Goal: Transaction & Acquisition: Purchase product/service

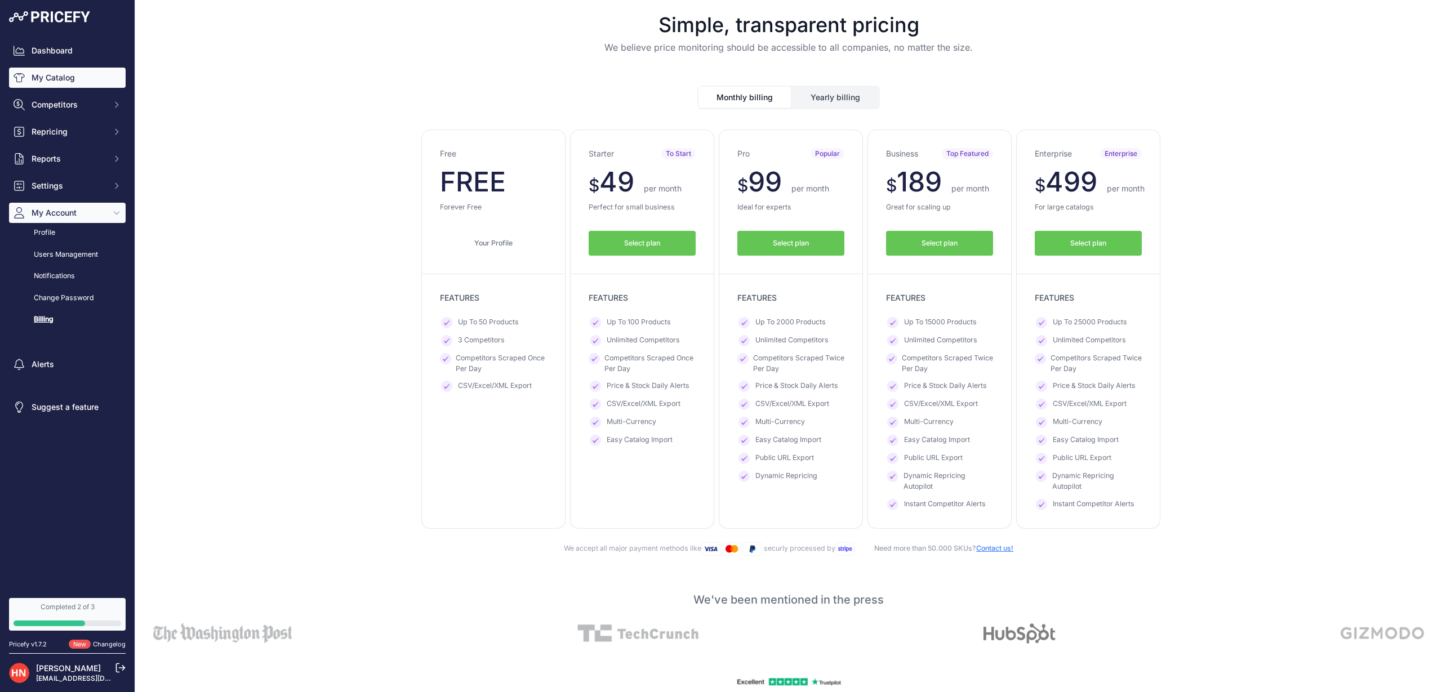
click at [71, 81] on link "My Catalog" at bounding box center [67, 78] width 117 height 20
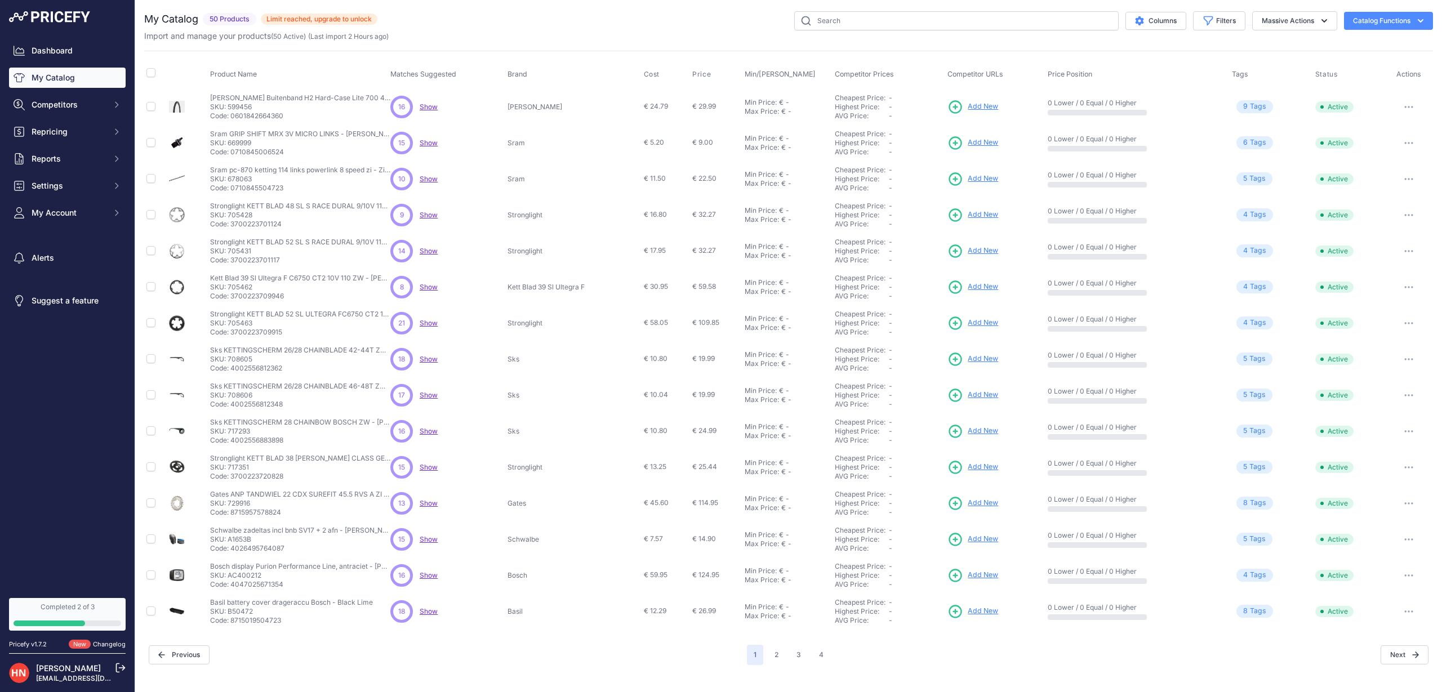
click at [150, 78] on span at bounding box center [150, 74] width 9 height 8
click at [150, 77] on input "checkbox" at bounding box center [150, 72] width 9 height 9
checkbox input "true"
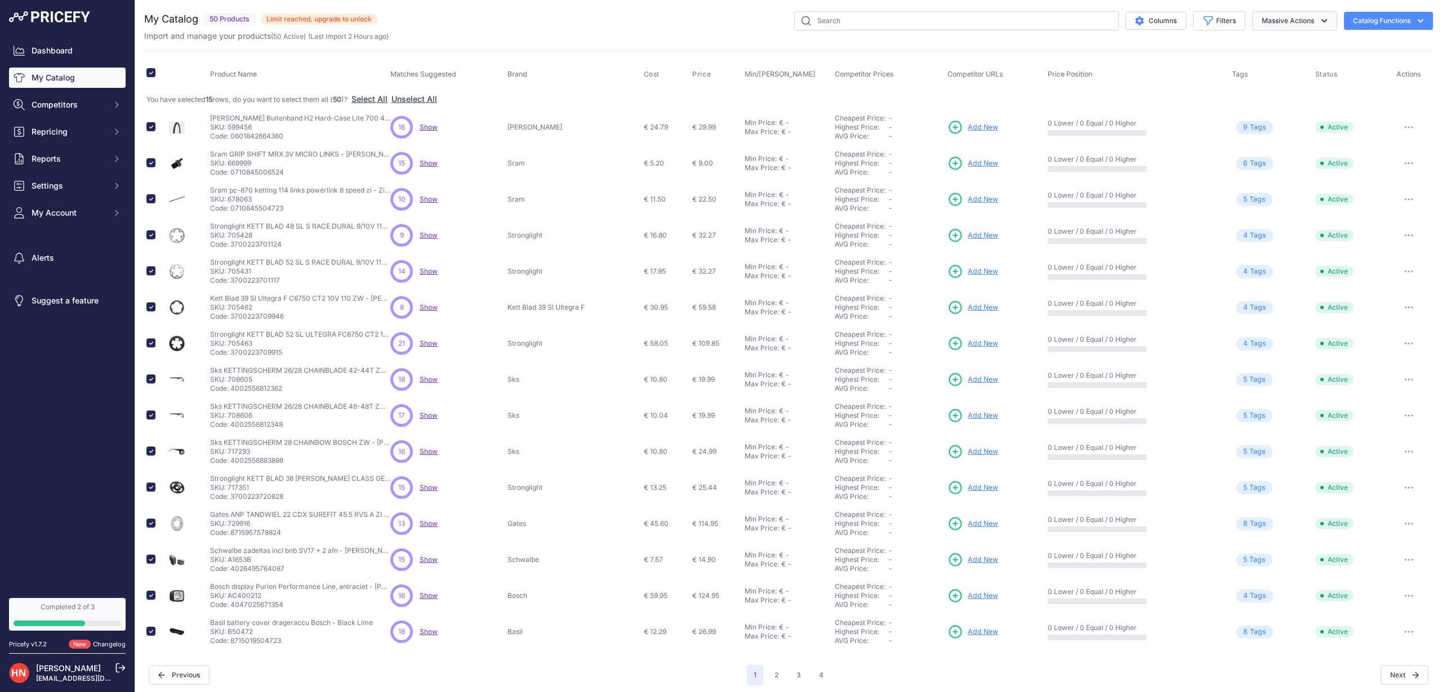
click at [1289, 20] on button "Massive Actions" at bounding box center [1295, 20] width 85 height 19
click at [1258, 92] on span "Delete" at bounding box center [1269, 88] width 24 height 10
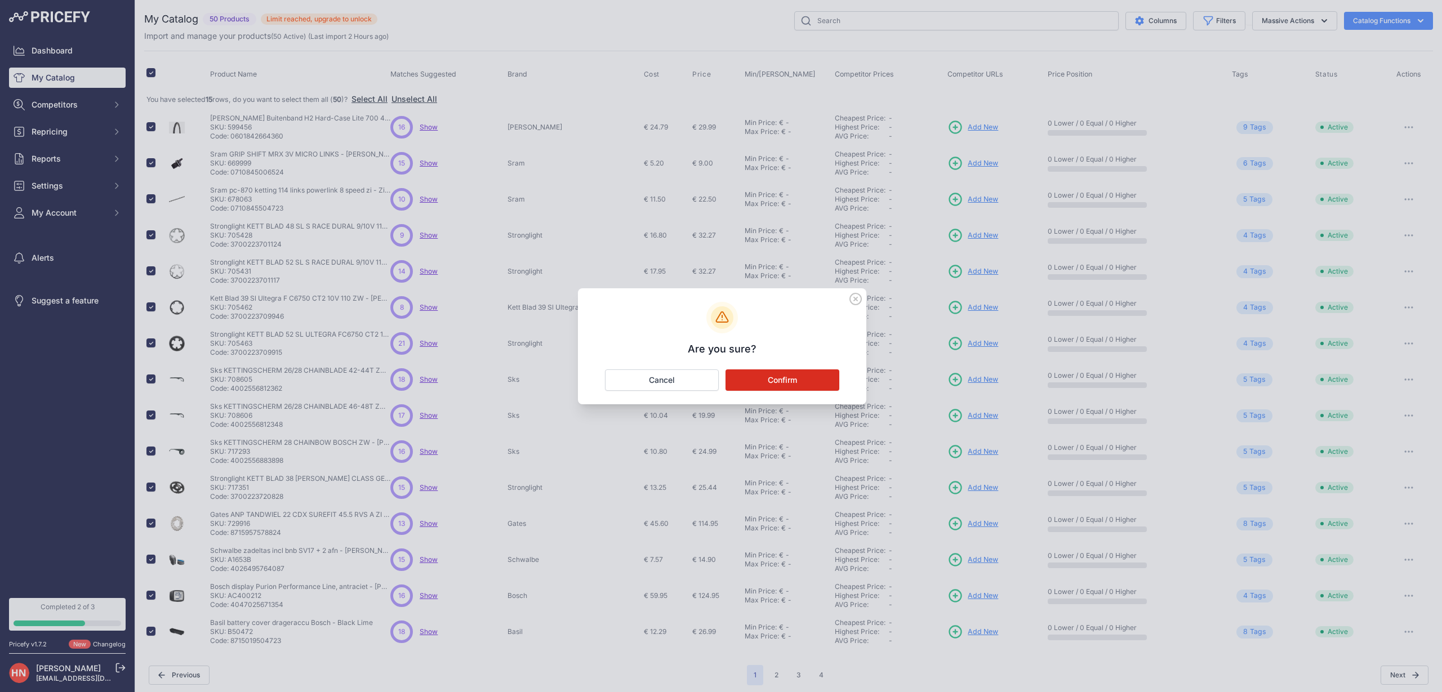
drag, startPoint x: 787, startPoint y: 376, endPoint x: 784, endPoint y: 383, distance: 6.8
click at [787, 376] on button "Confirm" at bounding box center [783, 380] width 114 height 21
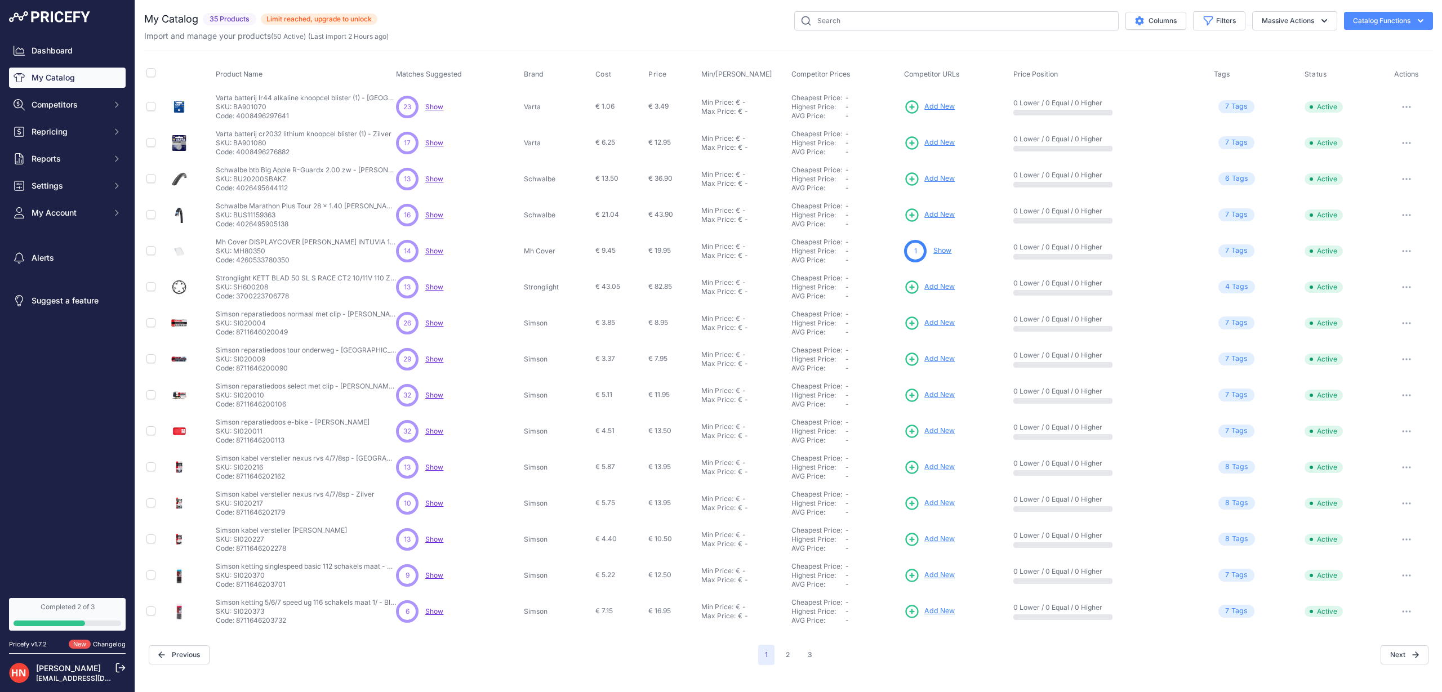
click at [149, 76] on input "checkbox" at bounding box center [150, 72] width 9 height 9
checkbox input "true"
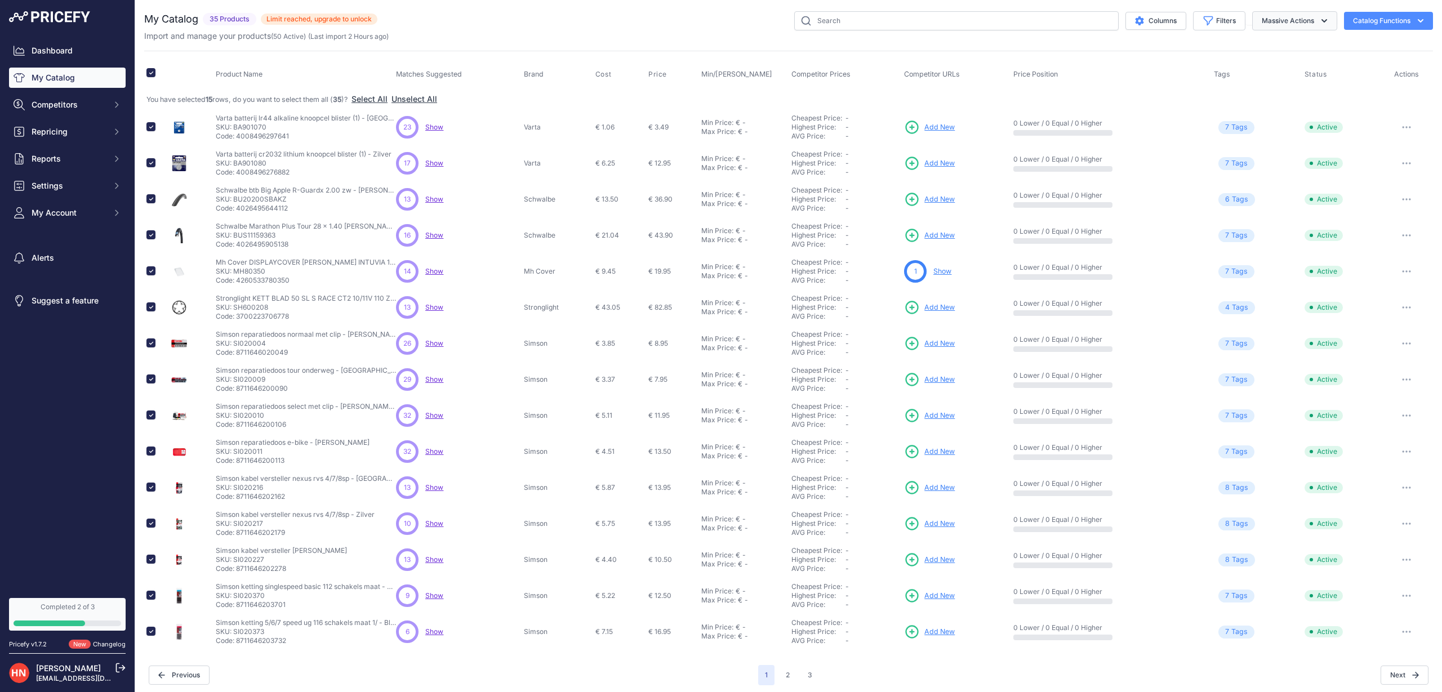
click at [1277, 21] on button "Massive Actions" at bounding box center [1295, 20] width 85 height 19
click at [1265, 83] on button "Delete" at bounding box center [1292, 88] width 90 height 20
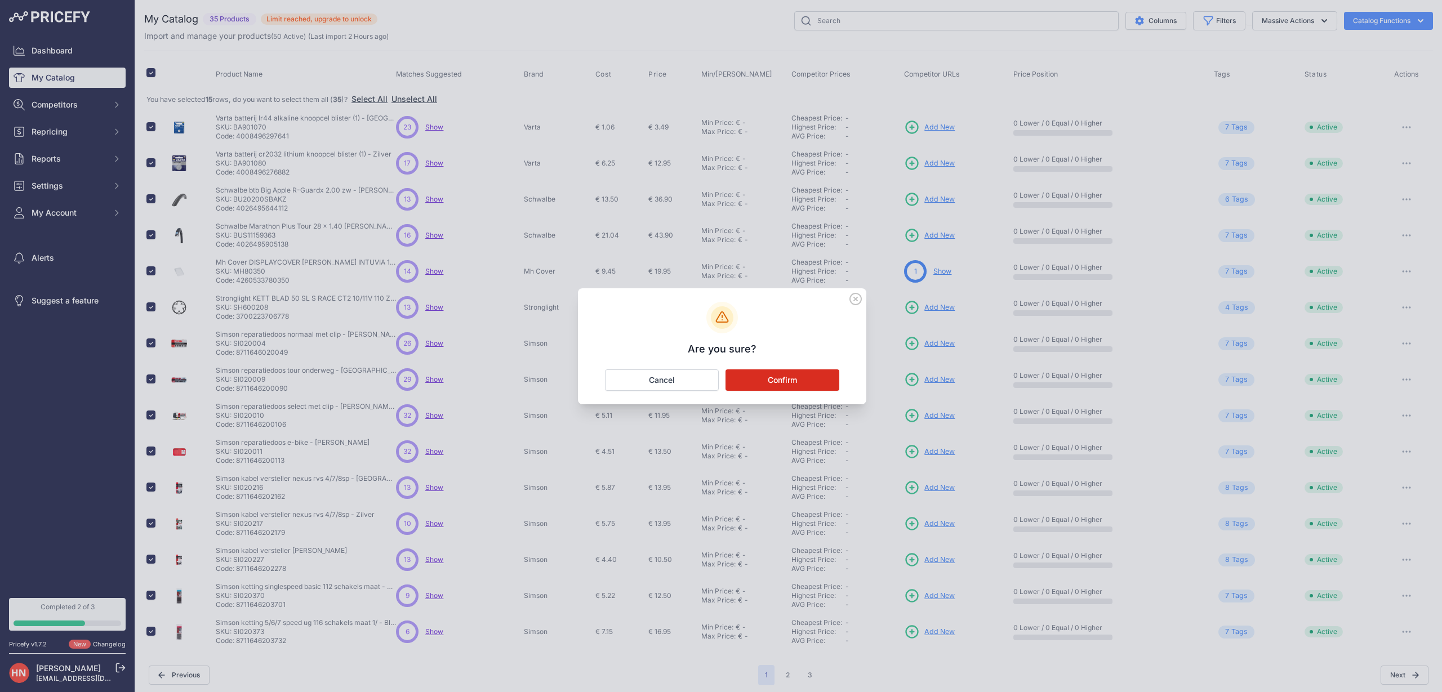
drag, startPoint x: 808, startPoint y: 384, endPoint x: 765, endPoint y: 384, distance: 42.8
click at [808, 384] on button "Confirm" at bounding box center [783, 380] width 114 height 21
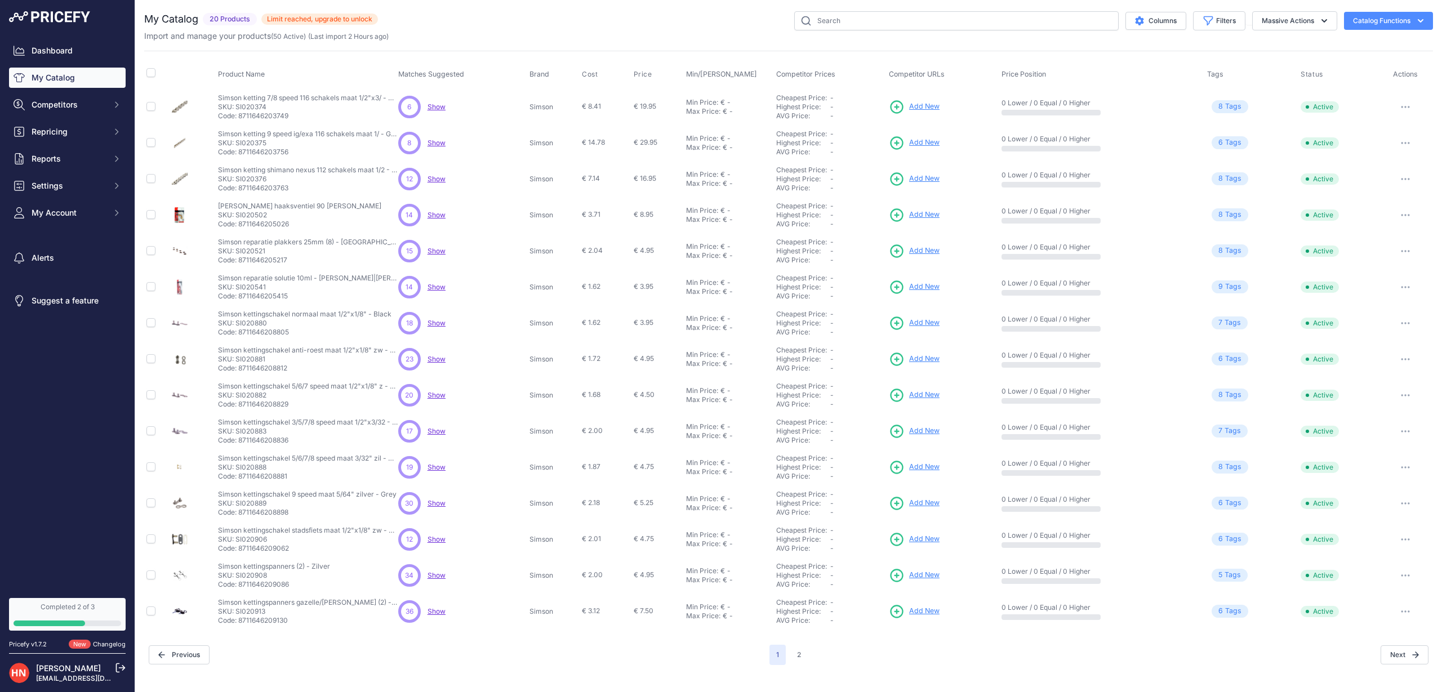
click at [154, 66] on th at bounding box center [156, 74] width 25 height 28
click at [151, 76] on input "checkbox" at bounding box center [150, 72] width 9 height 9
checkbox input "true"
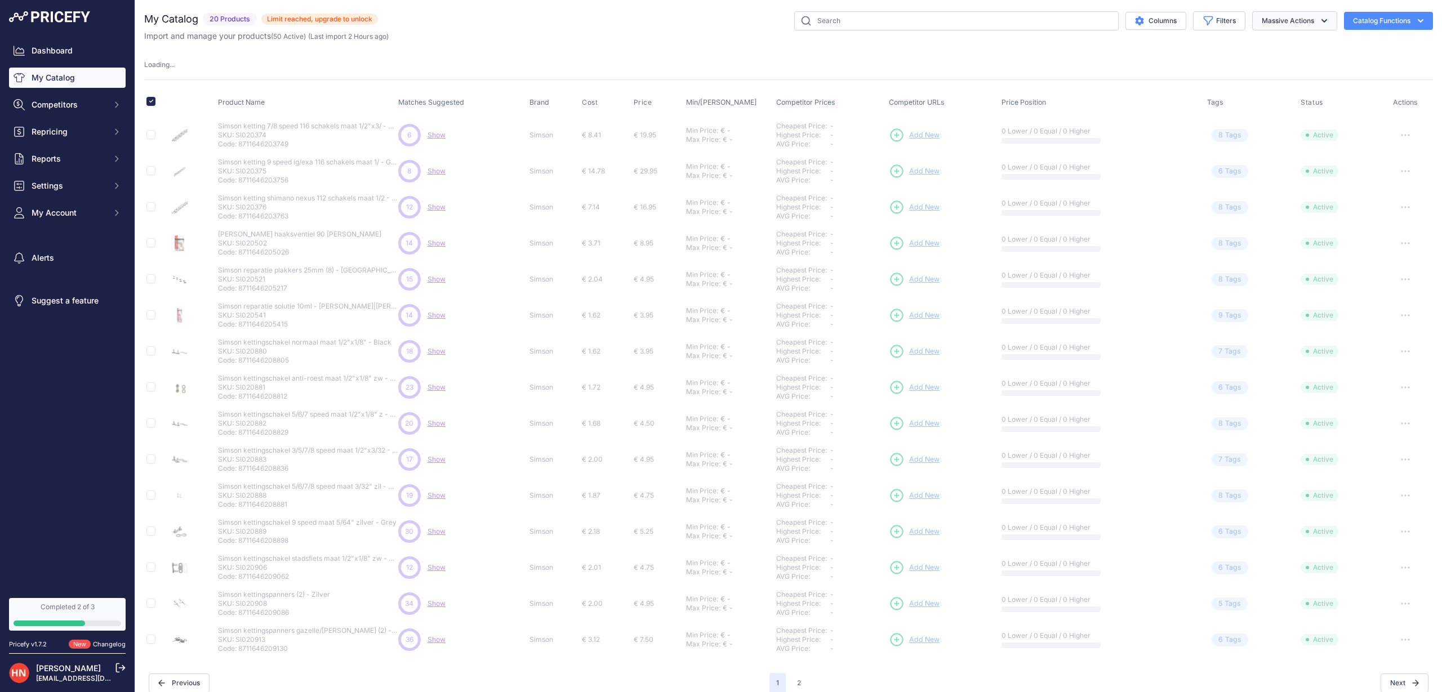
click at [1303, 16] on button "Massive Actions" at bounding box center [1295, 20] width 85 height 19
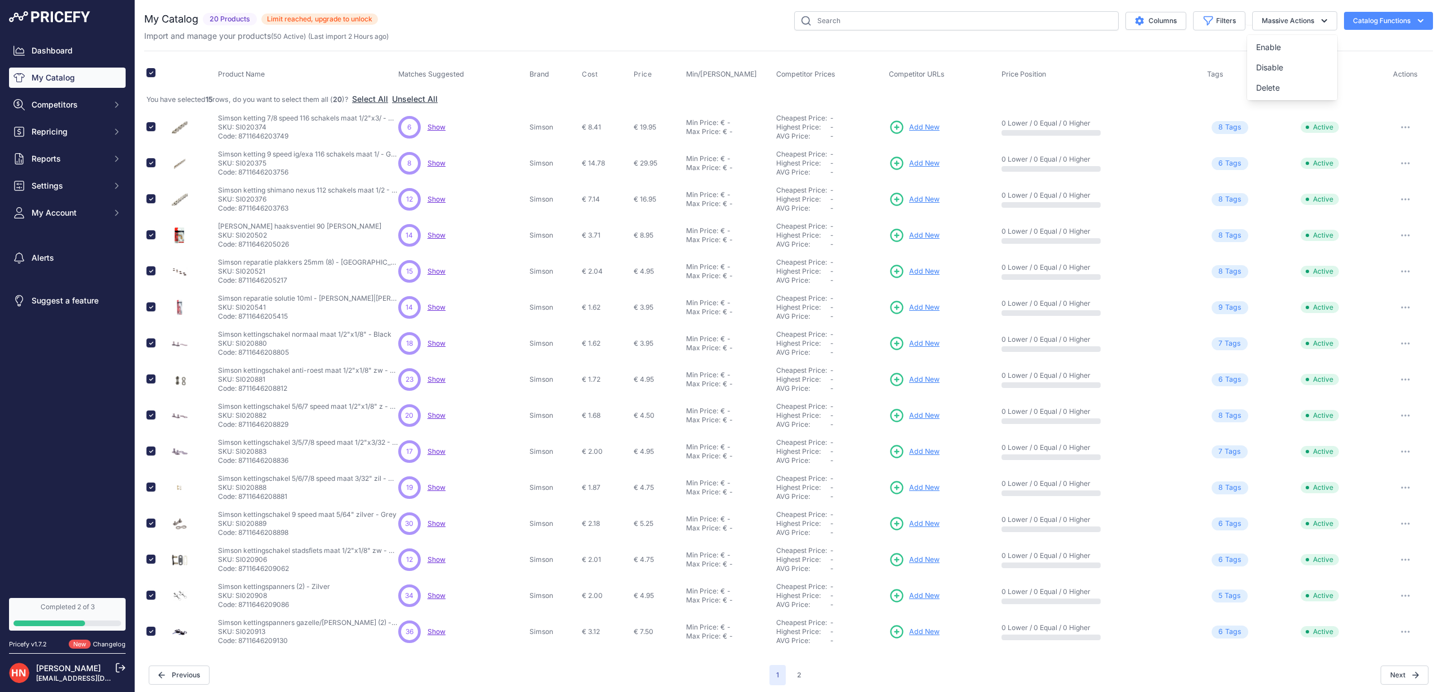
drag, startPoint x: 1257, startPoint y: 85, endPoint x: 1152, endPoint y: 122, distance: 110.7
click at [1257, 85] on span "Delete" at bounding box center [1269, 88] width 24 height 10
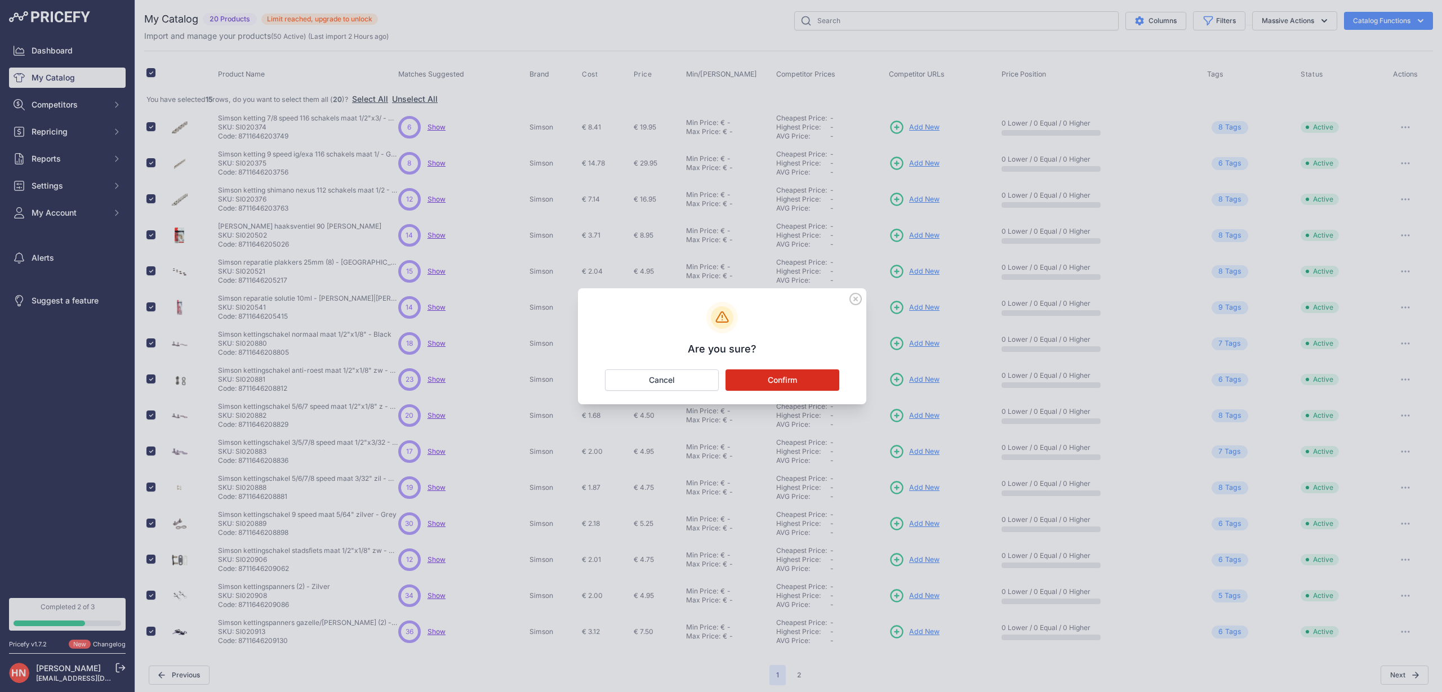
click at [803, 379] on button "Confirm" at bounding box center [783, 380] width 114 height 21
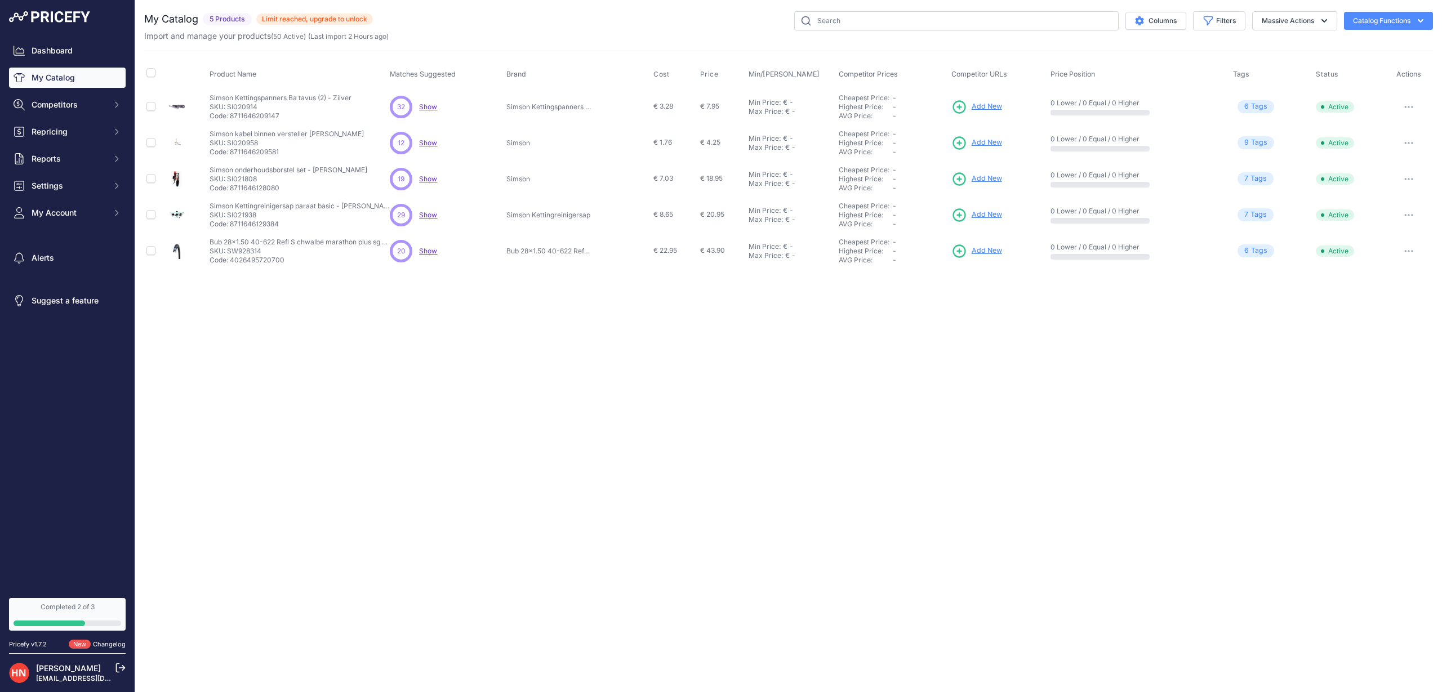
click at [151, 72] on input "checkbox" at bounding box center [150, 72] width 9 height 9
checkbox input "true"
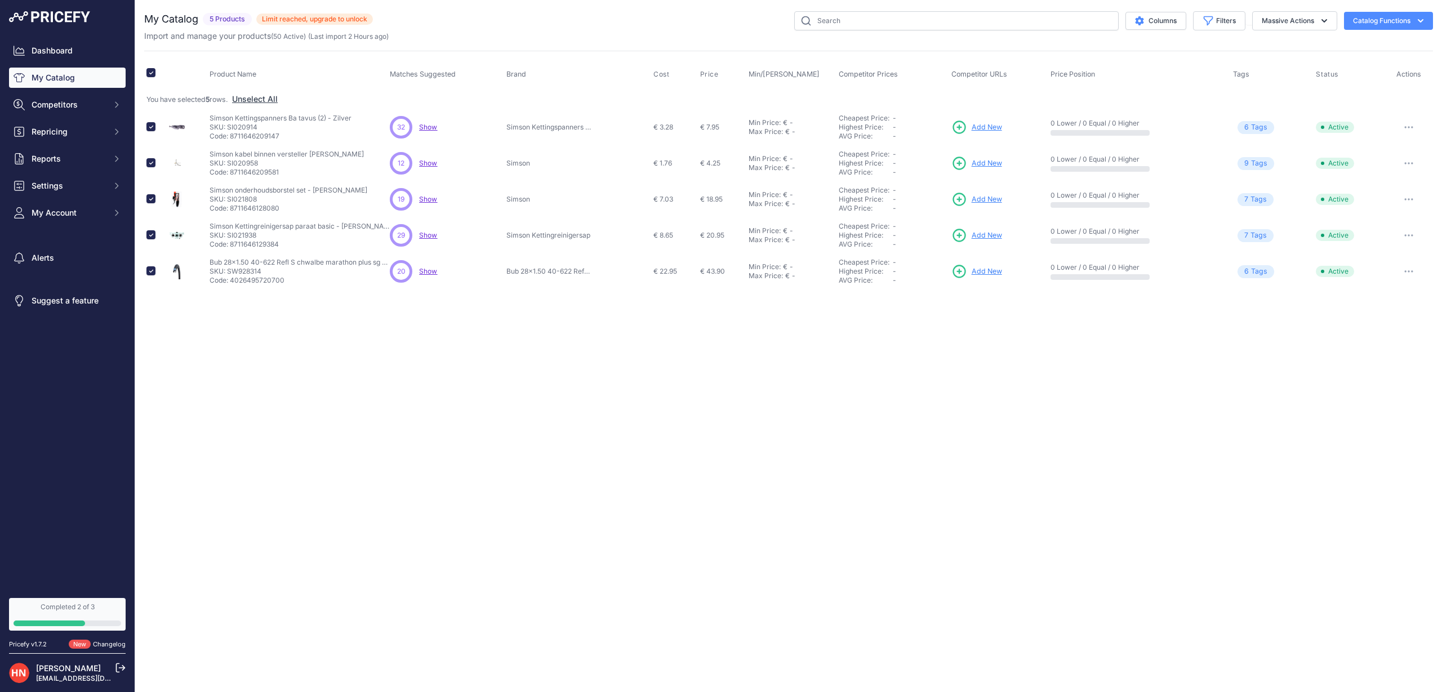
click at [1318, 11] on div "You are not connected to the internet. My Catalog" at bounding box center [788, 150] width 1289 height 301
click at [1313, 17] on button "Massive Actions" at bounding box center [1295, 20] width 85 height 19
click at [1280, 86] on button "Delete" at bounding box center [1292, 88] width 90 height 20
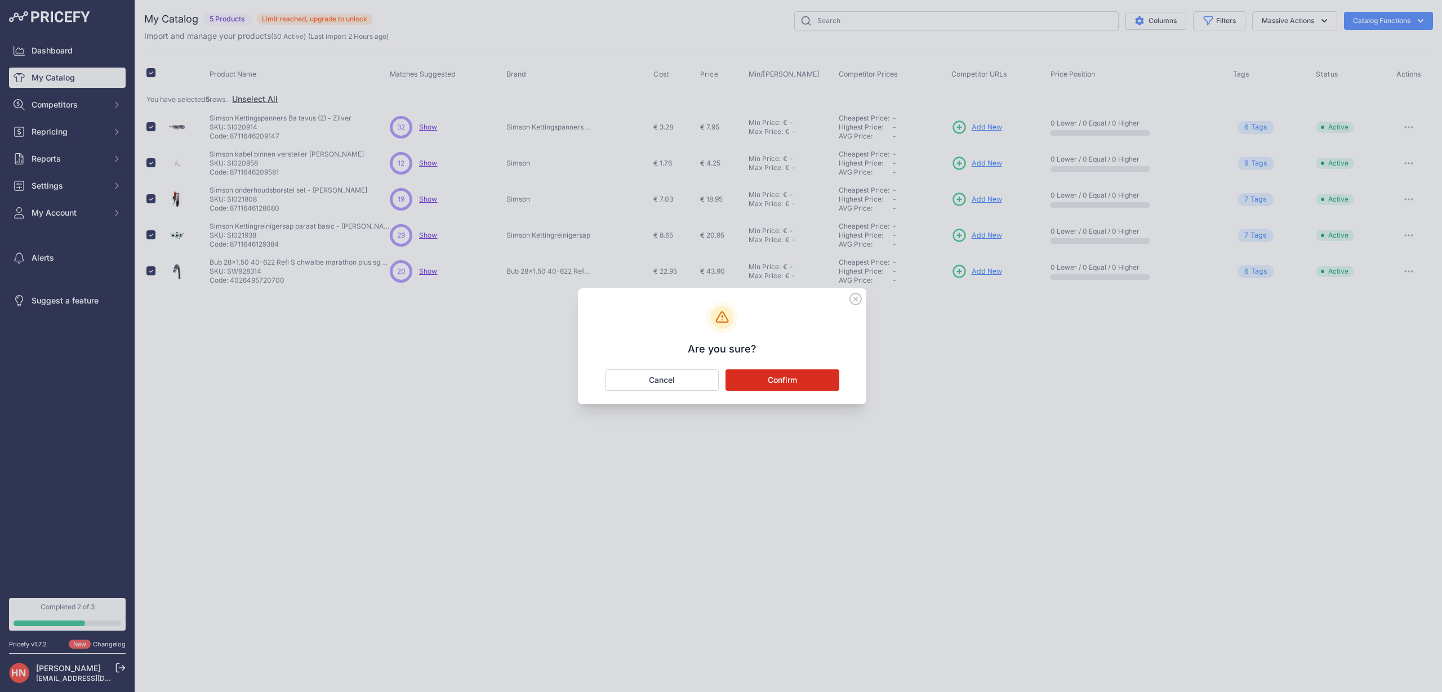
click at [811, 376] on button "Confirm" at bounding box center [783, 380] width 114 height 21
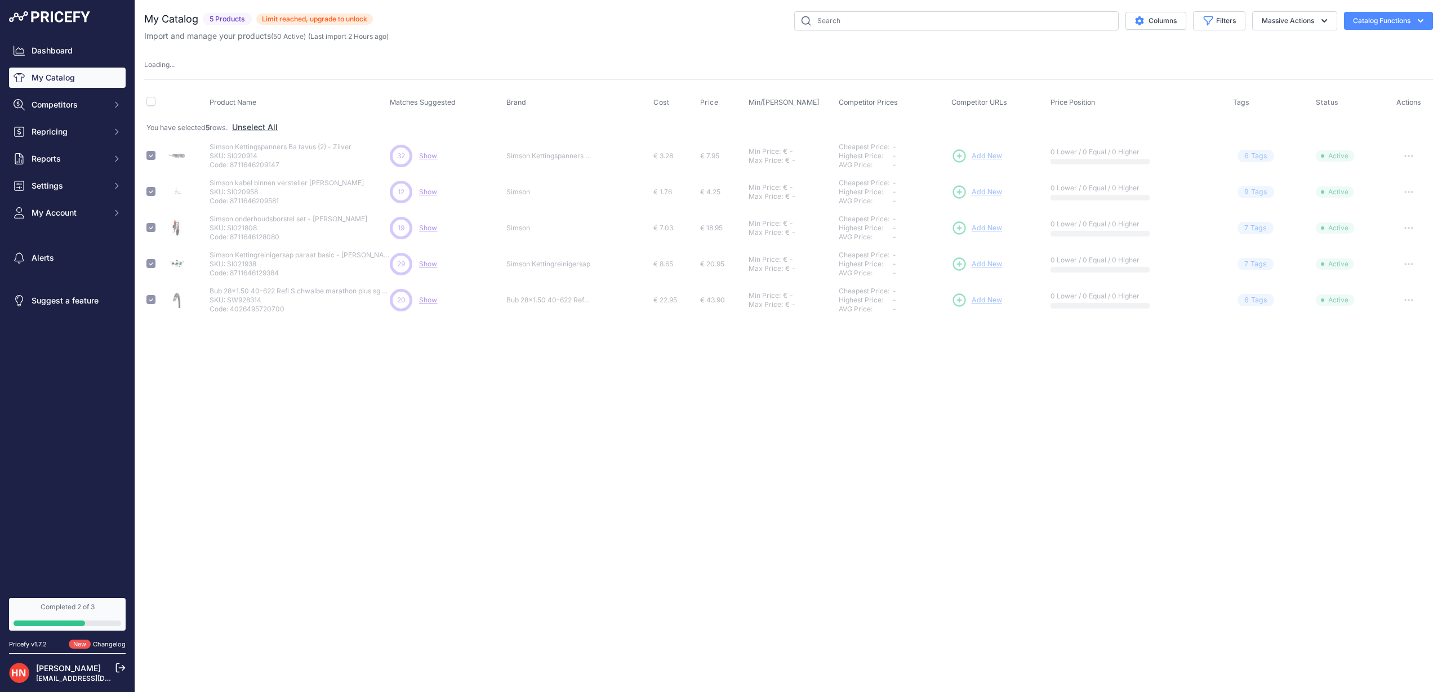
checkbox input "false"
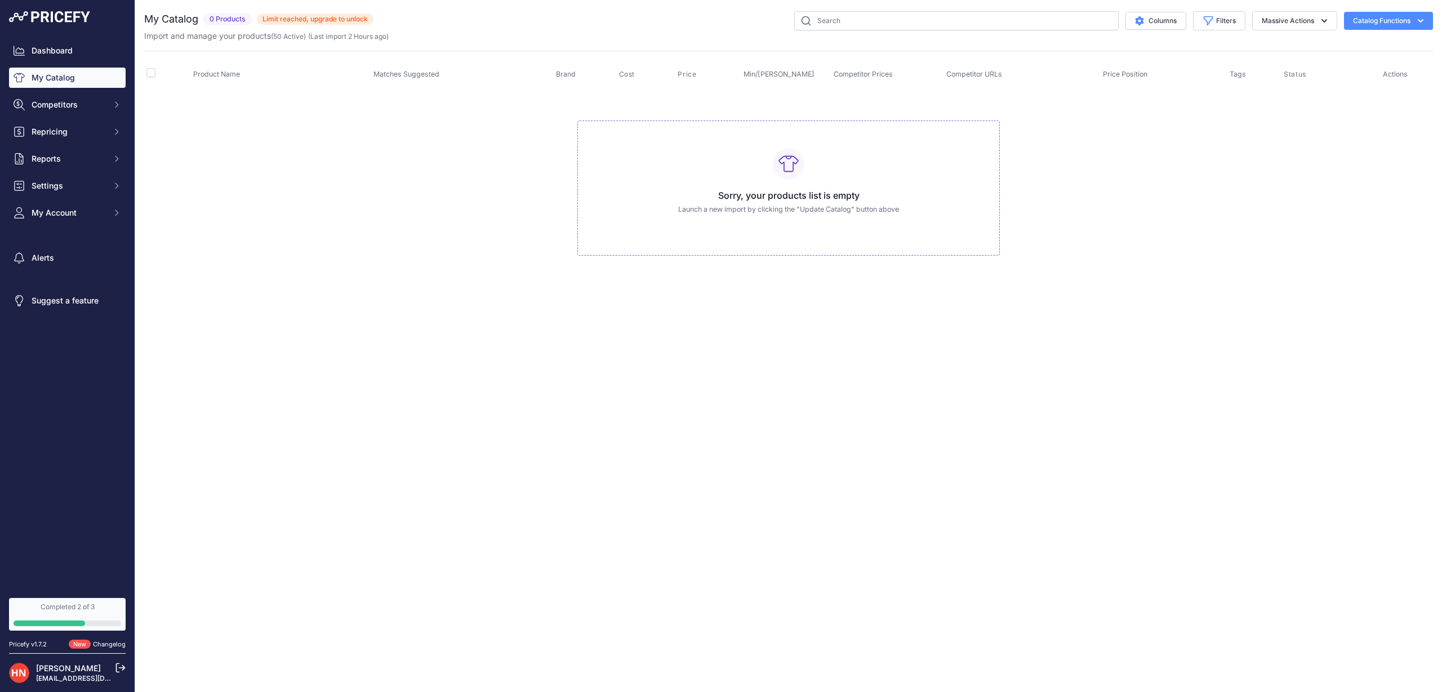
drag, startPoint x: 1393, startPoint y: 14, endPoint x: 1377, endPoint y: 34, distance: 26.8
click at [1393, 14] on button "Catalog Functions" at bounding box center [1388, 21] width 89 height 18
drag, startPoint x: 1303, startPoint y: 180, endPoint x: 1166, endPoint y: 205, distance: 139.7
click at [1303, 180] on td "Sorry, your products list is empty Launch a new import by clicking the "Update …" at bounding box center [788, 183] width 1289 height 190
click at [1395, 19] on button "Catalog Functions" at bounding box center [1388, 21] width 89 height 18
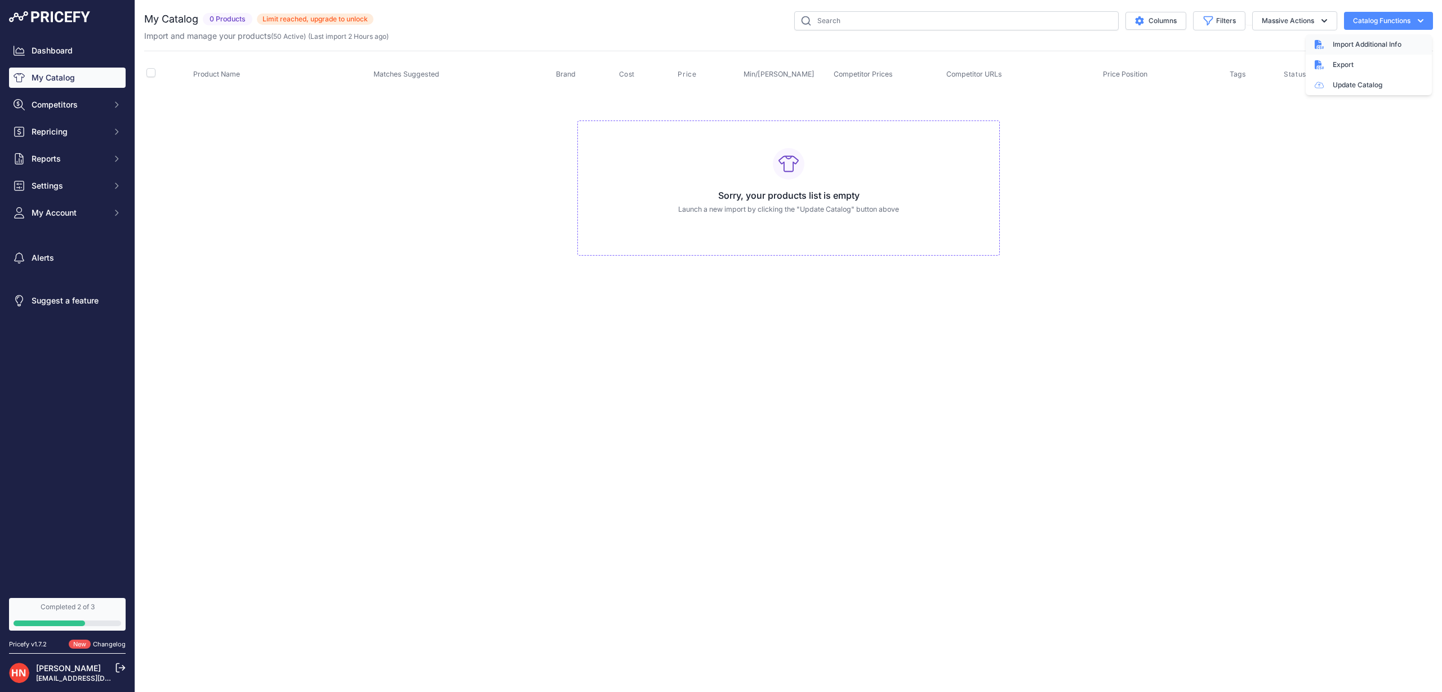
click at [1359, 41] on span "Import Additional Info" at bounding box center [1367, 44] width 69 height 9
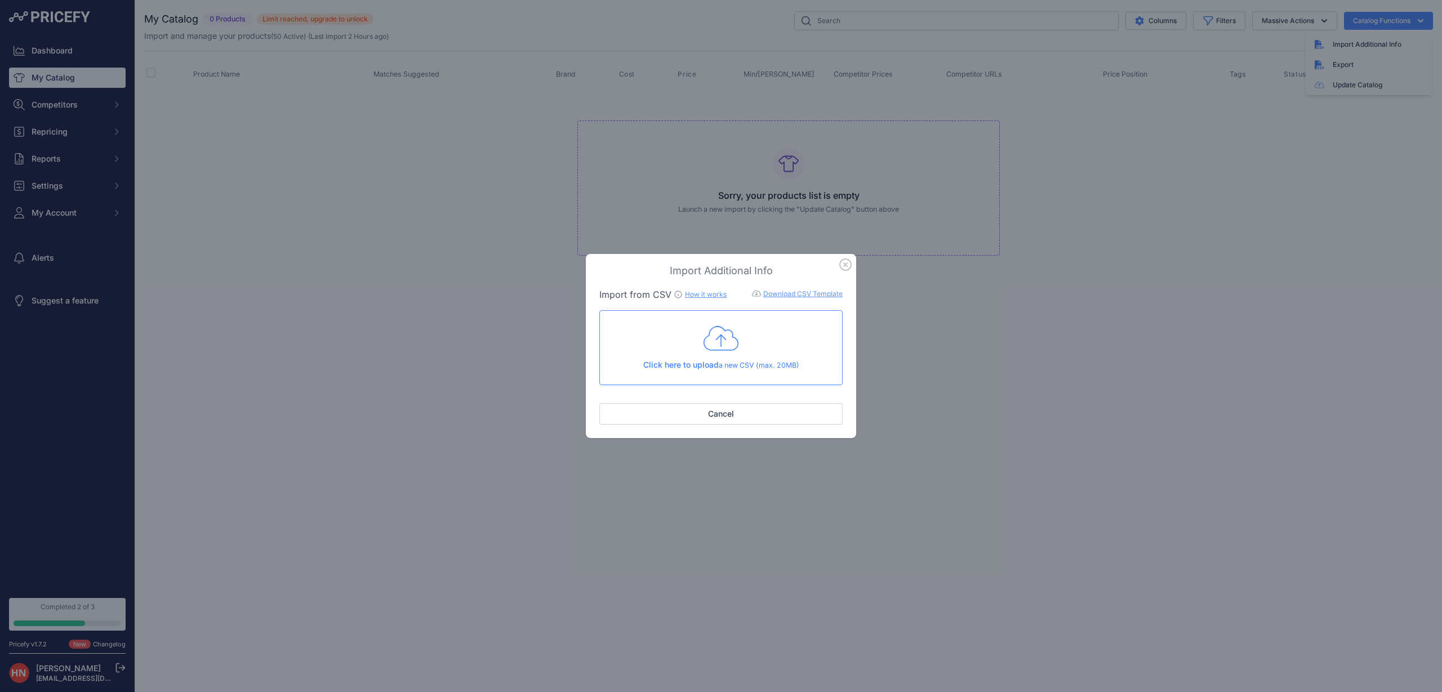
click at [735, 349] on icon at bounding box center [721, 339] width 35 height 28
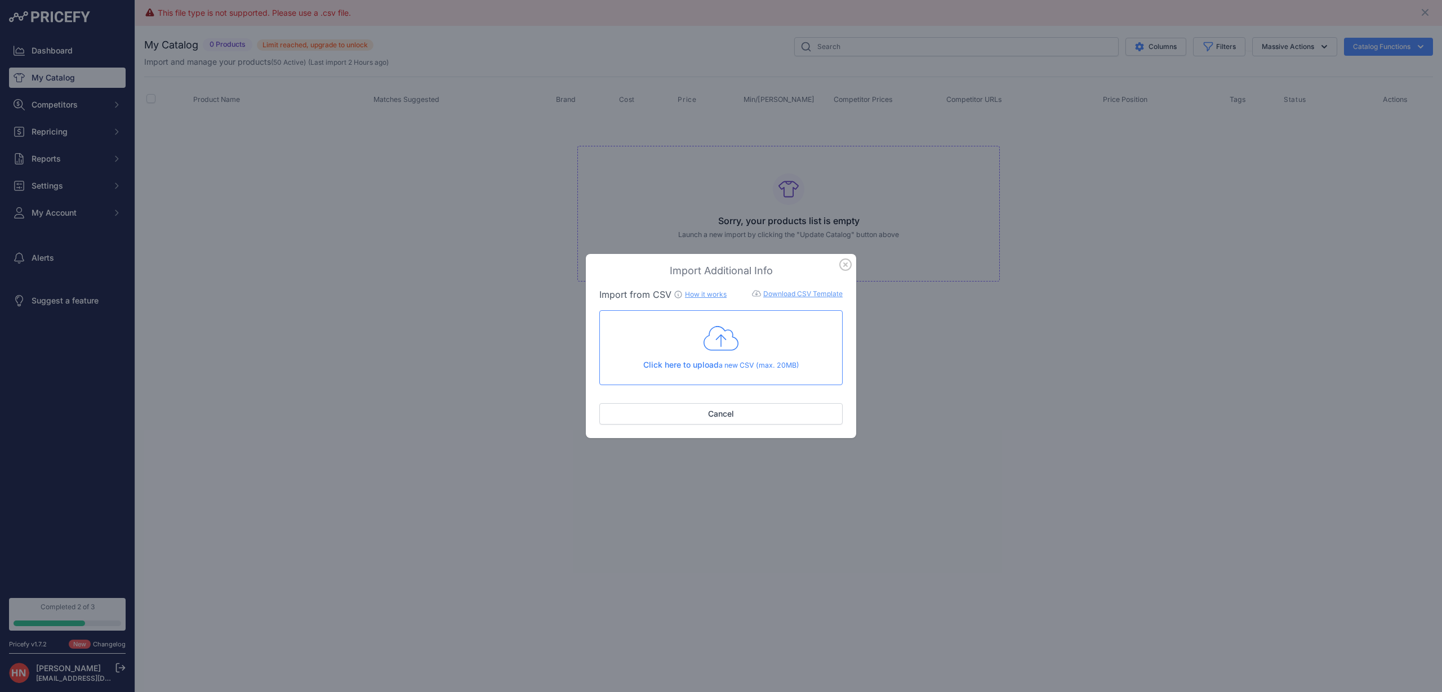
click at [841, 266] on icon "button" at bounding box center [845, 264] width 11 height 11
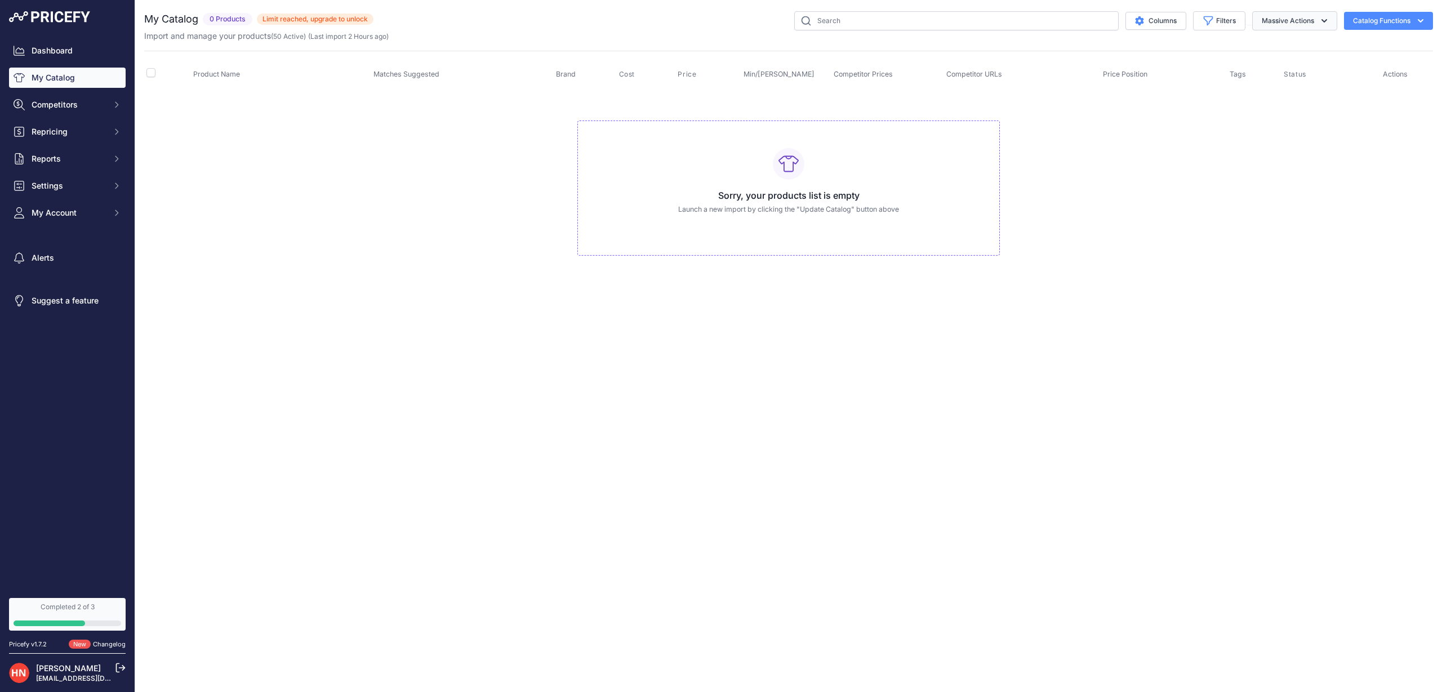
click at [1307, 24] on button "Massive Actions" at bounding box center [1295, 20] width 85 height 19
click at [1371, 21] on button "Catalog Functions" at bounding box center [1388, 21] width 89 height 18
click at [1210, 133] on td "Sorry, your products list is empty Launch a new import by clicking the "Update …" at bounding box center [788, 183] width 1289 height 190
click at [1298, 19] on button "Massive Actions" at bounding box center [1295, 20] width 85 height 19
click at [1295, 314] on div "This file type is not supported. Please use a .csv file. Close You are not conn…" at bounding box center [788, 346] width 1307 height 692
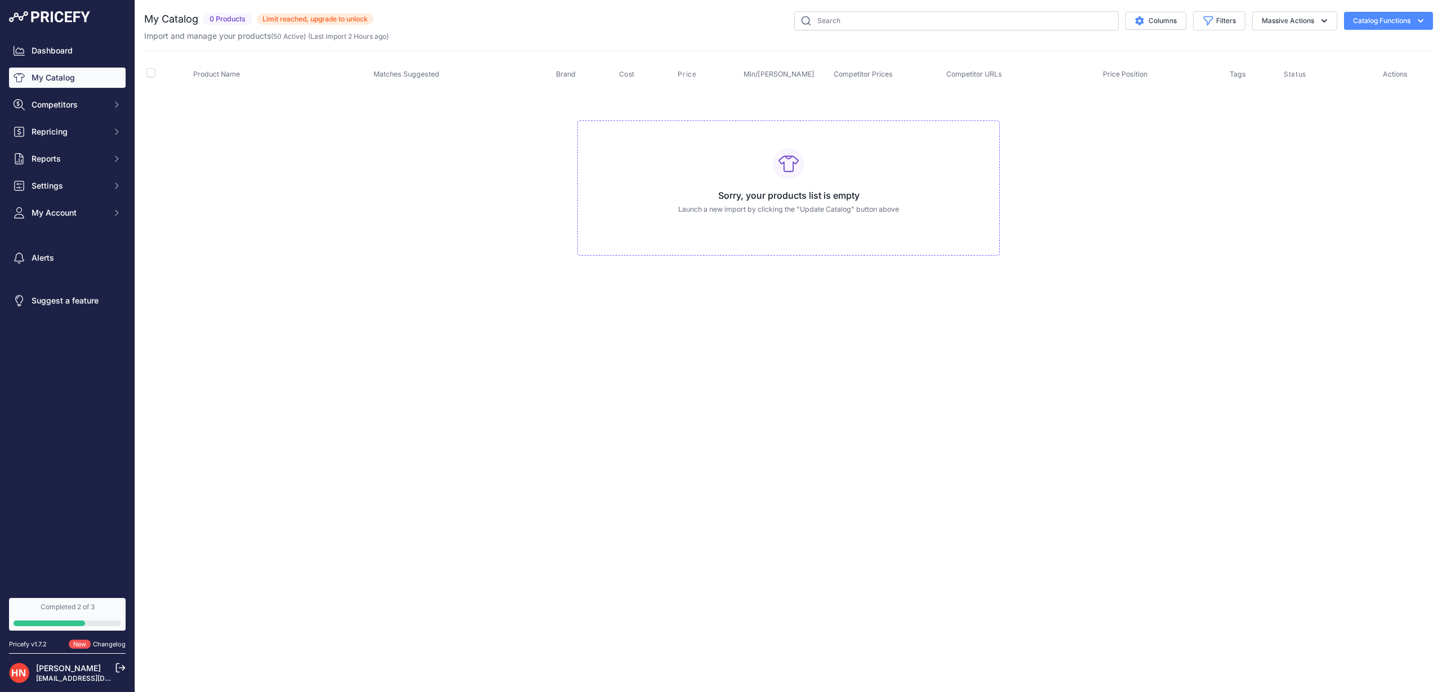
click at [1370, 23] on button "Catalog Functions" at bounding box center [1388, 21] width 89 height 18
click at [1361, 40] on span "Import Additional Info" at bounding box center [1367, 44] width 69 height 9
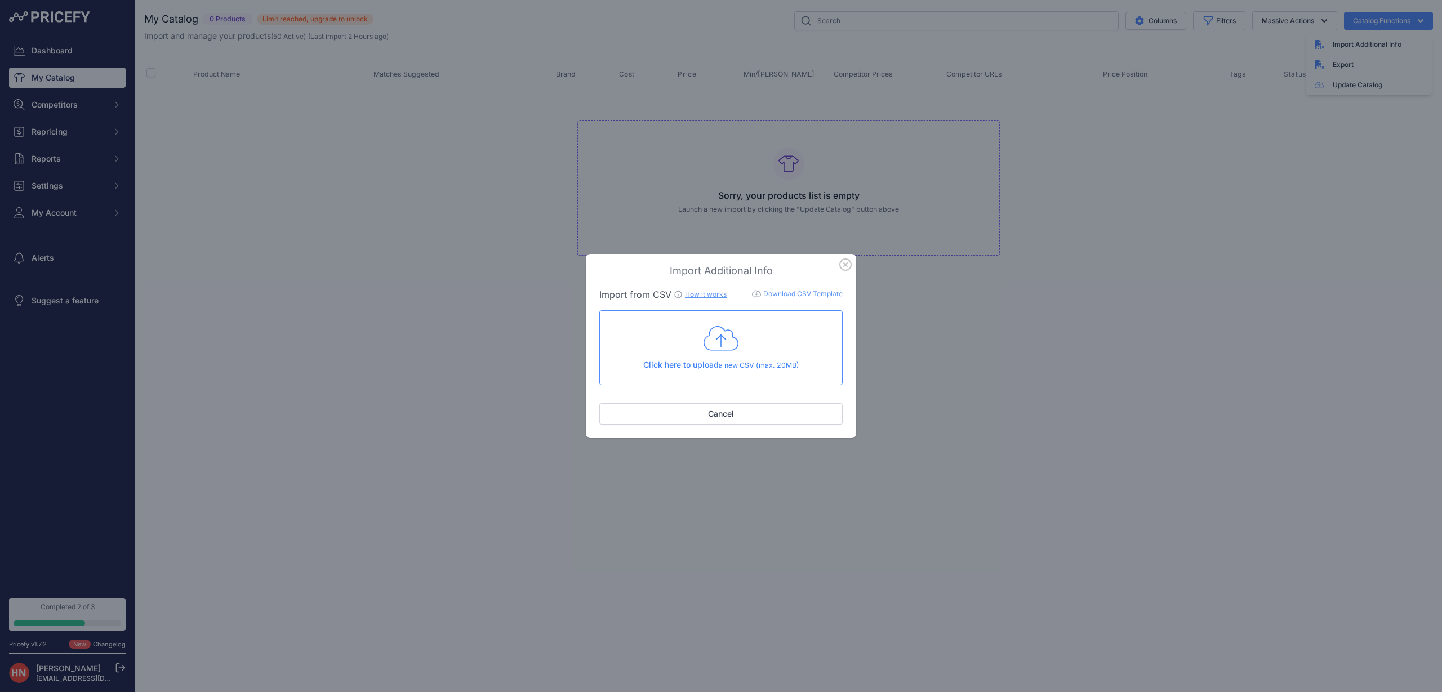
click at [844, 265] on icon "button" at bounding box center [846, 265] width 12 height 12
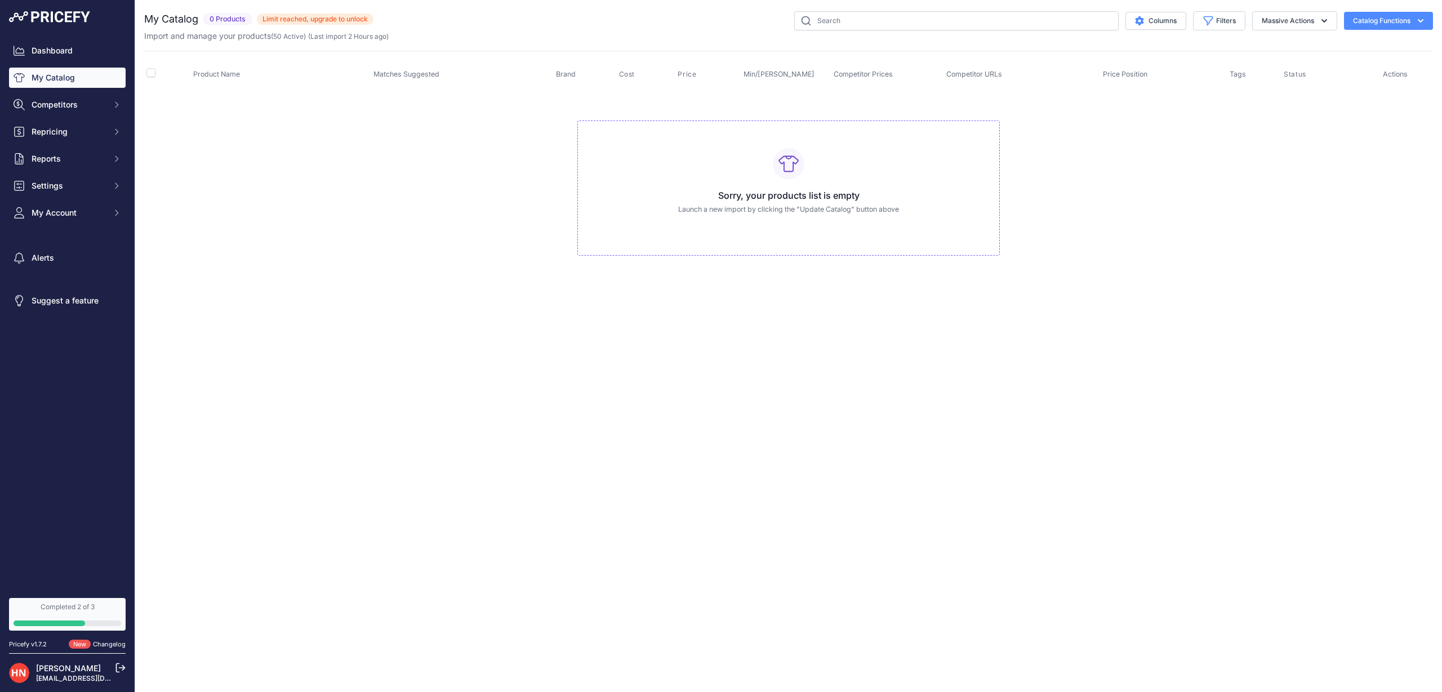
click at [1366, 25] on button "Catalog Functions" at bounding box center [1388, 21] width 89 height 18
drag, startPoint x: 1360, startPoint y: 39, endPoint x: 1328, endPoint y: 81, distance: 52.2
click at [1360, 39] on div "Import Additional Info" at bounding box center [1369, 44] width 126 height 20
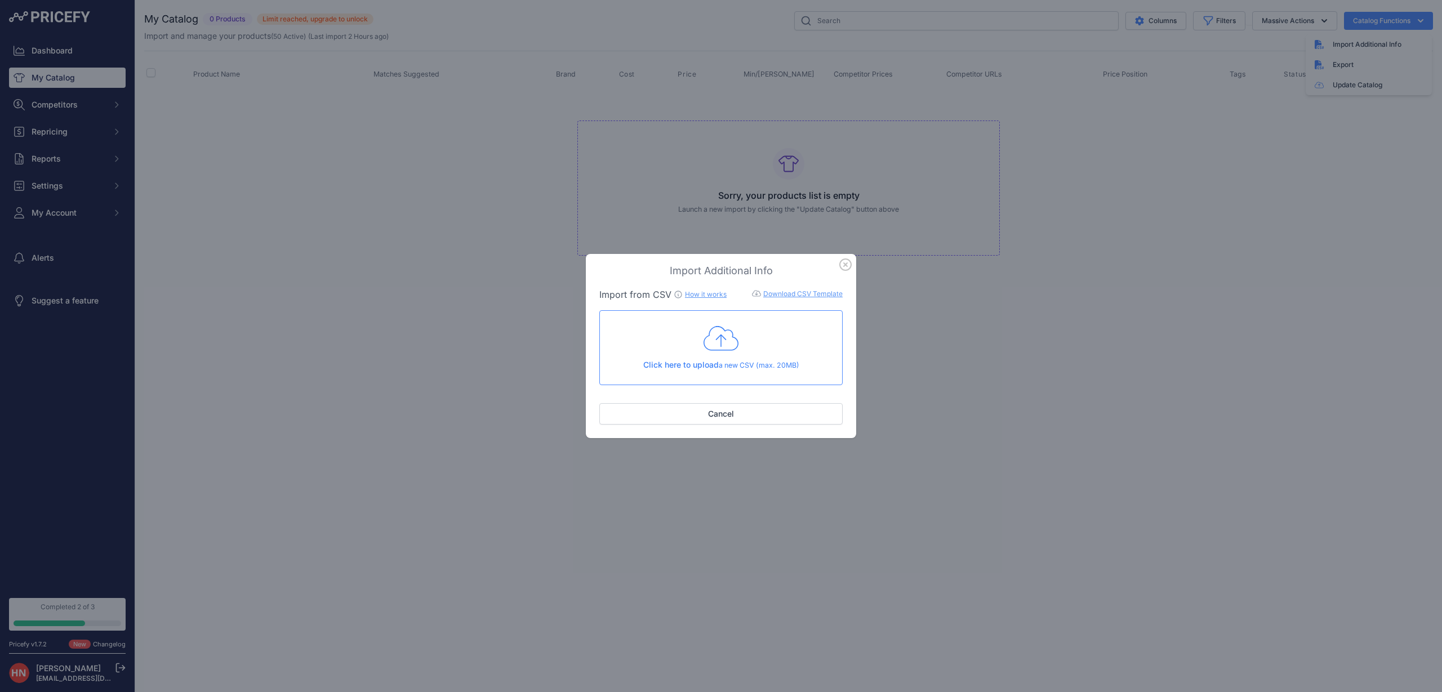
click at [756, 344] on div "Click here to upload a new CSV (max. 20MB)" at bounding box center [721, 348] width 224 height 46
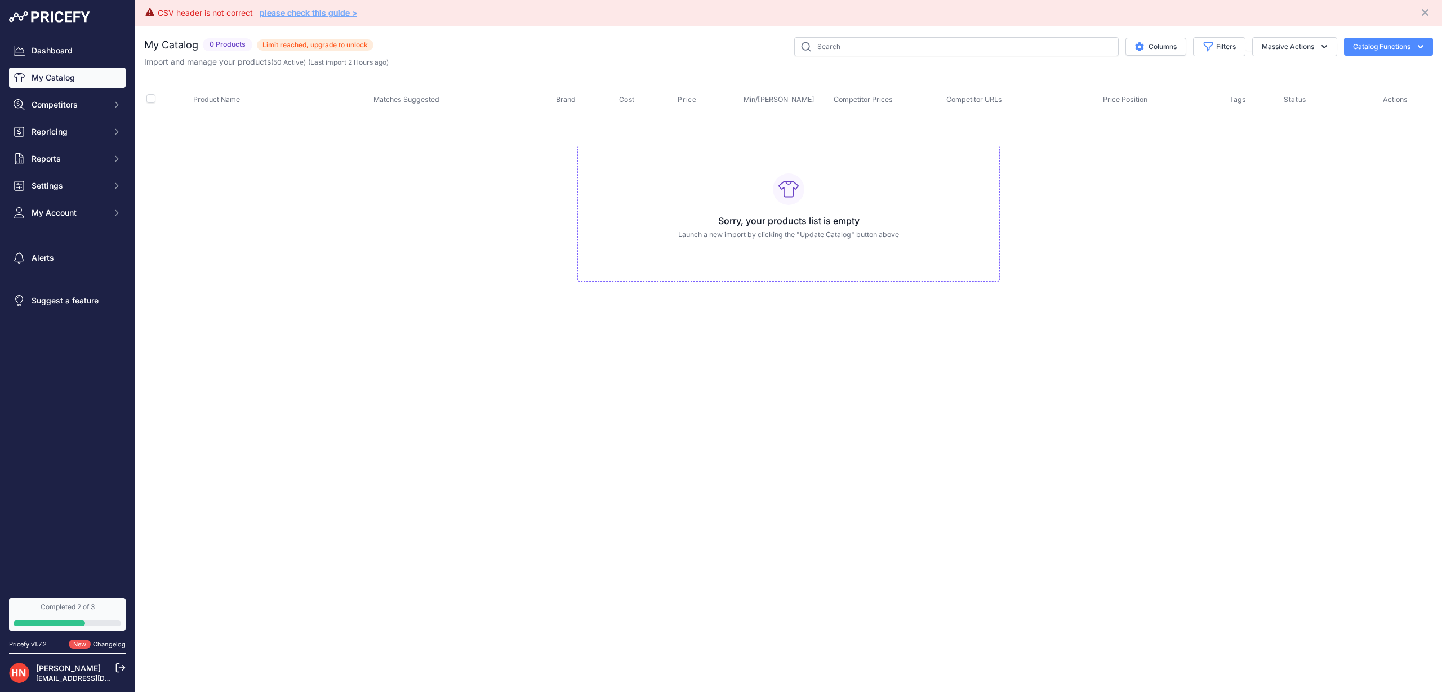
click at [97, 78] on link "My Catalog" at bounding box center [67, 78] width 117 height 20
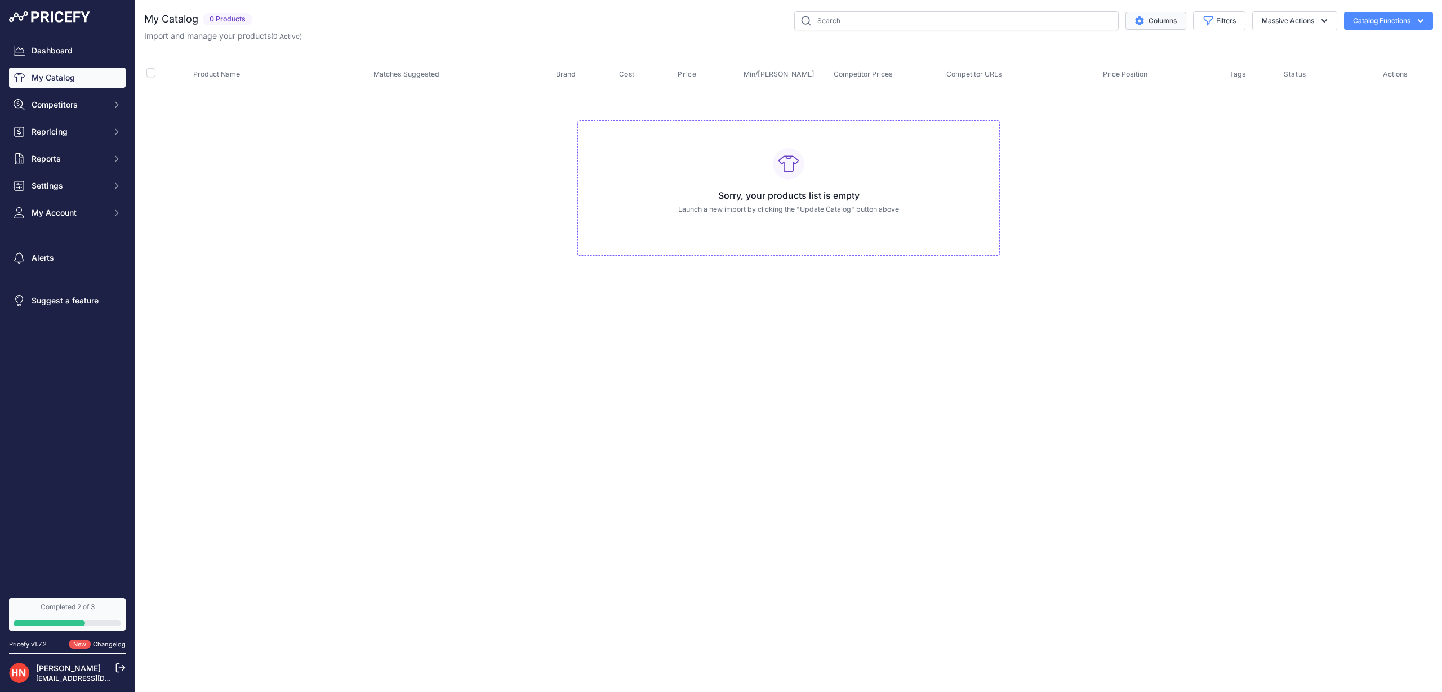
click at [1156, 25] on button "Columns" at bounding box center [1156, 21] width 61 height 18
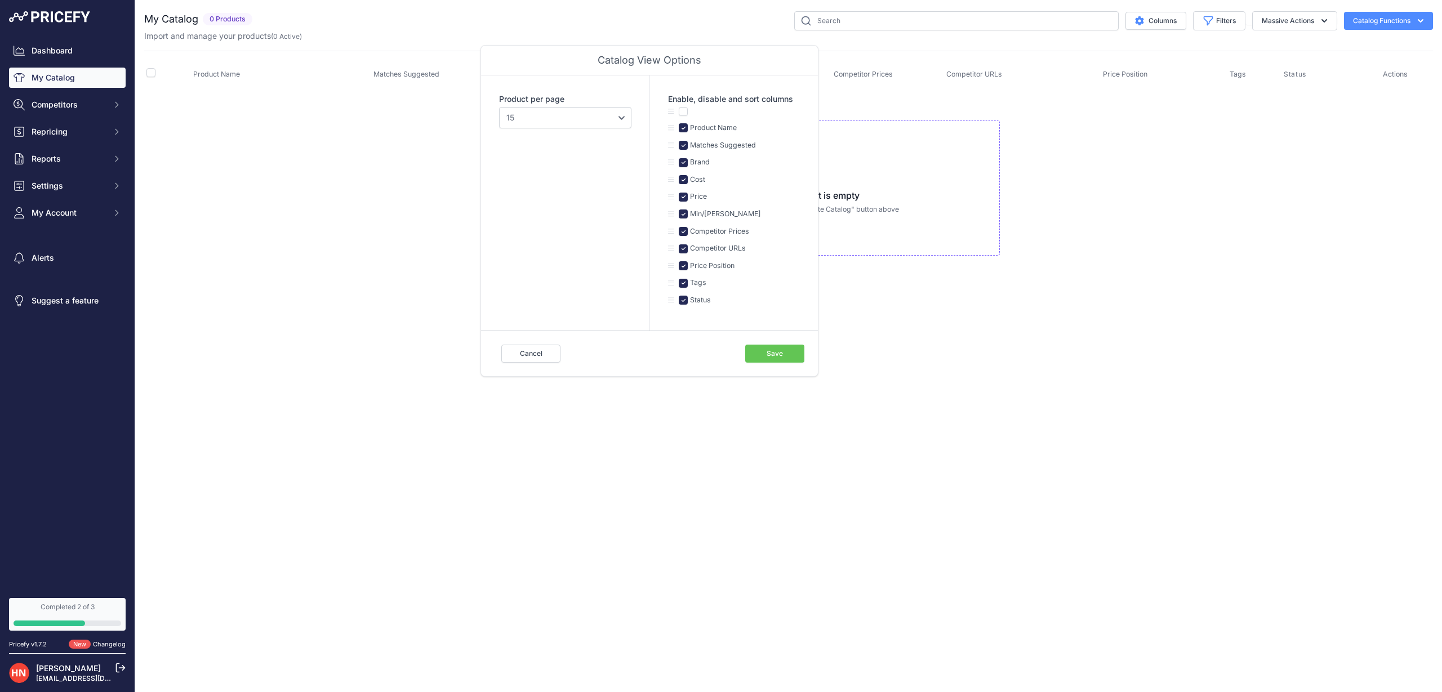
drag, startPoint x: 415, startPoint y: 159, endPoint x: 423, endPoint y: 157, distance: 8.6
click at [416, 159] on td "Sorry, your products list is empty Launch a new import by clicking the "Update …" at bounding box center [788, 183] width 1289 height 190
click at [1324, 28] on button "Massive Actions" at bounding box center [1295, 20] width 85 height 19
click at [1374, 21] on button "Catalog Functions" at bounding box center [1388, 21] width 89 height 18
click at [870, 29] on input "text" at bounding box center [956, 20] width 325 height 19
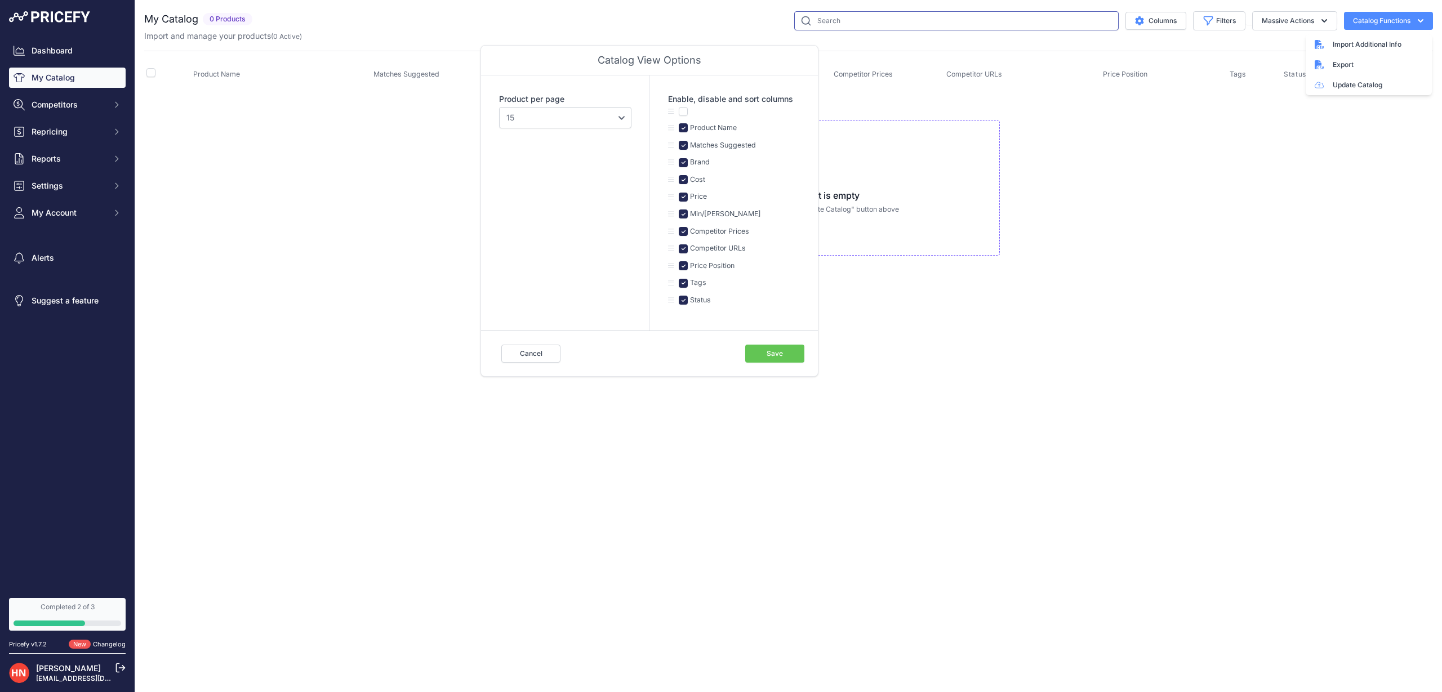
click at [871, 29] on input "text" at bounding box center [956, 20] width 325 height 19
click at [875, 233] on div "Sorry, your products list is empty Launch a new import by clicking the "Update …" at bounding box center [789, 189] width 423 height 136
click at [517, 362] on div "Cancel Save" at bounding box center [649, 354] width 337 height 46
click at [532, 349] on button "Cancel" at bounding box center [530, 354] width 59 height 18
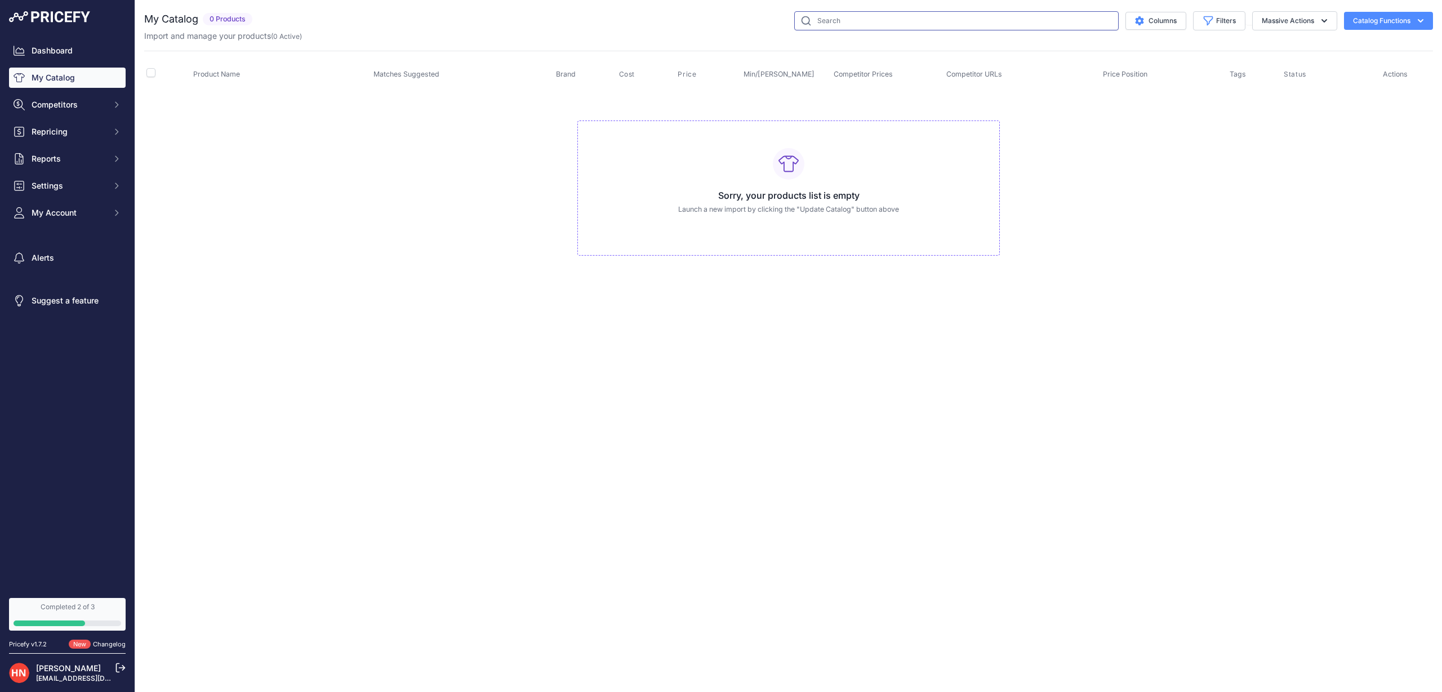
click at [814, 17] on input "text" at bounding box center [956, 20] width 325 height 19
type input "altura"
click at [75, 52] on link "Dashboard" at bounding box center [67, 51] width 117 height 20
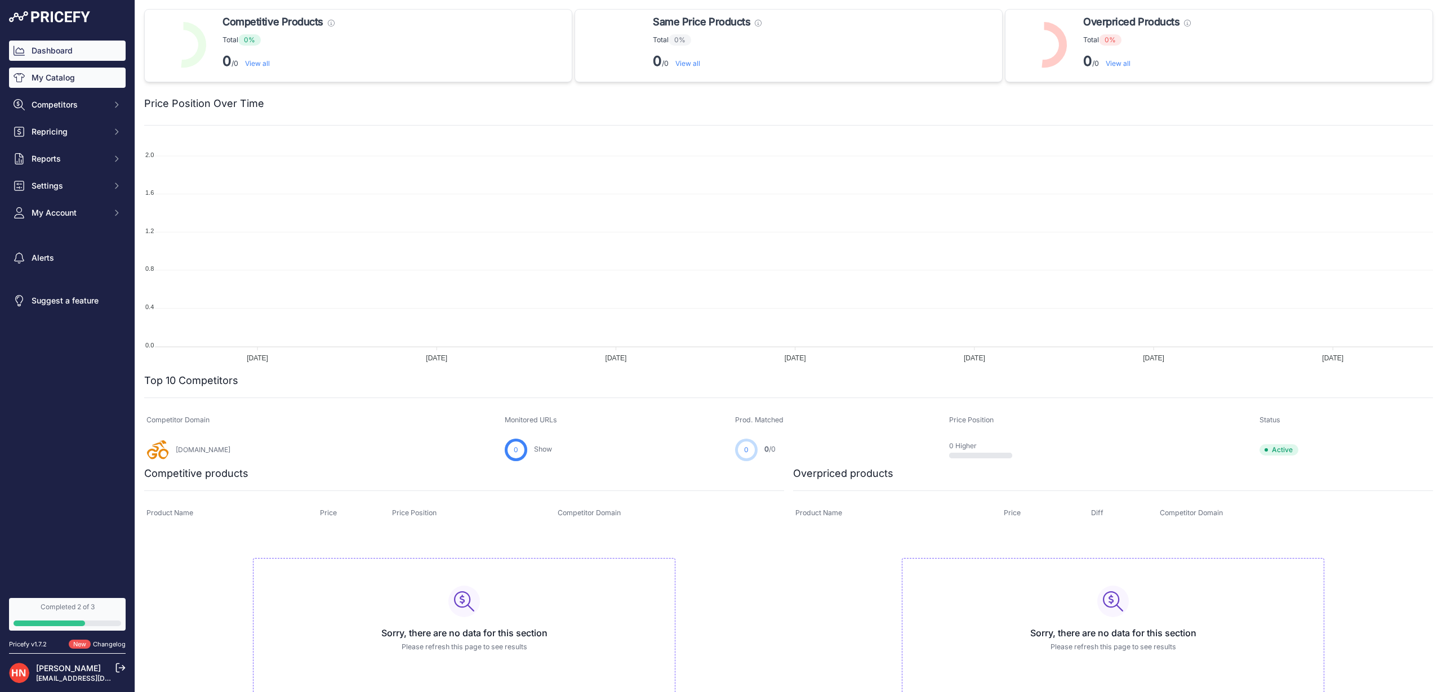
click at [90, 76] on link "My Catalog" at bounding box center [67, 78] width 117 height 20
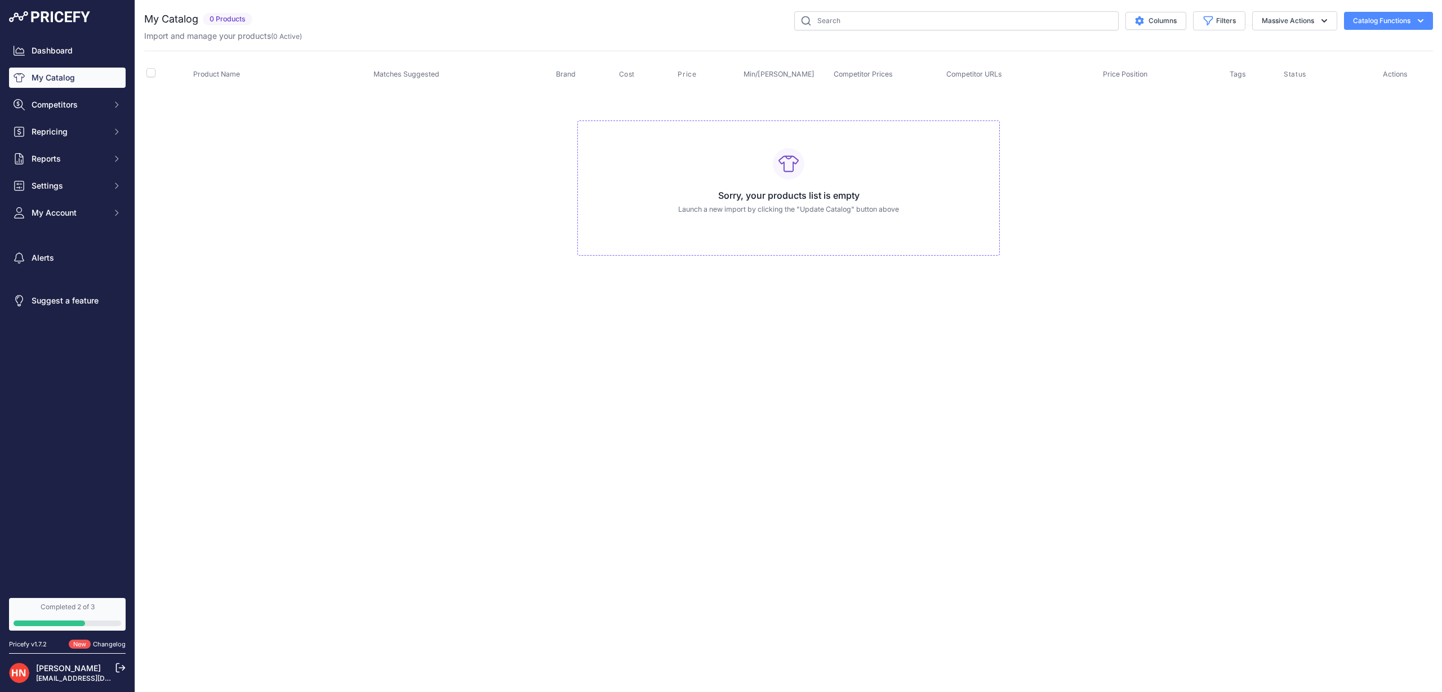
click at [54, 74] on link "My Catalog" at bounding box center [67, 78] width 117 height 20
click at [845, 183] on div "Sorry, your products list is empty Launch a new import by clicking the "Update …" at bounding box center [789, 189] width 423 height 136
drag, startPoint x: 703, startPoint y: 187, endPoint x: 709, endPoint y: 189, distance: 6.4
click at [707, 188] on div "Sorry, your products list is empty Launch a new import by clicking the "Update …" at bounding box center [789, 189] width 423 height 136
drag, startPoint x: 801, startPoint y: 204, endPoint x: 889, endPoint y: 194, distance: 88.4
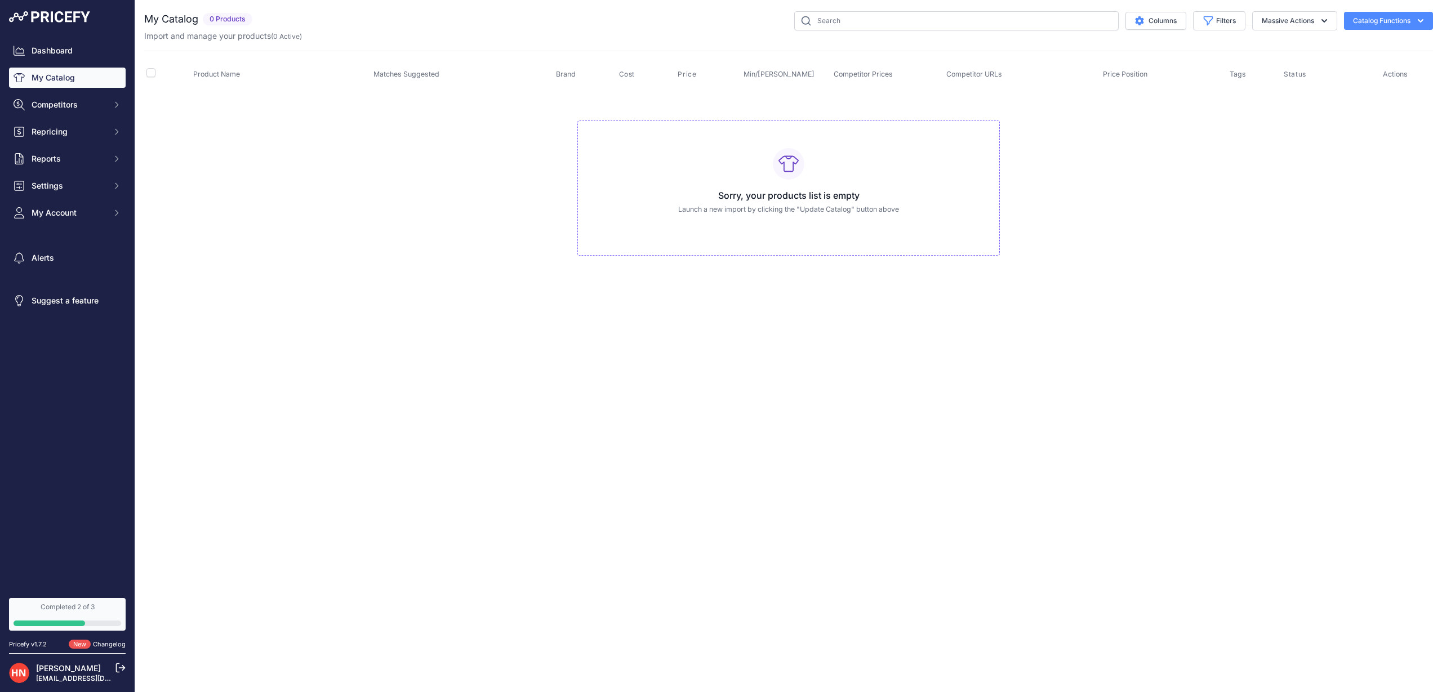
click at [865, 205] on div "Sorry, your products list is empty Launch a new import by clicking the "Update …" at bounding box center [789, 189] width 423 height 136
click at [1406, 26] on button "Catalog Functions" at bounding box center [1388, 21] width 89 height 18
click at [1384, 86] on link "Update Catalog" at bounding box center [1369, 85] width 126 height 20
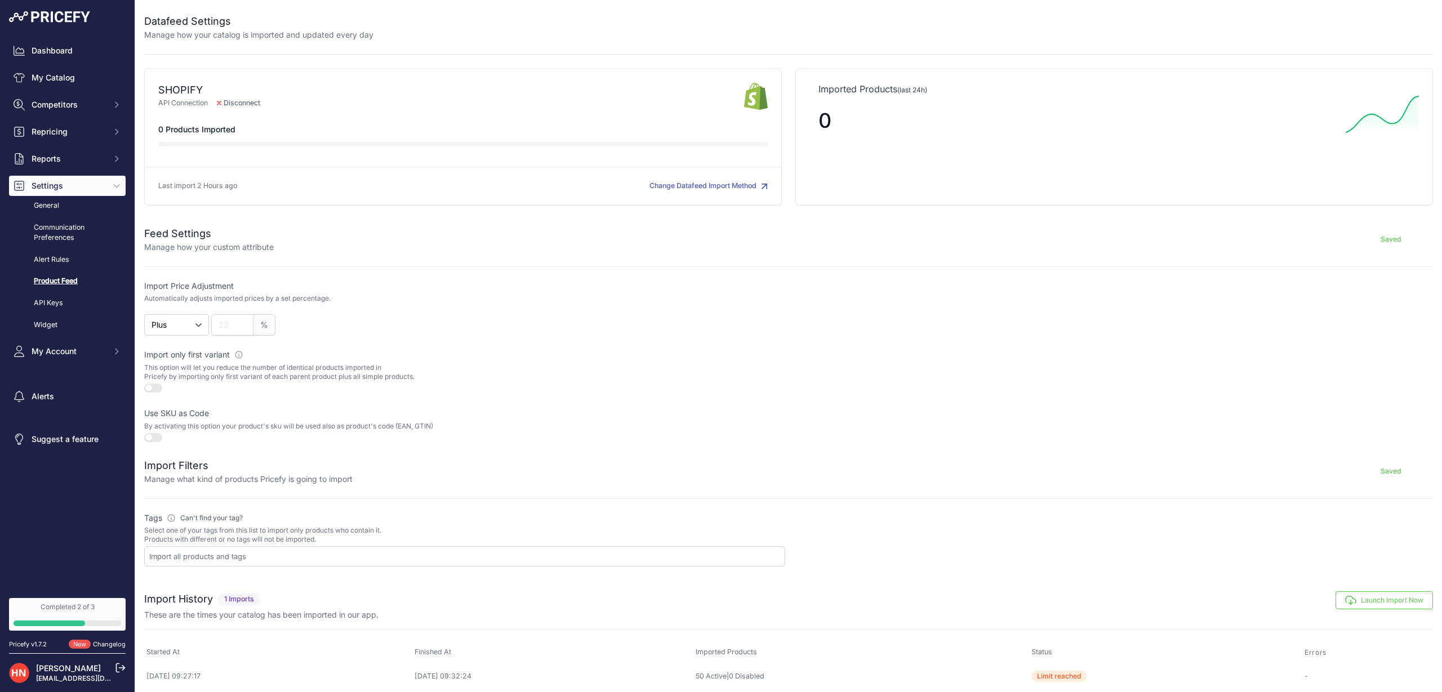
scroll to position [-1, -1]
click at [744, 195] on div "SHOPIFY API Connection Disconnect" at bounding box center [463, 136] width 638 height 137
click at [738, 183] on button "Change Datafeed Import Method" at bounding box center [709, 184] width 118 height 11
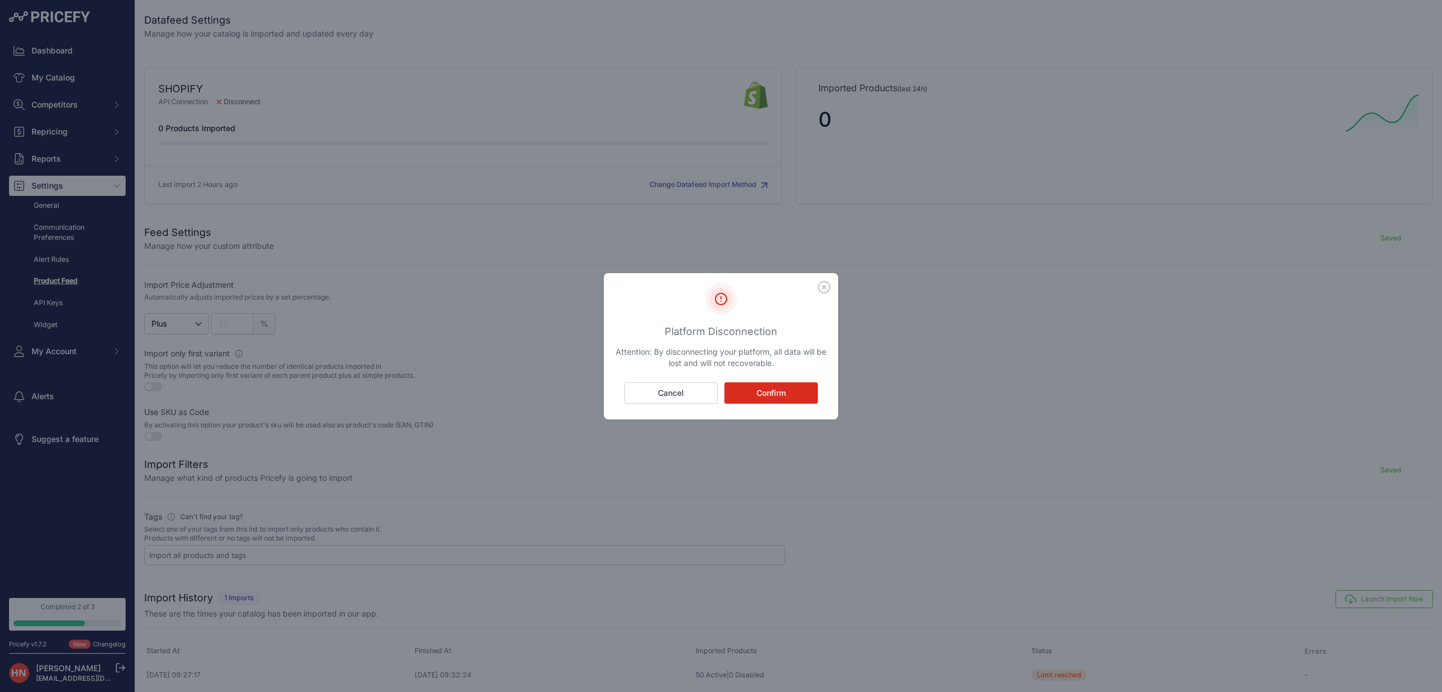
scroll to position [0, 0]
click at [820, 284] on icon "button" at bounding box center [824, 287] width 12 height 12
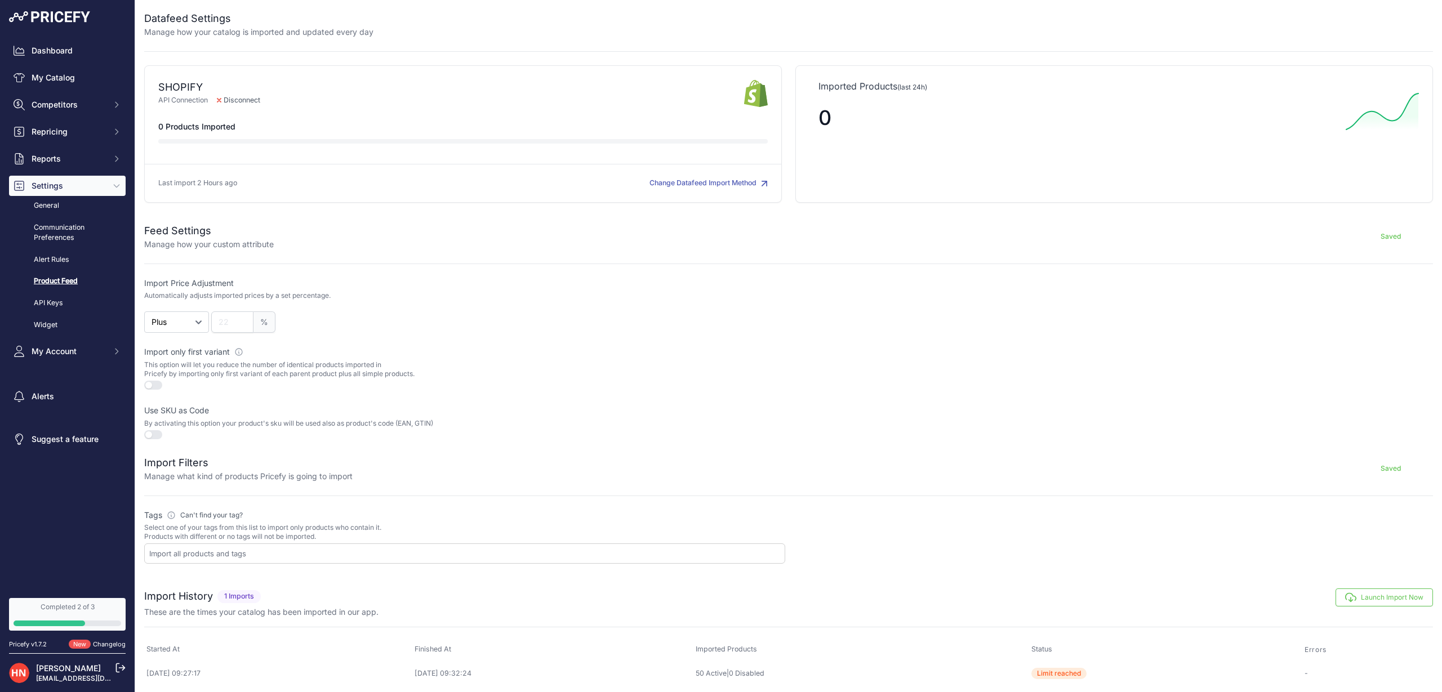
click at [201, 552] on input "text" at bounding box center [467, 554] width 636 height 10
click at [412, 426] on p "By activating this option your product's sku will be used also as product's cod…" at bounding box center [464, 423] width 641 height 9
click at [286, 558] on div at bounding box center [464, 554] width 641 height 20
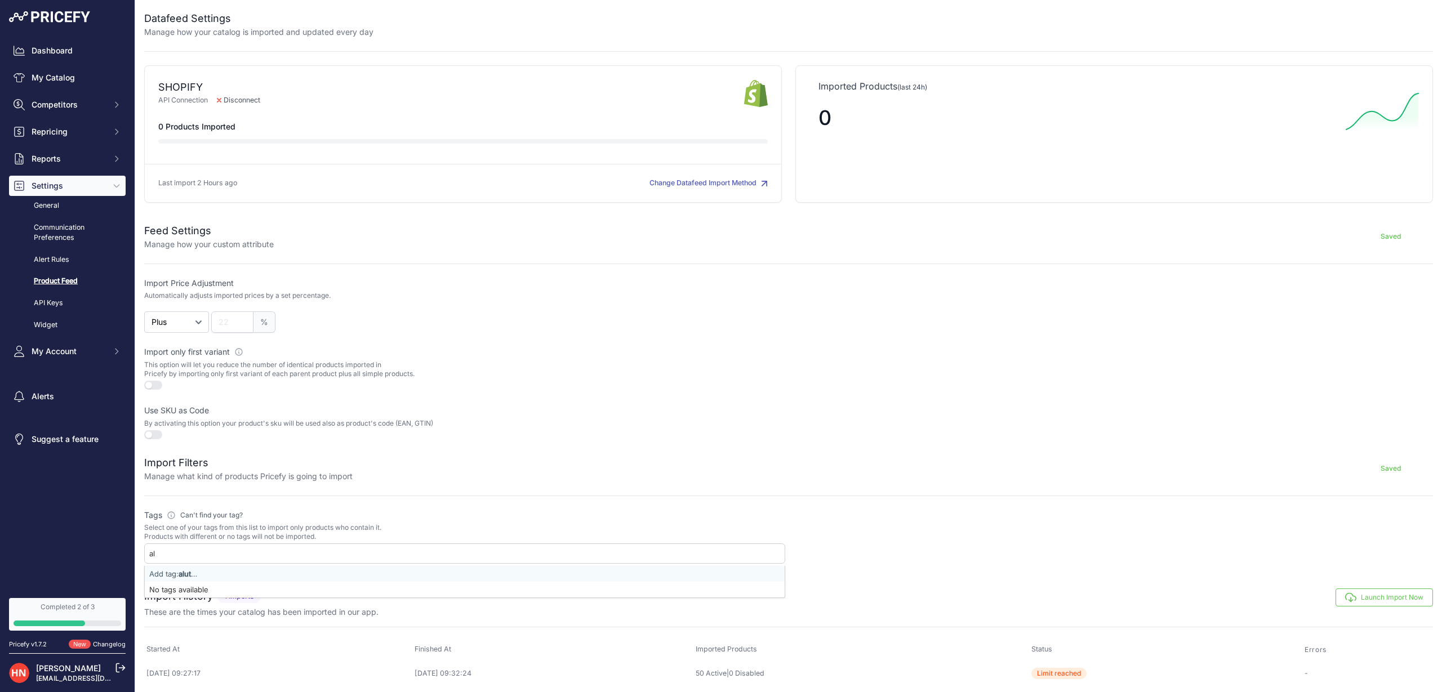
type input "a"
type input "altura"
click at [224, 589] on div "Altura" at bounding box center [465, 590] width 640 height 16
select select "{"id":"QWx0dXJh","name":"Altura"}"
click at [529, 489] on form "Feed Settings Manage how your custom attribute Saved Import Price Adjustment Au…" at bounding box center [788, 388] width 1289 height 356
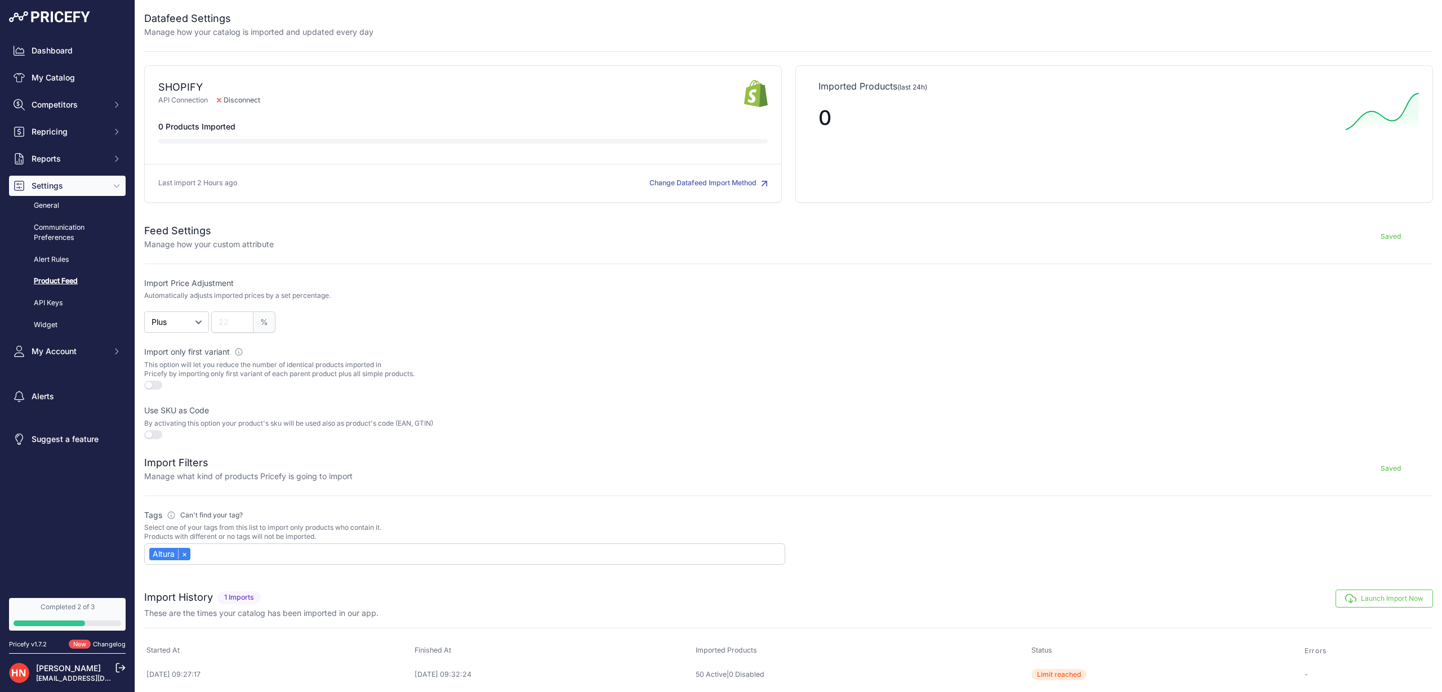
drag, startPoint x: 1408, startPoint y: 598, endPoint x: 1335, endPoint y: 611, distance: 74.3
click at [1408, 598] on button "Launch Import Now" at bounding box center [1384, 599] width 97 height 18
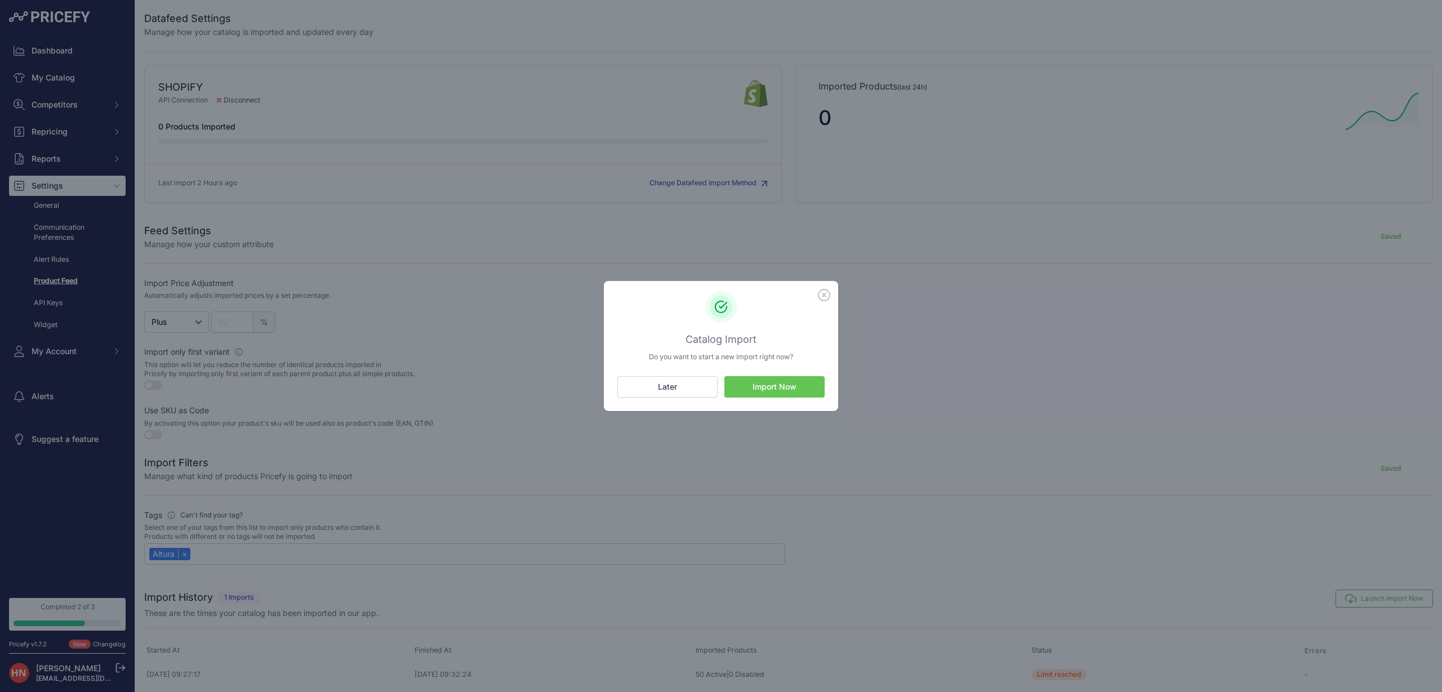
click at [823, 300] on icon "button" at bounding box center [824, 295] width 11 height 11
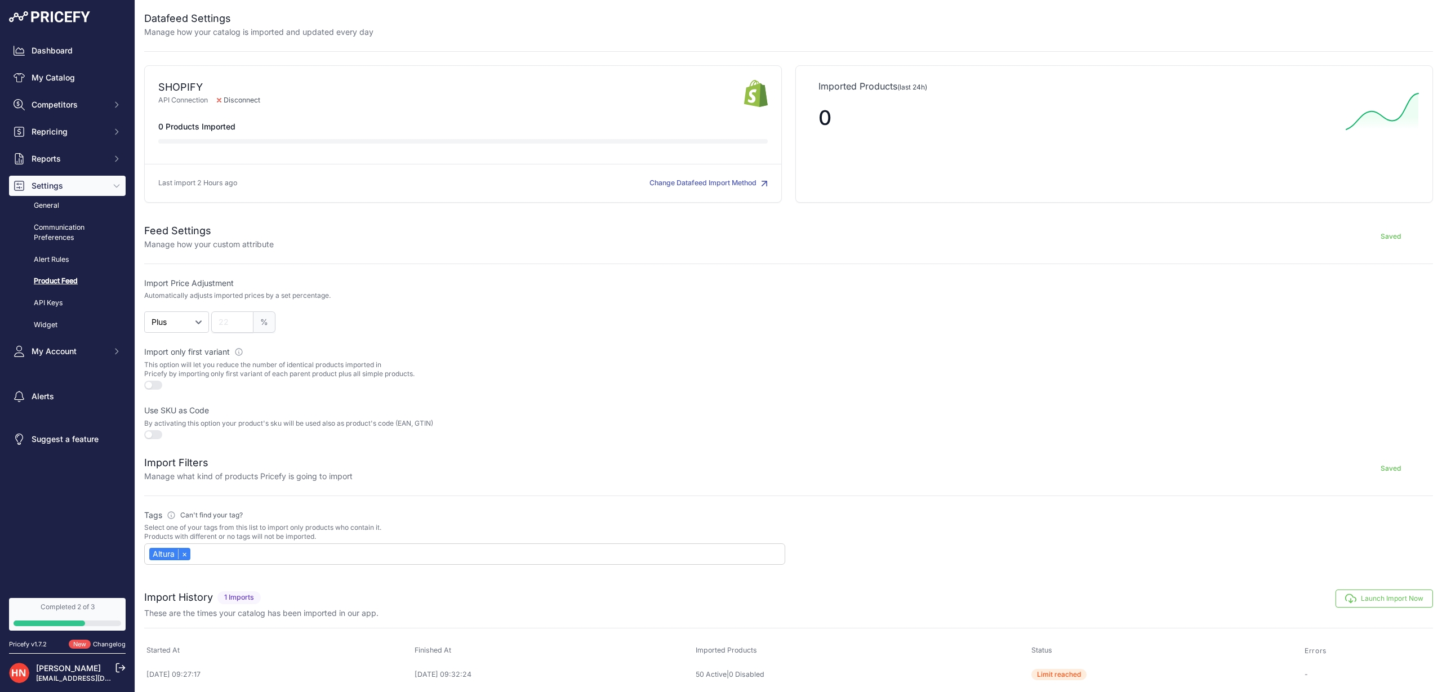
click at [274, 556] on div "Altura ×" at bounding box center [464, 554] width 641 height 21
type input "s"
drag, startPoint x: 218, startPoint y: 560, endPoint x: 197, endPoint y: 558, distance: 21.5
click at [197, 558] on div "Altura × trek" at bounding box center [464, 554] width 641 height 21
type input "t"
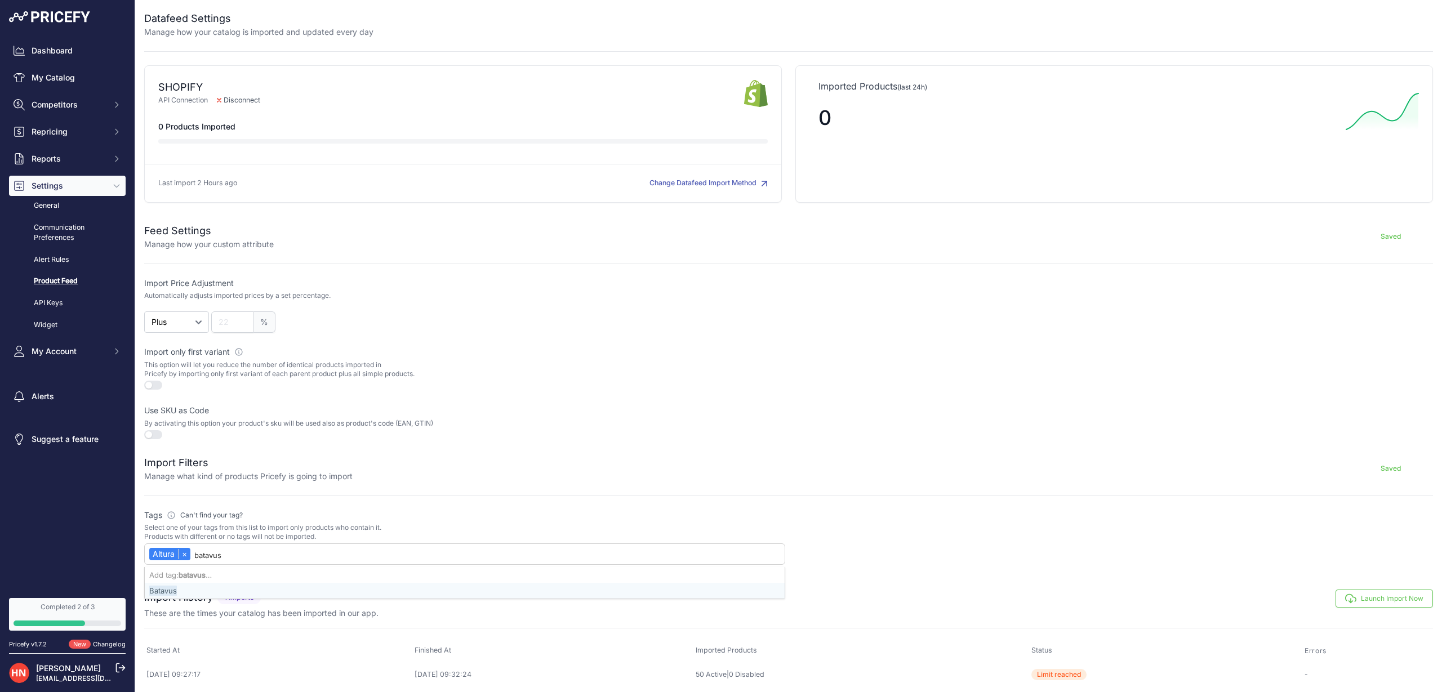
type input "Batavus"
drag, startPoint x: 206, startPoint y: 572, endPoint x: 169, endPoint y: 589, distance: 40.3
click at [169, 589] on span "Batavus" at bounding box center [163, 591] width 28 height 10
click at [188, 552] on link "×" at bounding box center [184, 554] width 12 height 10
select select "{"id":"QmF0YXZ1cw==","name":"Batavus"}"
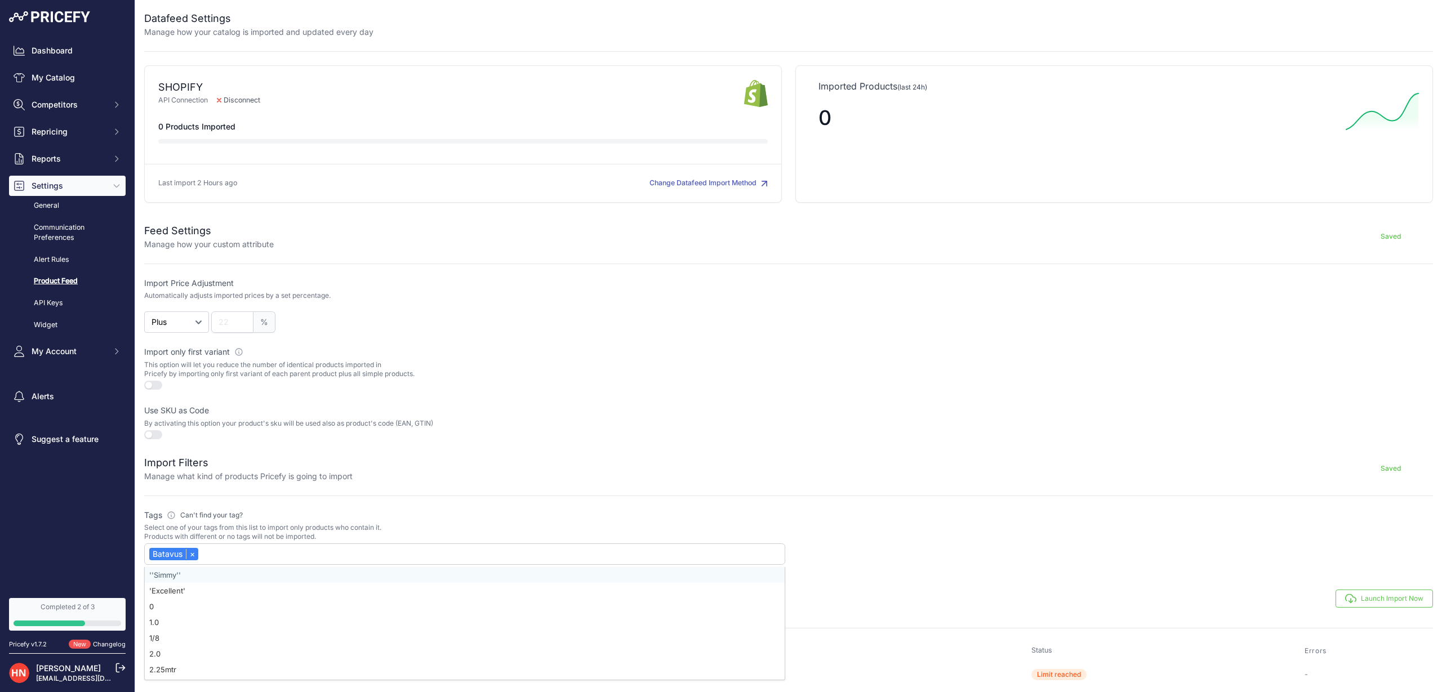
click at [371, 510] on label "Tags Please define which tags will be used to import your products Can't find y…" at bounding box center [464, 515] width 641 height 11
click at [225, 554] on div "Batavus ×" at bounding box center [464, 554] width 641 height 21
drag, startPoint x: 232, startPoint y: 557, endPoint x: 205, endPoint y: 559, distance: 27.1
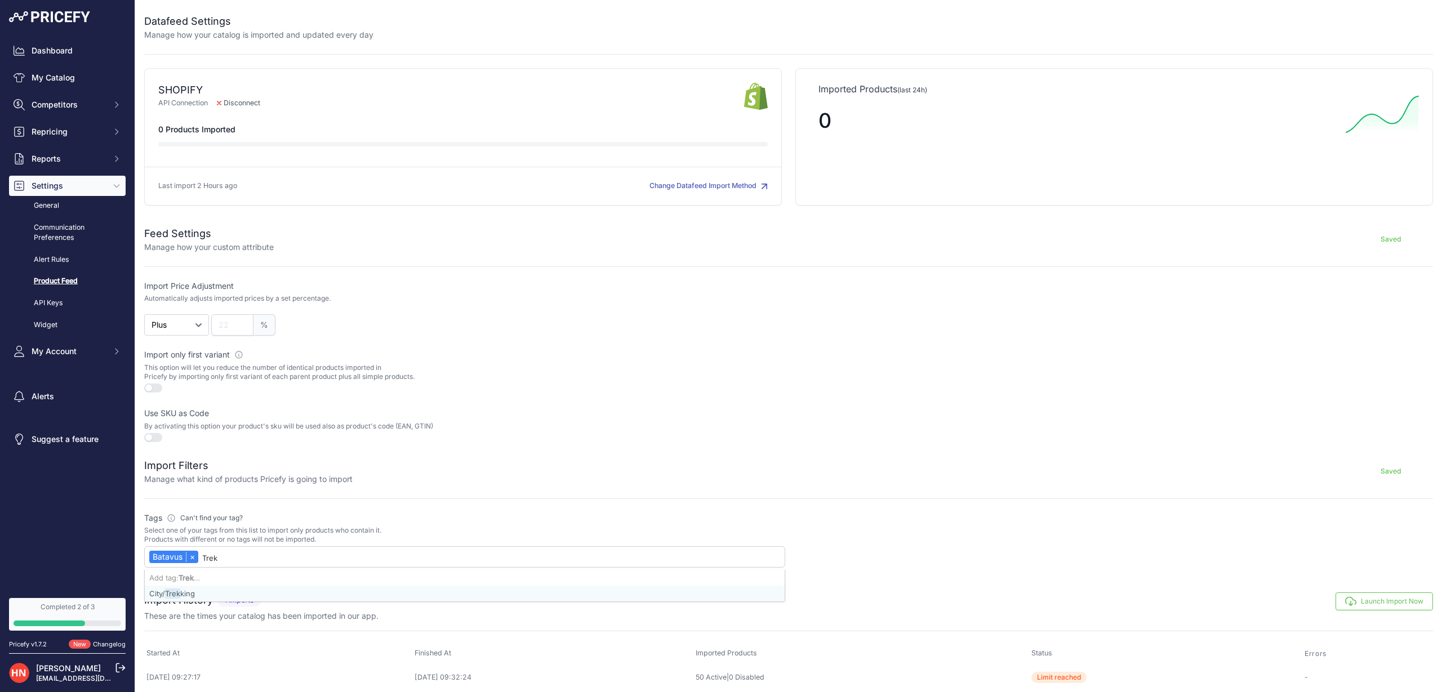
click at [205, 559] on input "Trek" at bounding box center [492, 558] width 580 height 14
type input "T"
type input "s"
select select
type input "t"
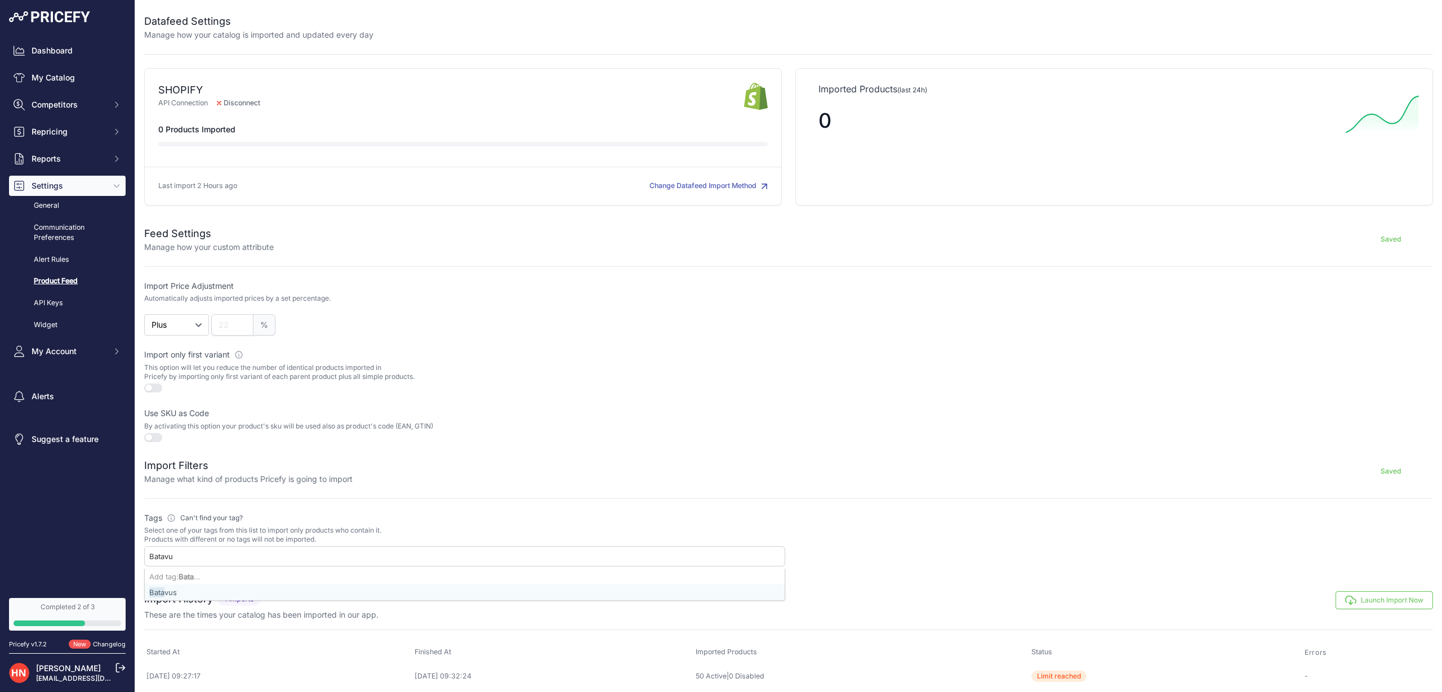
type input "Batavus"
click at [180, 593] on div "Batavus" at bounding box center [465, 593] width 640 height 16
select select "{"id":"QmF0YXZ1cw==","name":"Batavus"}"
drag, startPoint x: 177, startPoint y: 529, endPoint x: 259, endPoint y: 534, distance: 82.4
click at [311, 532] on p "Select one of your tags from this list to import only products who contain it. …" at bounding box center [464, 535] width 641 height 18
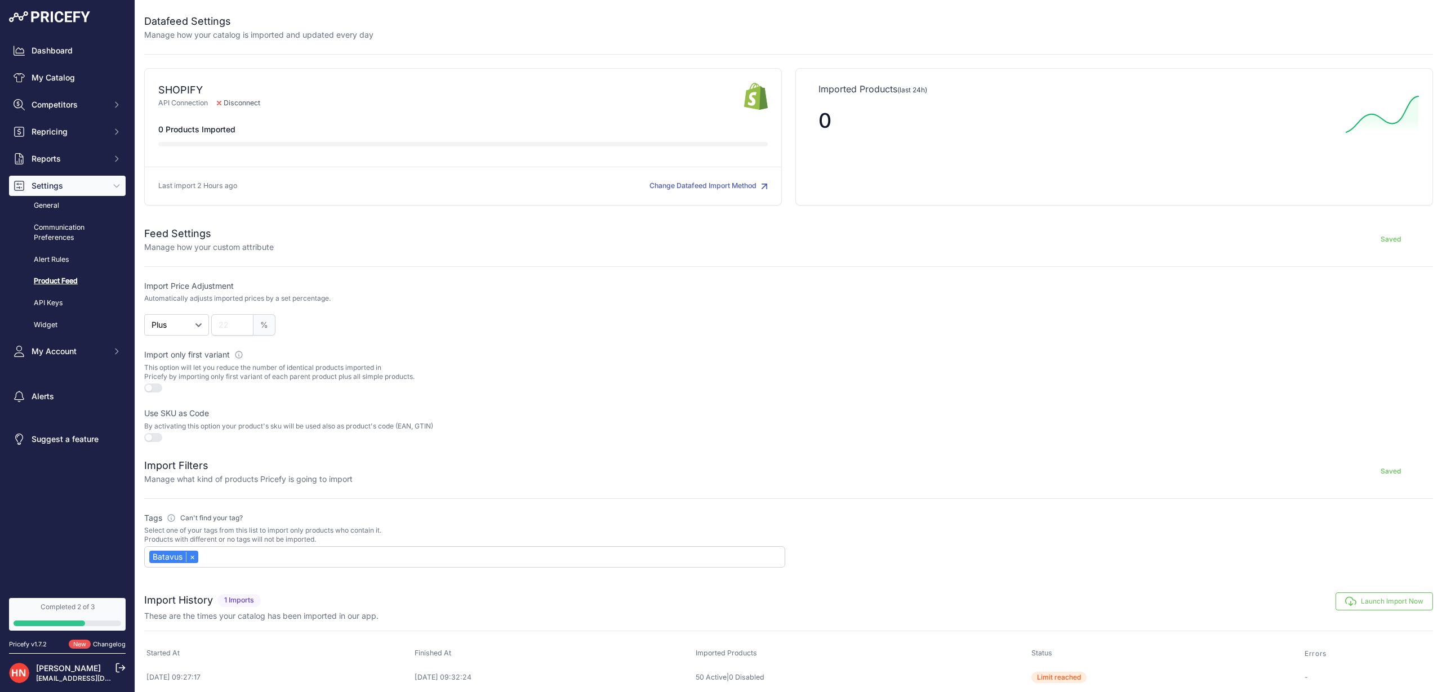
drag, startPoint x: 146, startPoint y: 535, endPoint x: 322, endPoint y: 537, distance: 175.8
click at [322, 537] on p "Select one of your tags from this list to import only products who contain it. …" at bounding box center [464, 535] width 641 height 18
click at [322, 536] on p "Select one of your tags from this list to import only products who contain it. …" at bounding box center [464, 535] width 641 height 18
click at [1374, 596] on button "Launch Import Now" at bounding box center [1384, 598] width 97 height 18
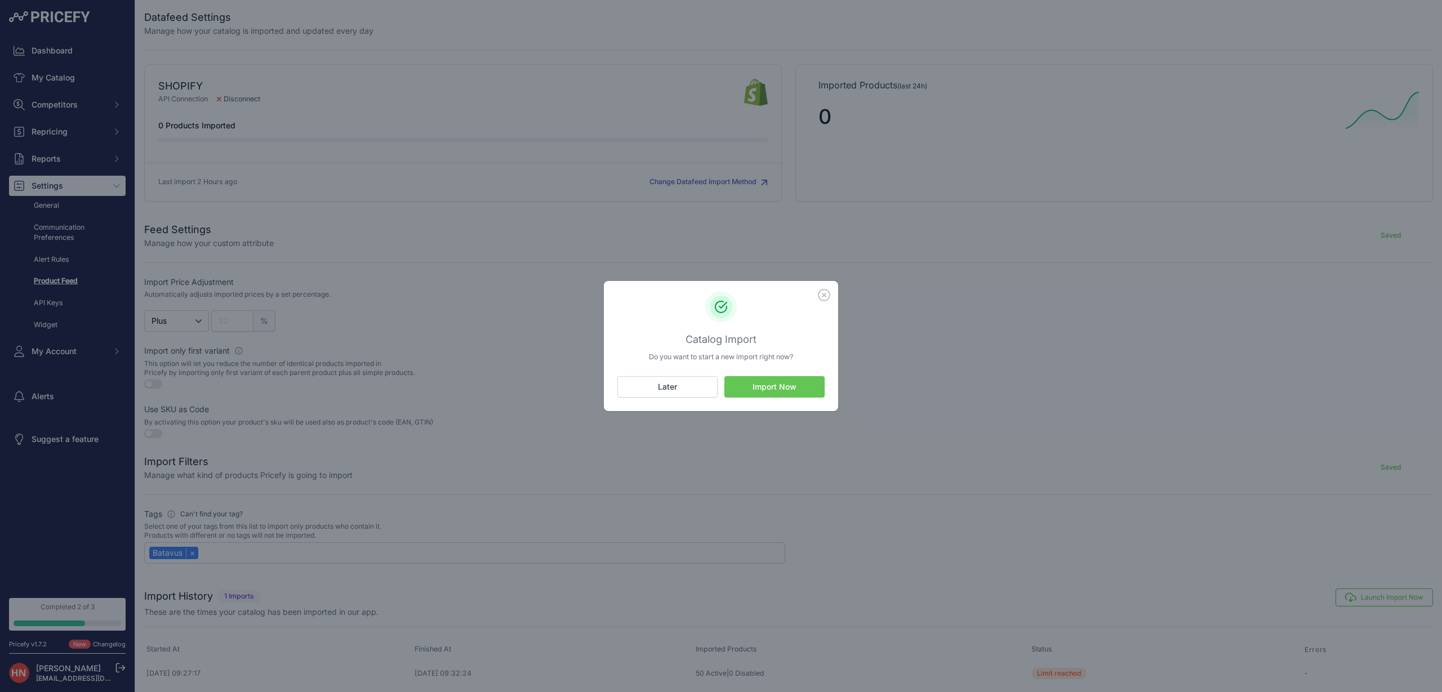
click at [788, 380] on button "Import Now" at bounding box center [775, 386] width 100 height 21
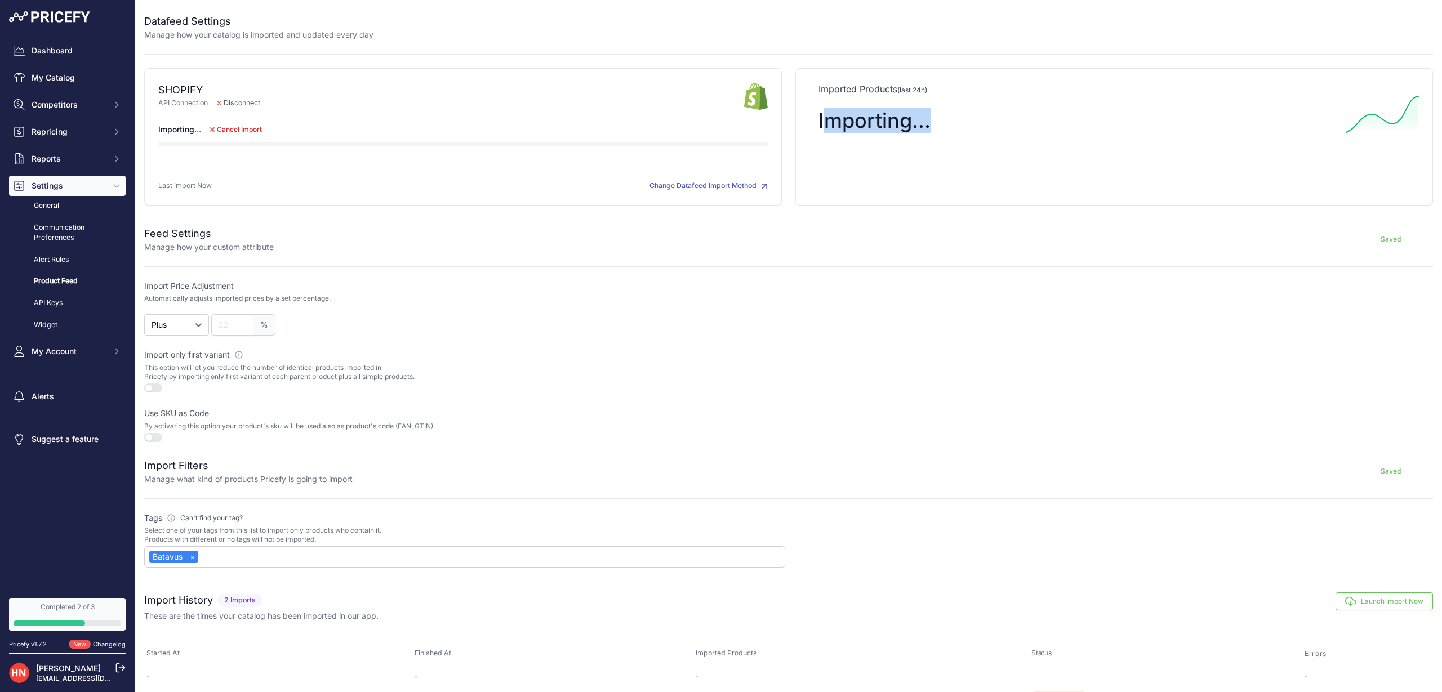
drag, startPoint x: 959, startPoint y: 127, endPoint x: 826, endPoint y: 125, distance: 133.0
click at [826, 125] on div "Importing..." at bounding box center [1078, 121] width 518 height 50
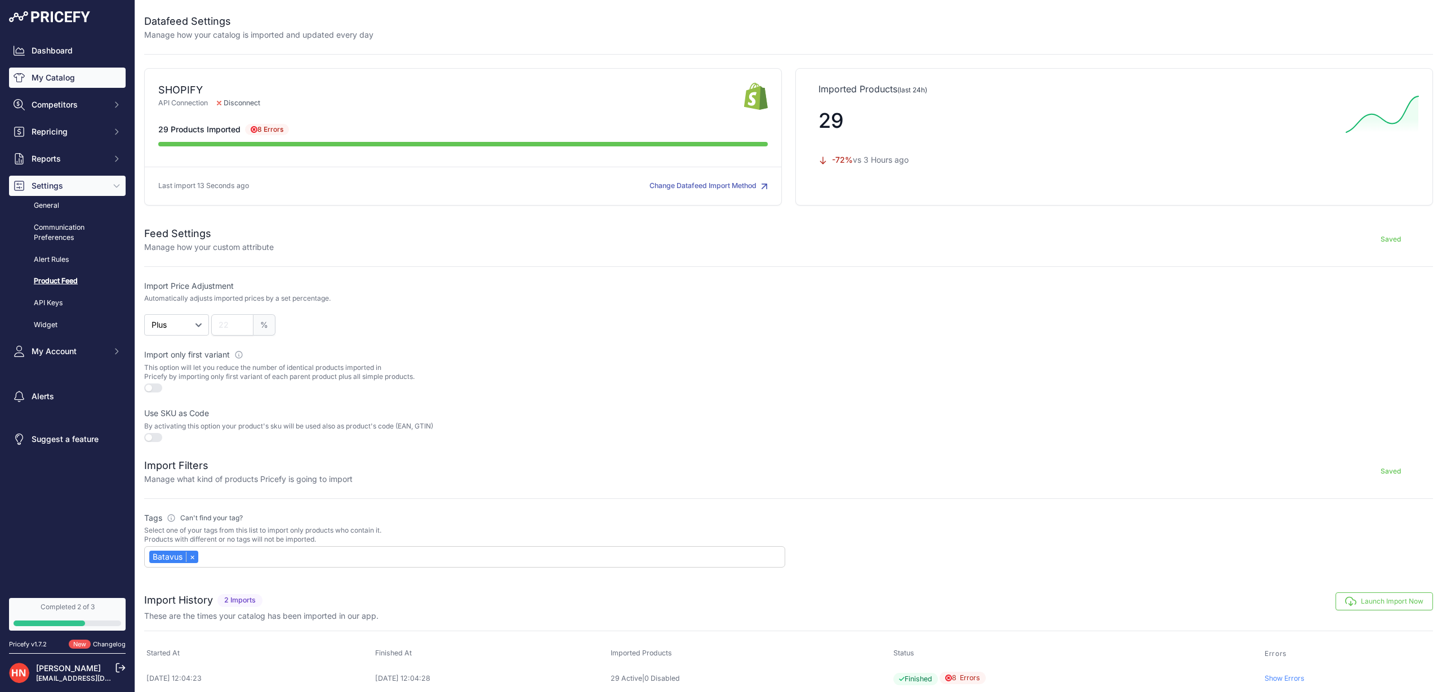
scroll to position [1, 0]
click at [50, 70] on link "My Catalog" at bounding box center [67, 78] width 117 height 20
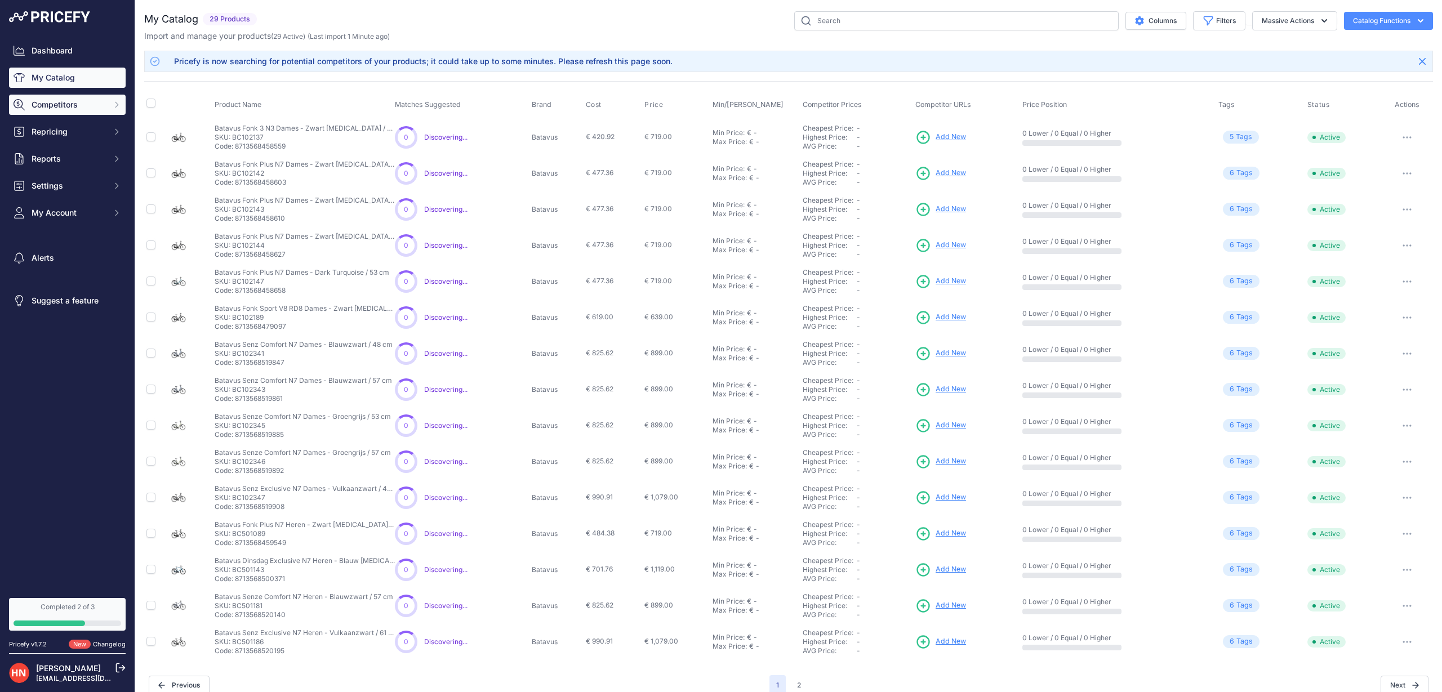
drag, startPoint x: 43, startPoint y: 97, endPoint x: 75, endPoint y: 113, distance: 35.5
click at [43, 97] on button "Competitors" at bounding box center [67, 105] width 117 height 20
click at [74, 123] on link "Competitors" at bounding box center [67, 125] width 117 height 20
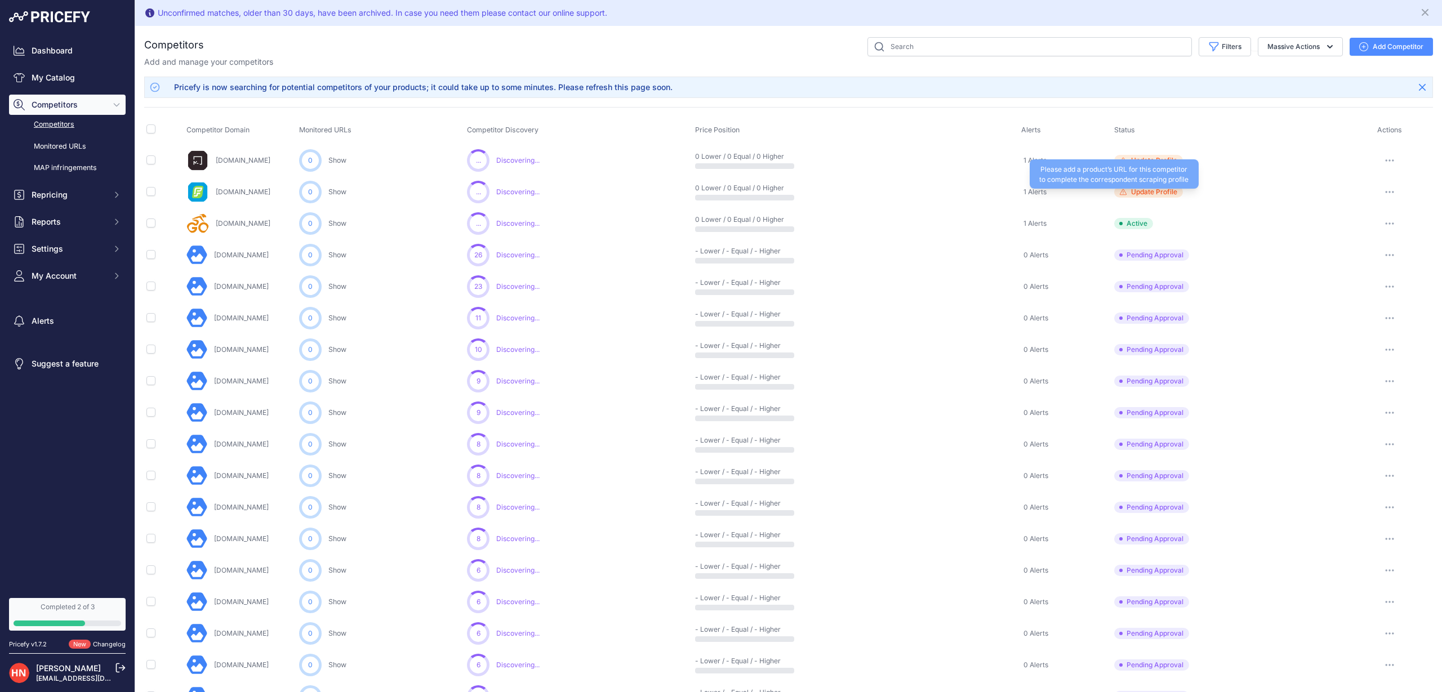
click at [1133, 189] on span "Update Profile" at bounding box center [1154, 192] width 46 height 9
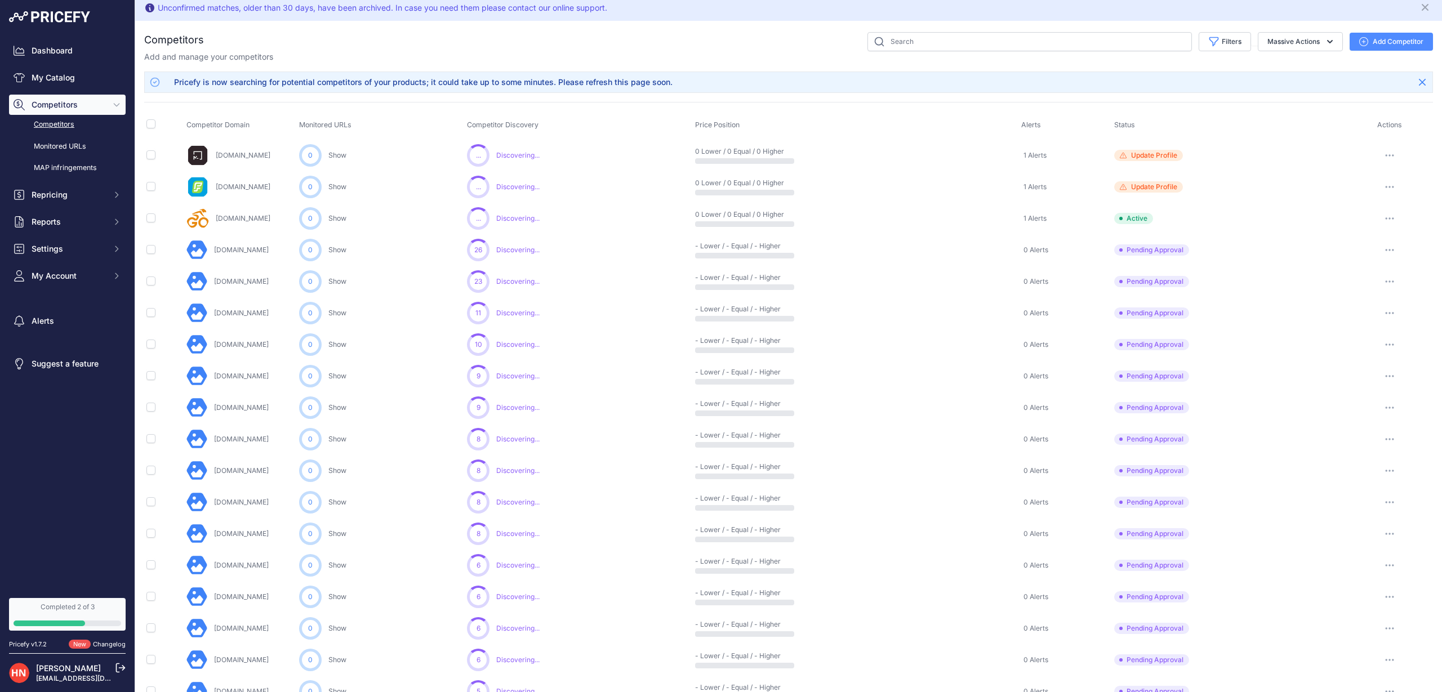
scroll to position [6, 0]
click at [1148, 155] on span "Update Profile" at bounding box center [1154, 154] width 46 height 9
click at [148, 156] on input "checkbox" at bounding box center [150, 155] width 9 height 9
checkbox input "true"
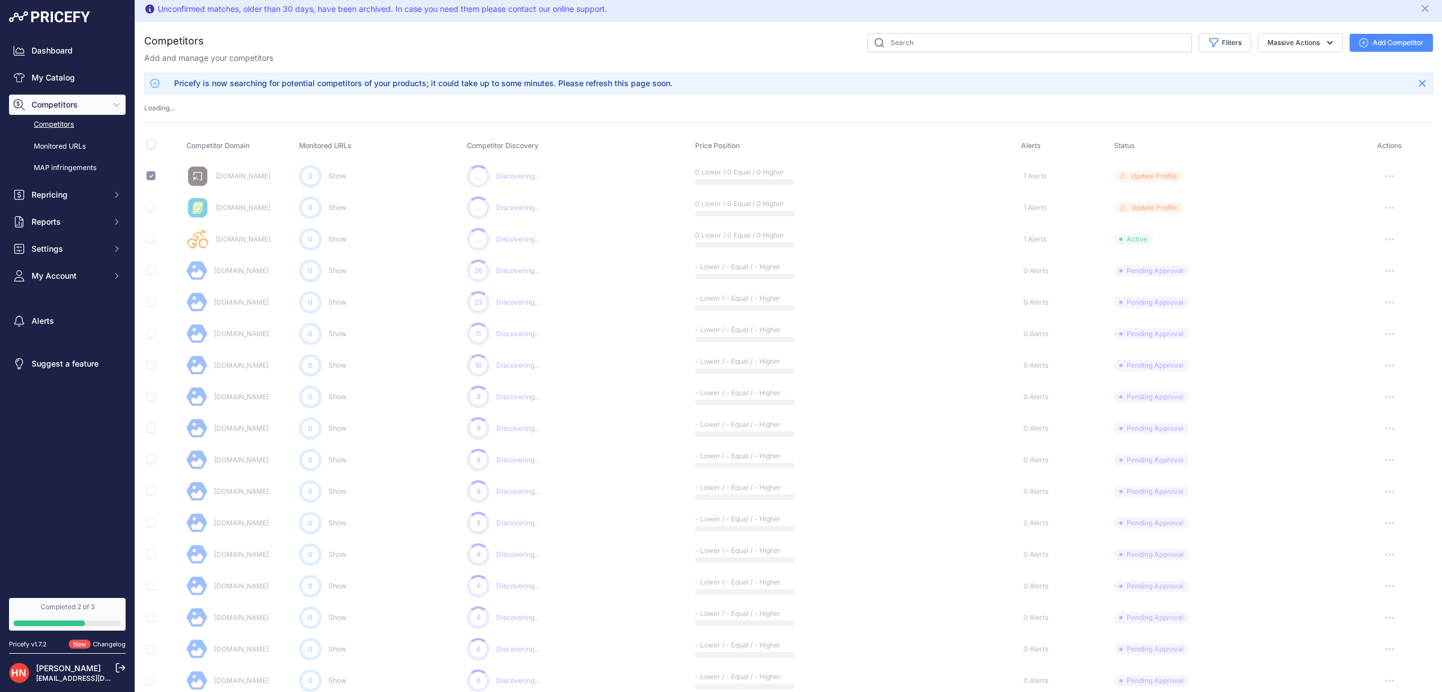
scroll to position [3, 0]
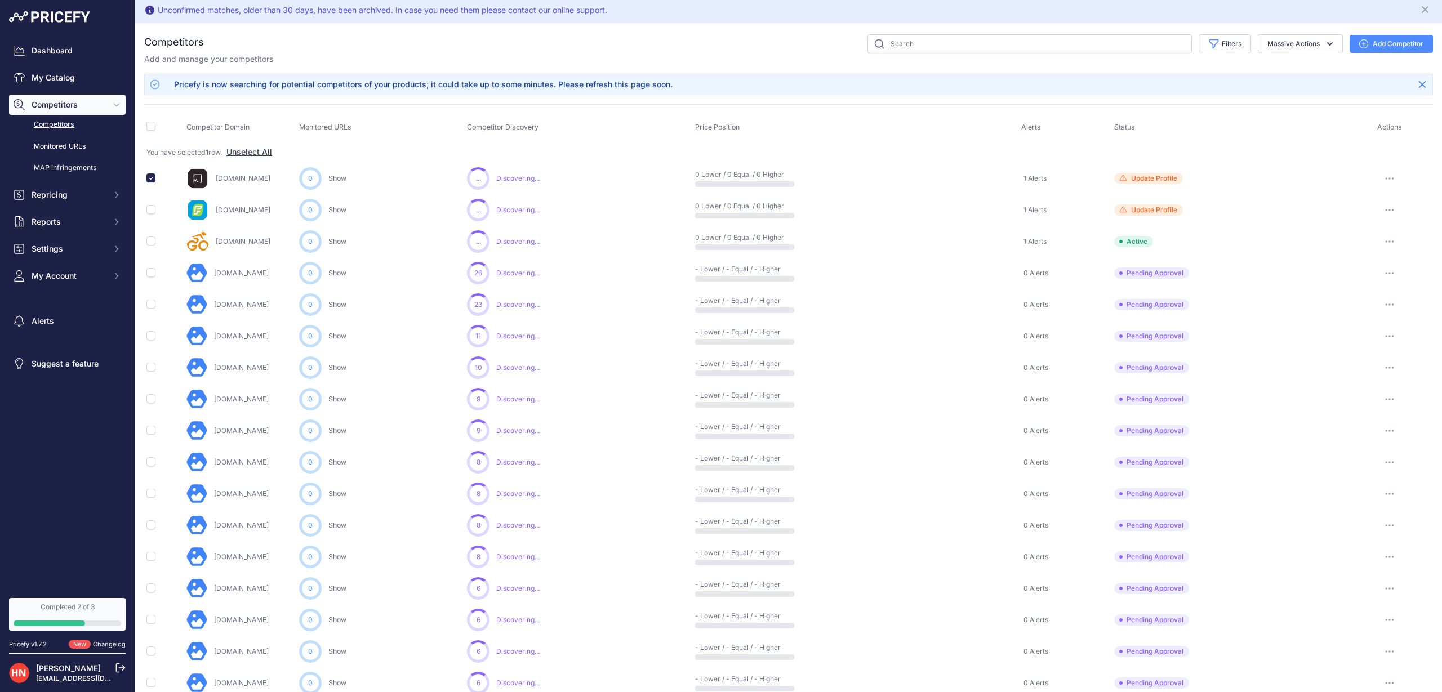
click at [148, 172] on div at bounding box center [150, 176] width 9 height 11
drag, startPoint x: 151, startPoint y: 175, endPoint x: 163, endPoint y: 172, distance: 12.7
click at [161, 173] on td at bounding box center [164, 179] width 40 height 32
click at [148, 177] on input "checkbox" at bounding box center [150, 178] width 9 height 9
checkbox input "false"
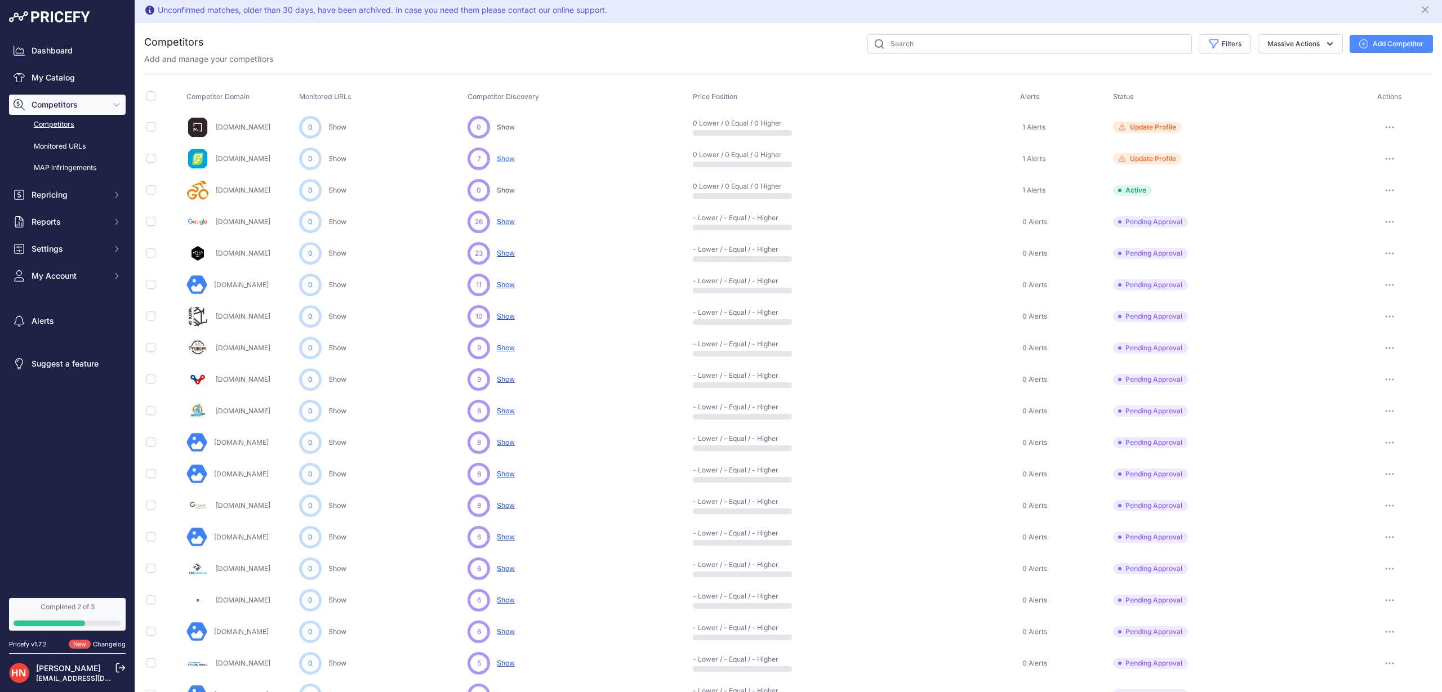
click at [1177, 155] on span "Update Profile" at bounding box center [1153, 158] width 46 height 9
click at [65, 121] on link "Competitors" at bounding box center [67, 125] width 117 height 20
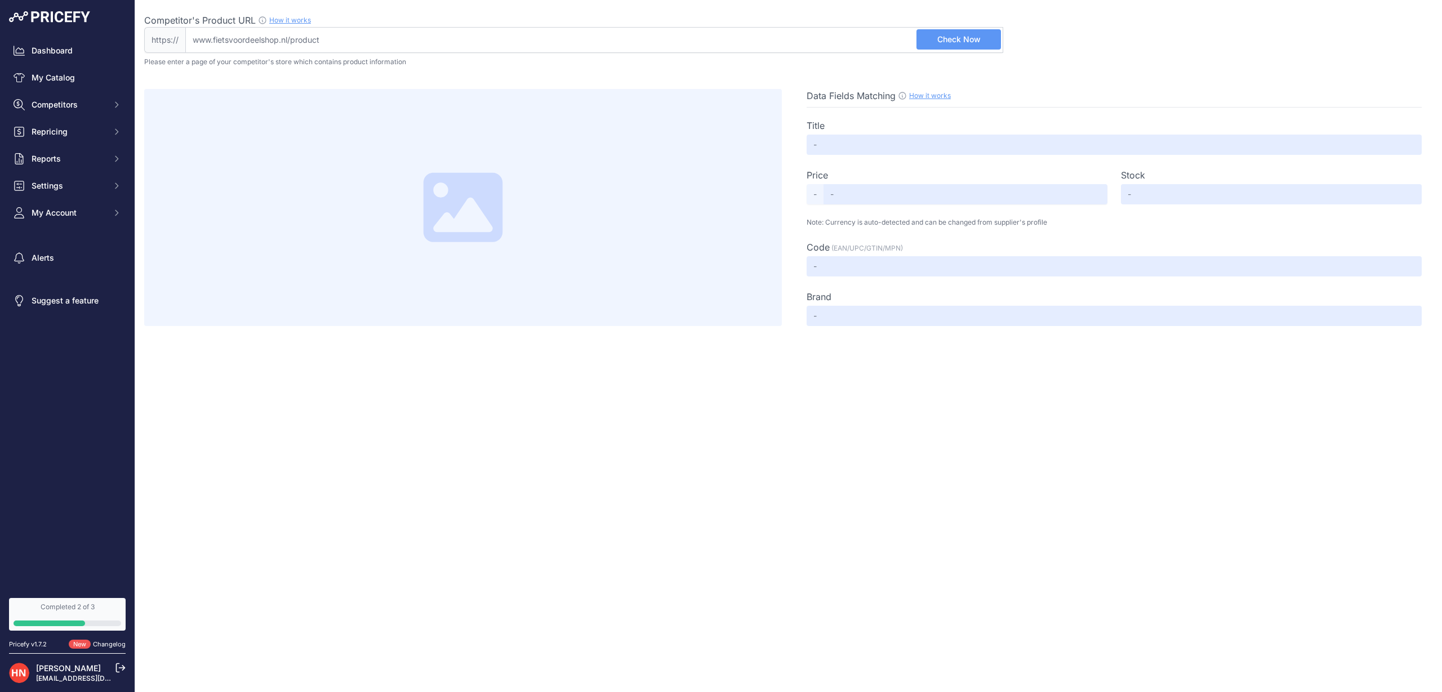
drag, startPoint x: 949, startPoint y: 42, endPoint x: 947, endPoint y: 49, distance: 7.7
click at [949, 42] on span "Check Now" at bounding box center [959, 39] width 43 height 11
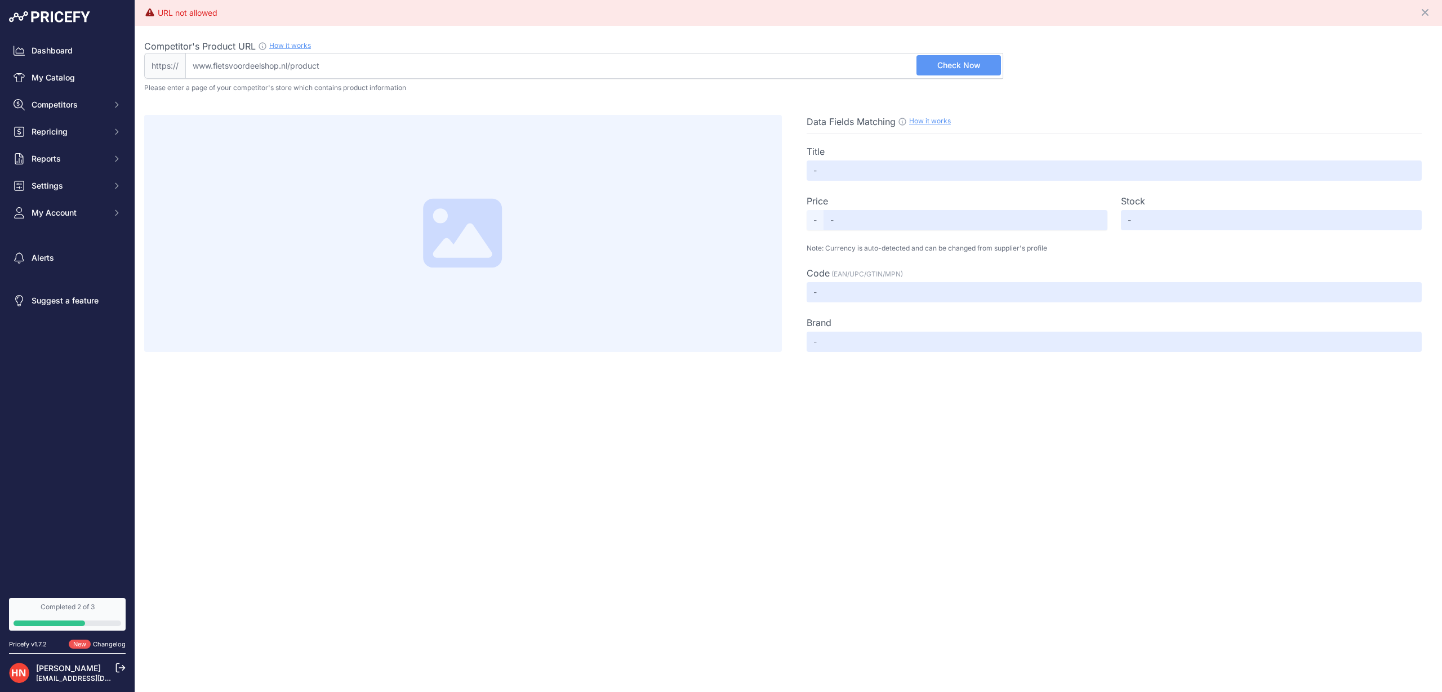
click at [323, 67] on input "Competitor's Product URL How it works In order to create your competitor's extr…" at bounding box center [594, 66] width 818 height 26
drag, startPoint x: 297, startPoint y: 68, endPoint x: 143, endPoint y: 59, distance: 154.1
click at [143, 59] on div "Competitor's Product URL How it works In order to create your competitor's extr…" at bounding box center [788, 189] width 1307 height 326
type input "[DOMAIN_NAME]"
click at [948, 60] on span "Check Now" at bounding box center [959, 65] width 43 height 11
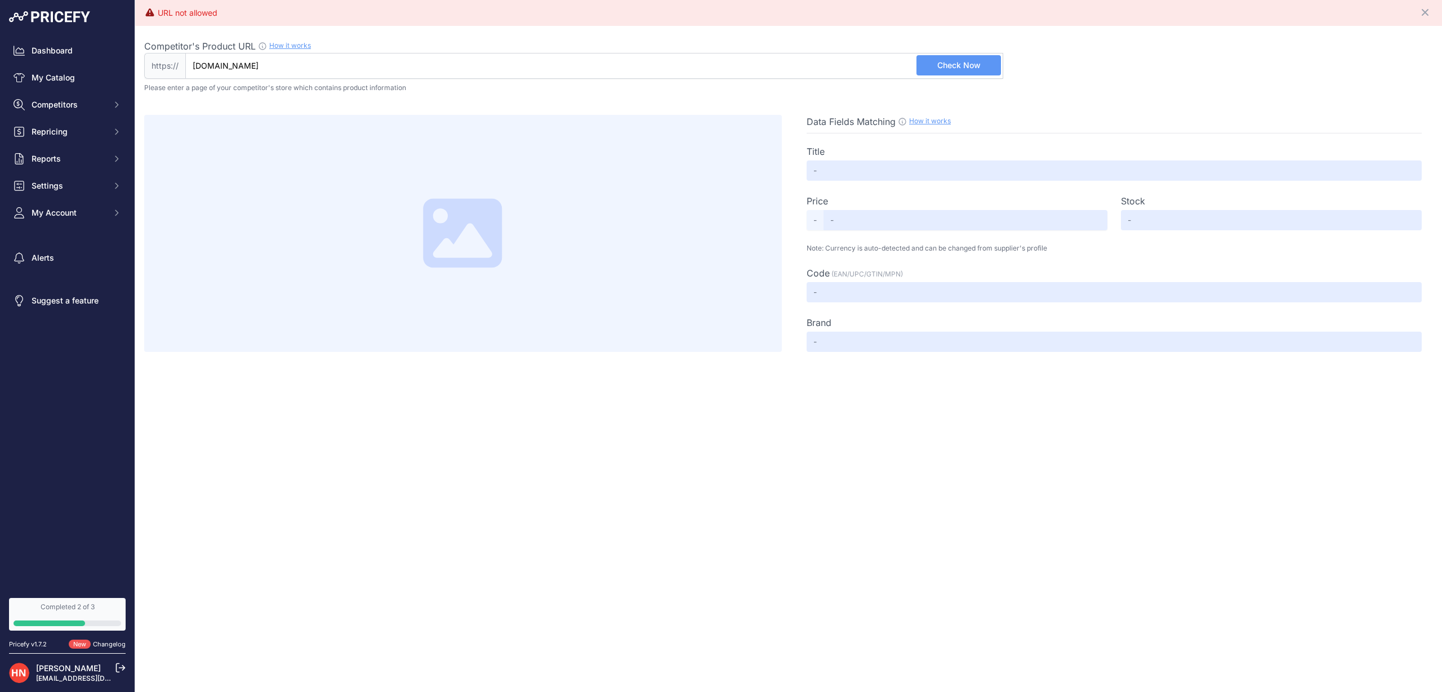
drag, startPoint x: 305, startPoint y: 59, endPoint x: 319, endPoint y: 79, distance: 25.2
click at [312, 65] on input "[DOMAIN_NAME]" at bounding box center [594, 66] width 818 height 26
paste input "[DOMAIN_NAME]"
type input "[DOMAIN_NAME]"
click at [969, 74] on button "Check Now" at bounding box center [959, 65] width 85 height 20
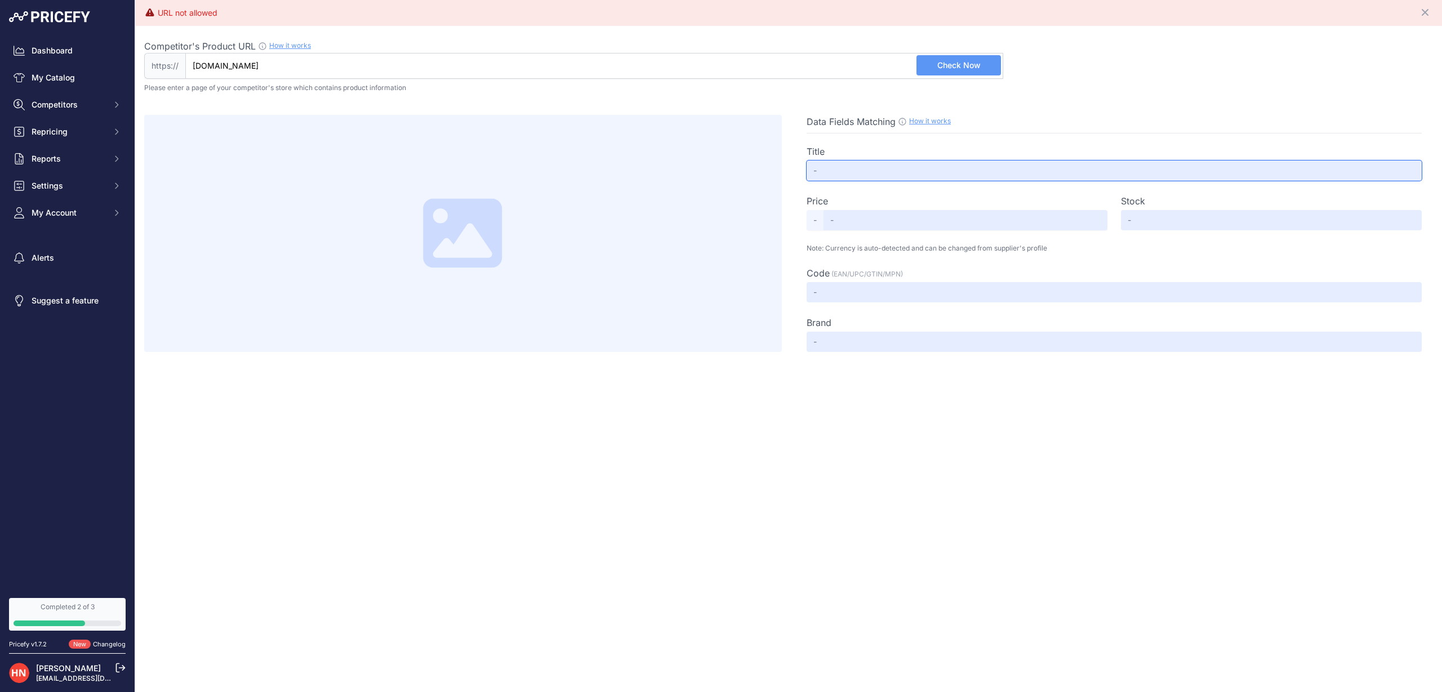
click at [847, 167] on input "text" at bounding box center [1114, 171] width 615 height 20
click at [78, 108] on span "Competitors" at bounding box center [69, 104] width 74 height 11
click at [65, 129] on link "Competitors" at bounding box center [67, 125] width 117 height 20
click at [55, 124] on link "Competitors" at bounding box center [67, 125] width 117 height 20
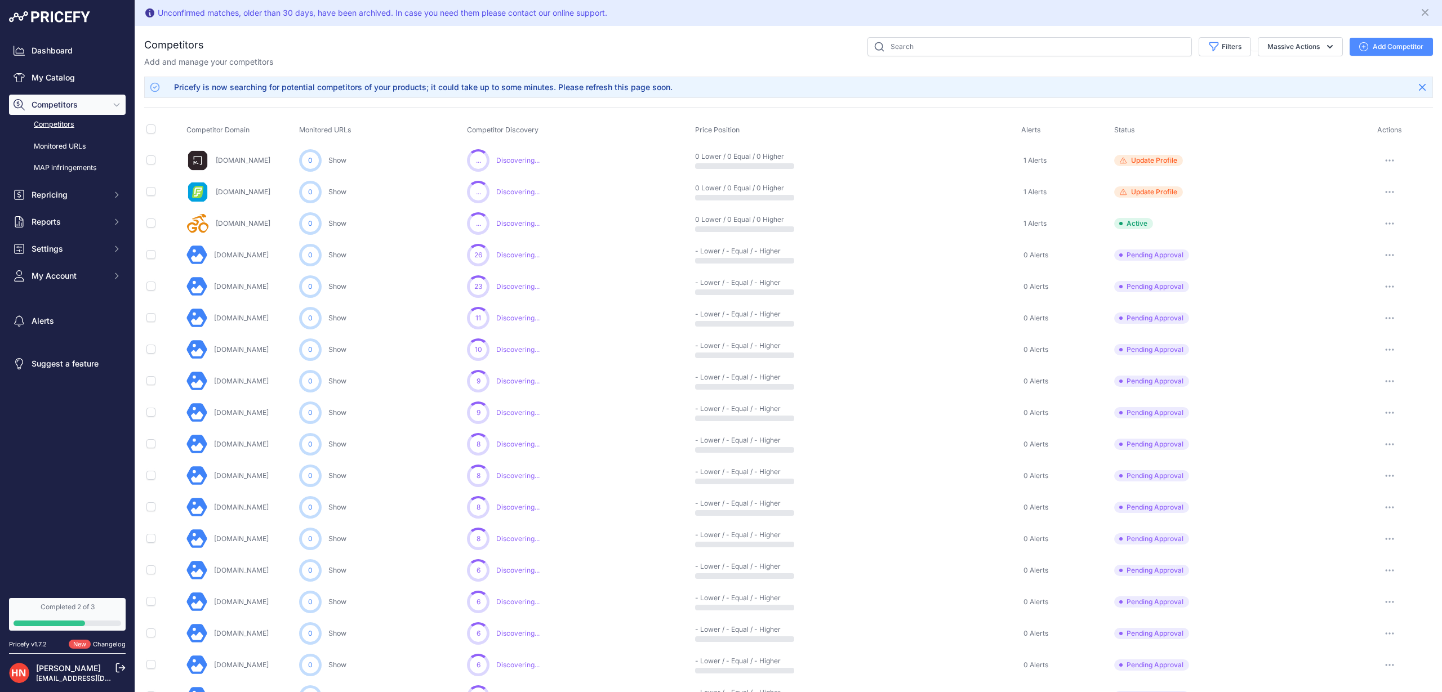
scroll to position [1, 0]
drag, startPoint x: 483, startPoint y: 572, endPoint x: 493, endPoint y: 571, distance: 9.6
click at [490, 571] on div "6" at bounding box center [478, 570] width 23 height 23
click at [1134, 158] on span "Update Profile" at bounding box center [1154, 160] width 46 height 9
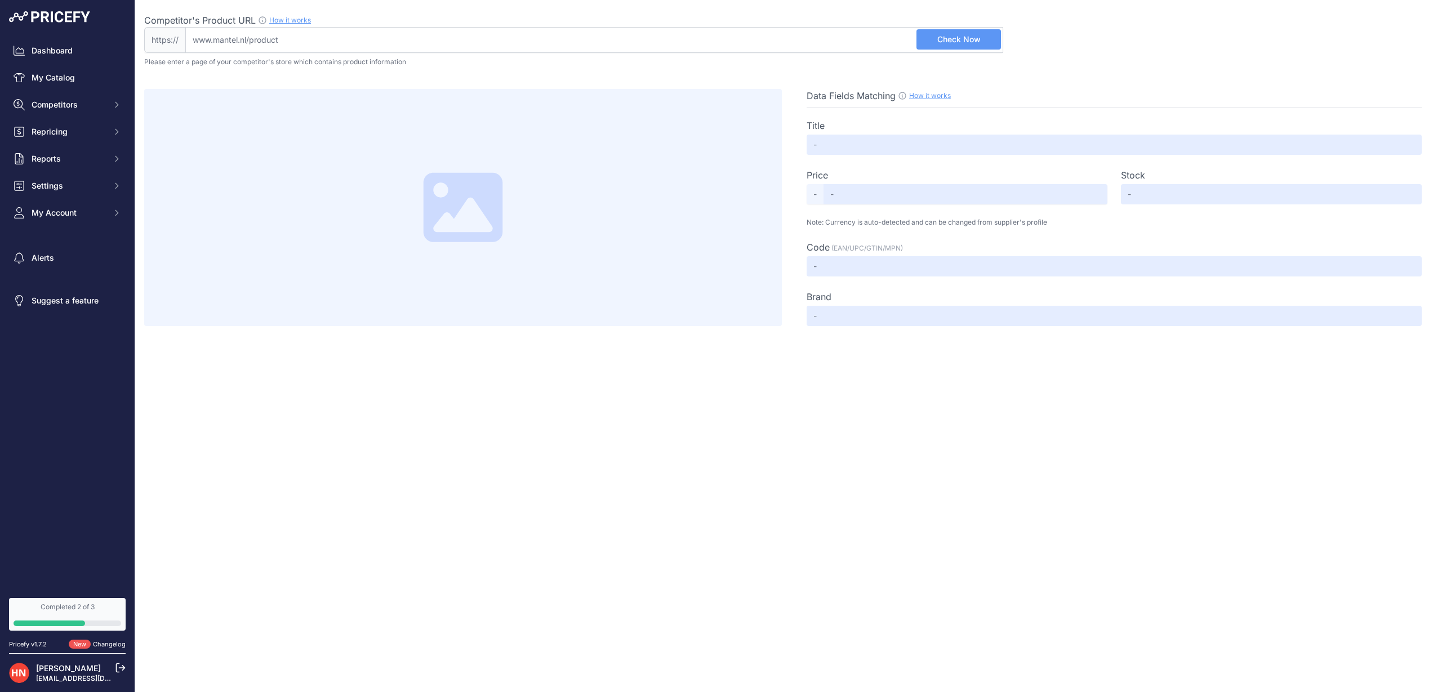
click at [285, 41] on input "Competitor's Product URL How it works In order to create your competitor's extr…" at bounding box center [594, 40] width 818 height 26
type input "mantel.nl"
click at [951, 42] on span "Check Now" at bounding box center [959, 39] width 43 height 11
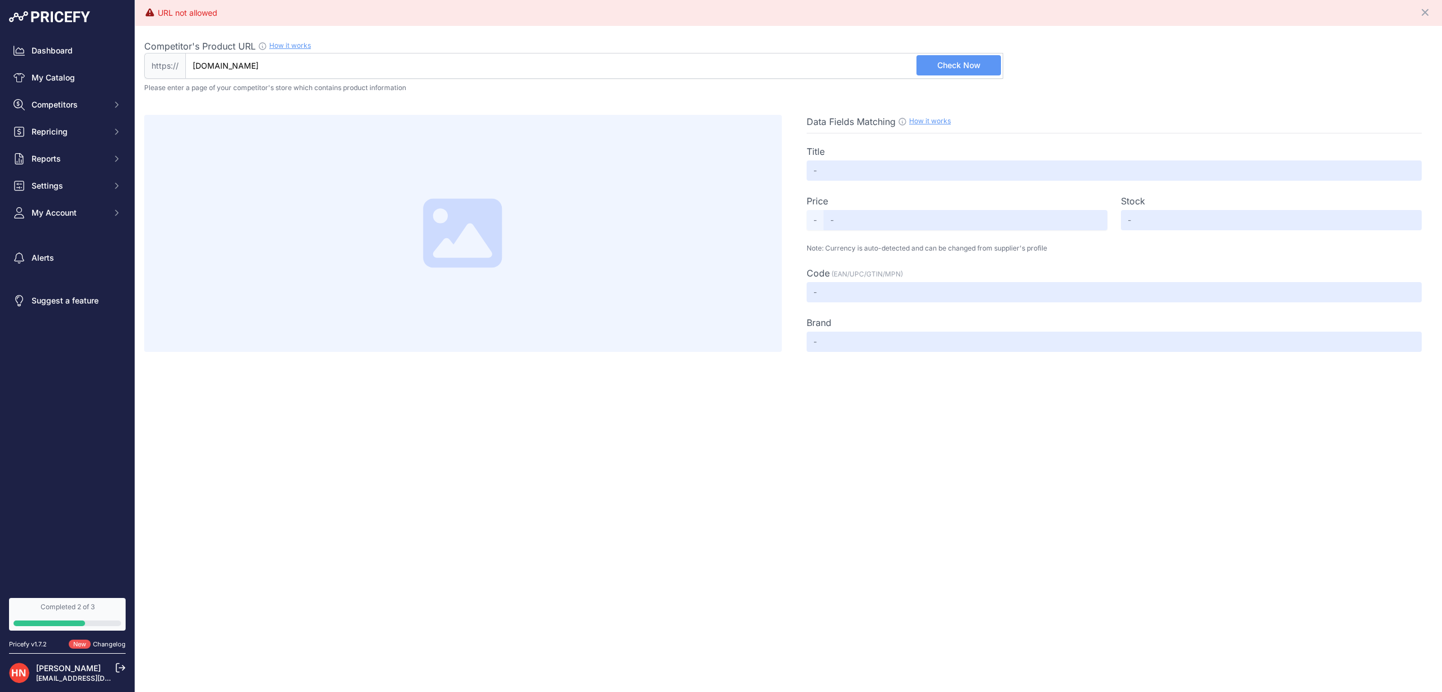
click at [271, 43] on link "How it works" at bounding box center [290, 45] width 42 height 8
click at [242, 61] on input "mantel.nl" at bounding box center [594, 66] width 818 height 26
drag, startPoint x: 207, startPoint y: 65, endPoint x: 371, endPoint y: 21, distance: 169.9
click at [195, 65] on input "mantel.nl" at bounding box center [594, 66] width 818 height 26
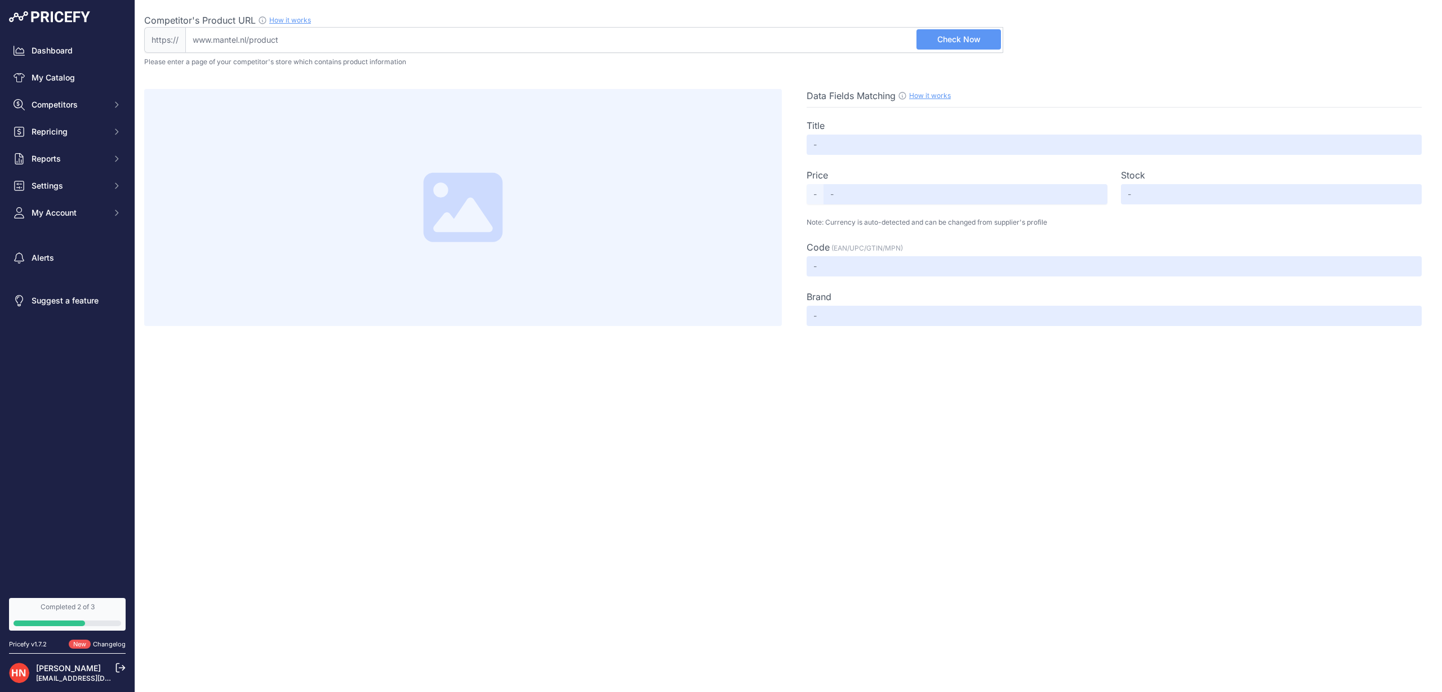
drag, startPoint x: 319, startPoint y: 25, endPoint x: 321, endPoint y: 33, distance: 8.1
click at [319, 25] on div "Competitor's Product URL How it works In order to create your competitor's extr…" at bounding box center [573, 21] width 859 height 14
click at [319, 27] on input "Competitor's Product URL How it works In order to create your competitor's extr…" at bounding box center [594, 40] width 818 height 26
paste input "https://[DOMAIN_NAME]/batavus-fonk-7&spec[]=7009&spec[]=25770"
click at [319, 34] on input "https://[DOMAIN_NAME]/batavus-fonk-7&spec[]=7009&spec[]=25770" at bounding box center [594, 40] width 818 height 26
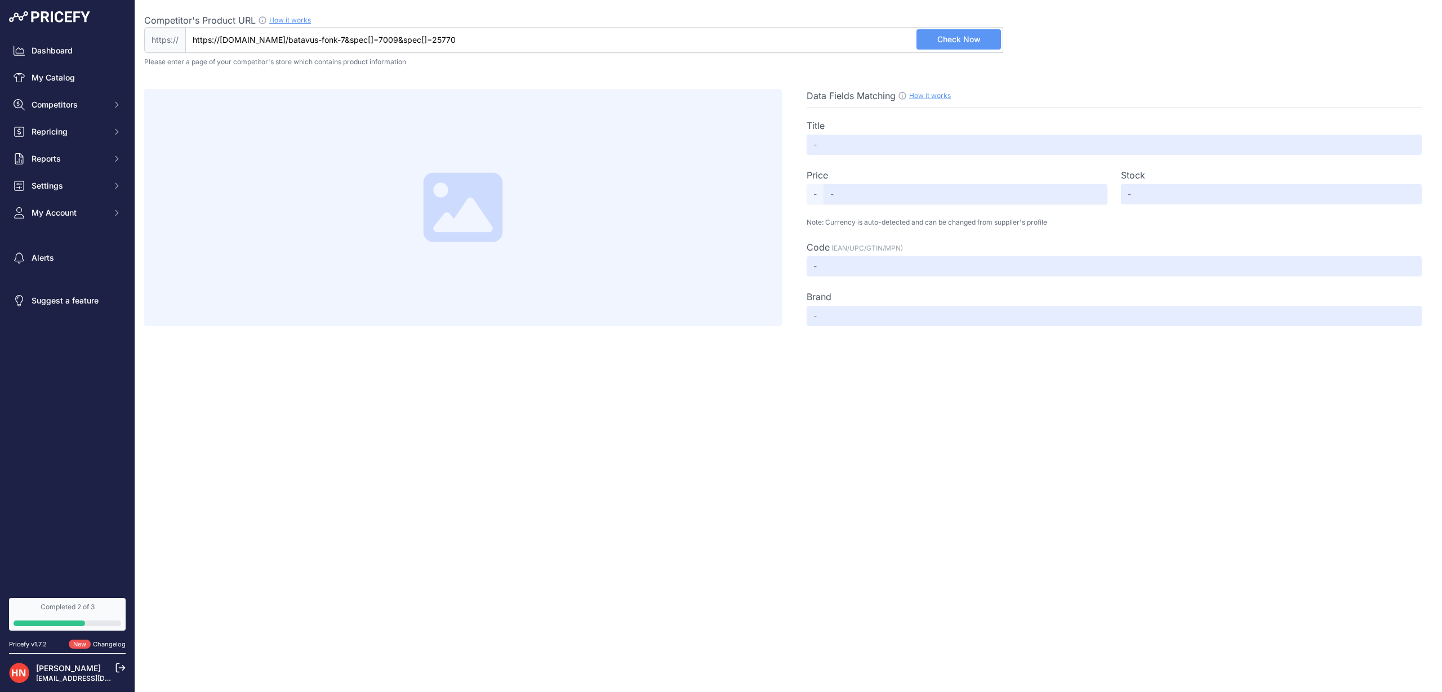
paste input "https://[DOMAIN_NAME]/batavus-fonk-7&spec[]=7009&spec[]=25770"
click at [316, 40] on input "[DOMAIN_NAME]/batavus-fonk-7&spec[]=7009&spec[]=25770https://[DOMAIN_NAME]/bata…" at bounding box center [594, 40] width 818 height 26
paste input "text"
type input "[DOMAIN_NAME]/batavus-fonk-7&spec[]=7009&spec[]=25770"
drag, startPoint x: 971, startPoint y: 35, endPoint x: 952, endPoint y: 50, distance: 24.1
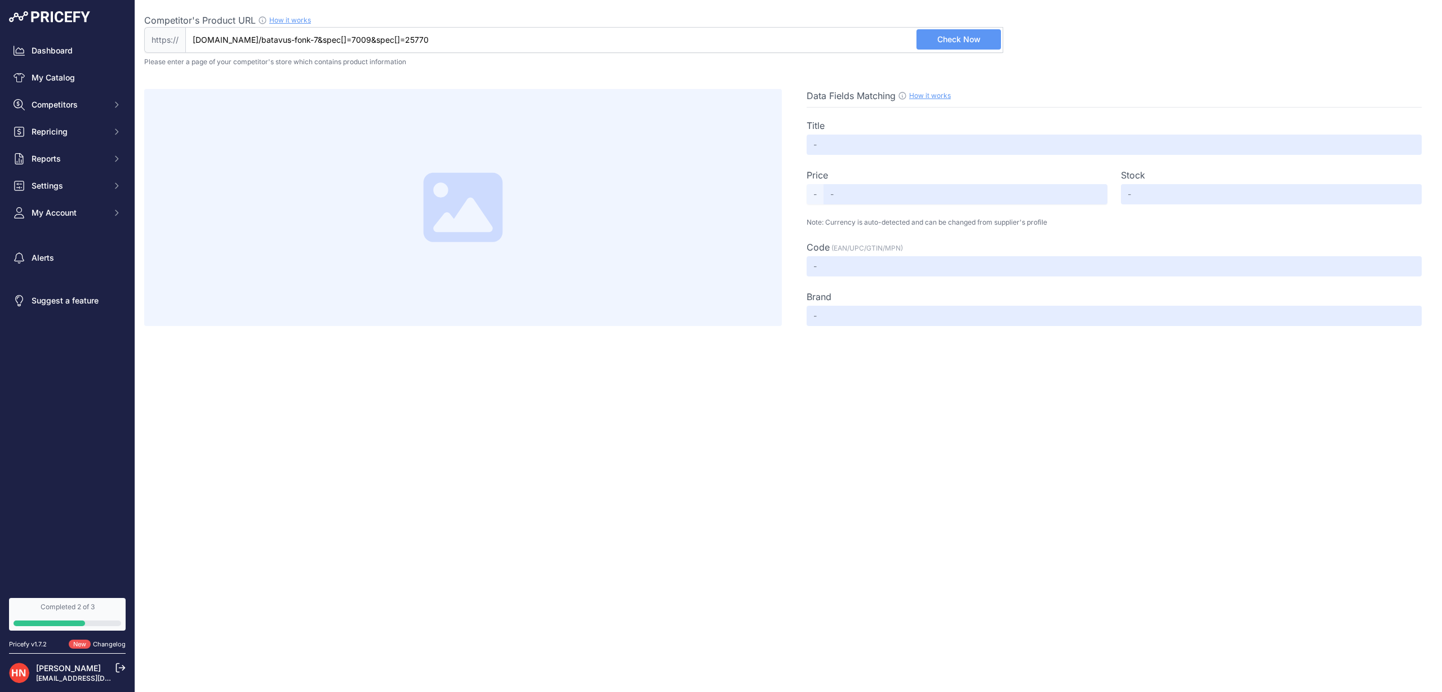
click at [970, 35] on span "Check Now" at bounding box center [959, 39] width 43 height 11
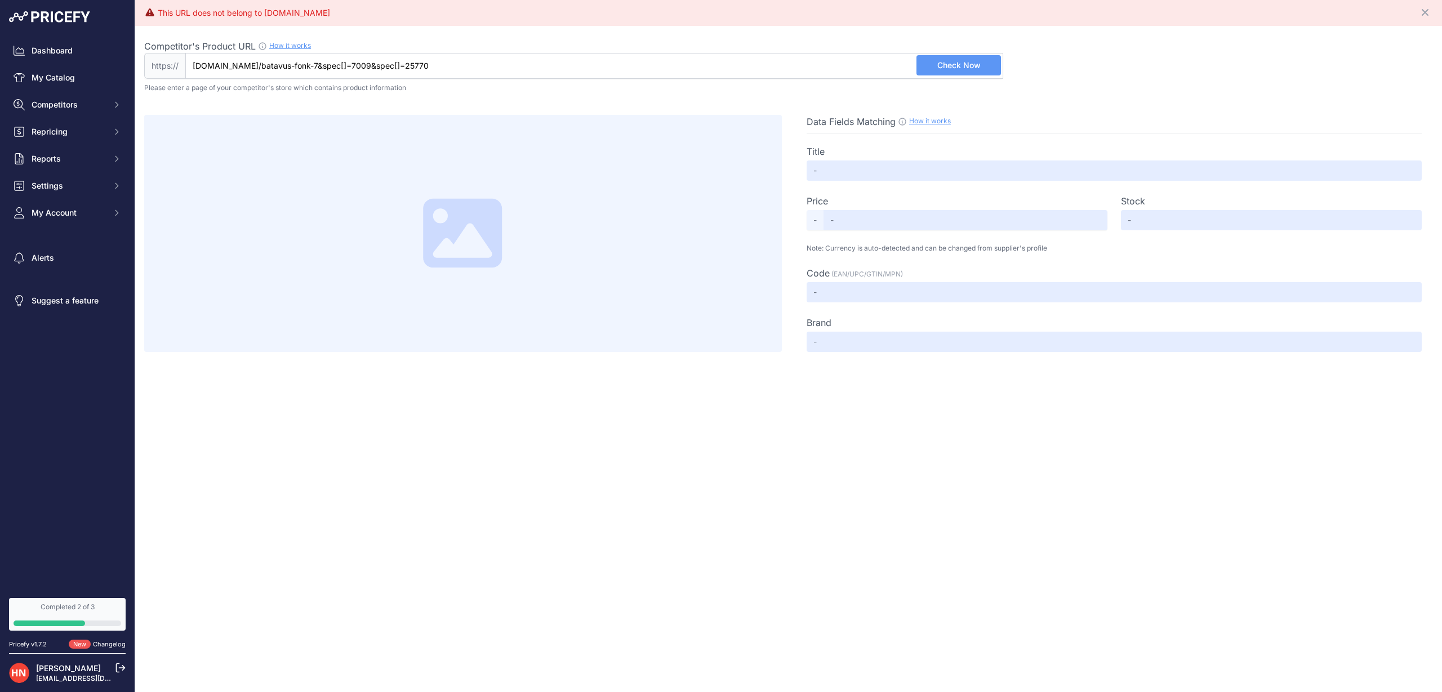
click at [250, 70] on input "[DOMAIN_NAME]/batavus-fonk-7&spec[]=7009&spec[]=25770" at bounding box center [594, 66] width 818 height 26
click at [251, 68] on input "[DOMAIN_NAME]/batavus-fonk-7&spec[]=7009&spec[]=25770" at bounding box center [594, 66] width 818 height 26
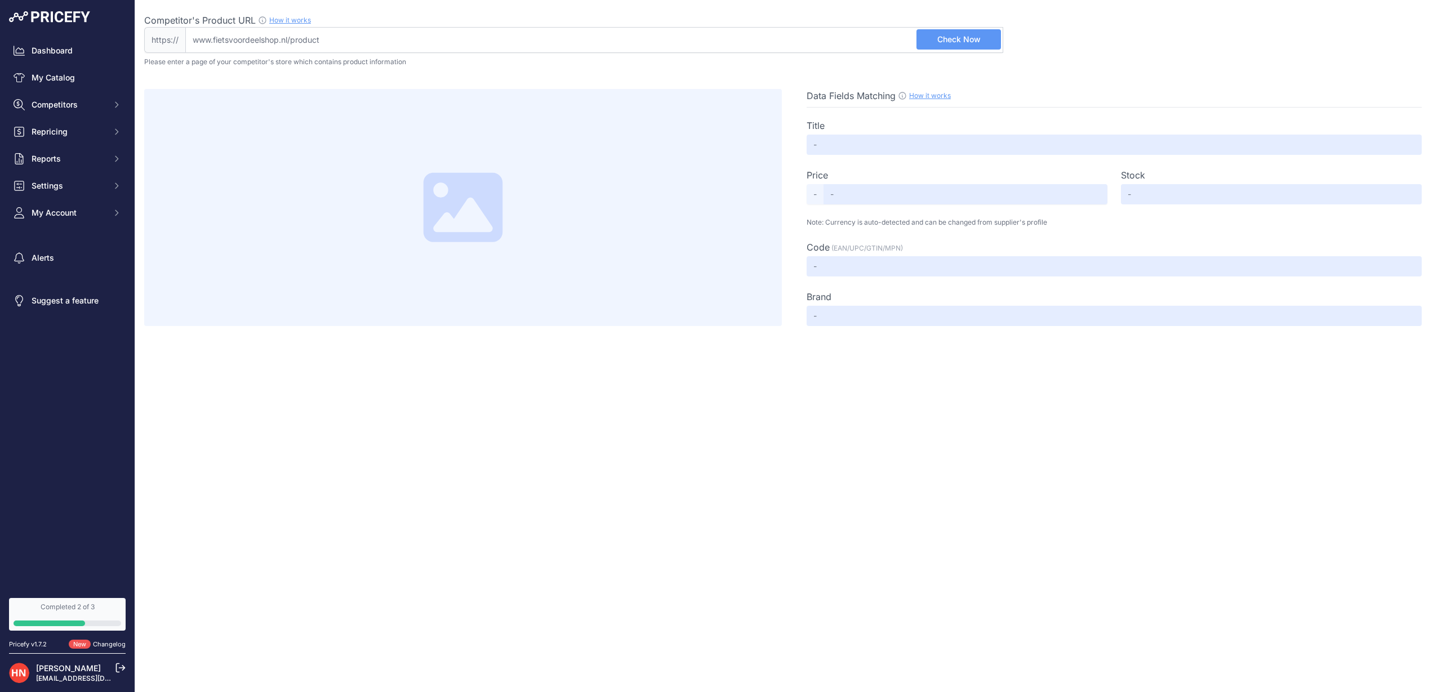
click at [516, 39] on input "Competitor's Product URL How it works In order to create your competitor's extr…" at bounding box center [594, 40] width 818 height 26
paste input "[URL][DOMAIN_NAME][PERSON_NAME]"
type input "[DOMAIN_NAME][URL][PERSON_NAME]"
click at [957, 39] on span "Check Now" at bounding box center [959, 39] width 43 height 11
type input "Batavus Fonk N7 2025 - Fietsvoordeelshop"
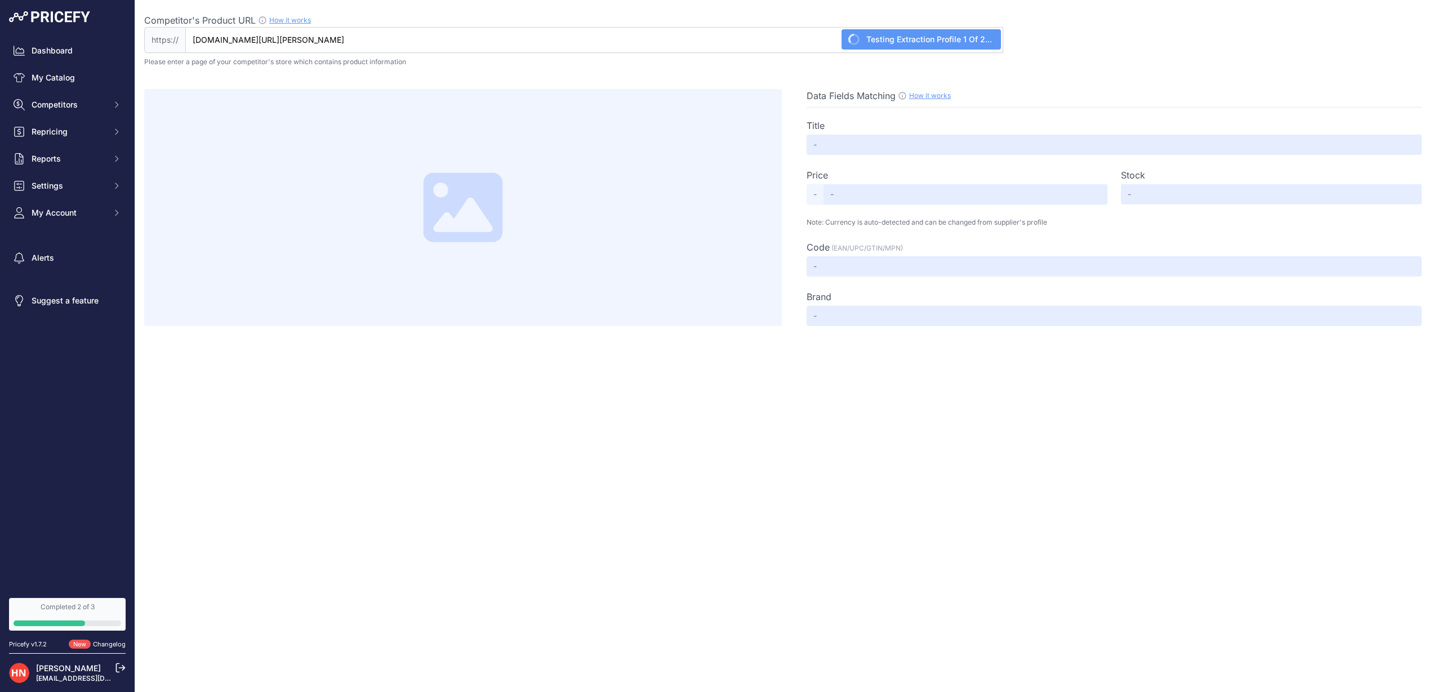
type input "819"
type input "Not Found"
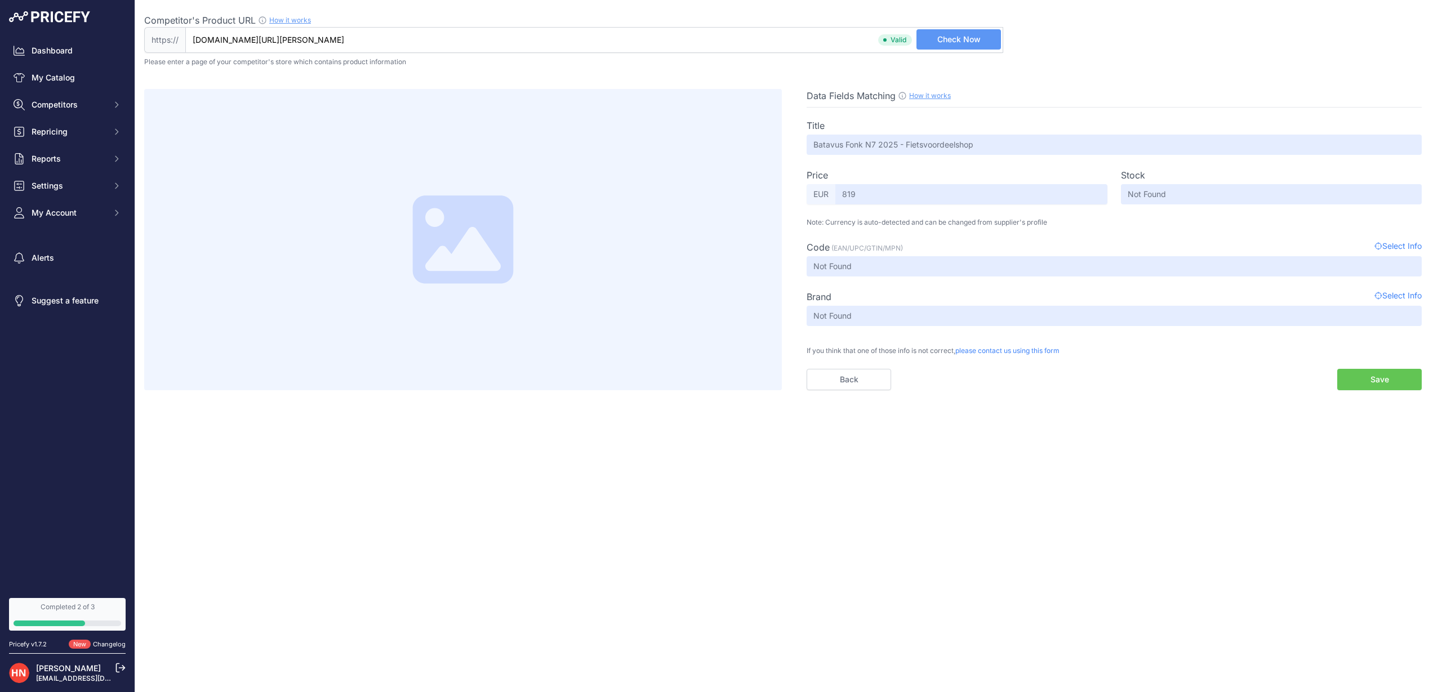
click at [1377, 392] on div "Close Competitor's Product URL How it works In order to create your competitor'…" at bounding box center [788, 346] width 1307 height 692
click at [1376, 379] on button "Save" at bounding box center [1380, 379] width 85 height 21
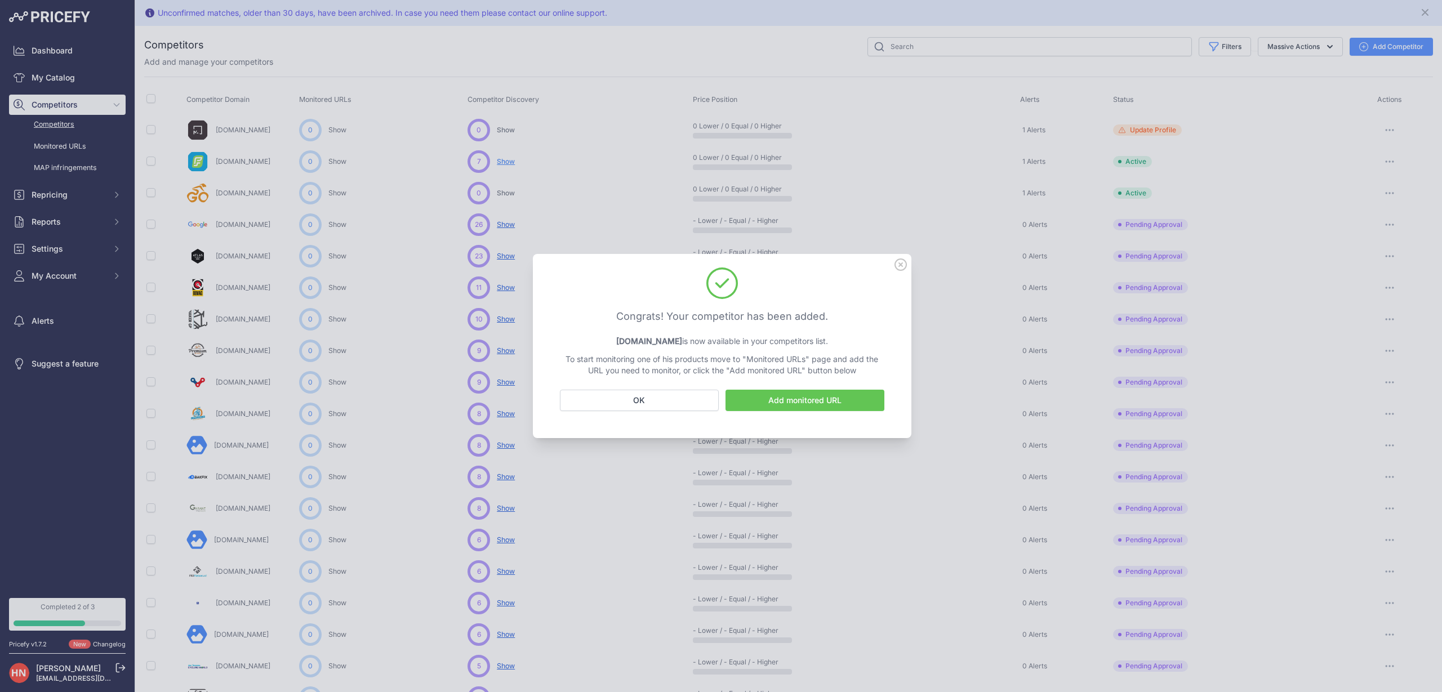
click at [638, 402] on button "OK" at bounding box center [639, 400] width 159 height 21
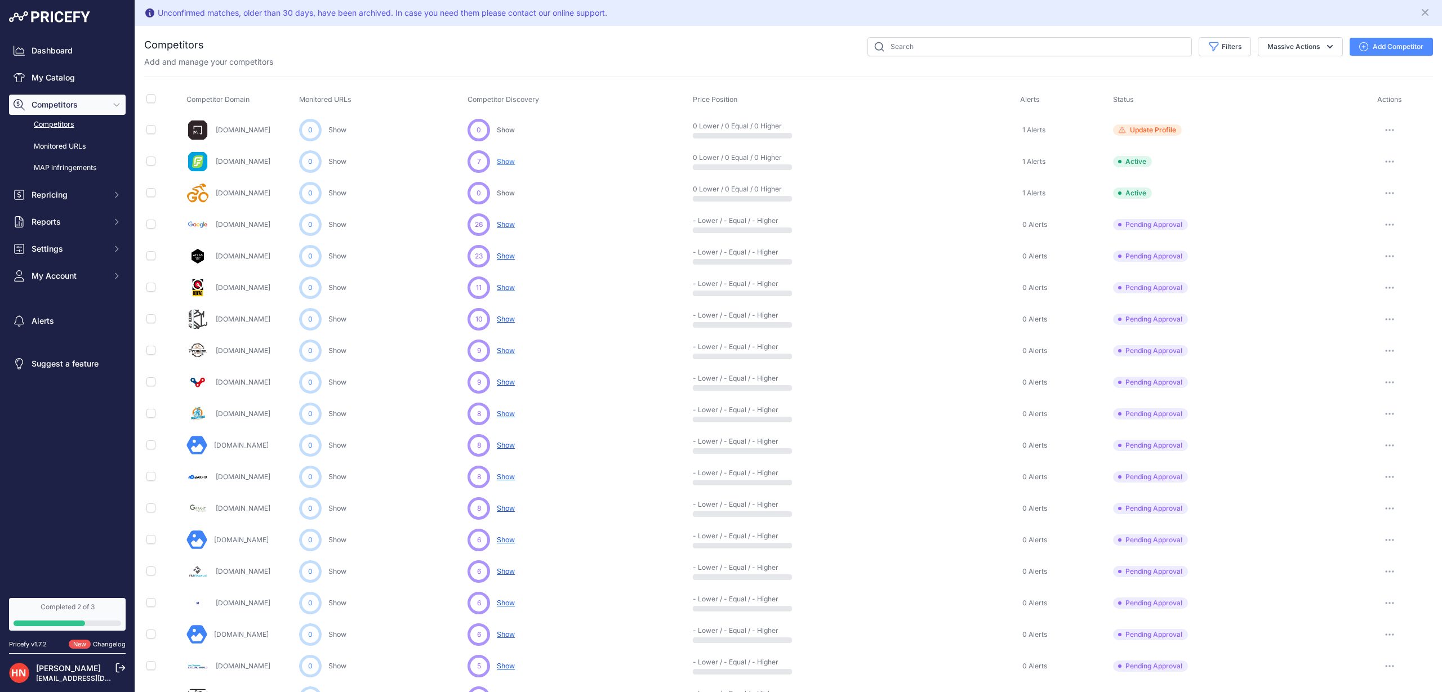
scroll to position [-1, 0]
click at [513, 162] on span "Show" at bounding box center [506, 161] width 18 height 8
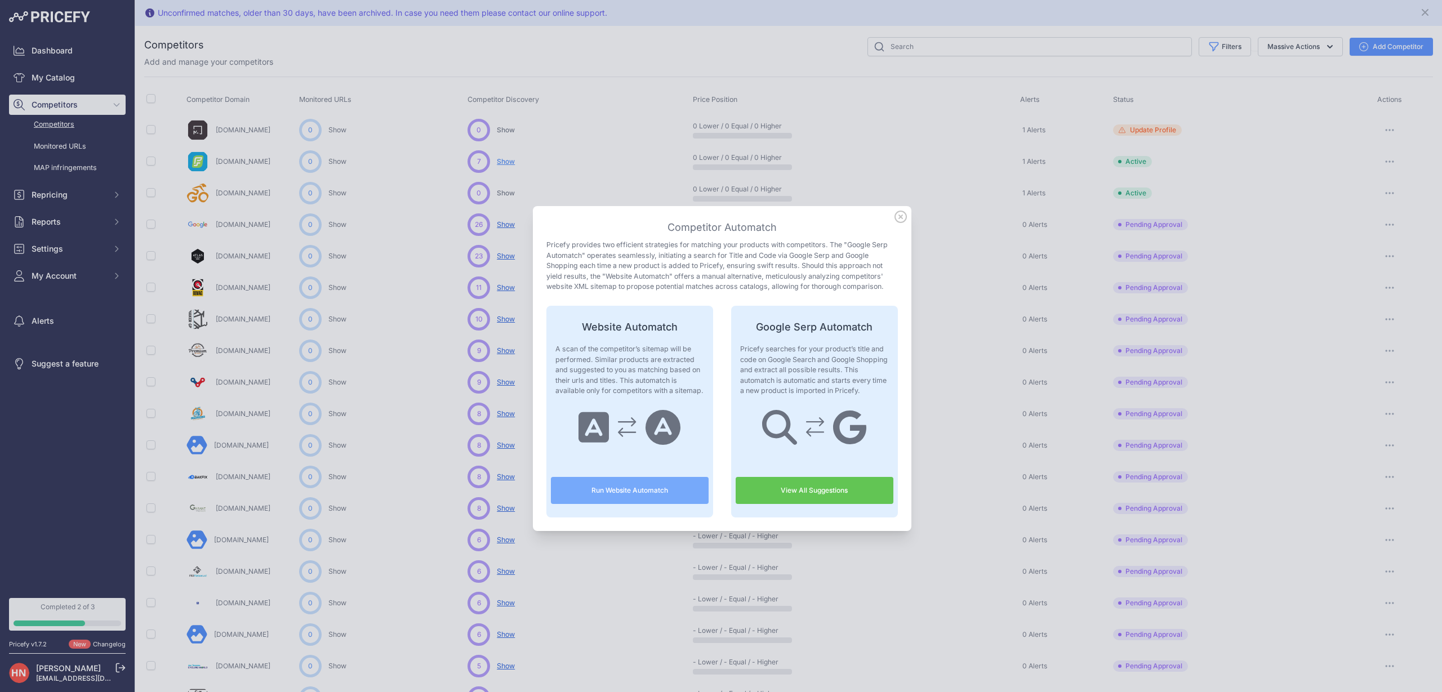
scroll to position [6, 0]
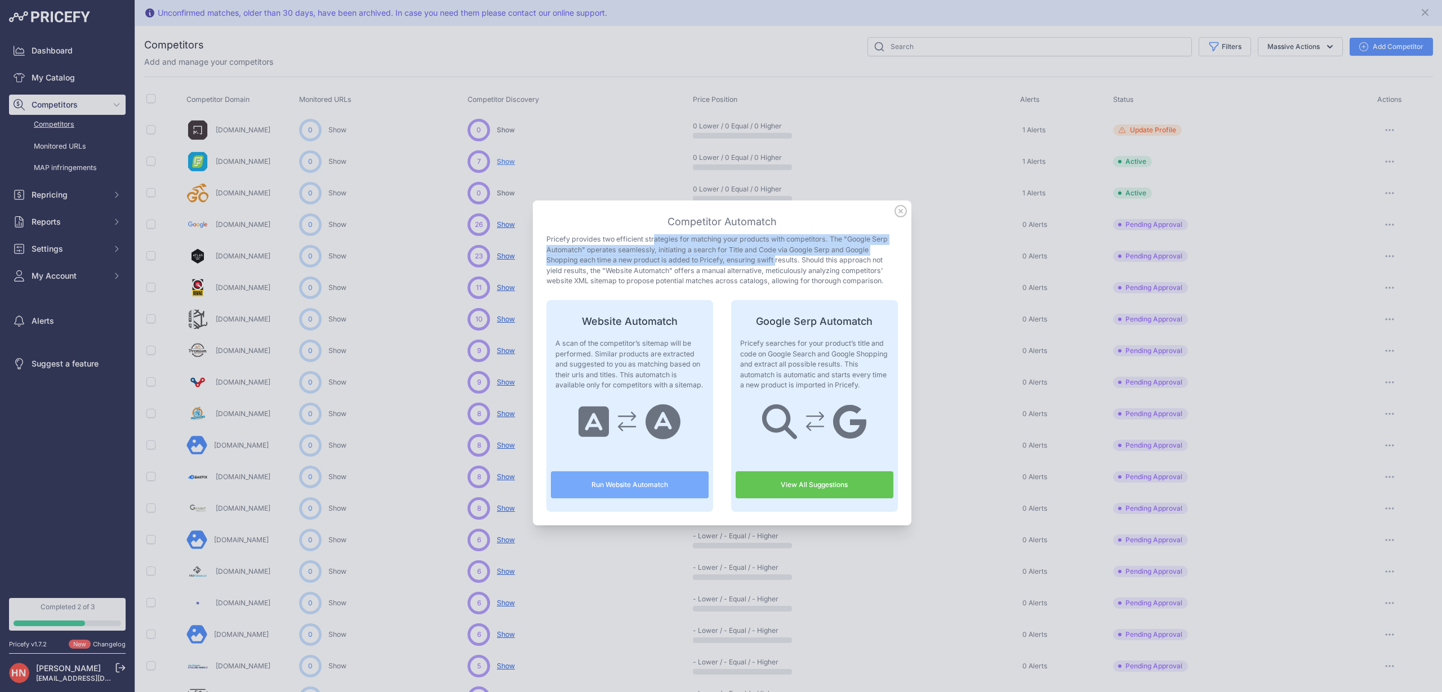
drag, startPoint x: 566, startPoint y: 237, endPoint x: 800, endPoint y: 247, distance: 234.1
click at [784, 254] on p "Pricefy provides two efficient strategies for matching your products with compe…" at bounding box center [723, 260] width 352 height 52
click at [902, 212] on icon at bounding box center [900, 211] width 11 height 11
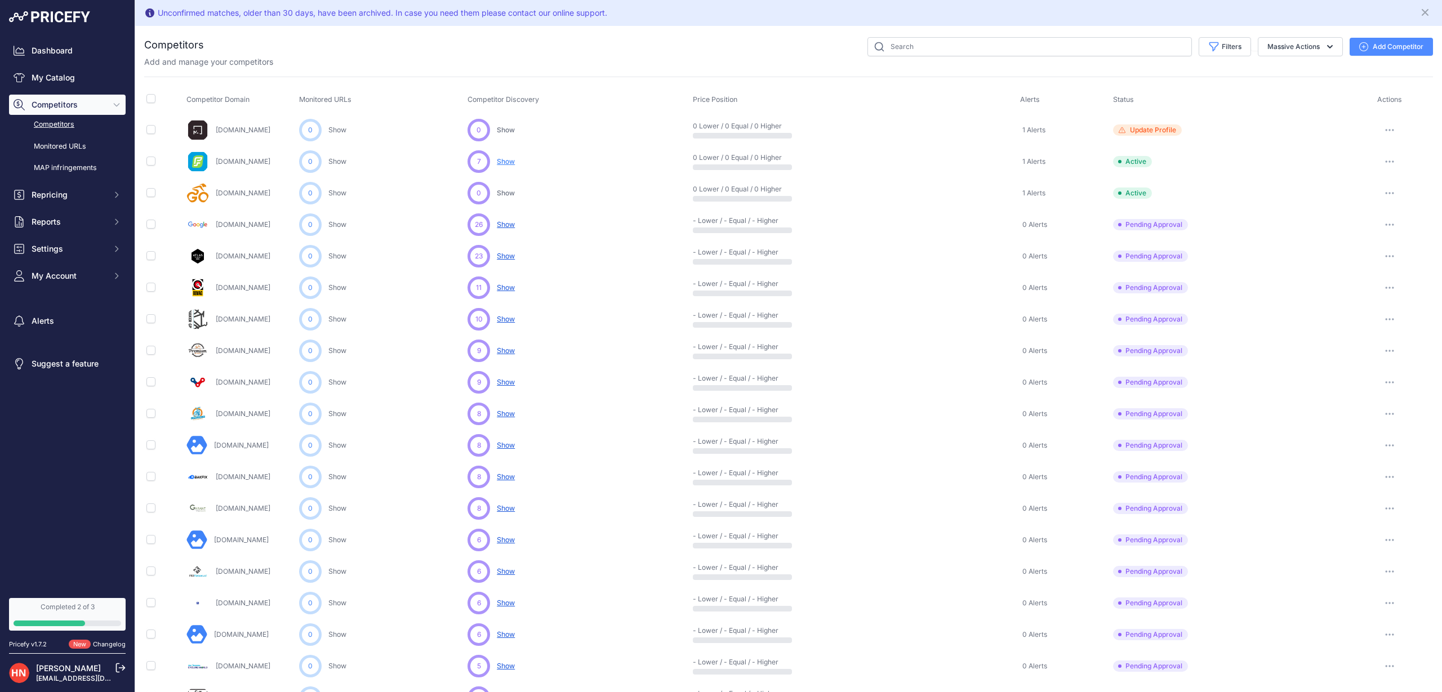
click at [152, 126] on input "checkbox" at bounding box center [150, 129] width 9 height 9
checkbox input "true"
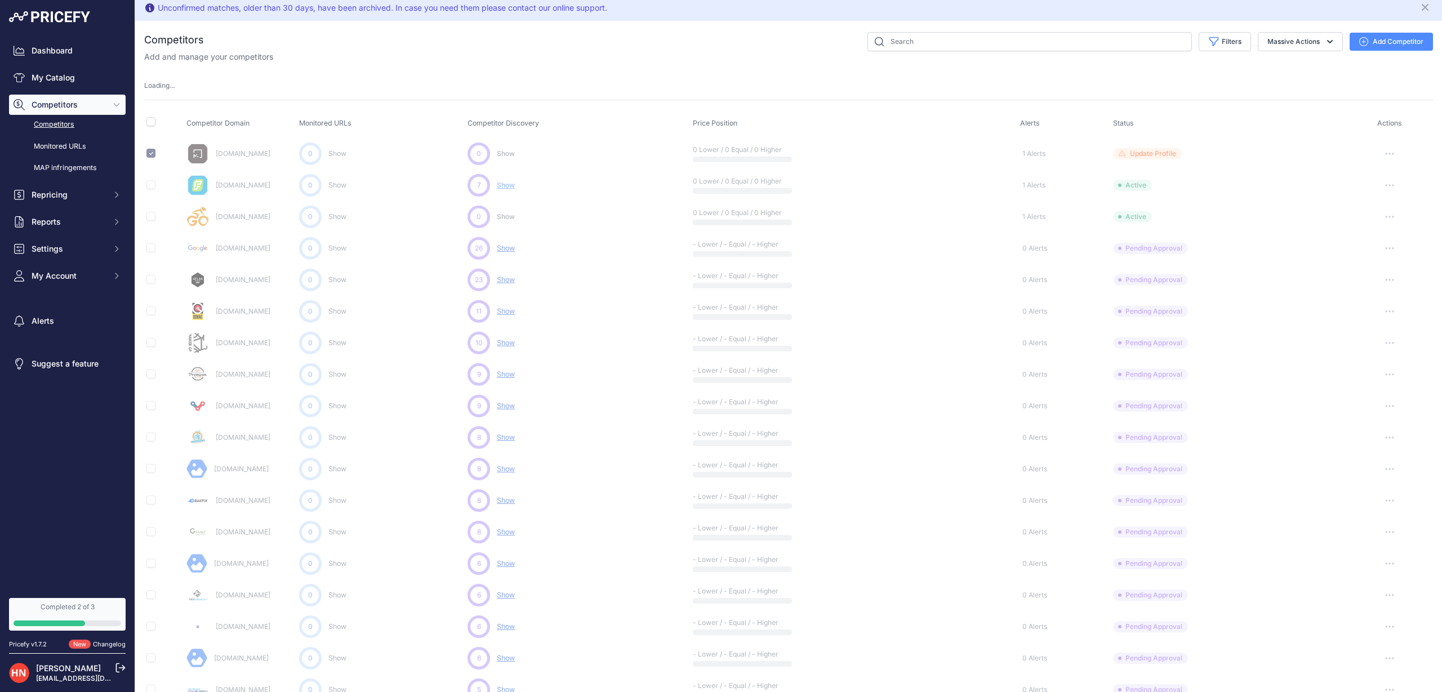
scroll to position [2, 0]
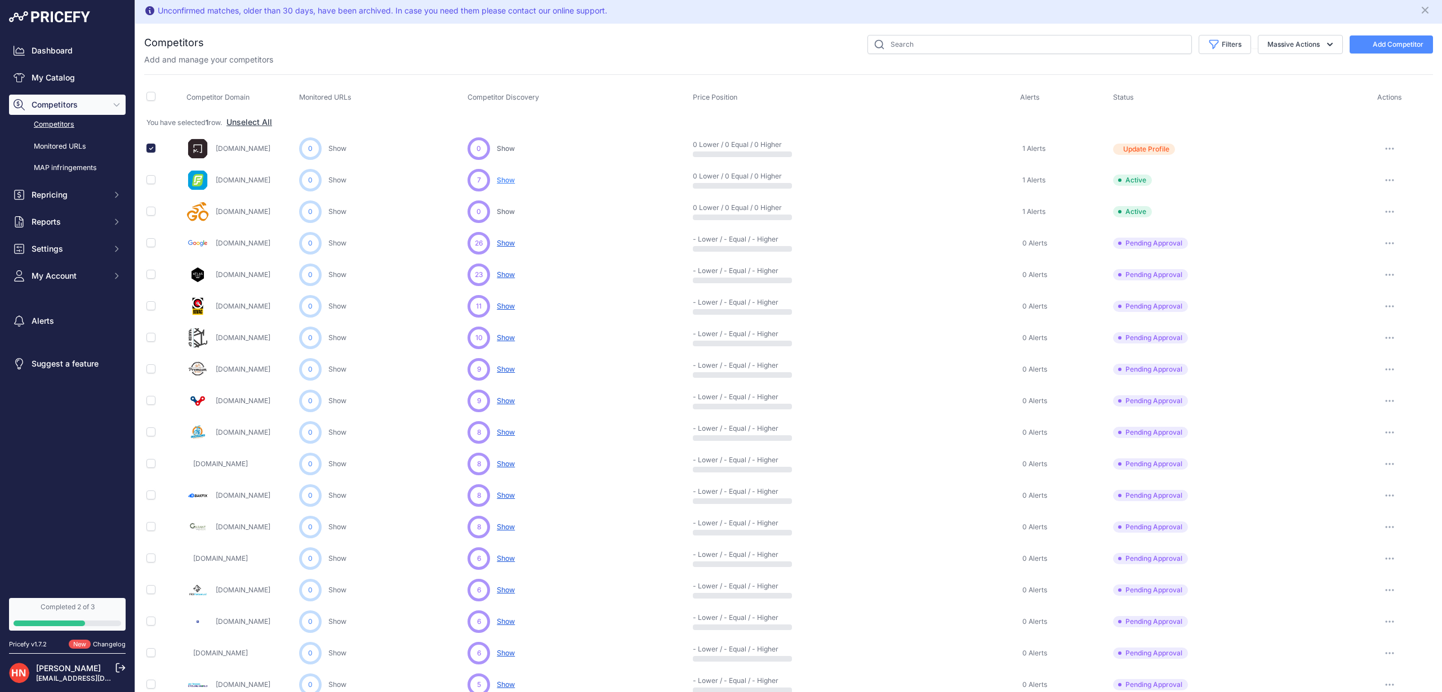
click at [1395, 155] on button "button" at bounding box center [1390, 149] width 23 height 16
click at [1393, 148] on icon "button" at bounding box center [1393, 148] width 1 height 1
click at [1366, 210] on button "Delete" at bounding box center [1384, 208] width 94 height 18
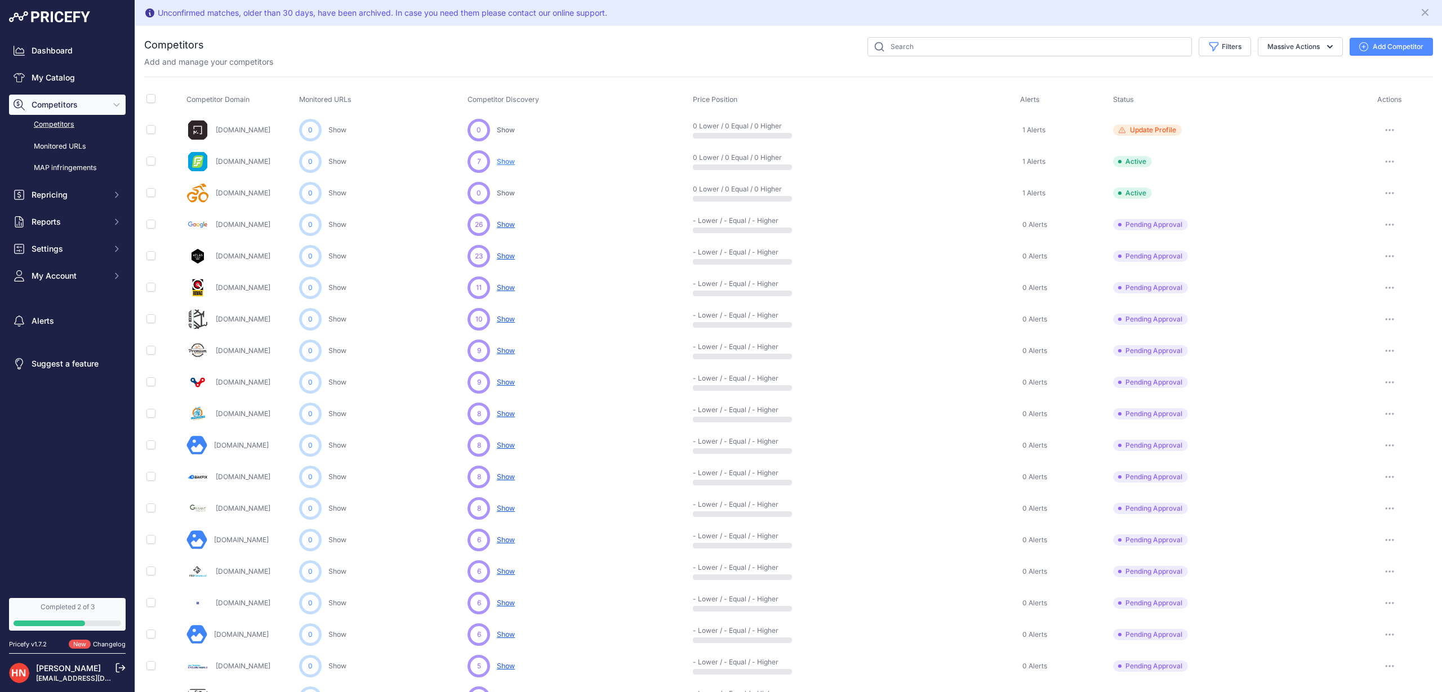
click at [1395, 126] on button "button" at bounding box center [1390, 130] width 23 height 16
click at [1356, 193] on button "Delete" at bounding box center [1384, 190] width 94 height 18
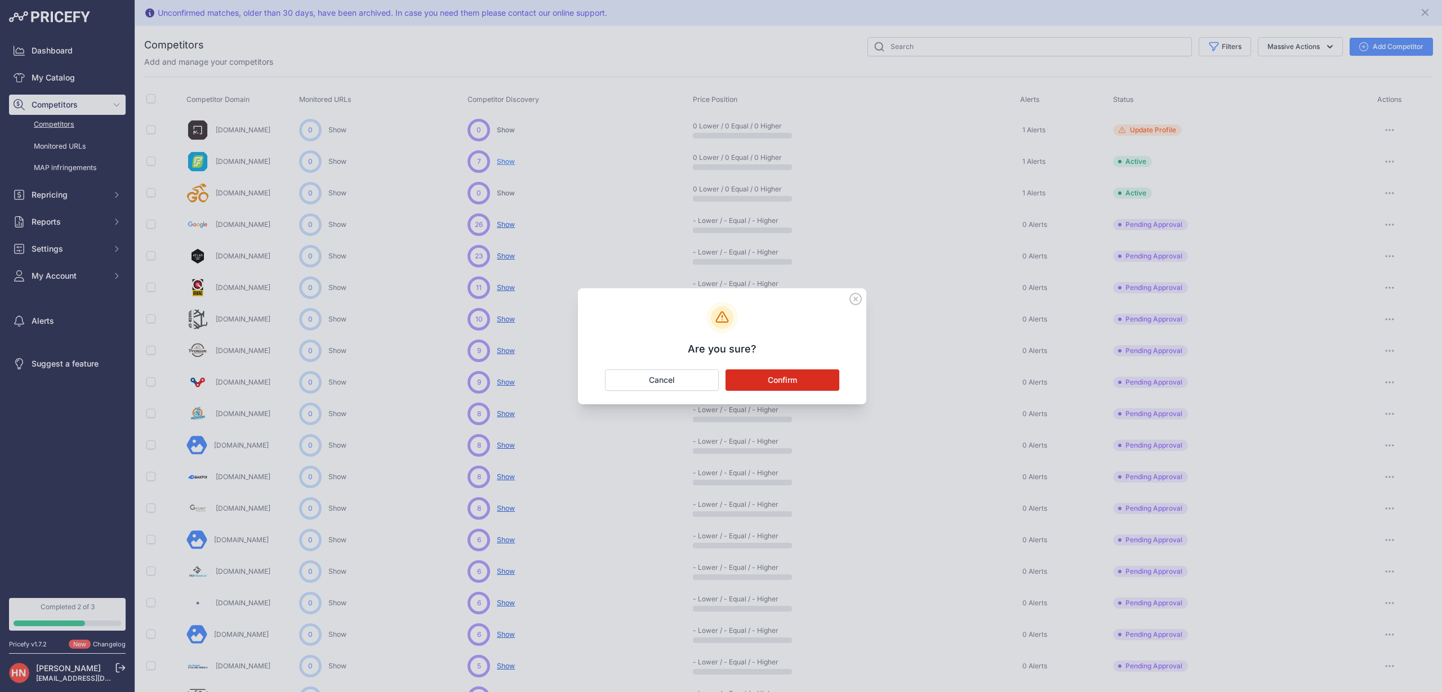
click at [775, 383] on button "Confirm" at bounding box center [783, 380] width 114 height 21
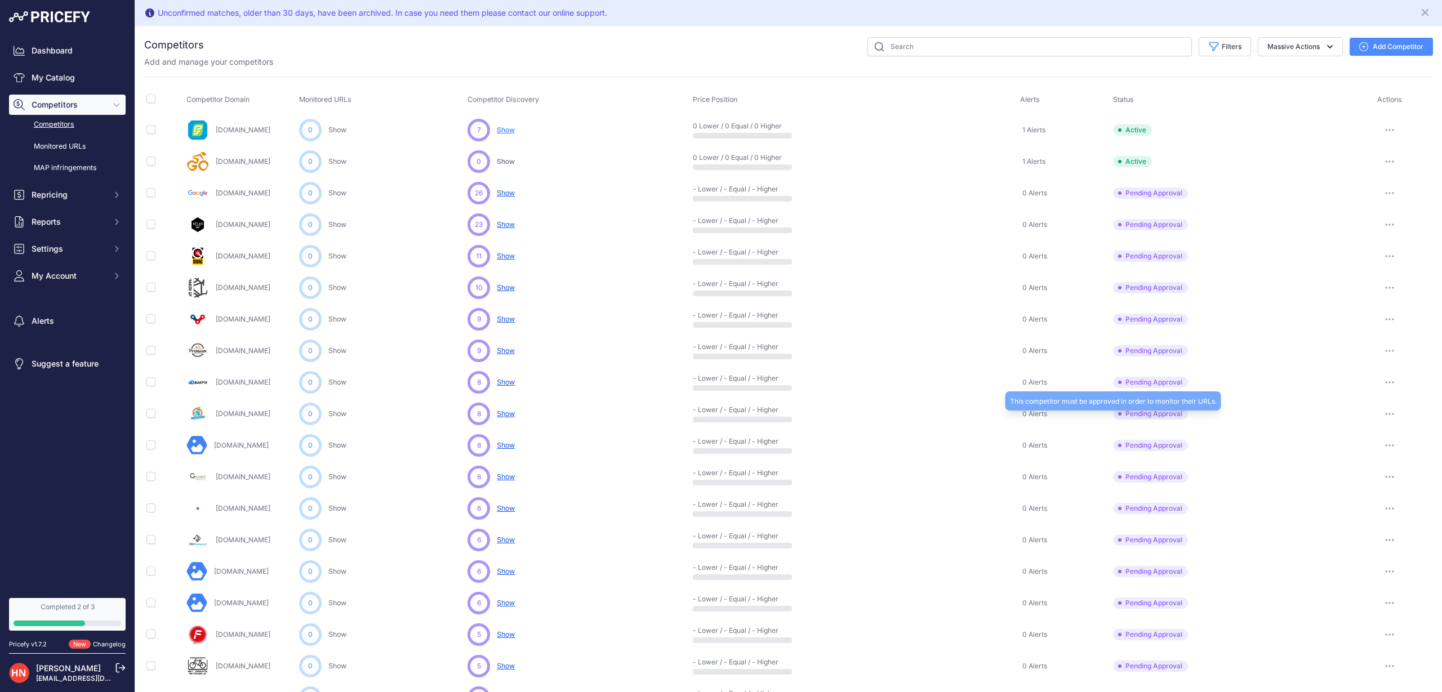
click at [1148, 416] on span "Pending Approval" at bounding box center [1150, 414] width 75 height 11
click at [232, 412] on link "Fietsenstunt.nl" at bounding box center [243, 414] width 55 height 8
click at [1390, 414] on icon "button" at bounding box center [1389, 414] width 1 height 1
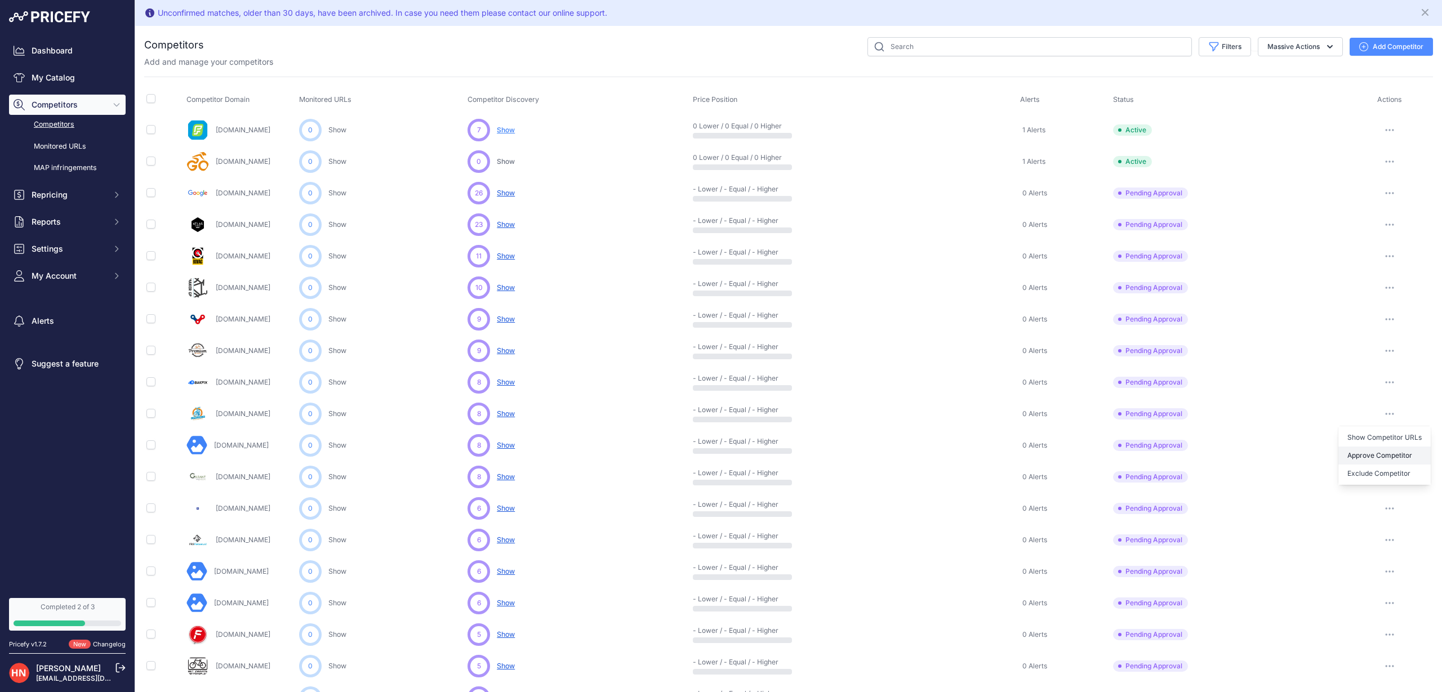
click at [1383, 456] on button "Approve Competitor" at bounding box center [1385, 456] width 92 height 18
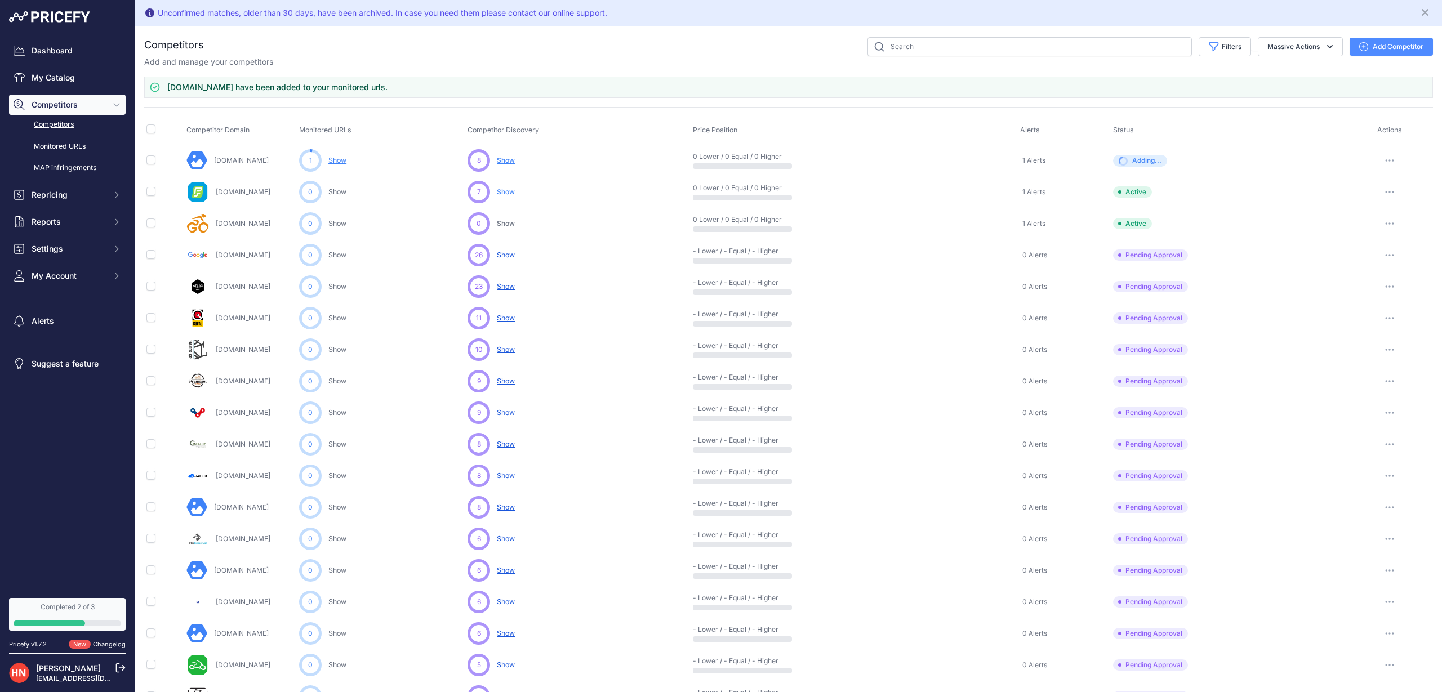
click at [343, 161] on link "Show" at bounding box center [337, 160] width 18 height 8
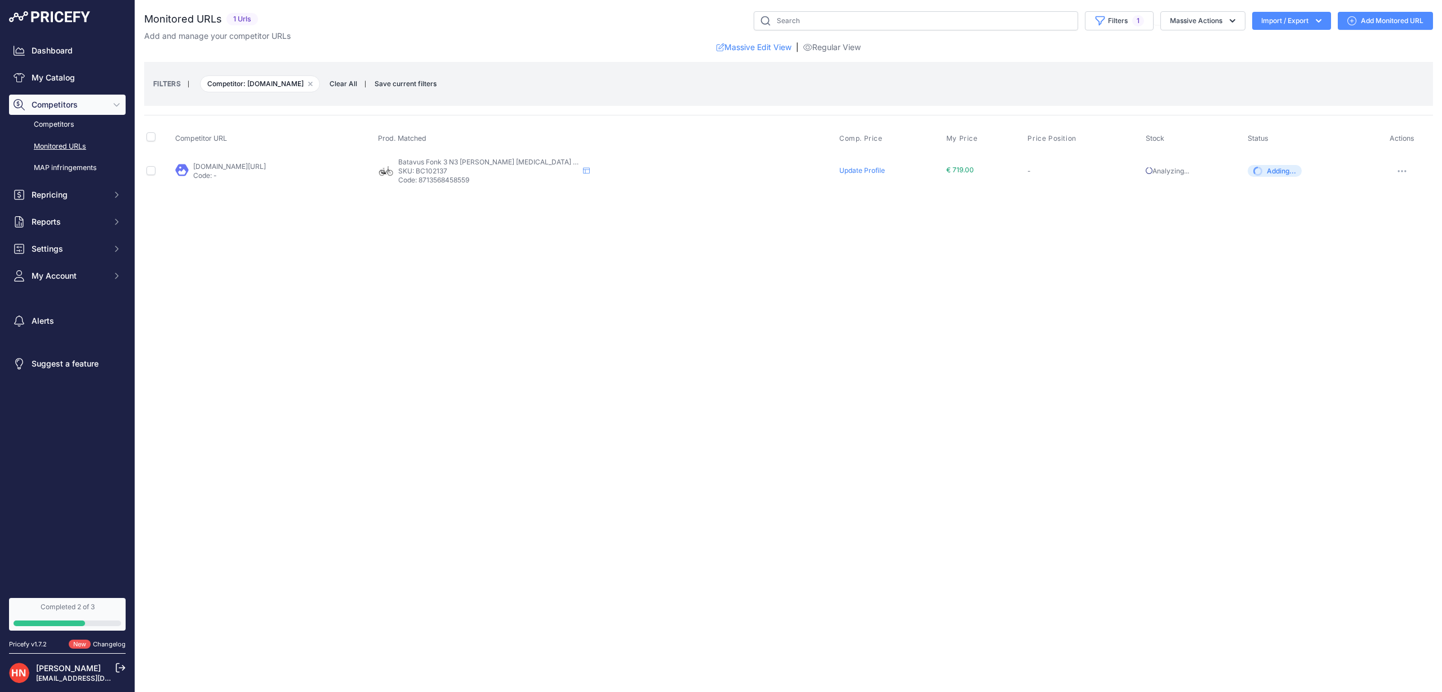
drag, startPoint x: 967, startPoint y: 167, endPoint x: 988, endPoint y: 168, distance: 21.4
click at [974, 168] on span "€ 719.00" at bounding box center [961, 170] width 28 height 8
click at [1019, 215] on div "Close You are not connected to the internet." at bounding box center [788, 346] width 1307 height 692
click at [546, 178] on p "Code: 8713568458559" at bounding box center [488, 180] width 180 height 9
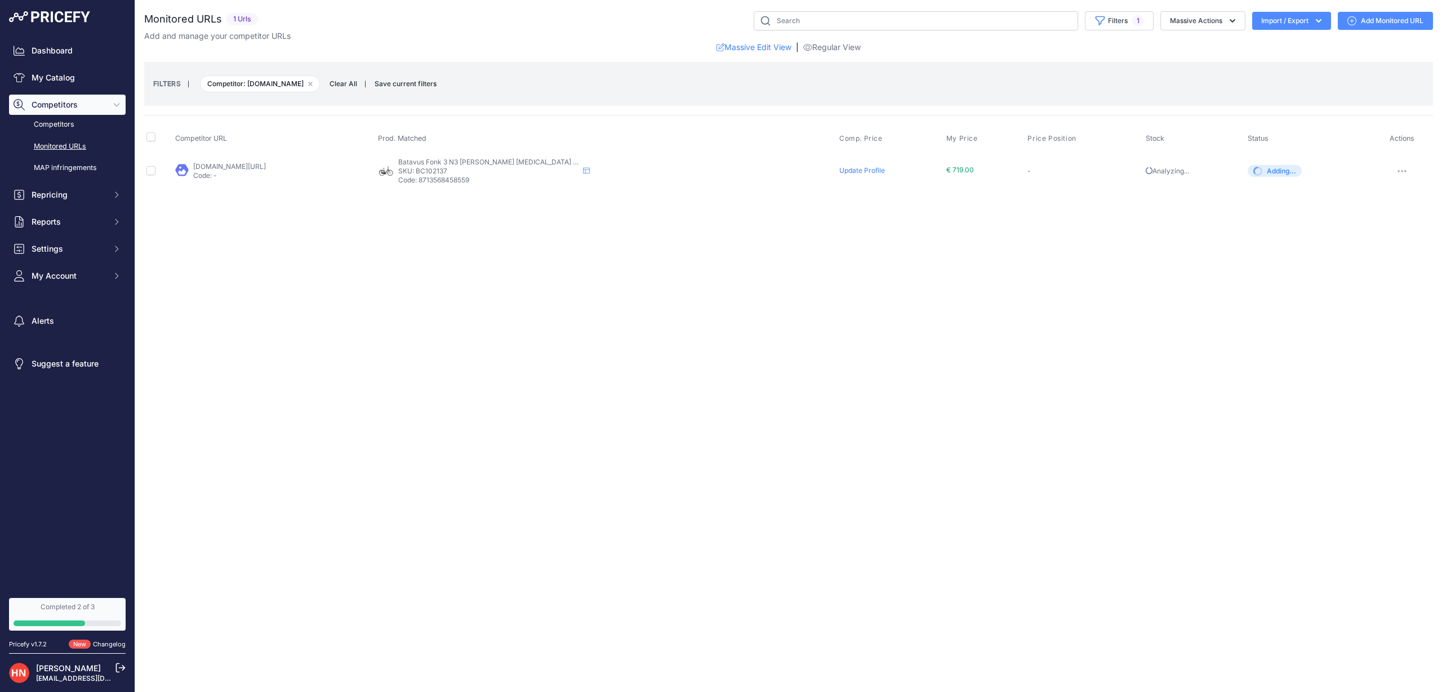
copy p "8713568458559"
drag, startPoint x: 1124, startPoint y: 168, endPoint x: 1112, endPoint y: 209, distance: 42.6
click at [1200, 165] on tr "[DOMAIN_NAME][URL] Code: - Batavus Fonk 3 N3 [PERSON_NAME] [MEDICAL_DATA] / 53 …" at bounding box center [788, 171] width 1289 height 37
click at [982, 261] on div "Close You are not connected to the internet." at bounding box center [788, 346] width 1307 height 692
click at [57, 78] on link "My Catalog" at bounding box center [67, 78] width 117 height 20
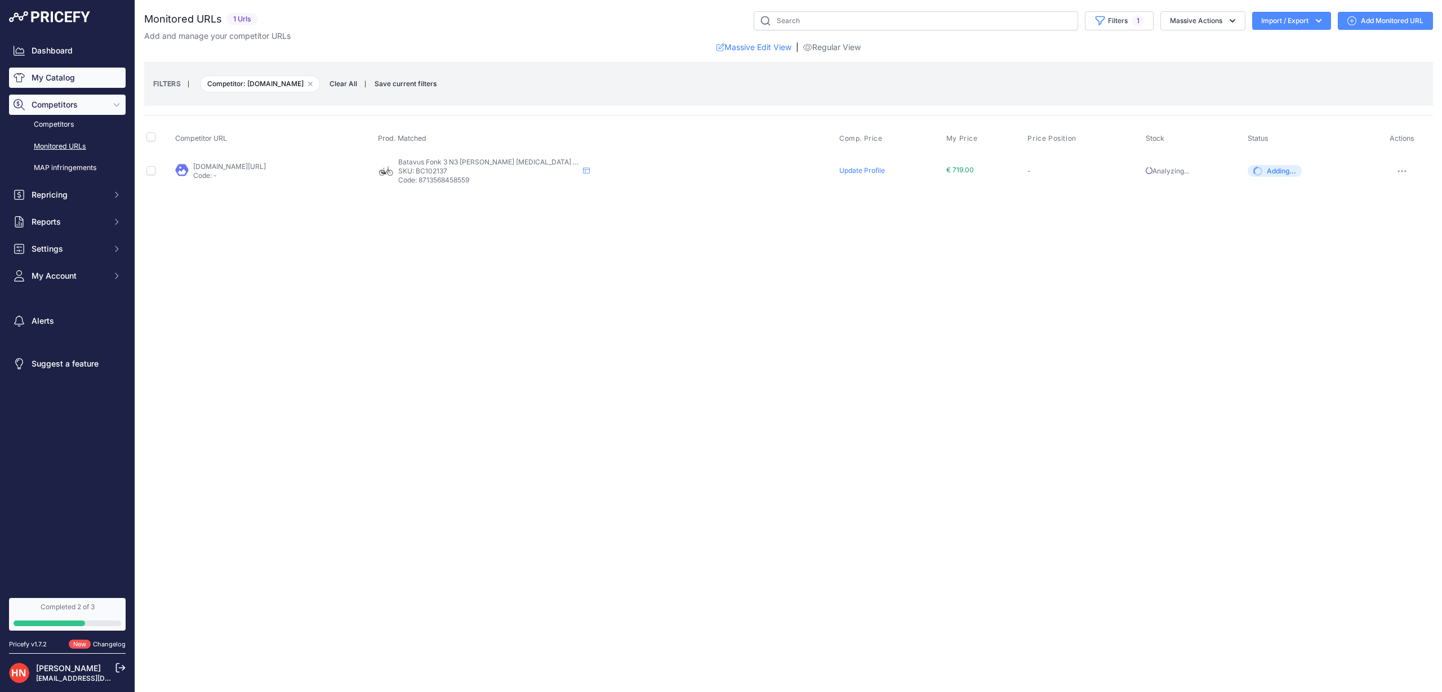
click at [42, 72] on link "My Catalog" at bounding box center [67, 78] width 117 height 20
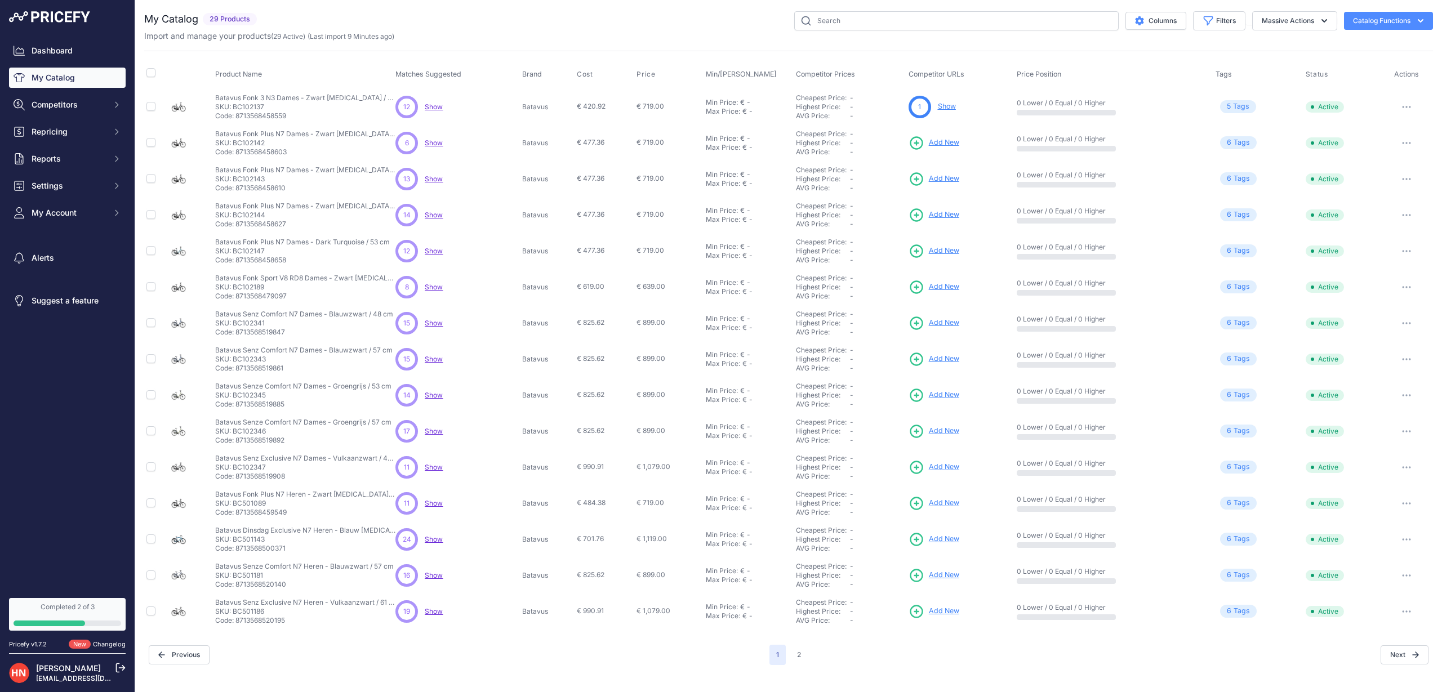
click at [943, 106] on link "Show" at bounding box center [947, 106] width 18 height 8
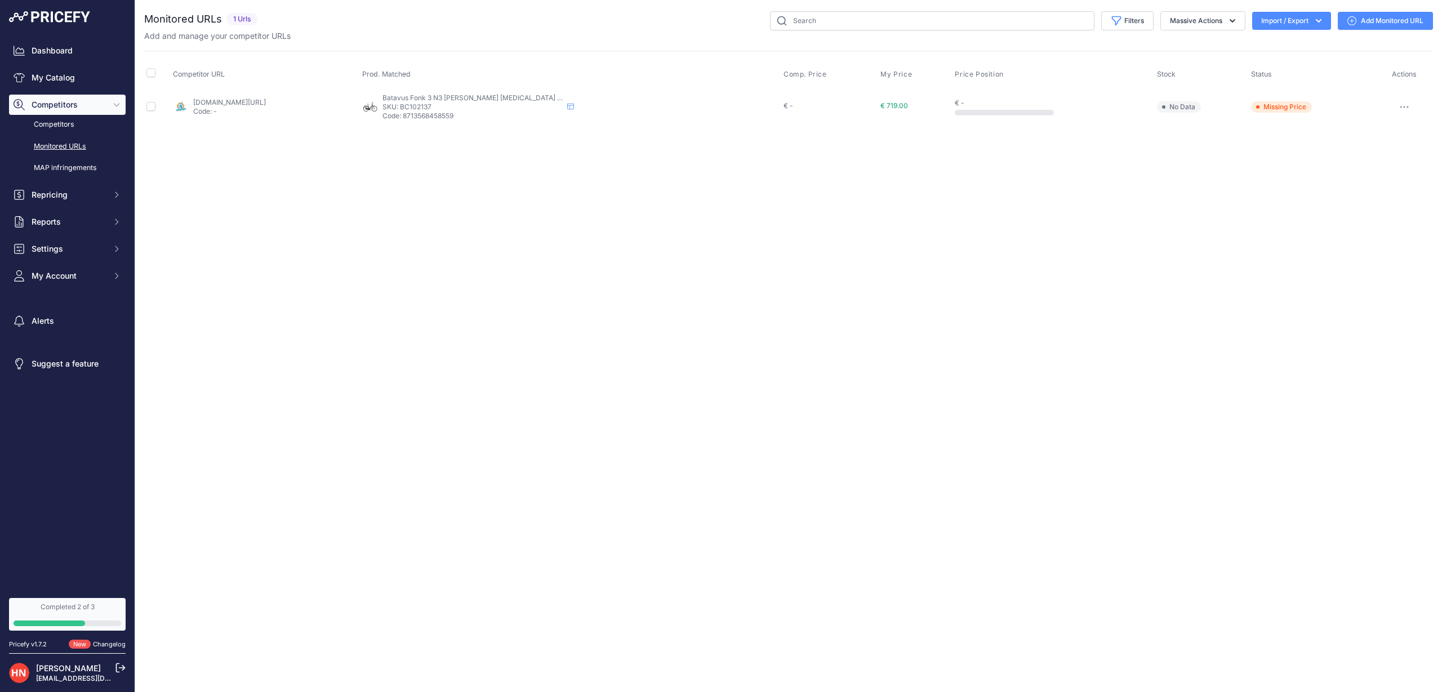
click at [1285, 107] on span "Missing Price" at bounding box center [1281, 106] width 61 height 11
click at [1408, 103] on button "button" at bounding box center [1404, 107] width 23 height 16
click at [232, 99] on link "fietsenstunt.nl/batavus-fonk-3-dames?prirule_jdsnikfkfjsd=10259" at bounding box center [229, 102] width 73 height 8
drag, startPoint x: 1007, startPoint y: 219, endPoint x: 1161, endPoint y: 159, distance: 164.8
click at [1008, 219] on div "Close You are not connected to the internet." at bounding box center [788, 346] width 1307 height 692
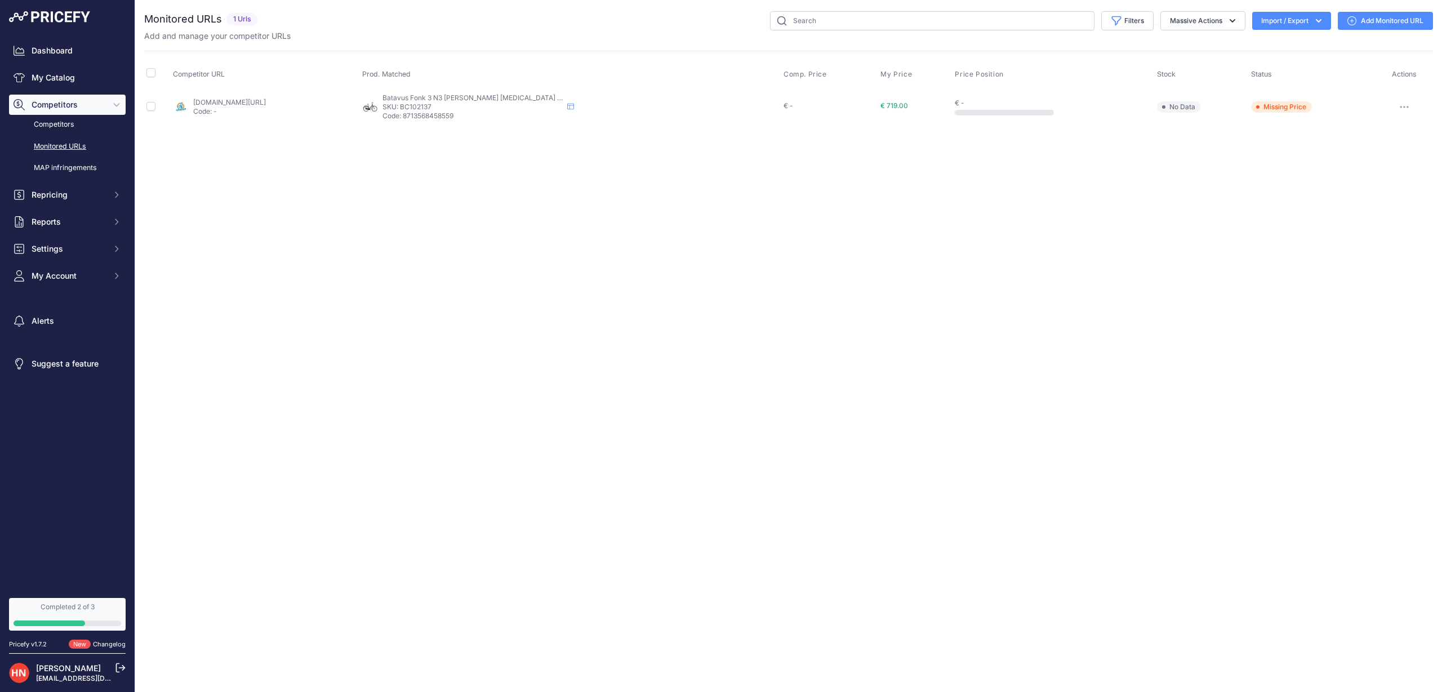
click at [1405, 101] on button "button" at bounding box center [1404, 107] width 23 height 16
drag, startPoint x: 1207, startPoint y: 156, endPoint x: 1198, endPoint y: 156, distance: 8.5
click at [1207, 156] on div "Close You are not connected to the internet." at bounding box center [788, 346] width 1307 height 692
drag, startPoint x: 969, startPoint y: 109, endPoint x: 1012, endPoint y: 110, distance: 42.9
click at [1012, 110] on div "€ -" at bounding box center [1053, 107] width 197 height 17
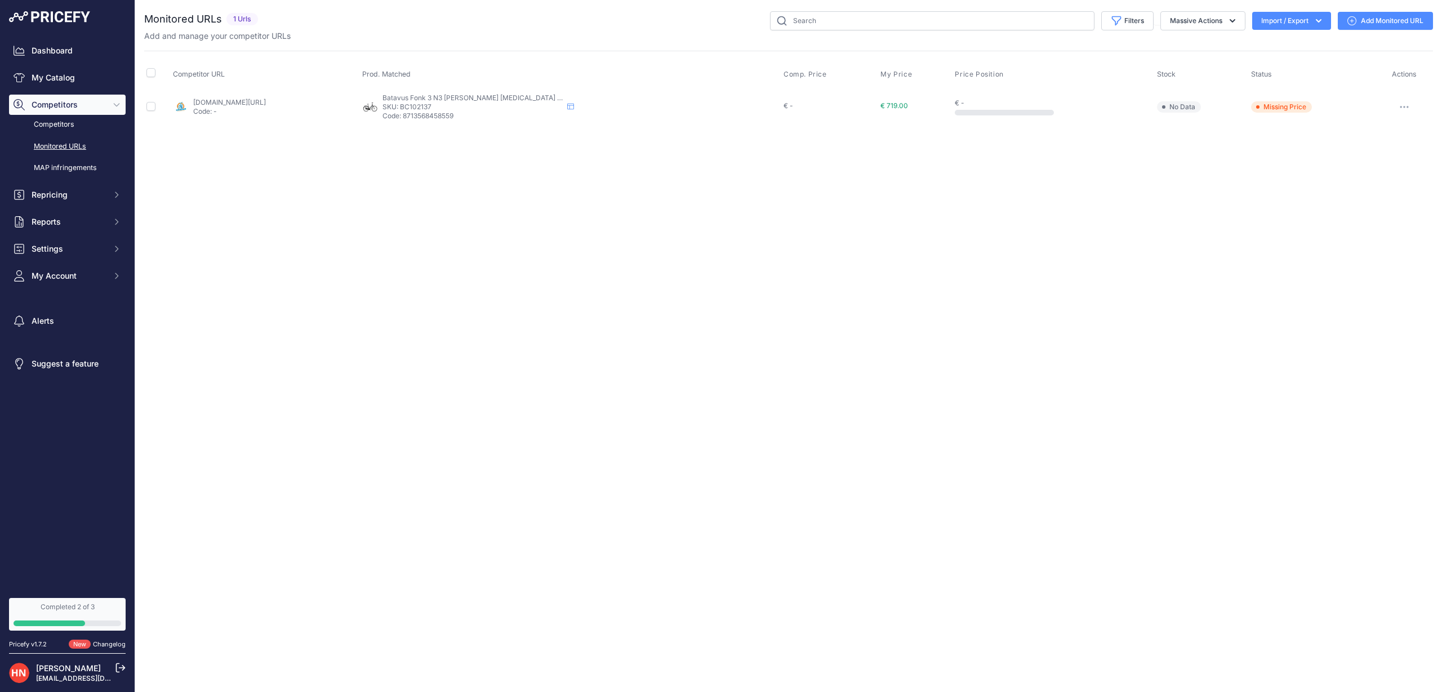
click at [1012, 110] on div at bounding box center [1004, 113] width 99 height 6
click at [93, 85] on link "My Catalog" at bounding box center [67, 78] width 117 height 20
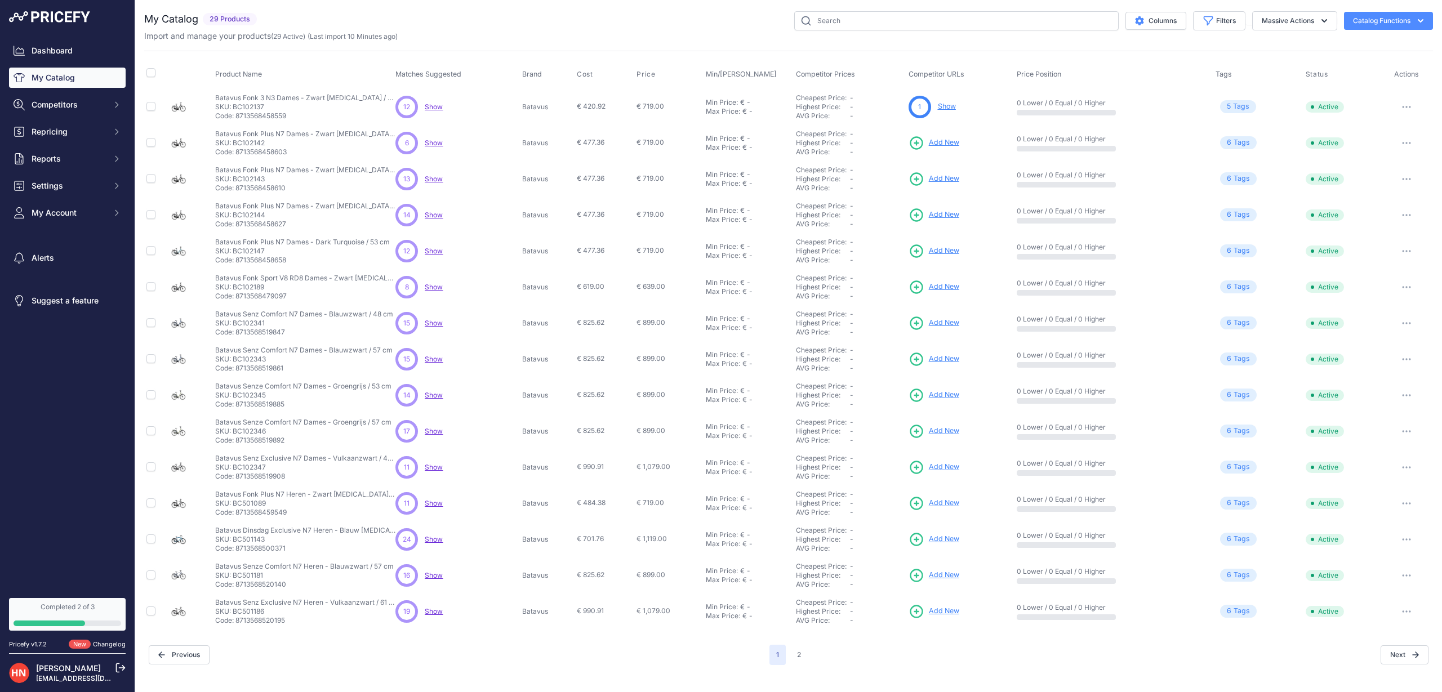
click at [436, 145] on span "Show" at bounding box center [434, 143] width 18 height 8
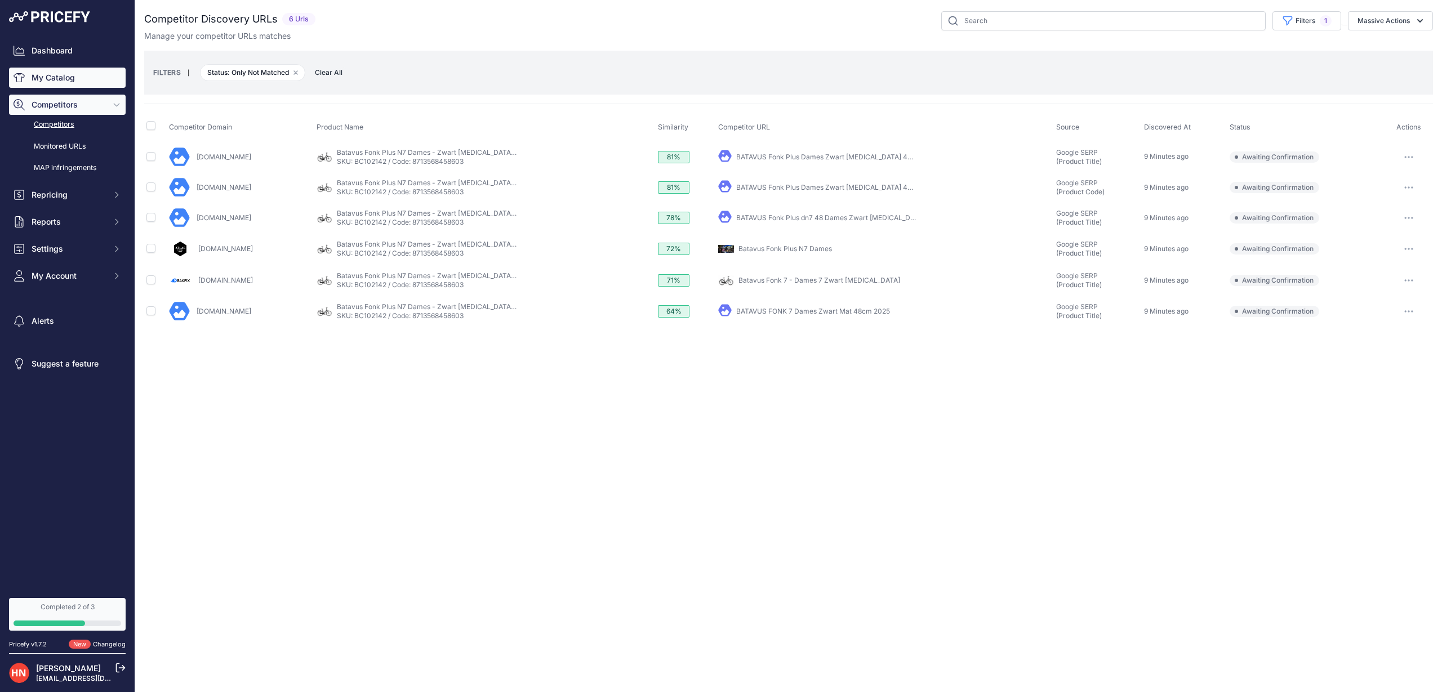
click at [43, 72] on link "My Catalog" at bounding box center [67, 78] width 117 height 20
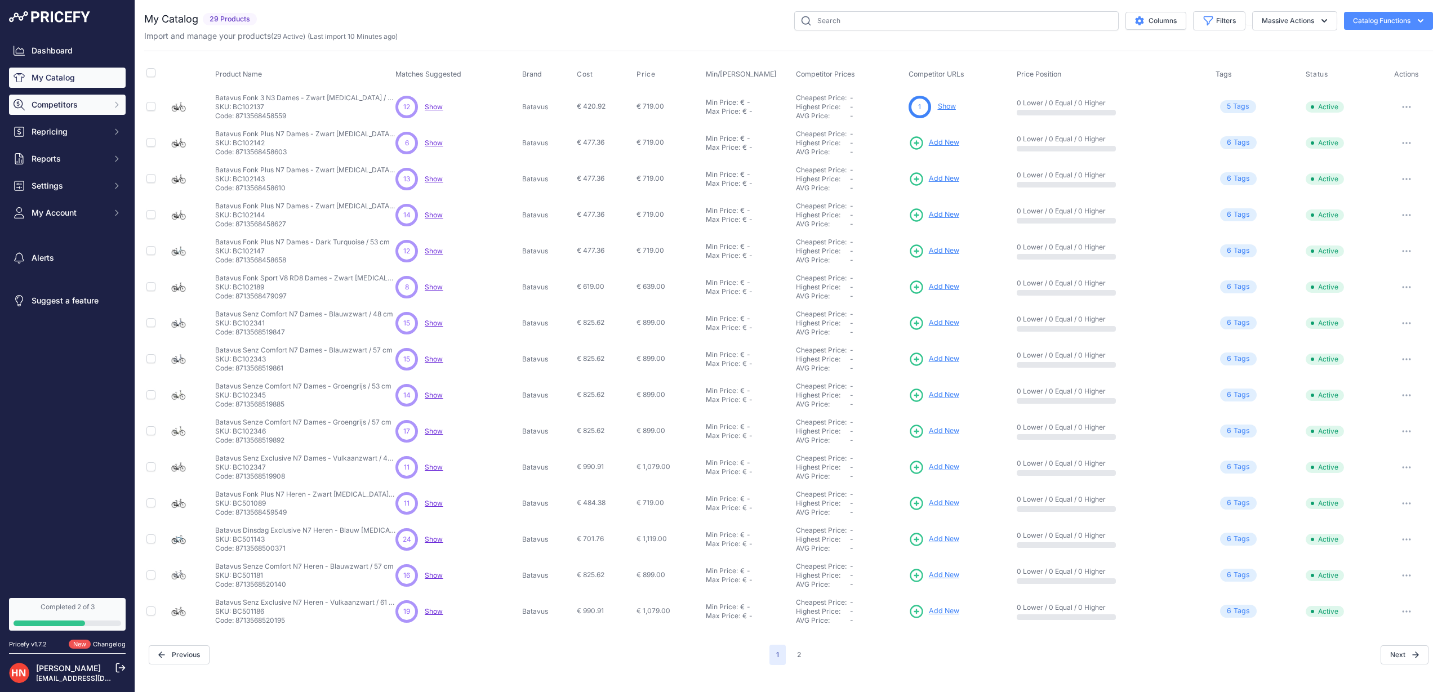
click at [45, 102] on span "Competitors" at bounding box center [69, 104] width 74 height 11
click at [81, 125] on link "Competitors" at bounding box center [67, 125] width 117 height 20
click at [47, 123] on link "Competitors" at bounding box center [67, 125] width 117 height 20
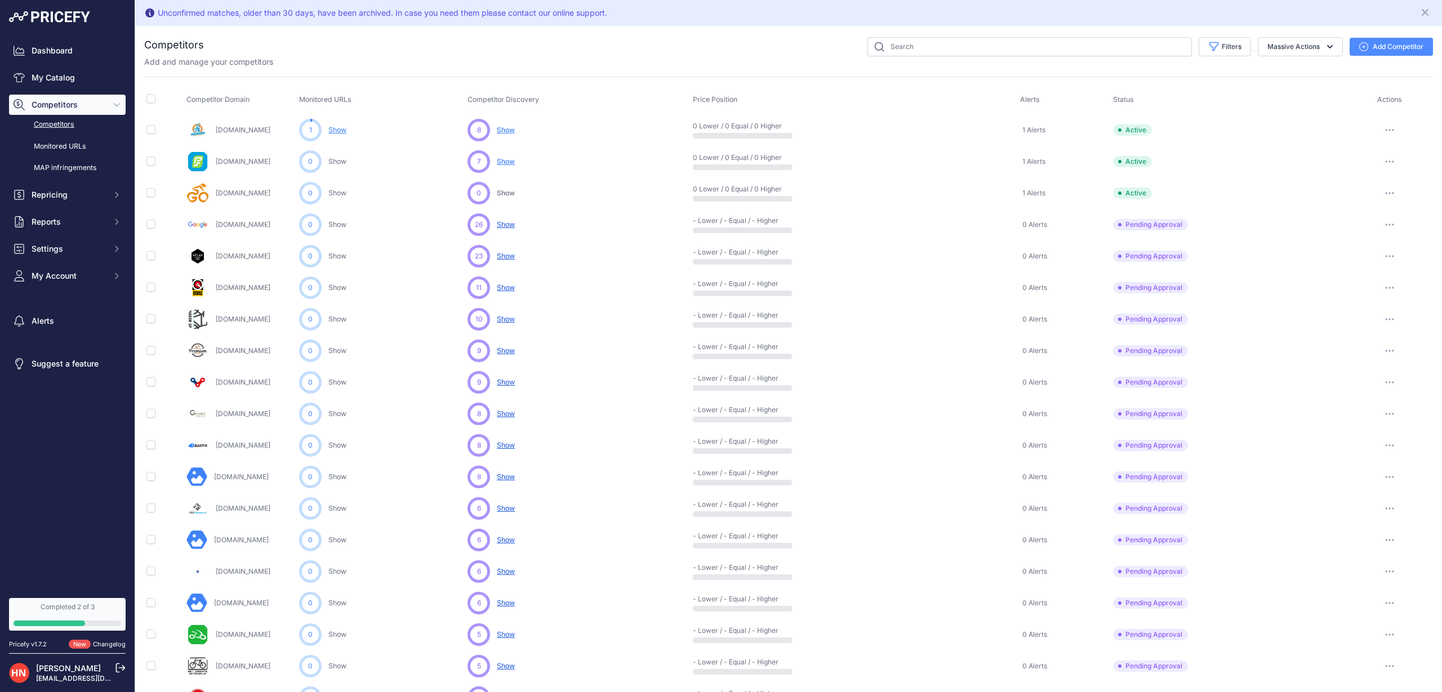
click at [514, 163] on span "Show" at bounding box center [506, 161] width 18 height 8
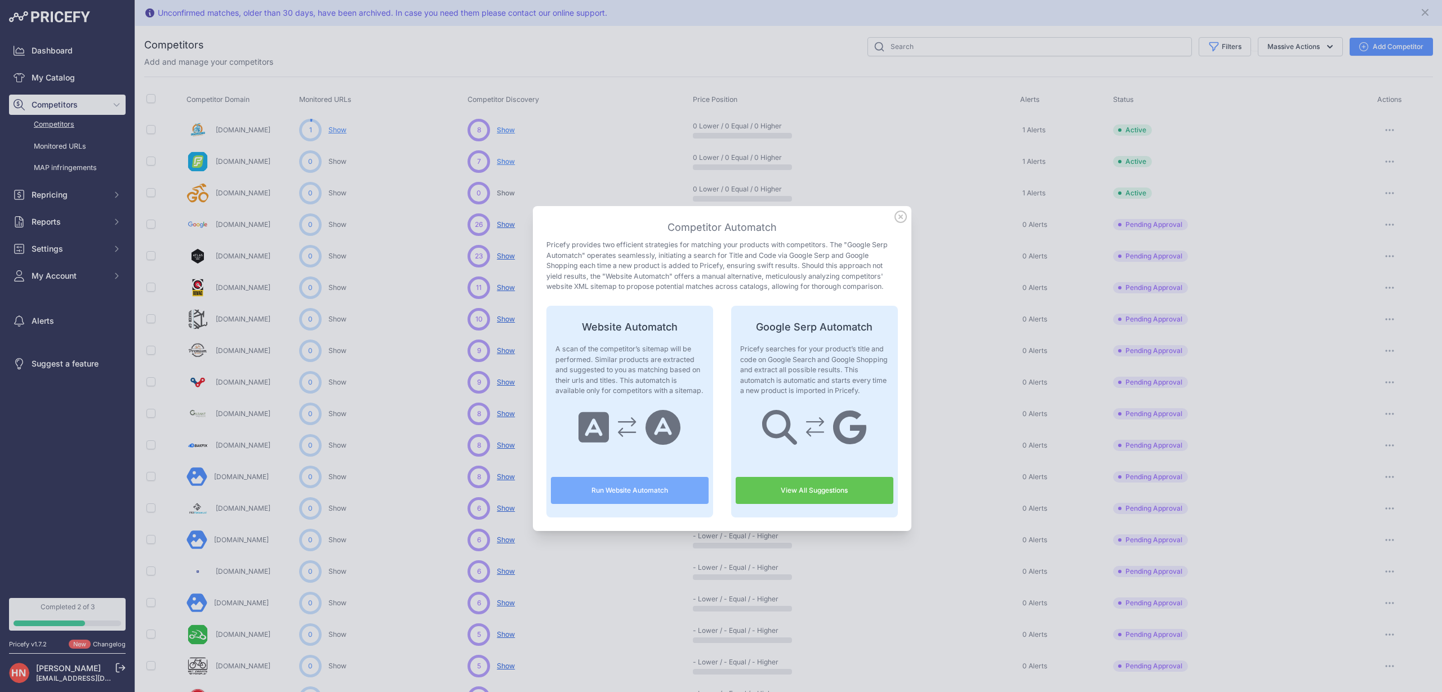
click at [802, 489] on link "View All Suggestions" at bounding box center [815, 490] width 158 height 27
drag, startPoint x: 556, startPoint y: 347, endPoint x: 631, endPoint y: 389, distance: 85.3
click at [631, 389] on p "A scan of the competitor’s sitemap will be performed. Similar products are extr…" at bounding box center [630, 370] width 149 height 52
click at [628, 474] on div "Website Automatch A scan of the competitor’s sitemap will be performed. Similar…" at bounding box center [630, 412] width 167 height 212
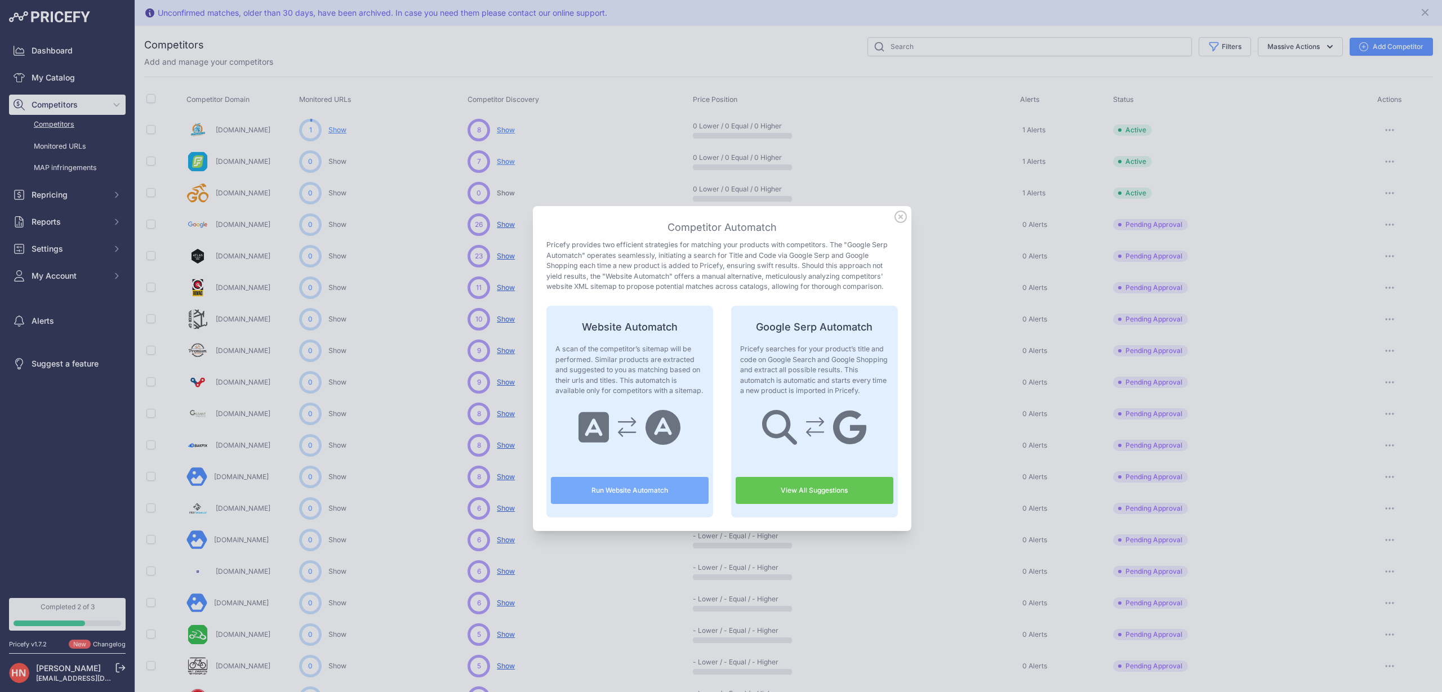
click at [627, 496] on button "Run Website Automatch" at bounding box center [630, 490] width 158 height 27
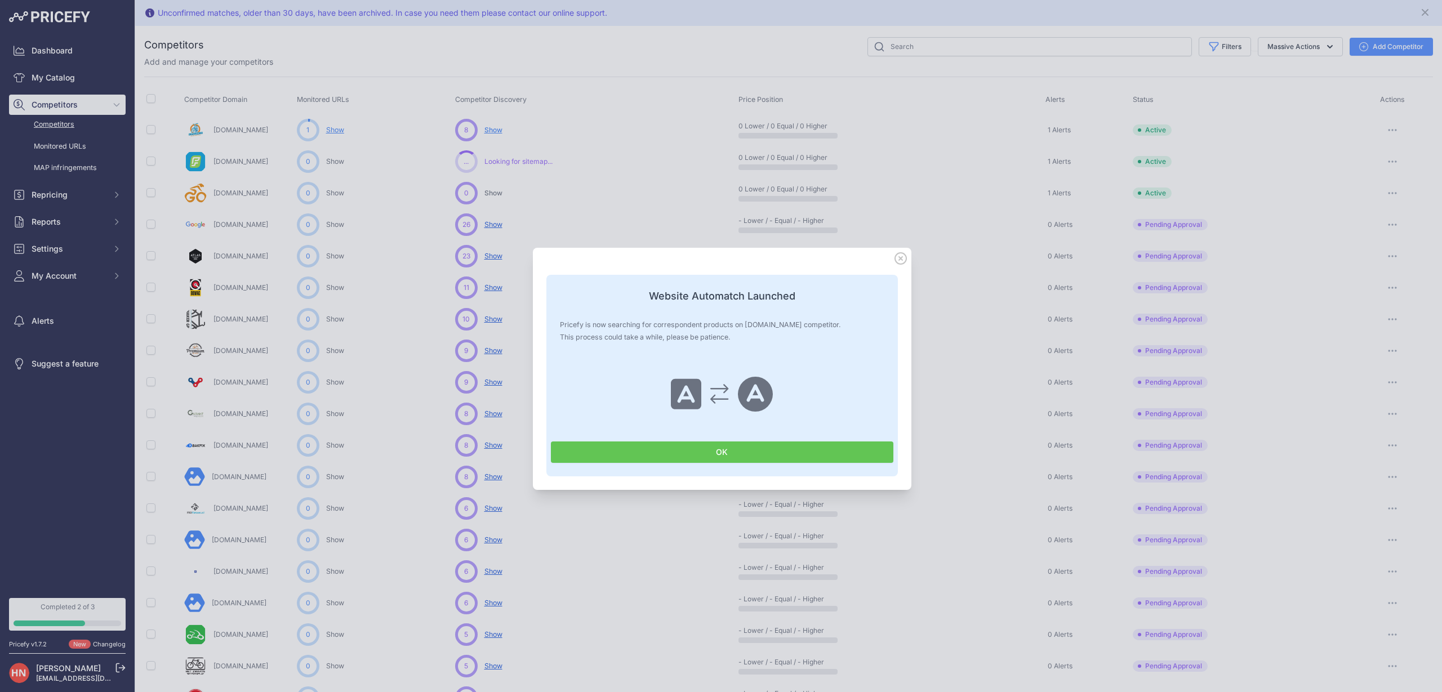
drag, startPoint x: 649, startPoint y: 299, endPoint x: 785, endPoint y: 313, distance: 137.6
click at [793, 301] on h3 "Website Automatch Launched" at bounding box center [722, 296] width 343 height 16
click at [701, 456] on button "OK" at bounding box center [722, 452] width 343 height 21
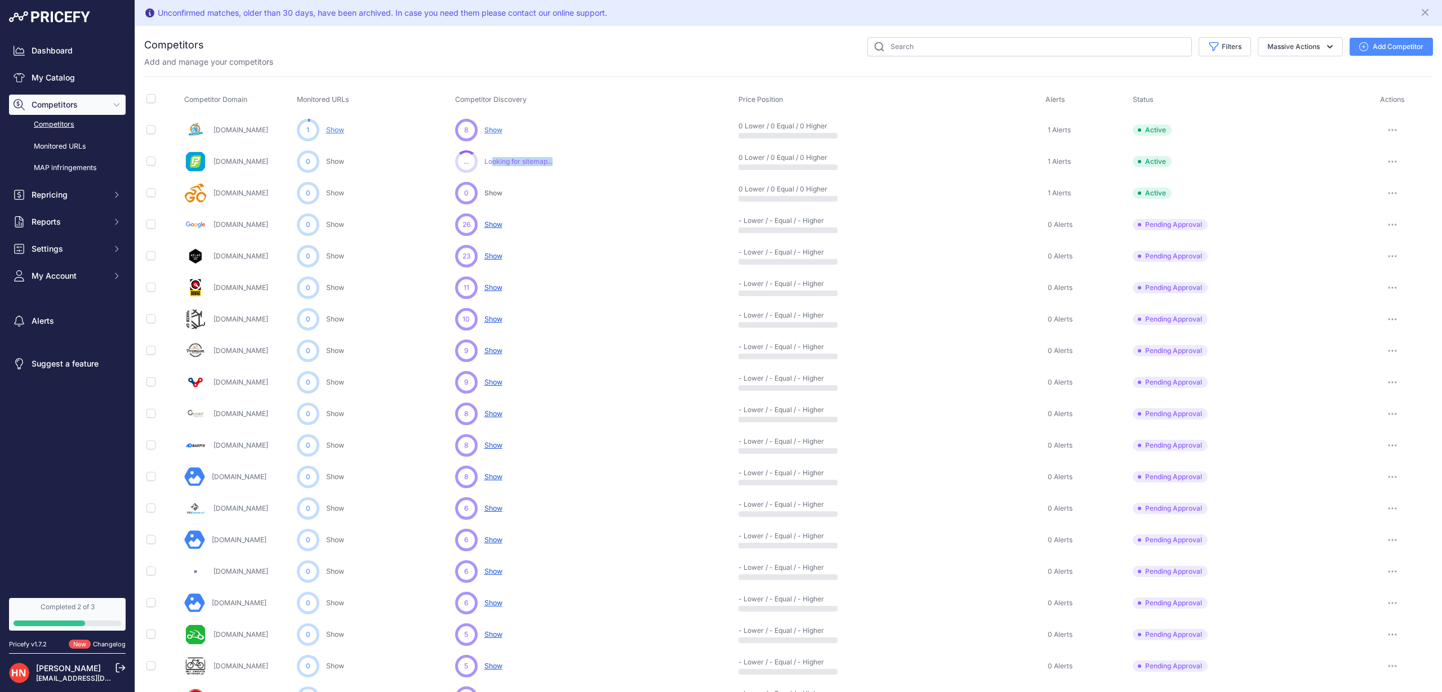
drag, startPoint x: 496, startPoint y: 165, endPoint x: 606, endPoint y: 163, distance: 110.4
click at [606, 163] on div "7 ... Starting... No suggestions available yet for this competitor Looking for …" at bounding box center [594, 161] width 279 height 23
click at [501, 128] on span "Show" at bounding box center [494, 130] width 18 height 8
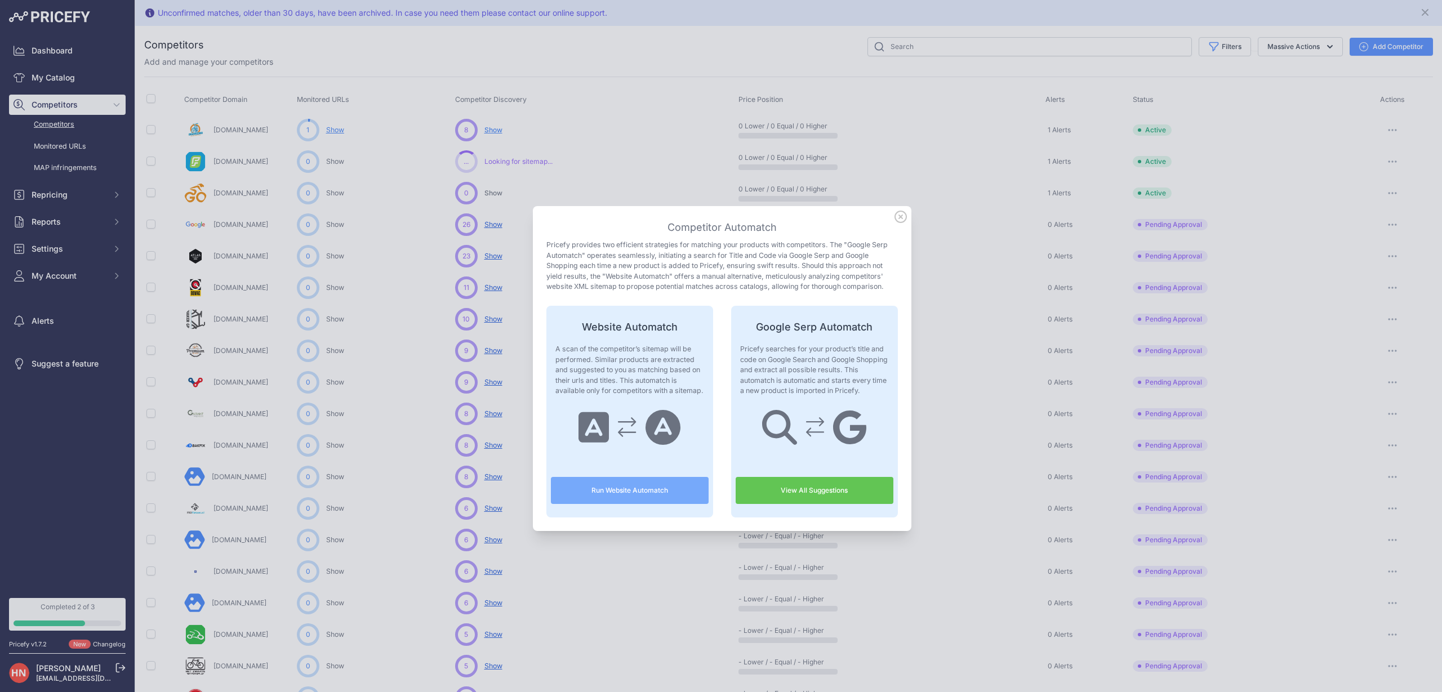
click at [619, 490] on button "Run Website Automatch" at bounding box center [630, 490] width 158 height 27
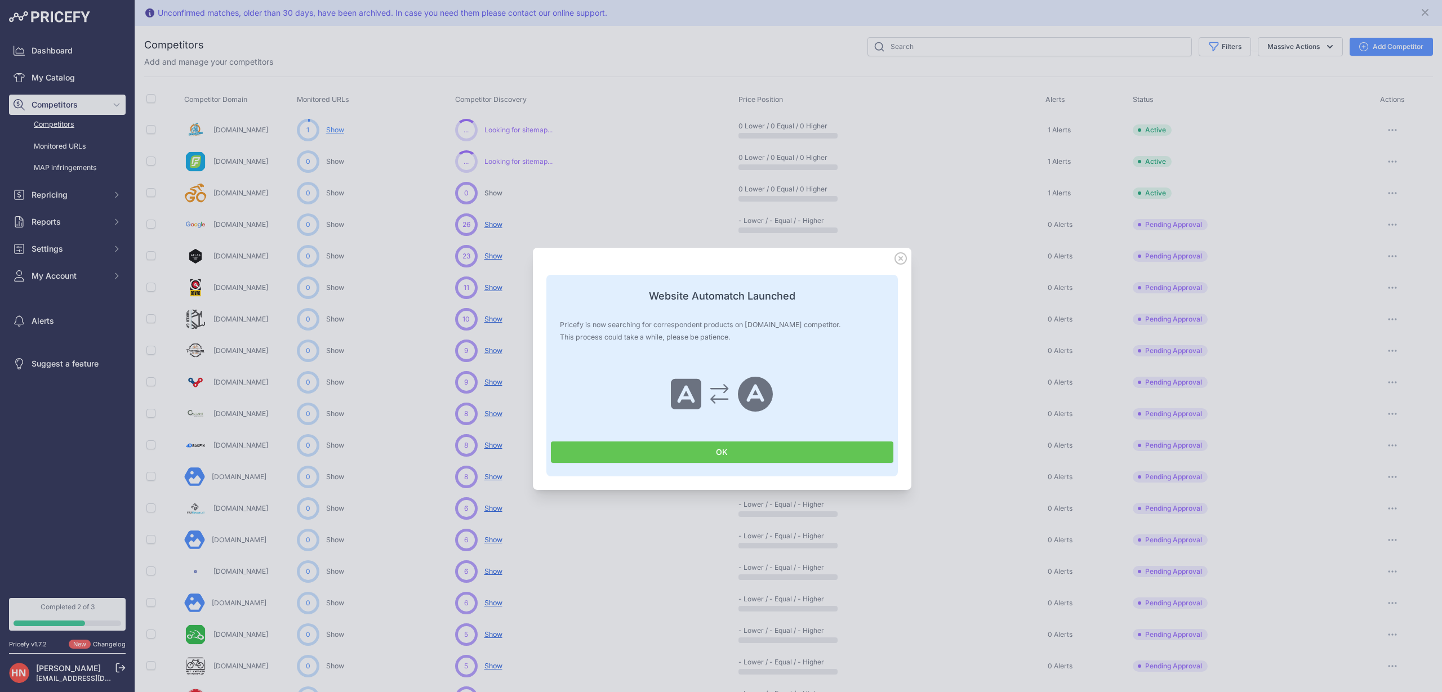
click at [687, 454] on button "OK" at bounding box center [722, 452] width 343 height 21
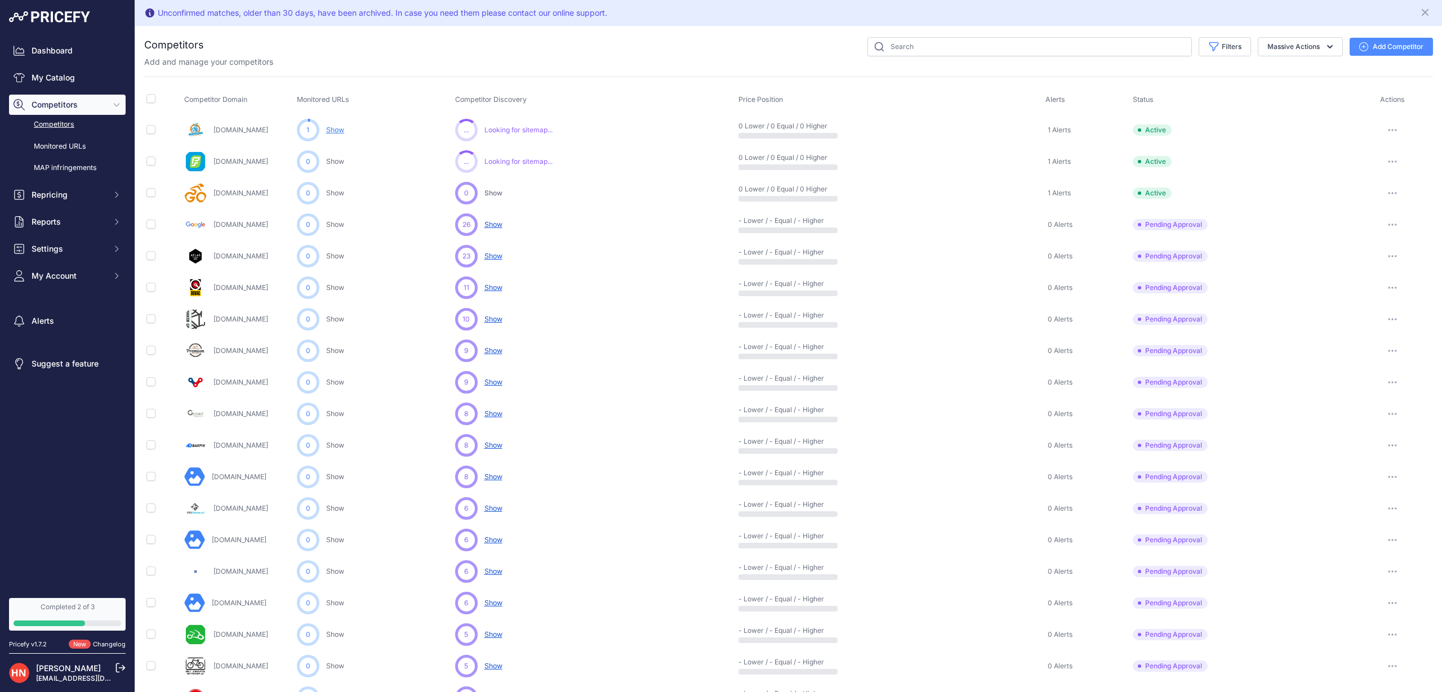
click at [509, 223] on div "26 26 Show Discovering... Show" at bounding box center [594, 225] width 279 height 23
click at [503, 224] on span "Show" at bounding box center [494, 224] width 18 height 8
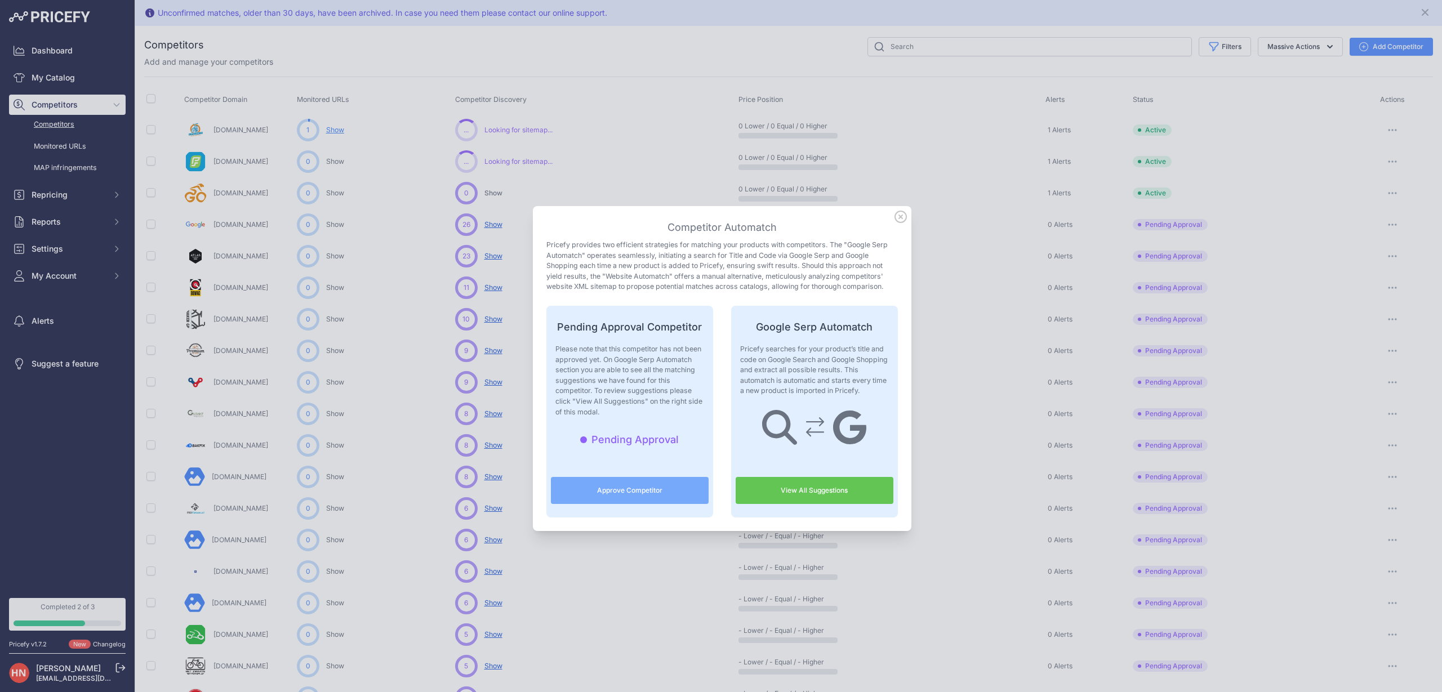
click at [554, 171] on div at bounding box center [721, 346] width 1442 height 692
click at [903, 216] on icon at bounding box center [900, 216] width 11 height 11
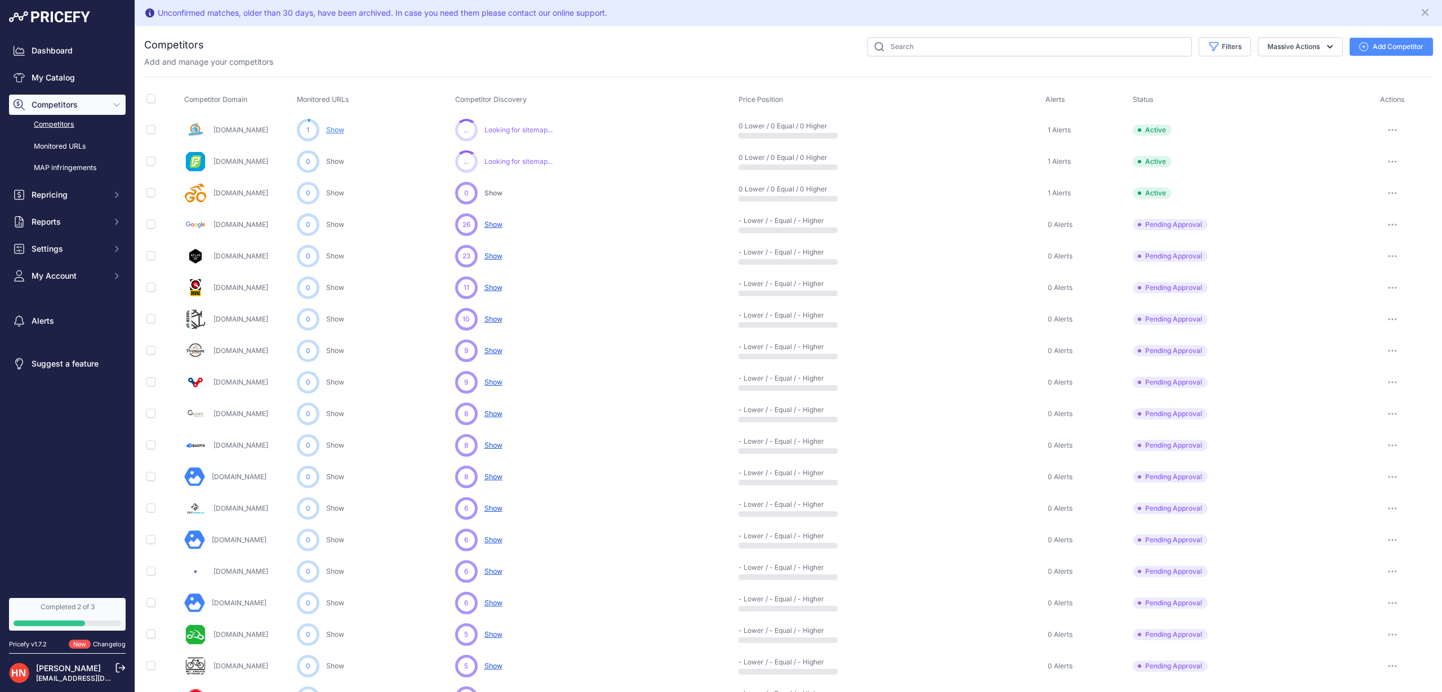
click at [236, 193] on link "[DOMAIN_NAME]" at bounding box center [241, 193] width 55 height 8
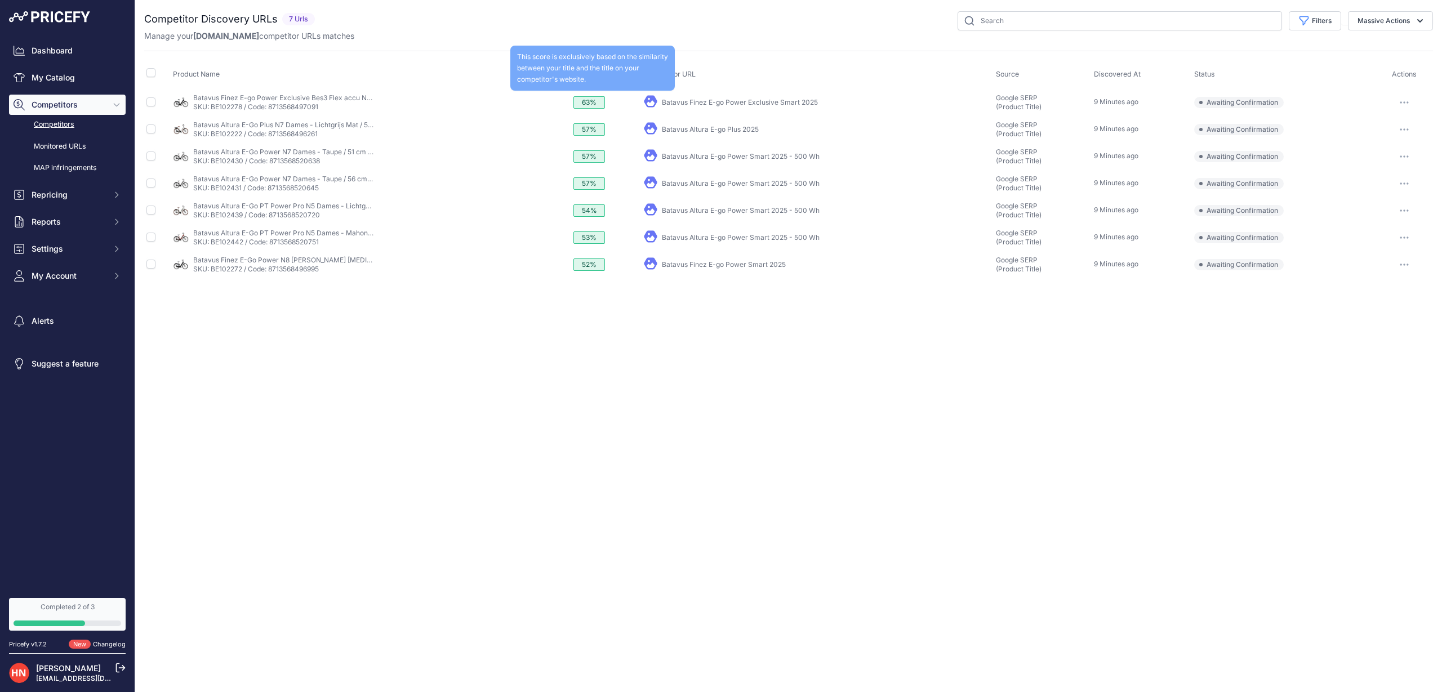
drag, startPoint x: 596, startPoint y: 105, endPoint x: 692, endPoint y: 106, distance: 96.4
click at [680, 106] on tr "My Product" at bounding box center [788, 102] width 1289 height 28
click at [1401, 96] on button "button" at bounding box center [1404, 103] width 23 height 16
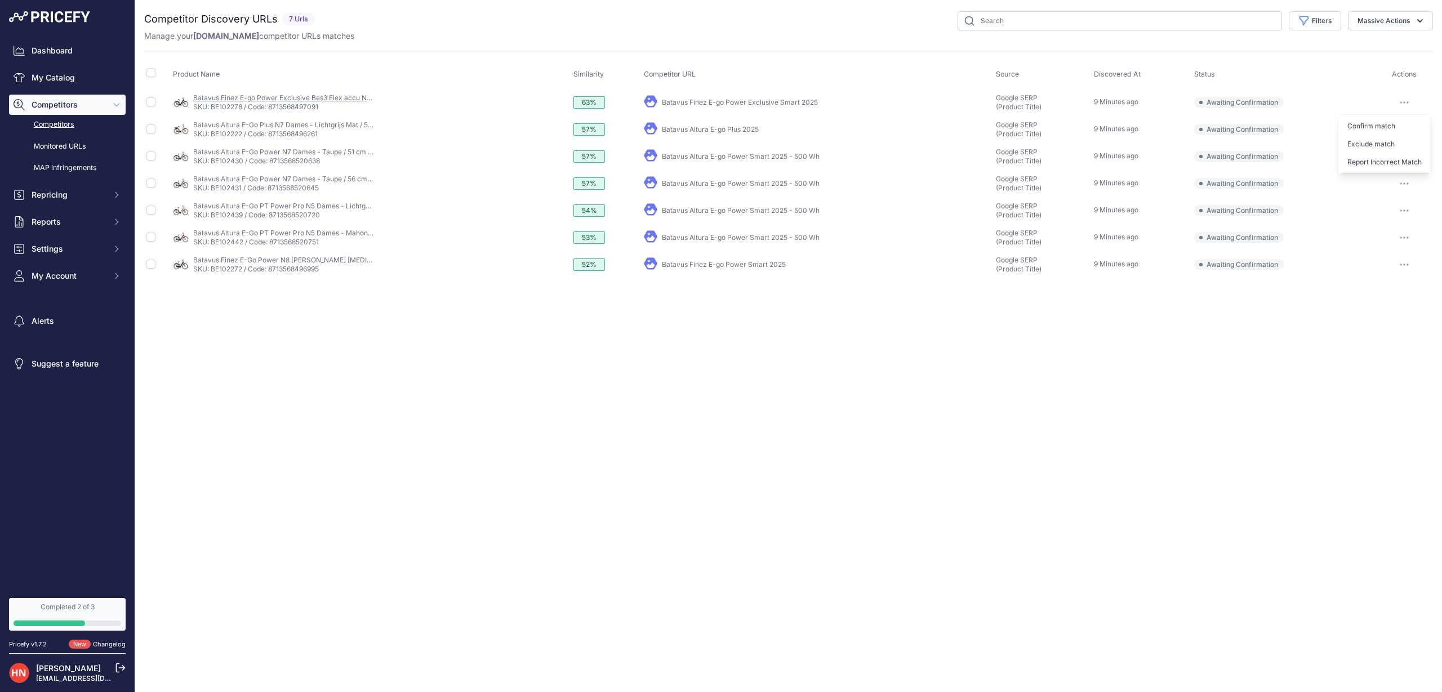
click at [259, 100] on link "Batavus Finez E-go Power Exclusive Bes3 Flex accu N8 [PERSON_NAME] [MEDICAL_DAT…" at bounding box center [351, 98] width 317 height 8
drag, startPoint x: 855, startPoint y: 388, endPoint x: 876, endPoint y: 132, distance: 257.2
click at [855, 388] on div "Close You are not connected to the internet." at bounding box center [788, 346] width 1307 height 692
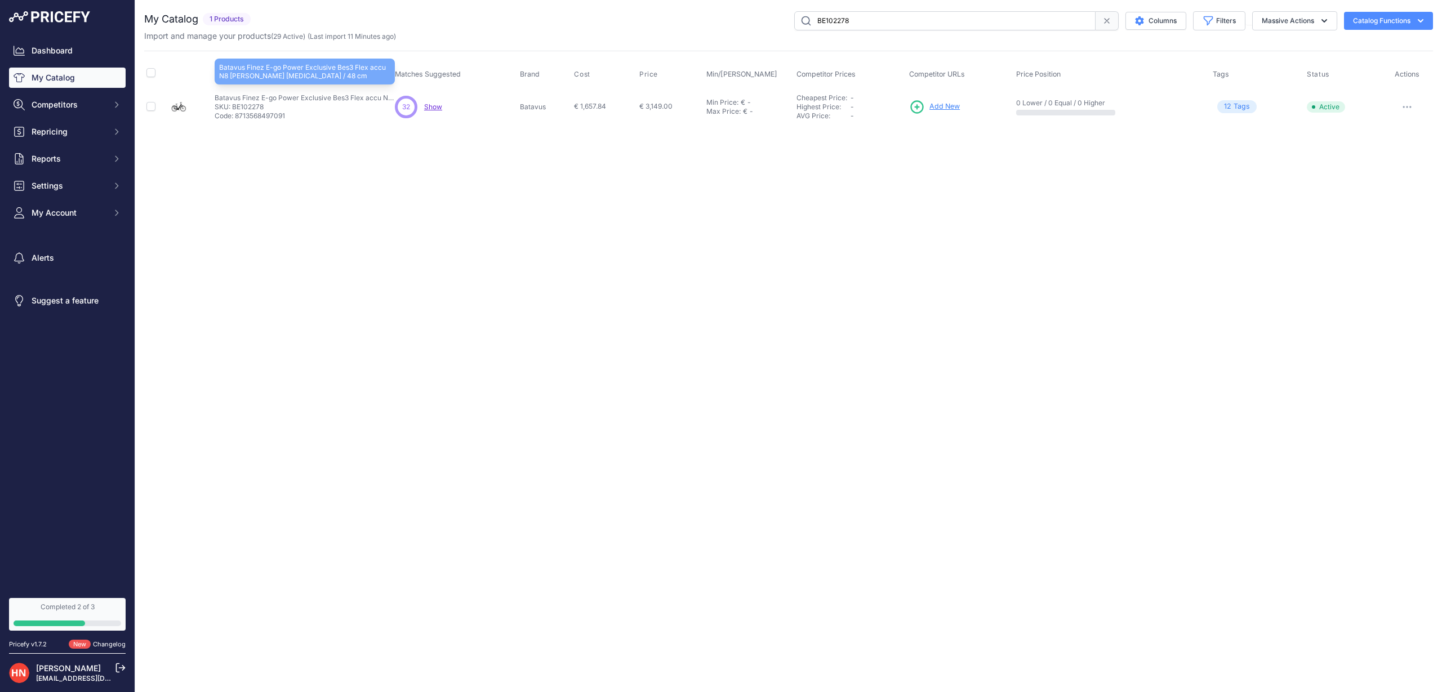
click at [286, 96] on p "Batavus Finez E-go Power Exclusive Bes3 Flex accu N8 [PERSON_NAME] [MEDICAL_DAT…" at bounding box center [305, 98] width 180 height 9
click at [279, 106] on p "SKU: BE102278" at bounding box center [305, 107] width 180 height 9
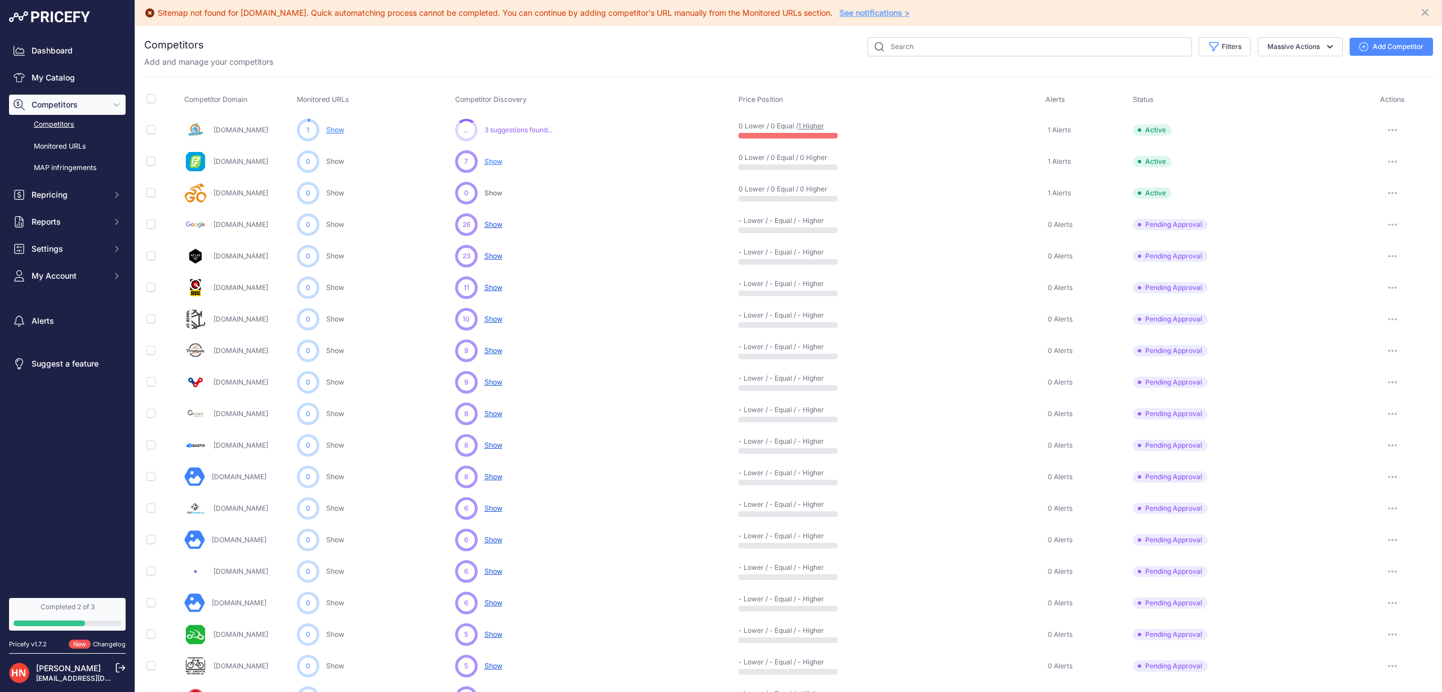
click at [514, 137] on div "11 ... Show No suggestions available yet for this competitor 3 suggestions foun…" at bounding box center [594, 130] width 279 height 23
click at [526, 131] on span "3 suggestions found..." at bounding box center [519, 130] width 68 height 9
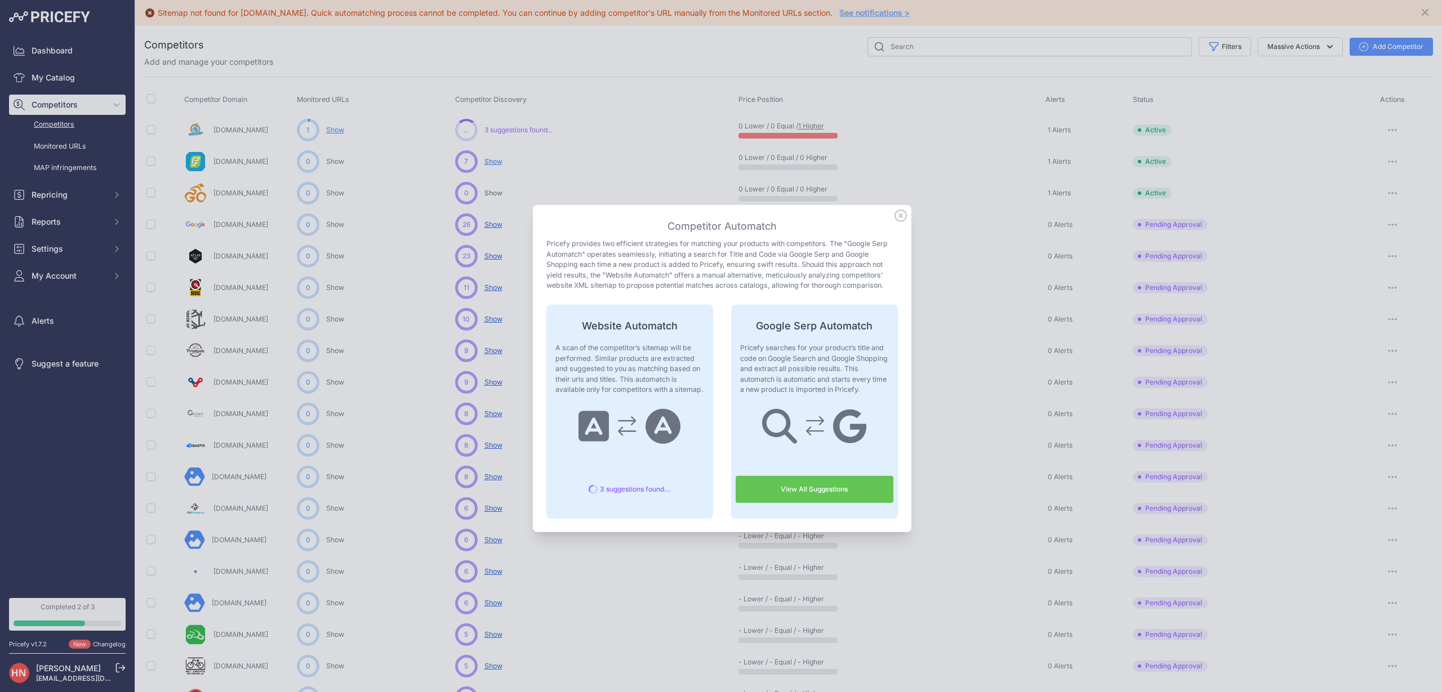
click at [898, 217] on icon at bounding box center [901, 216] width 12 height 12
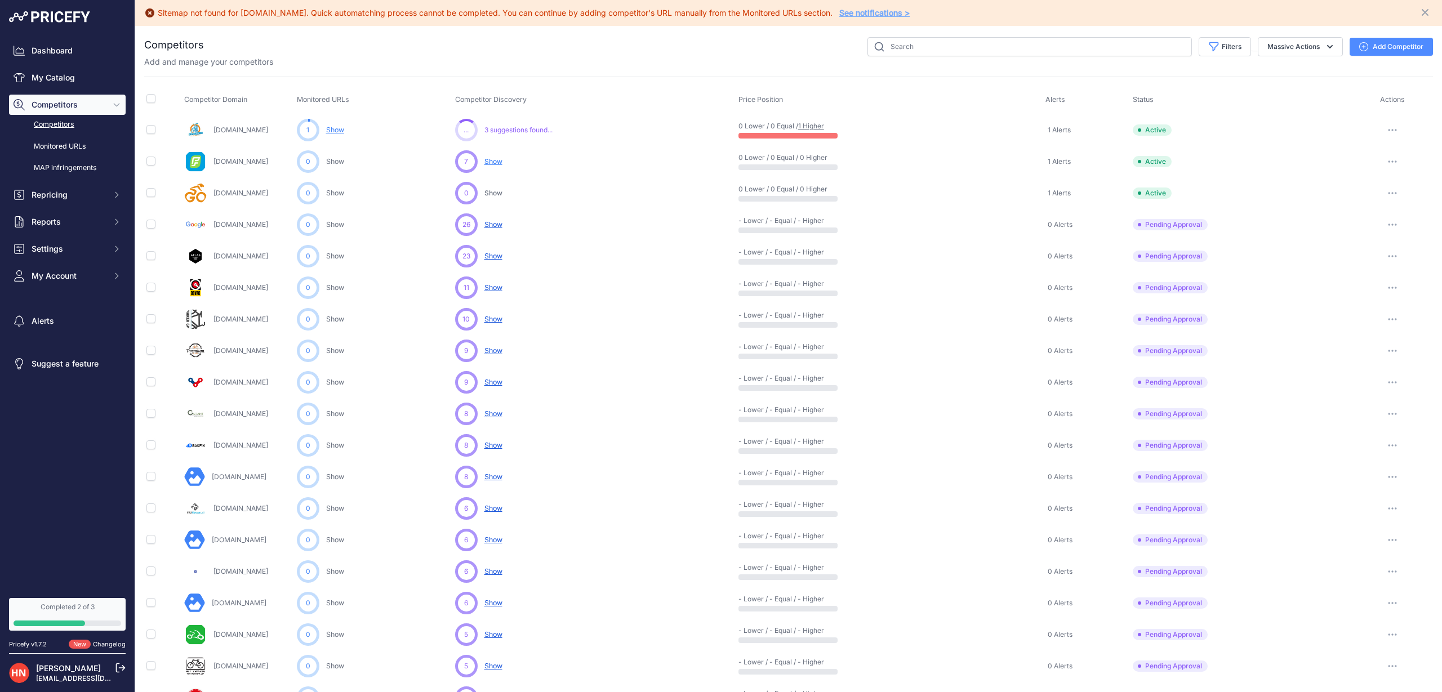
click at [492, 162] on span "Show" at bounding box center [494, 161] width 18 height 8
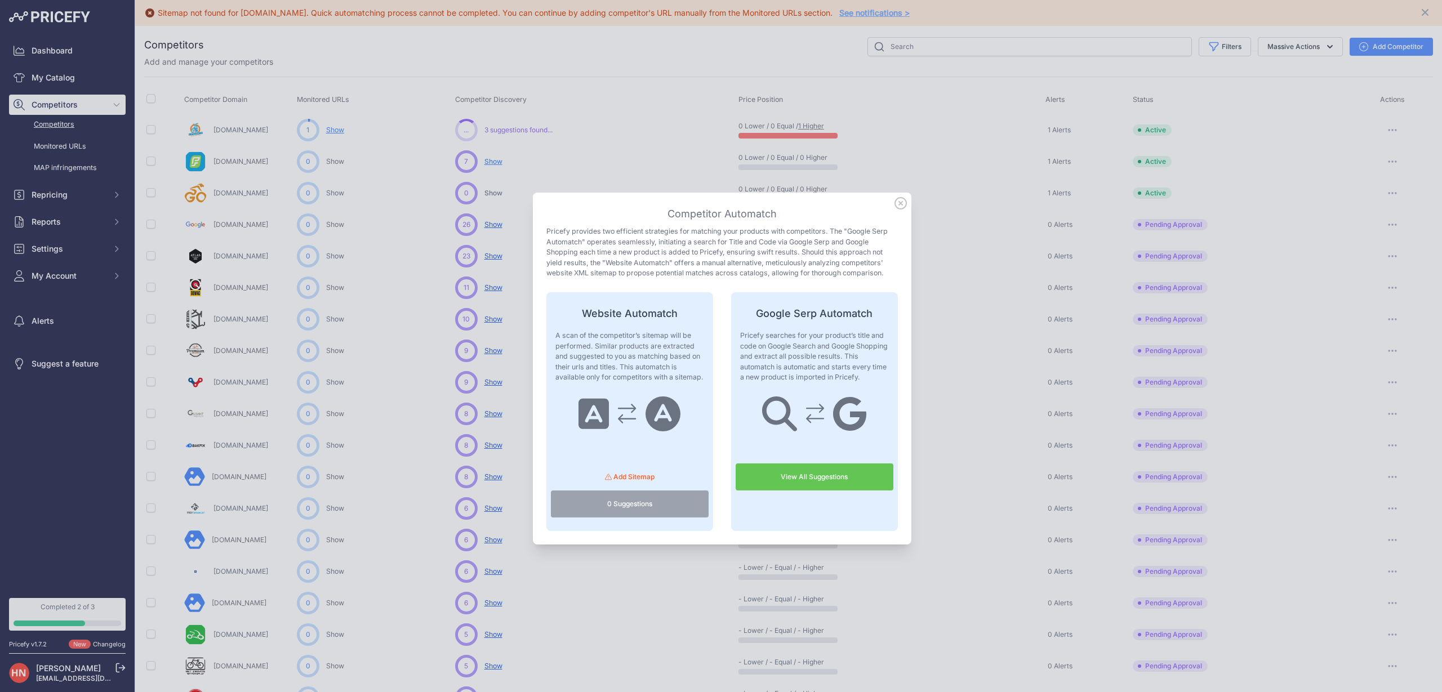
click at [651, 477] on span "Add Sitemap" at bounding box center [634, 477] width 41 height 8
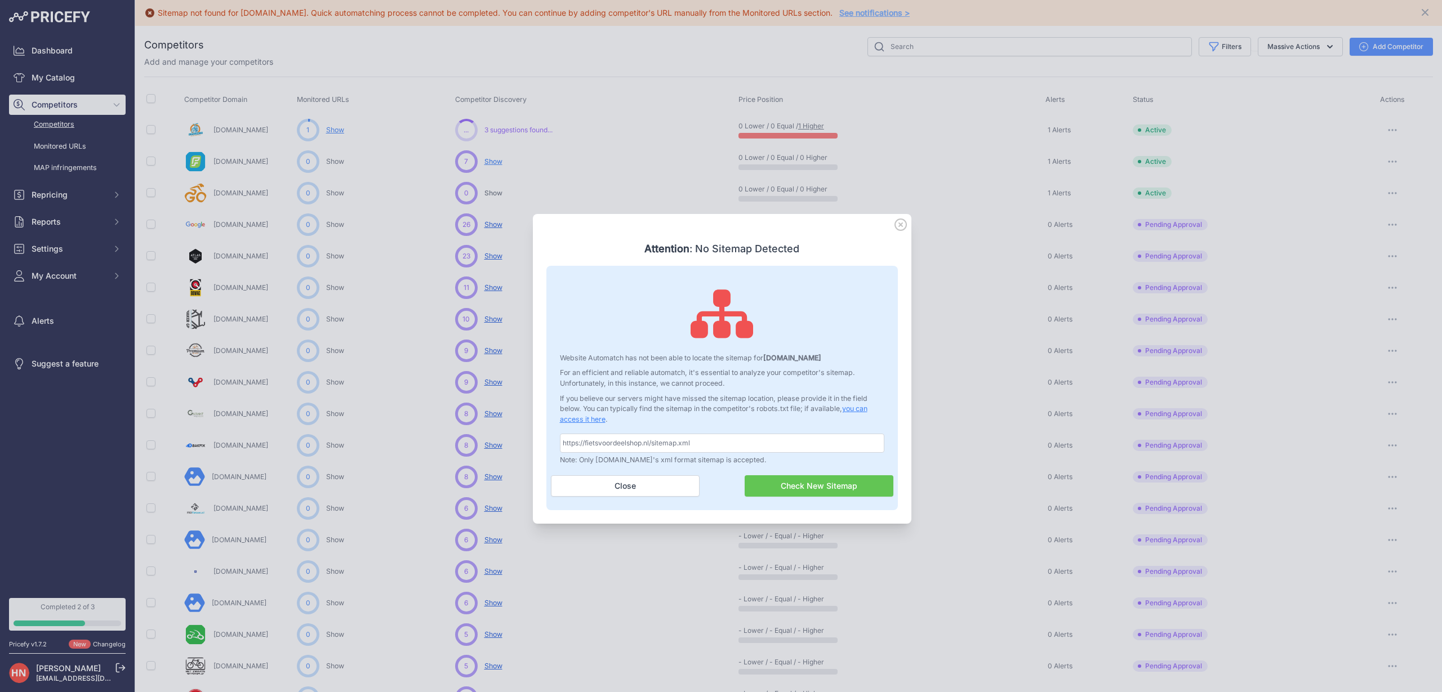
click at [803, 490] on button "Check New Sitemap" at bounding box center [819, 486] width 149 height 21
click at [902, 223] on icon at bounding box center [901, 225] width 12 height 12
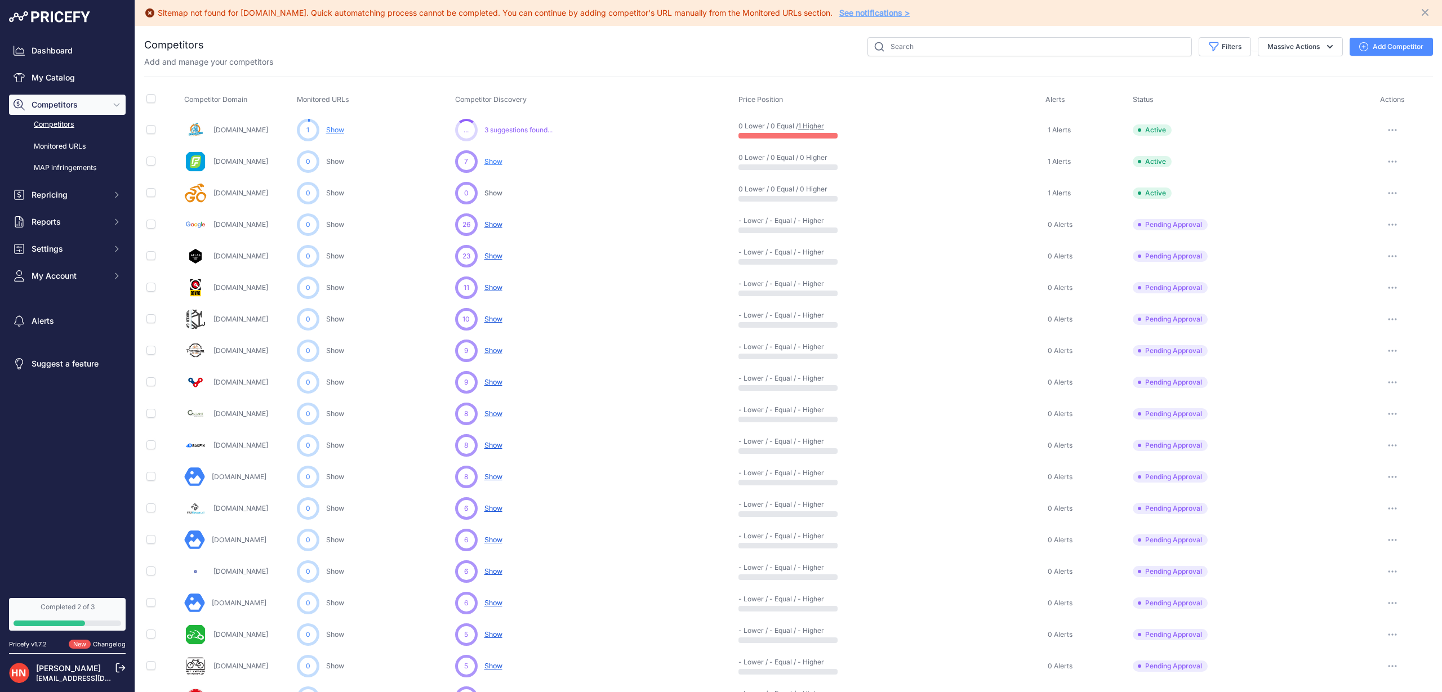
click at [492, 161] on span "Show" at bounding box center [494, 161] width 18 height 8
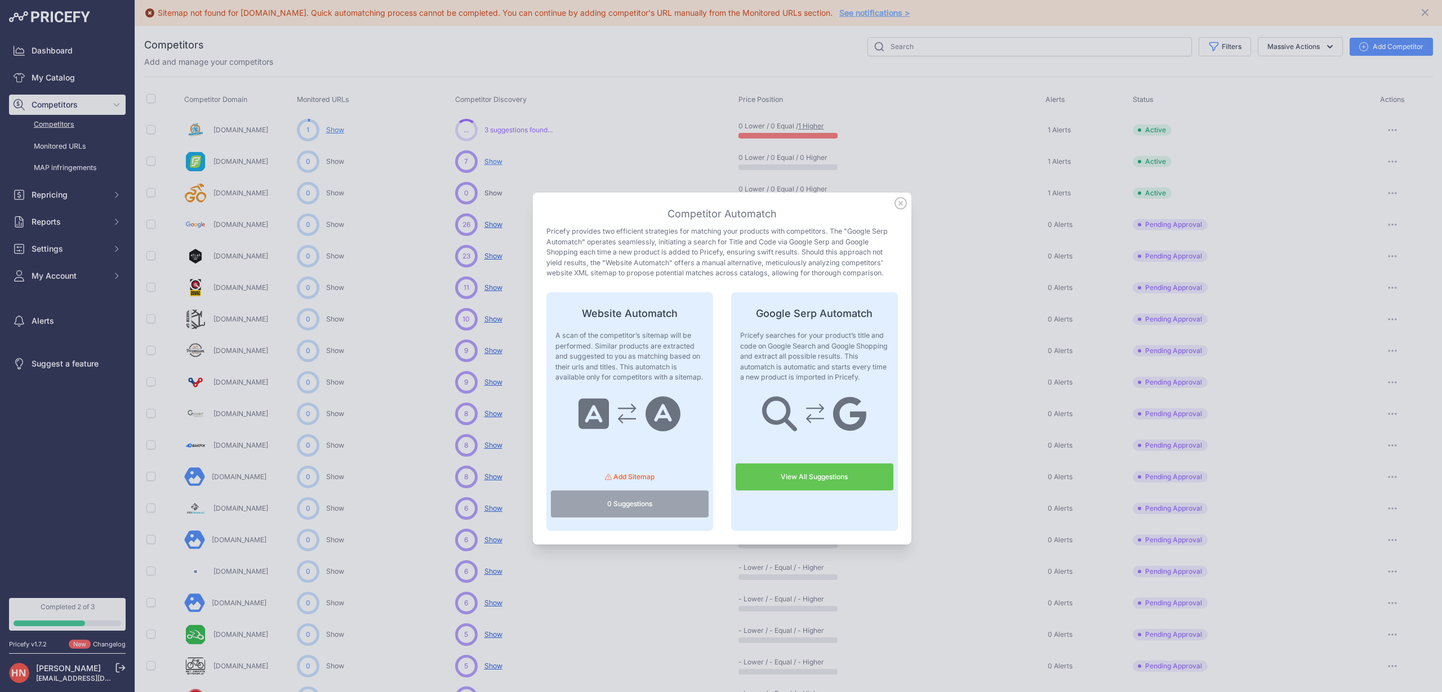
click at [819, 472] on link "View All Suggestions" at bounding box center [815, 477] width 158 height 27
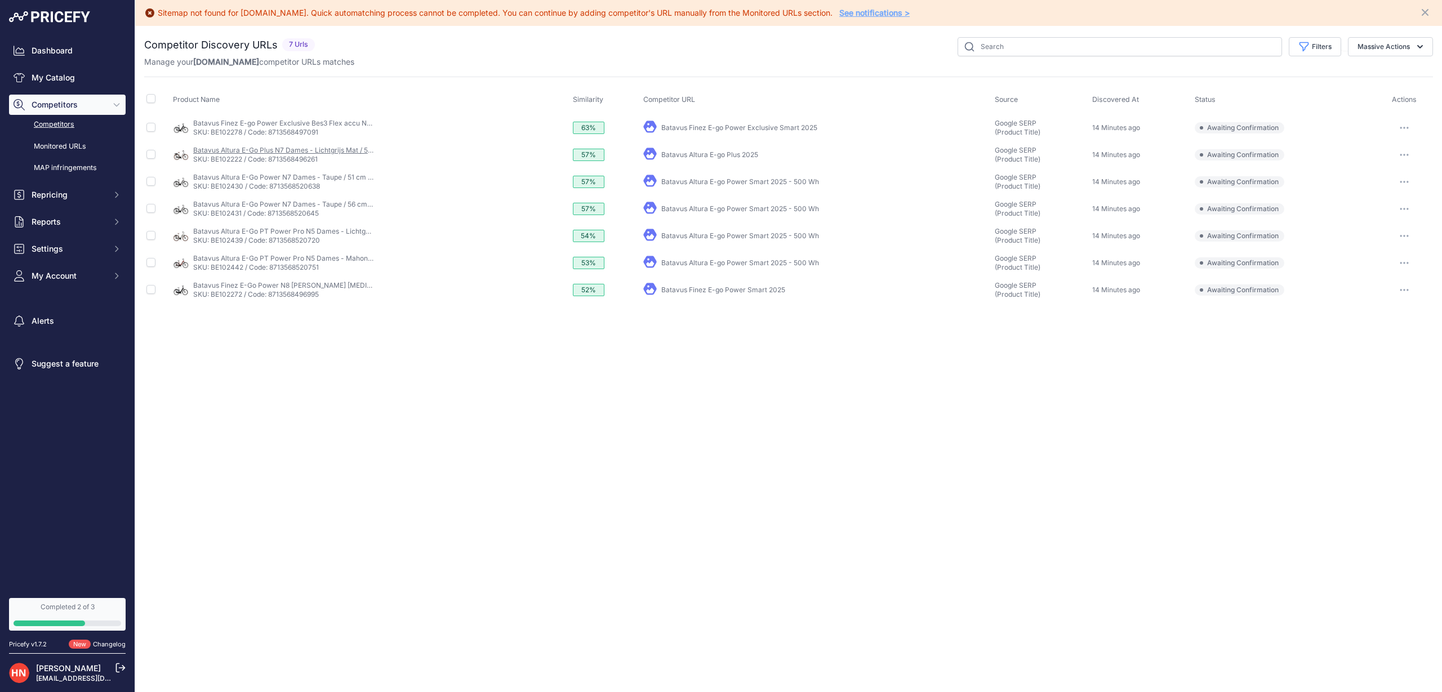
click at [254, 152] on link "Batavus Altura E-Go Plus N7 Dames - Lichtgrijs Mat / 56 cm" at bounding box center [288, 150] width 190 height 8
click at [287, 185] on link "SKU: BE102430 / Code: 8713568520638" at bounding box center [256, 186] width 127 height 8
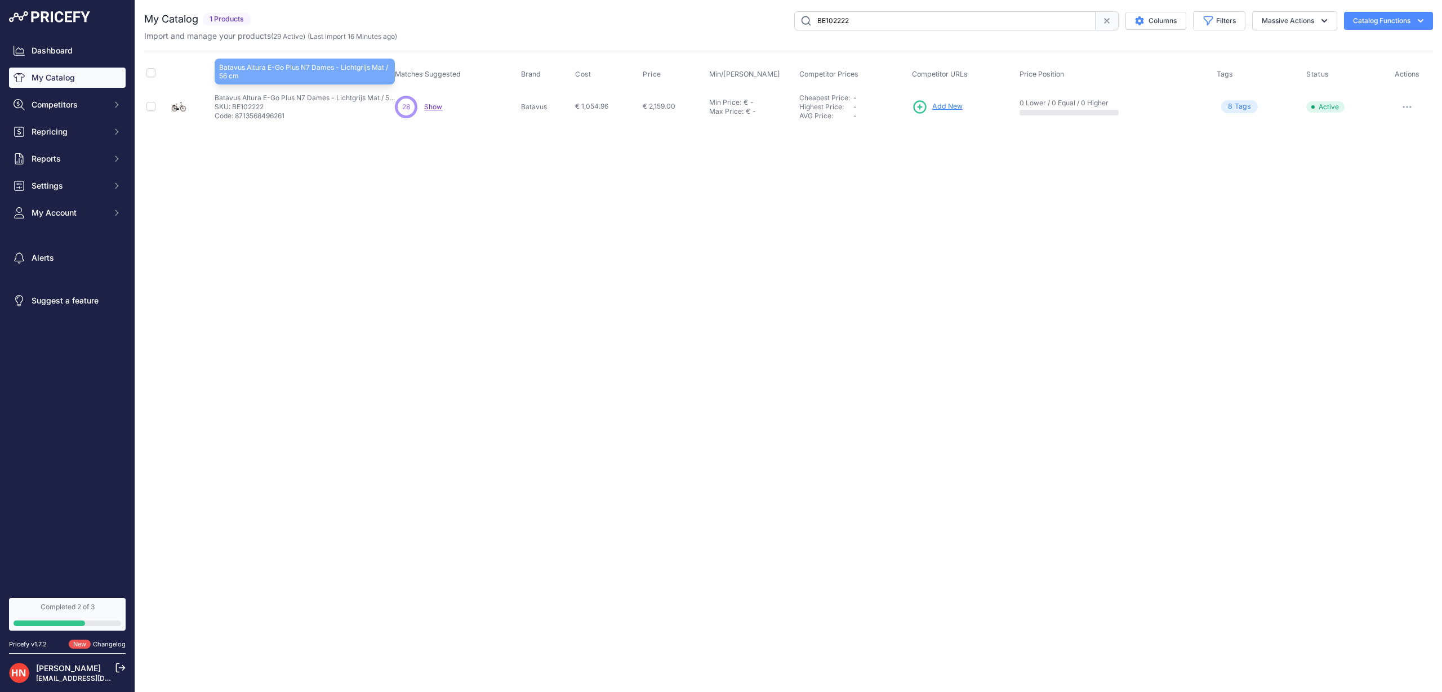
click at [271, 98] on p "Batavus Altura E-Go Plus N7 Dames - Lichtgrijs Mat / 56 cm" at bounding box center [305, 98] width 180 height 9
click at [1412, 104] on button "button" at bounding box center [1407, 107] width 23 height 16
drag, startPoint x: 816, startPoint y: 237, endPoint x: 794, endPoint y: 205, distance: 38.5
click at [816, 237] on div "Close You are not connected to the internet." at bounding box center [788, 346] width 1307 height 692
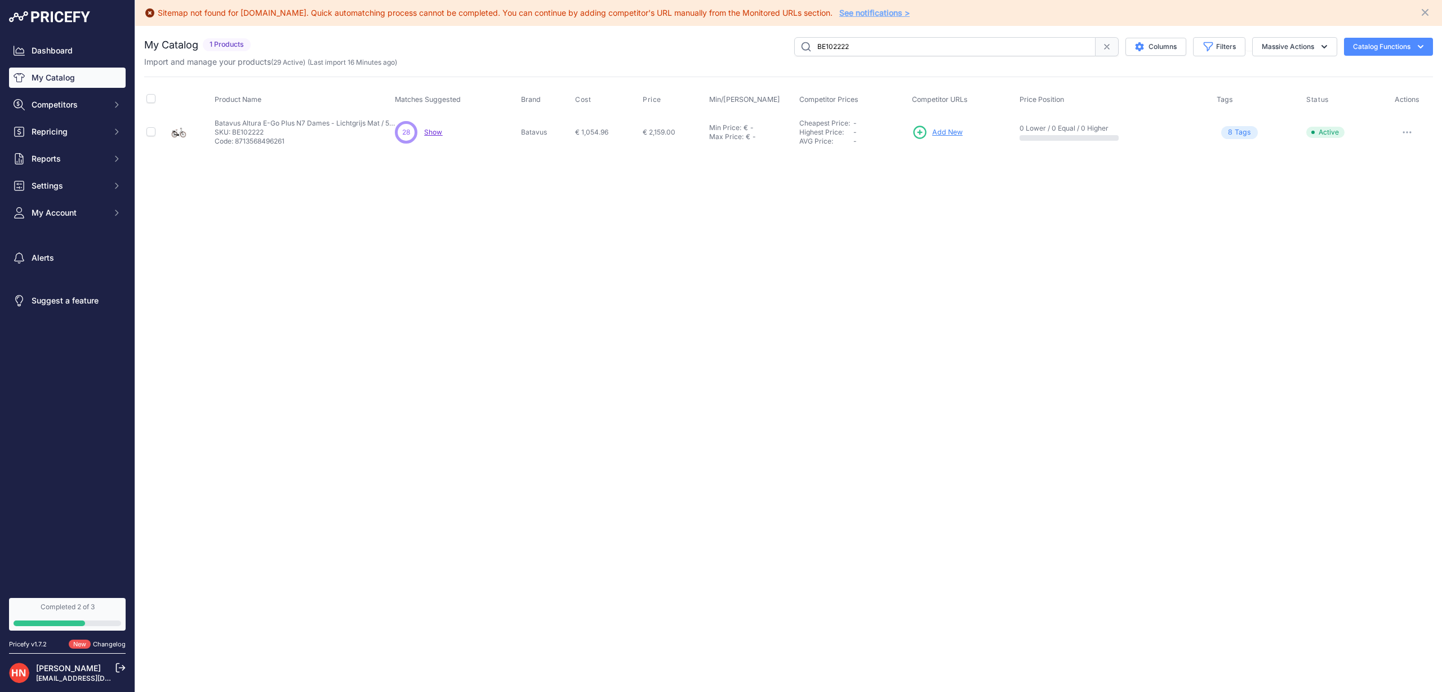
click at [63, 78] on link "My Catalog" at bounding box center [67, 78] width 117 height 20
click at [65, 48] on link "Dashboard" at bounding box center [67, 51] width 117 height 20
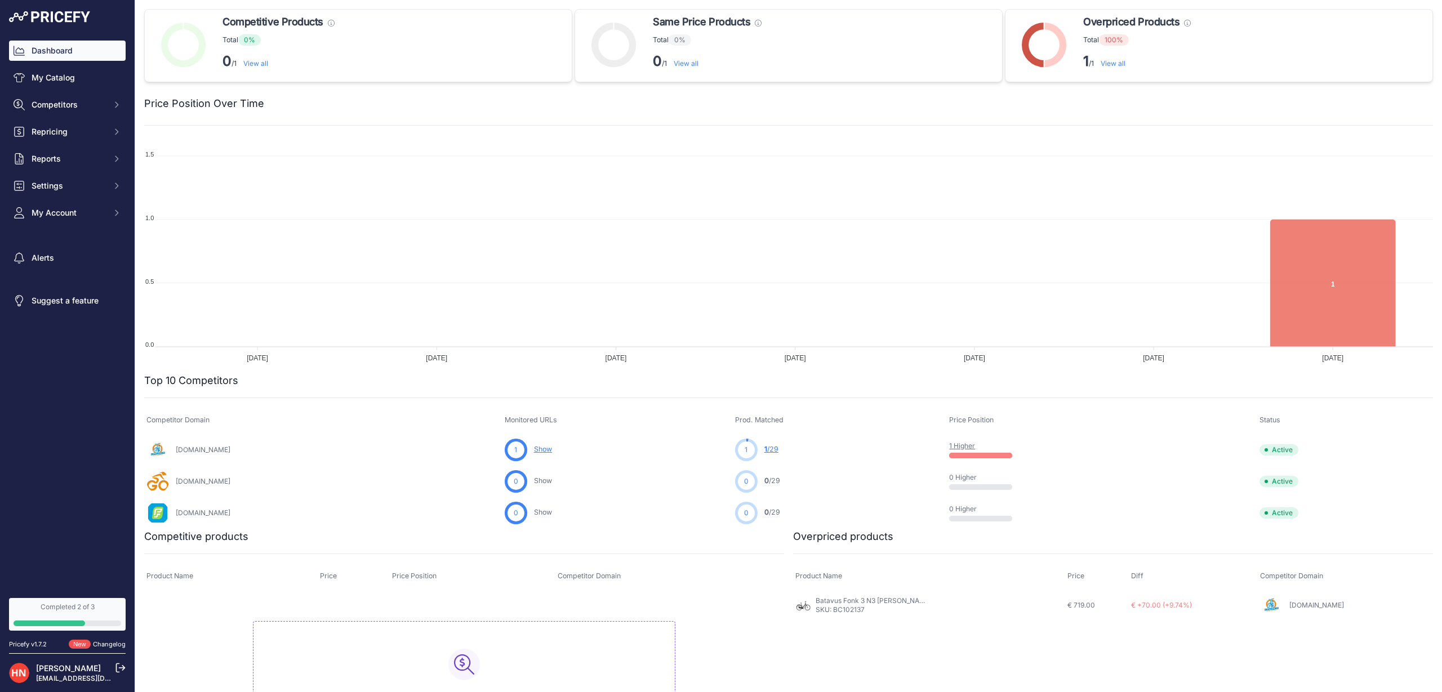
click at [583, 450] on table "Competitor Domain Monitored URLs Prod. Matched Price Position Status" at bounding box center [788, 468] width 1289 height 122
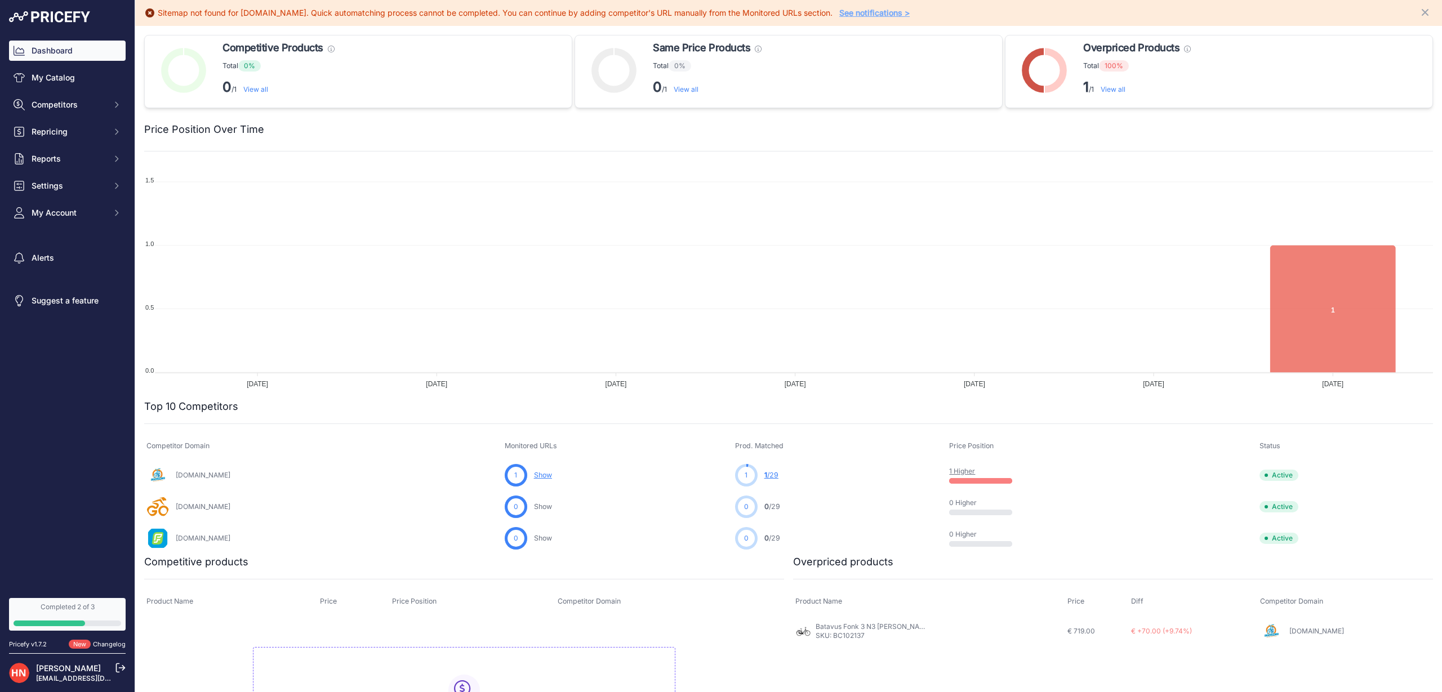
click at [552, 476] on link "Show" at bounding box center [543, 475] width 18 height 8
click at [552, 475] on link "Show" at bounding box center [543, 475] width 18 height 8
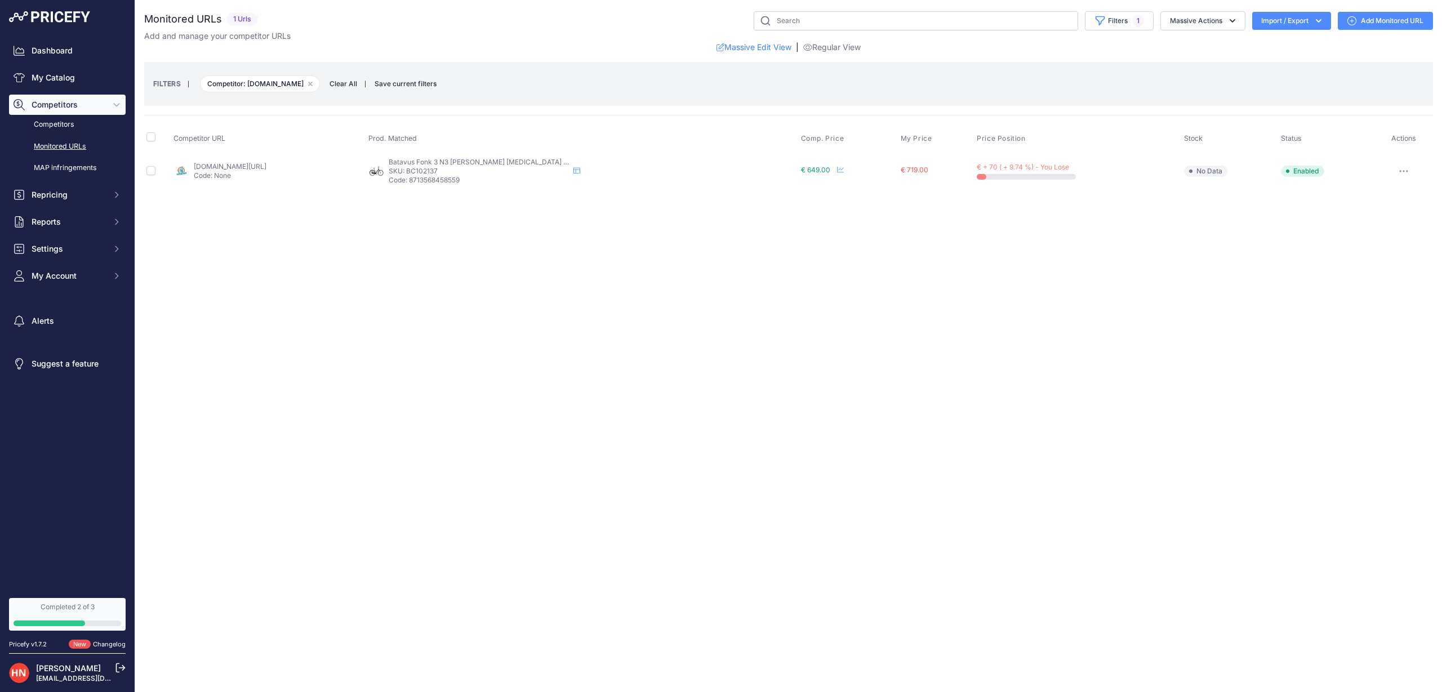
click at [982, 470] on div "Close You are not connected to the internet." at bounding box center [788, 346] width 1307 height 692
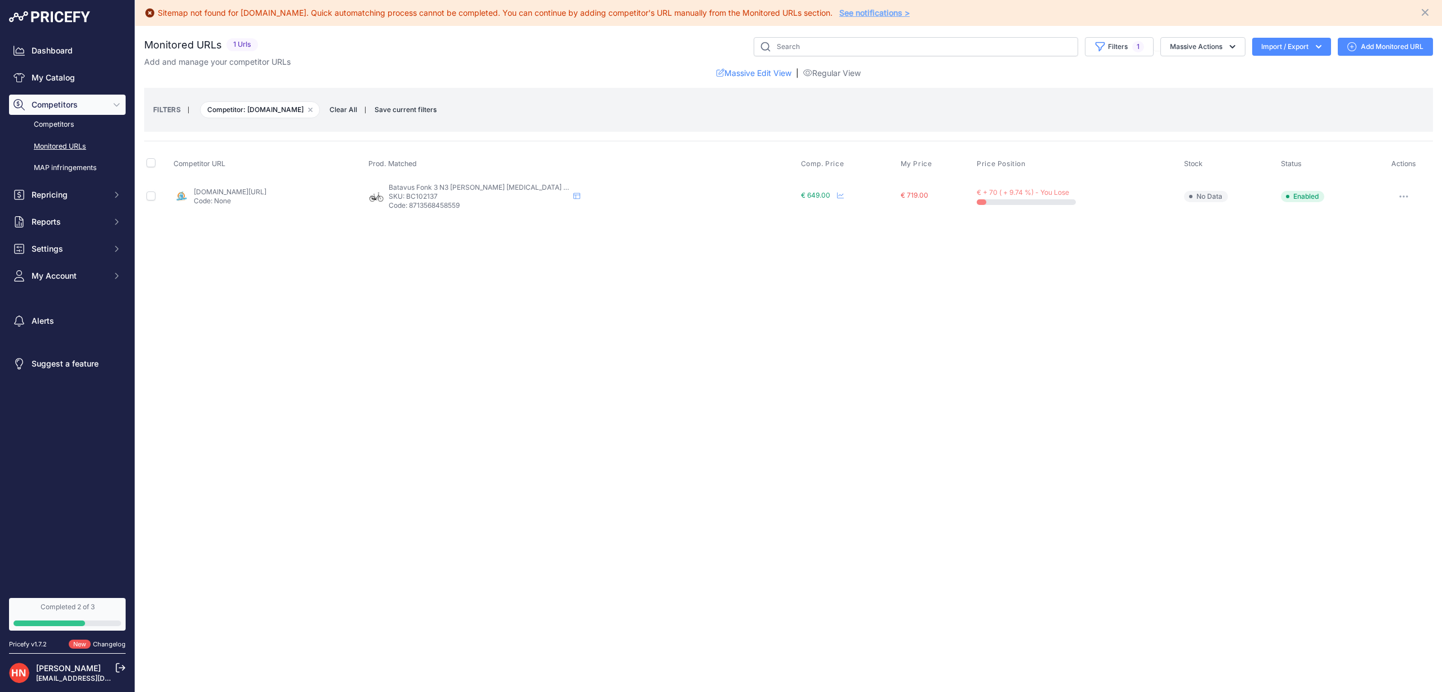
drag, startPoint x: 810, startPoint y: 166, endPoint x: 853, endPoint y: 194, distance: 50.8
click at [853, 194] on table "Competitor URL Prod. Matched Comp. Price My Price" at bounding box center [788, 182] width 1289 height 65
drag, startPoint x: 921, startPoint y: 193, endPoint x: 949, endPoint y: 221, distance: 40.6
click at [960, 192] on div "€ 719.00" at bounding box center [937, 195] width 72 height 9
click at [921, 342] on div "Sitemap not found for fietsvoordeelshop.nl. Quick automatching process cannot b…" at bounding box center [788, 346] width 1307 height 692
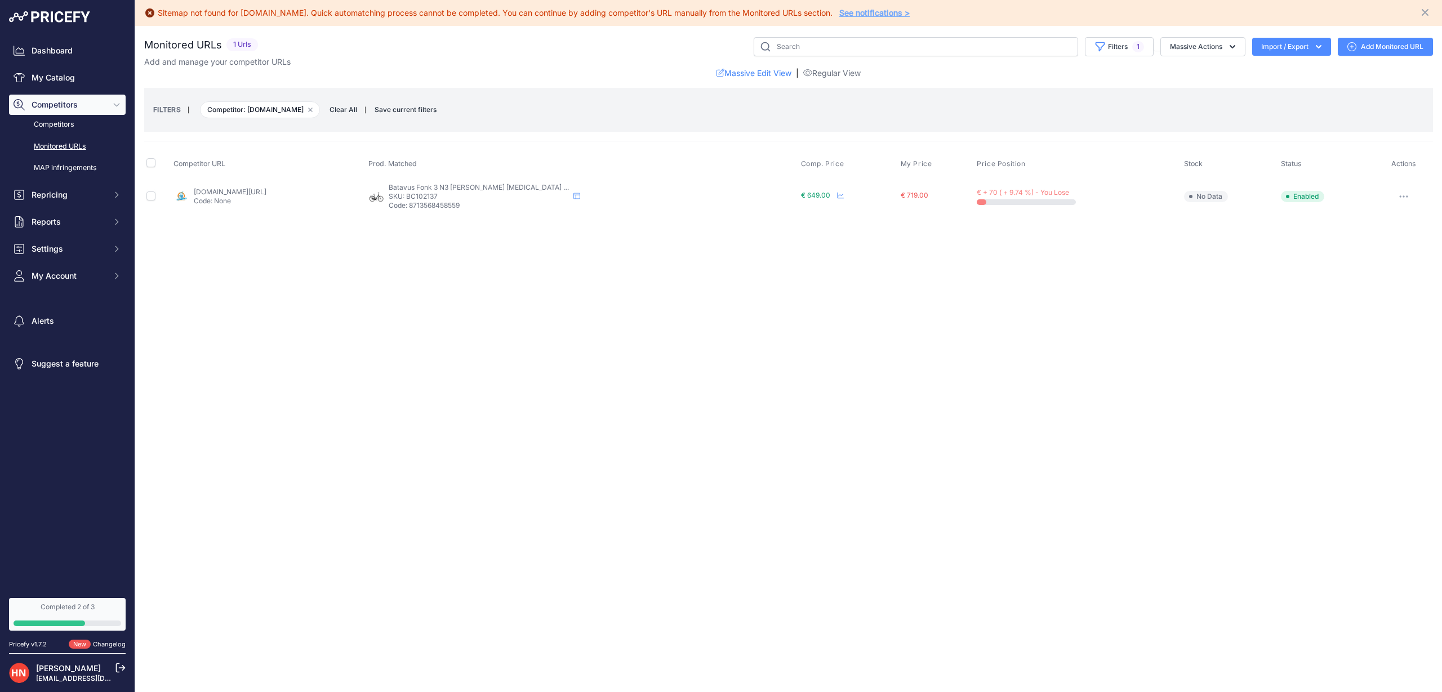
click at [267, 189] on link "fietsenstunt.nl/batavus-fonk-3-dames?prirule_jdsnikfkfjsd=10259" at bounding box center [230, 192] width 73 height 8
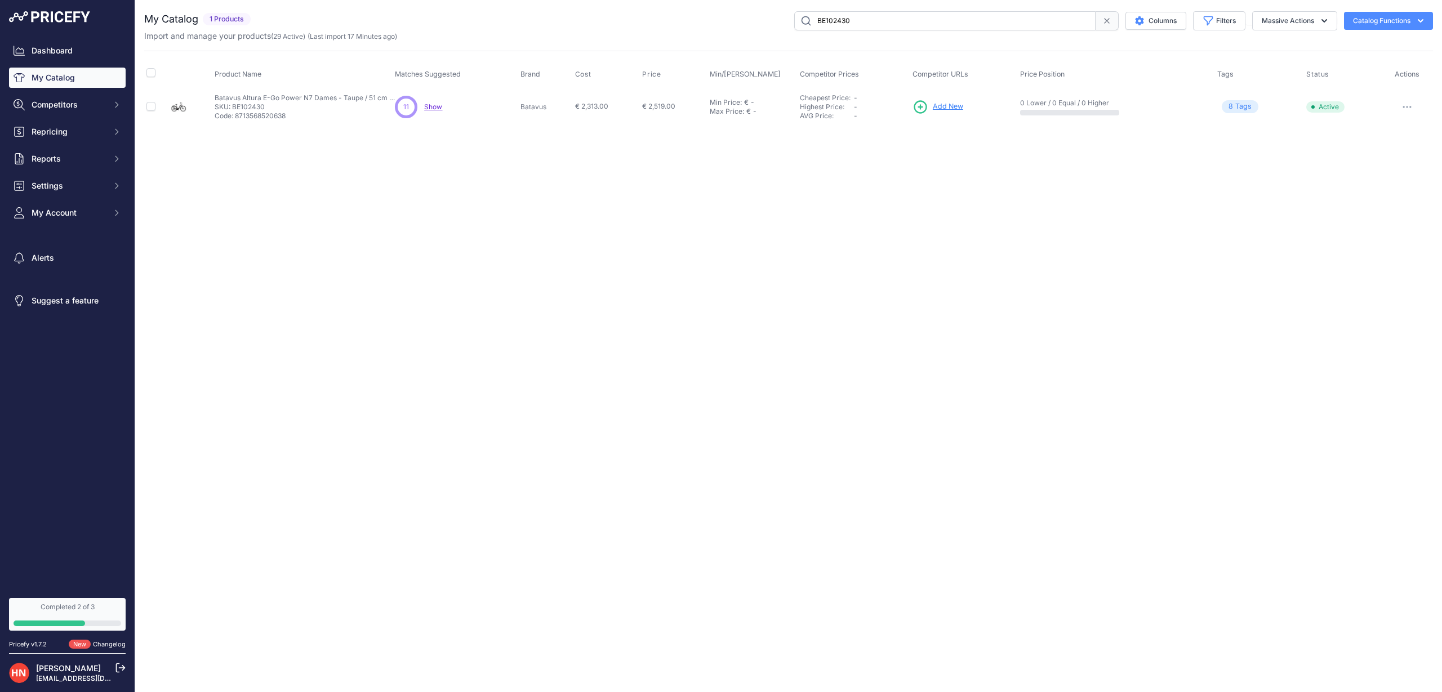
click at [437, 108] on span "Show" at bounding box center [433, 107] width 18 height 8
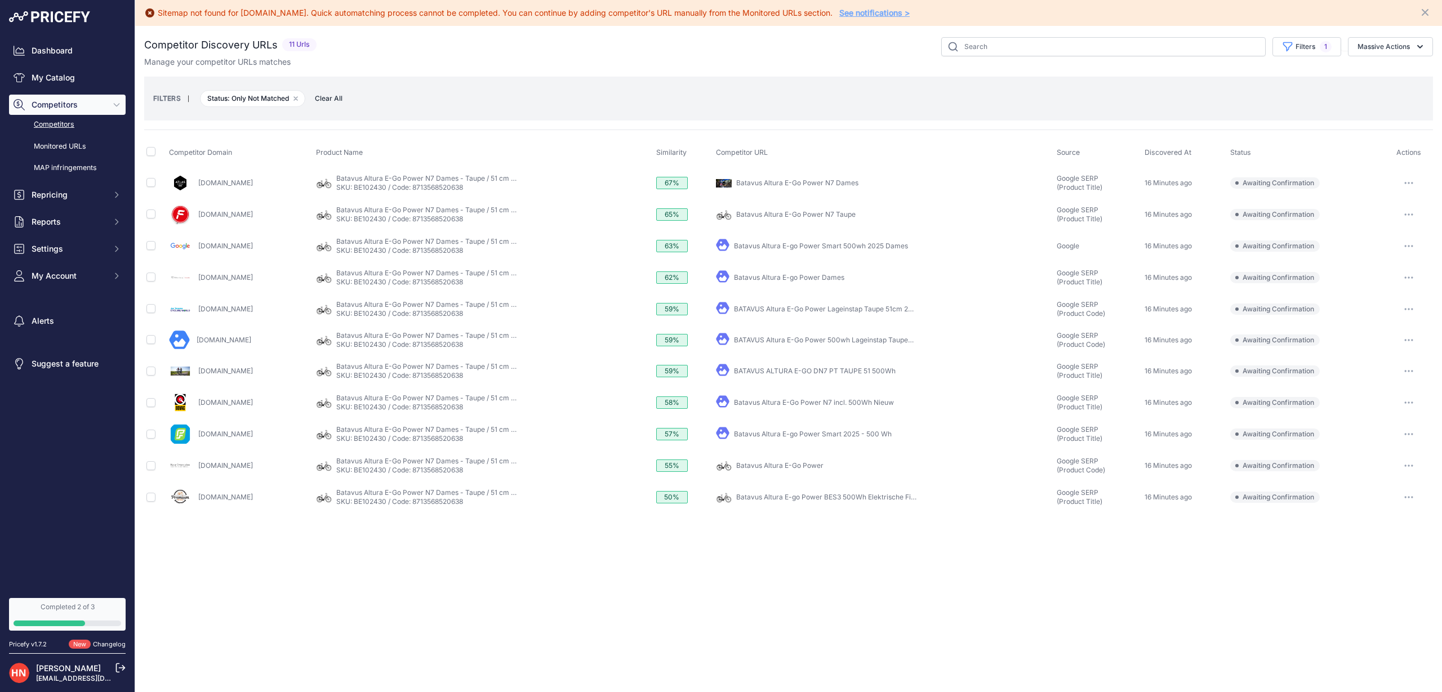
click at [225, 216] on link "[DOMAIN_NAME]" at bounding box center [225, 214] width 55 height 8
click at [439, 208] on link "Batavus Altura E-Go Power N7 Dames - Taupe / 51 cm / 500 Wh (60-120km)" at bounding box center [457, 210] width 243 height 8
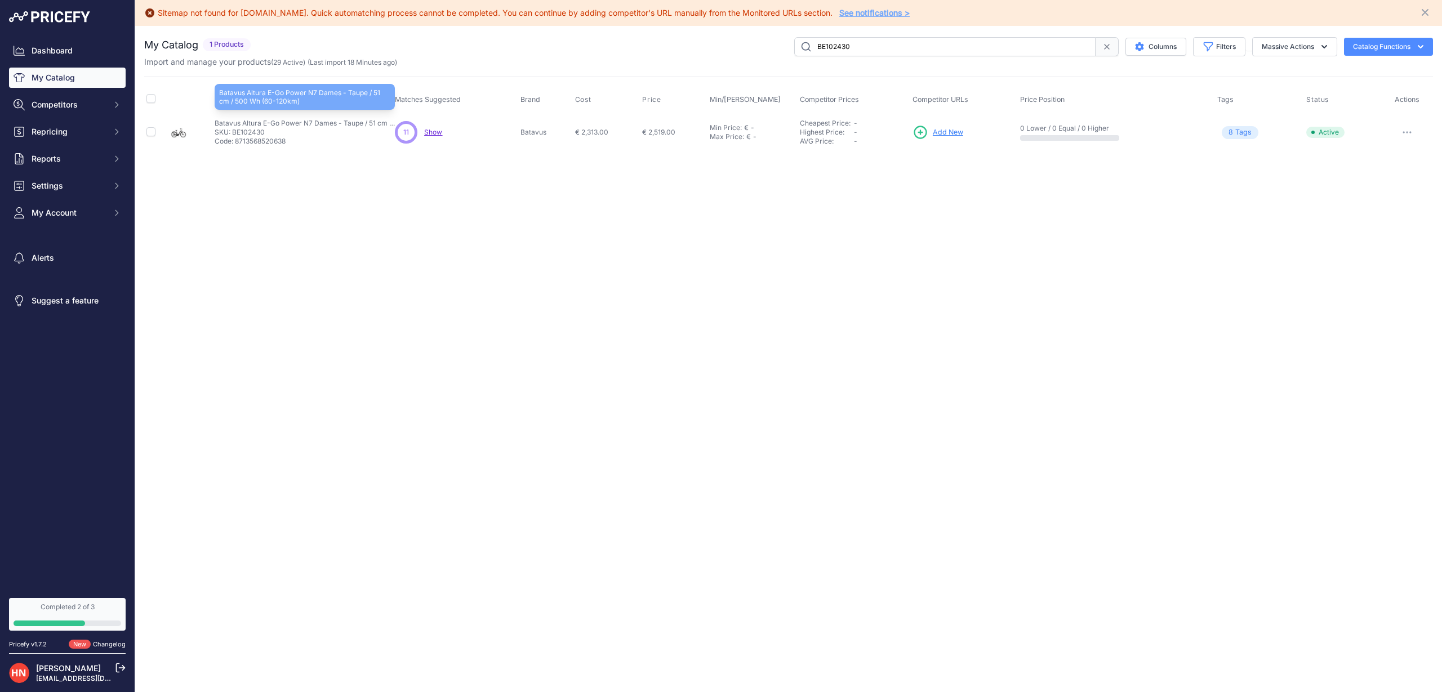
click at [246, 123] on p "Batavus Altura E-Go Power N7 Dames - Taupe / 51 cm / 500 Wh (60-120km)" at bounding box center [305, 123] width 180 height 9
click at [76, 103] on span "Competitors" at bounding box center [69, 104] width 74 height 11
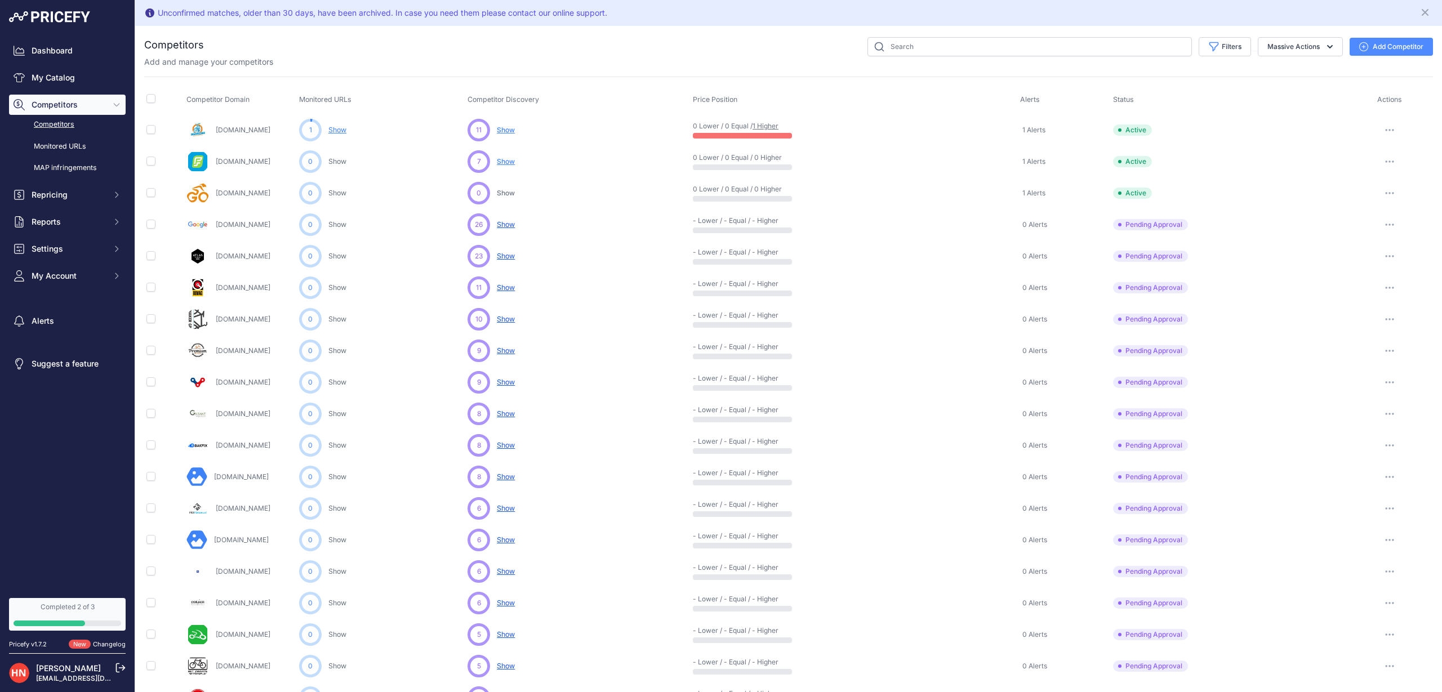
click at [510, 130] on span "Show" at bounding box center [506, 130] width 18 height 8
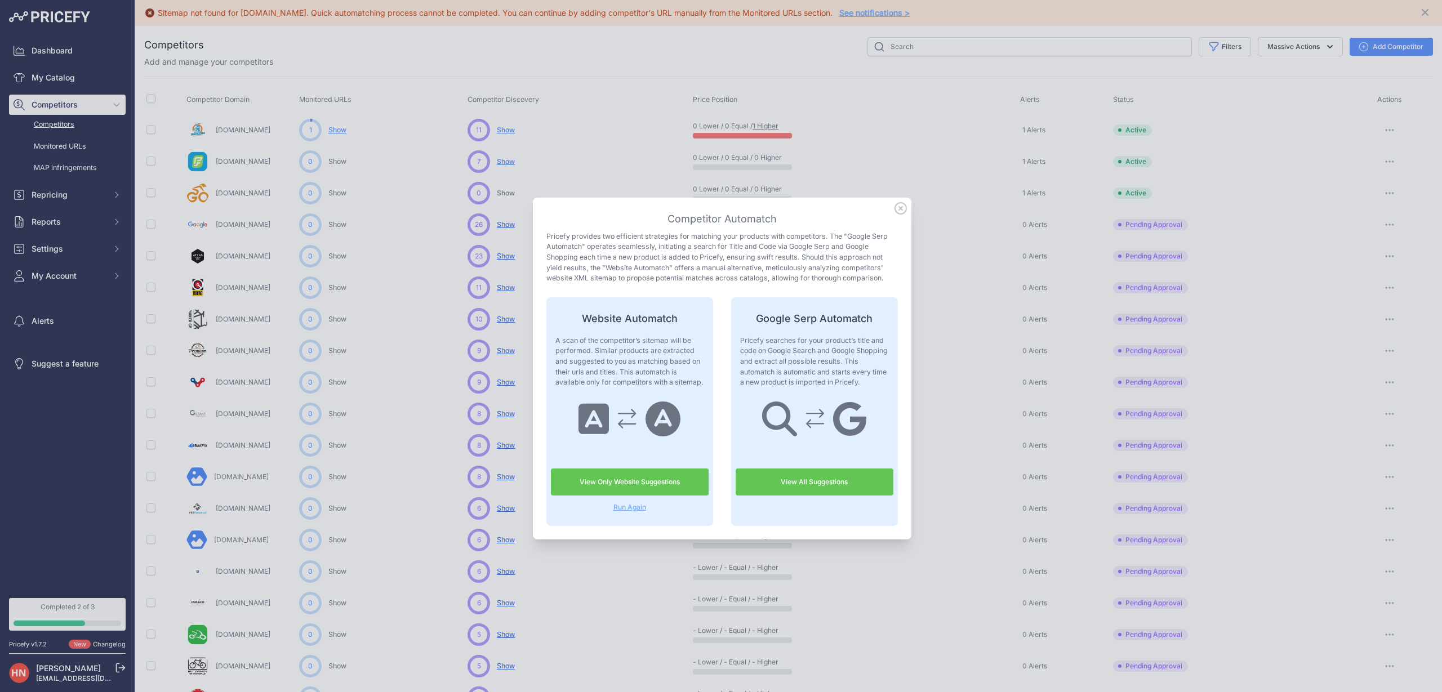
click at [914, 134] on div at bounding box center [721, 346] width 1442 height 692
drag, startPoint x: 900, startPoint y: 208, endPoint x: 800, endPoint y: 131, distance: 126.7
click at [900, 208] on icon at bounding box center [901, 208] width 12 height 12
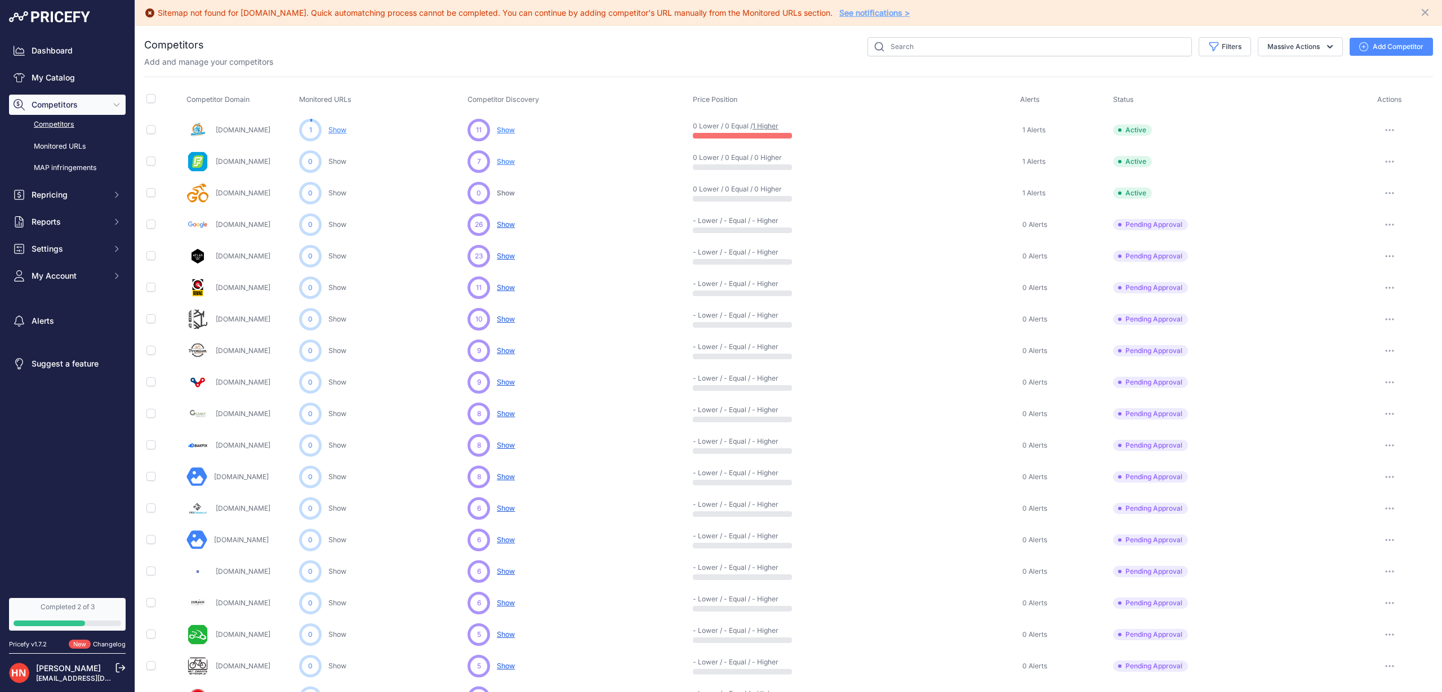
click at [773, 125] on link "1 Higher" at bounding box center [766, 126] width 26 height 8
click at [270, 161] on link "Fietsvoordeelshop.nl" at bounding box center [243, 161] width 55 height 8
click at [504, 163] on span "Show" at bounding box center [506, 161] width 18 height 8
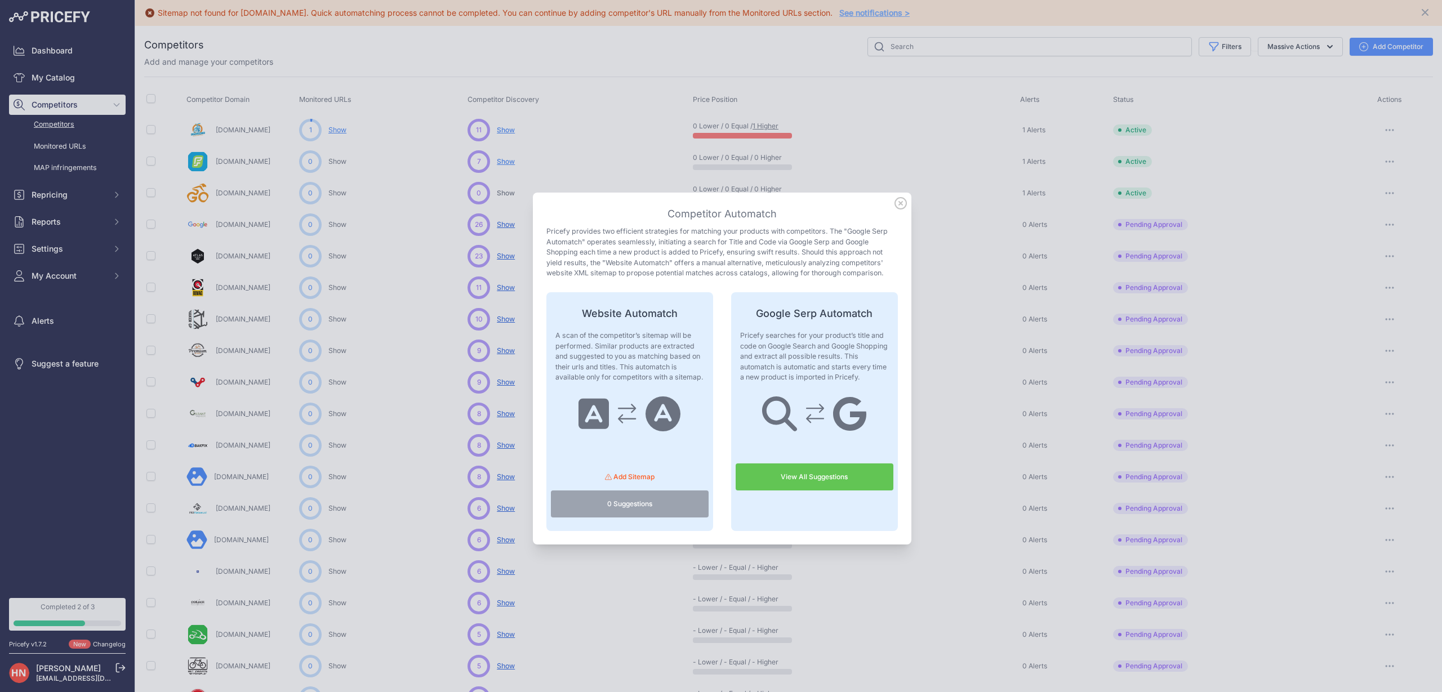
click at [628, 476] on span "Add Sitemap" at bounding box center [634, 477] width 41 height 8
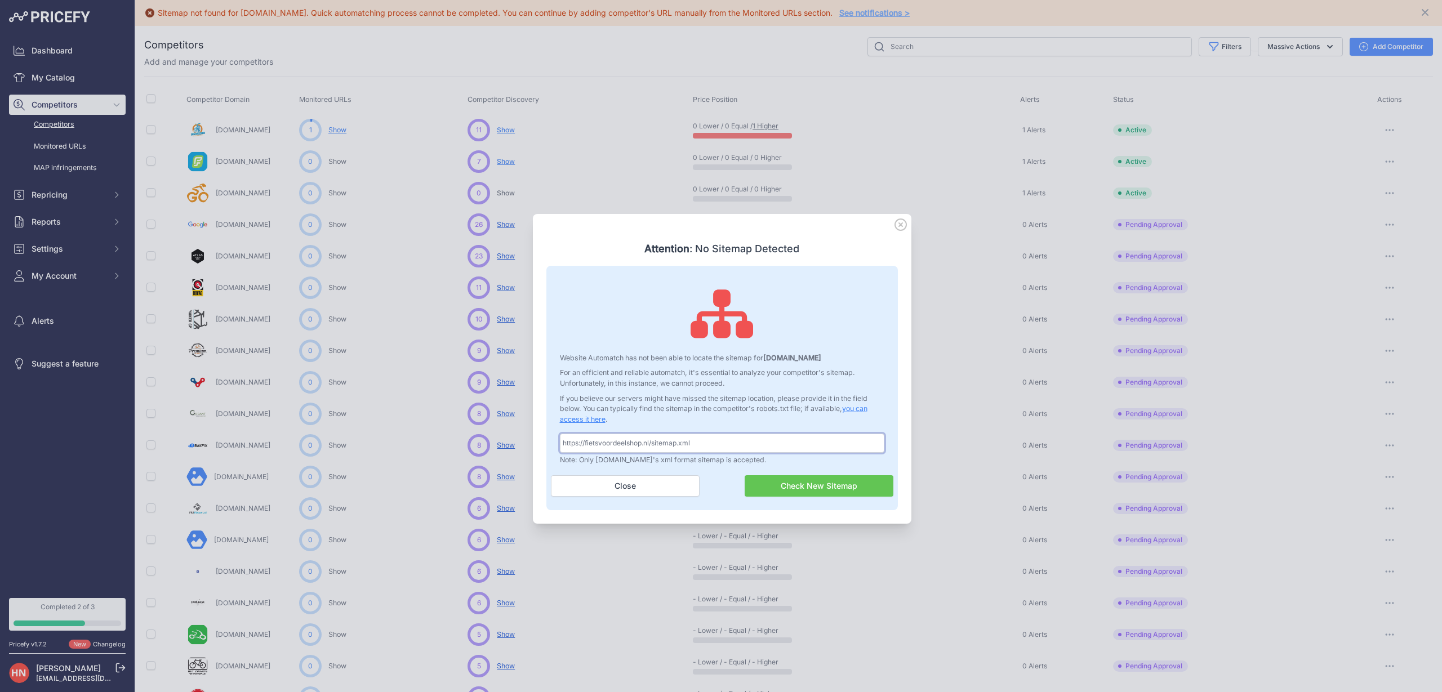
click at [618, 447] on input "url" at bounding box center [722, 443] width 325 height 19
click at [678, 445] on input "url" at bounding box center [722, 443] width 325 height 19
drag, startPoint x: 686, startPoint y: 443, endPoint x: 572, endPoint y: 442, distance: 113.3
click at [572, 442] on input "url" at bounding box center [722, 443] width 325 height 19
click at [578, 418] on link "you can access it here" at bounding box center [714, 414] width 308 height 19
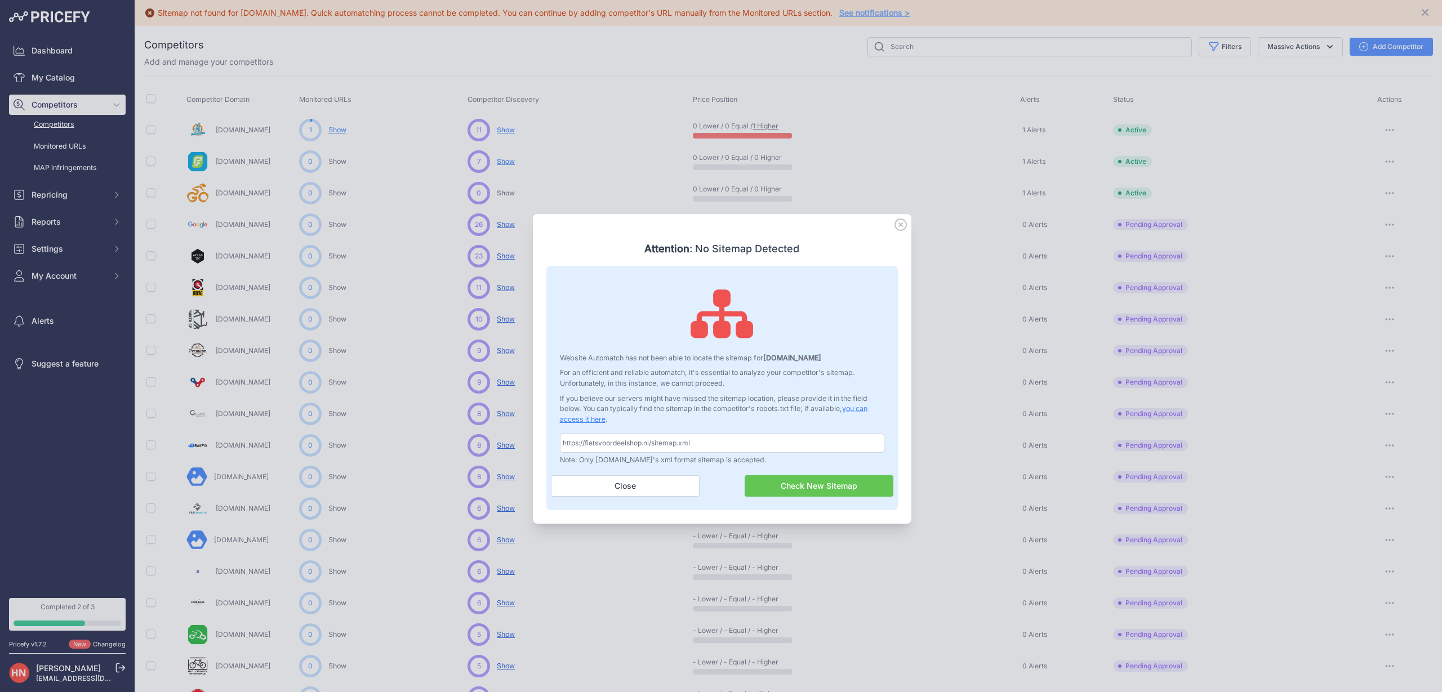
click at [899, 225] on icon at bounding box center [900, 224] width 11 height 11
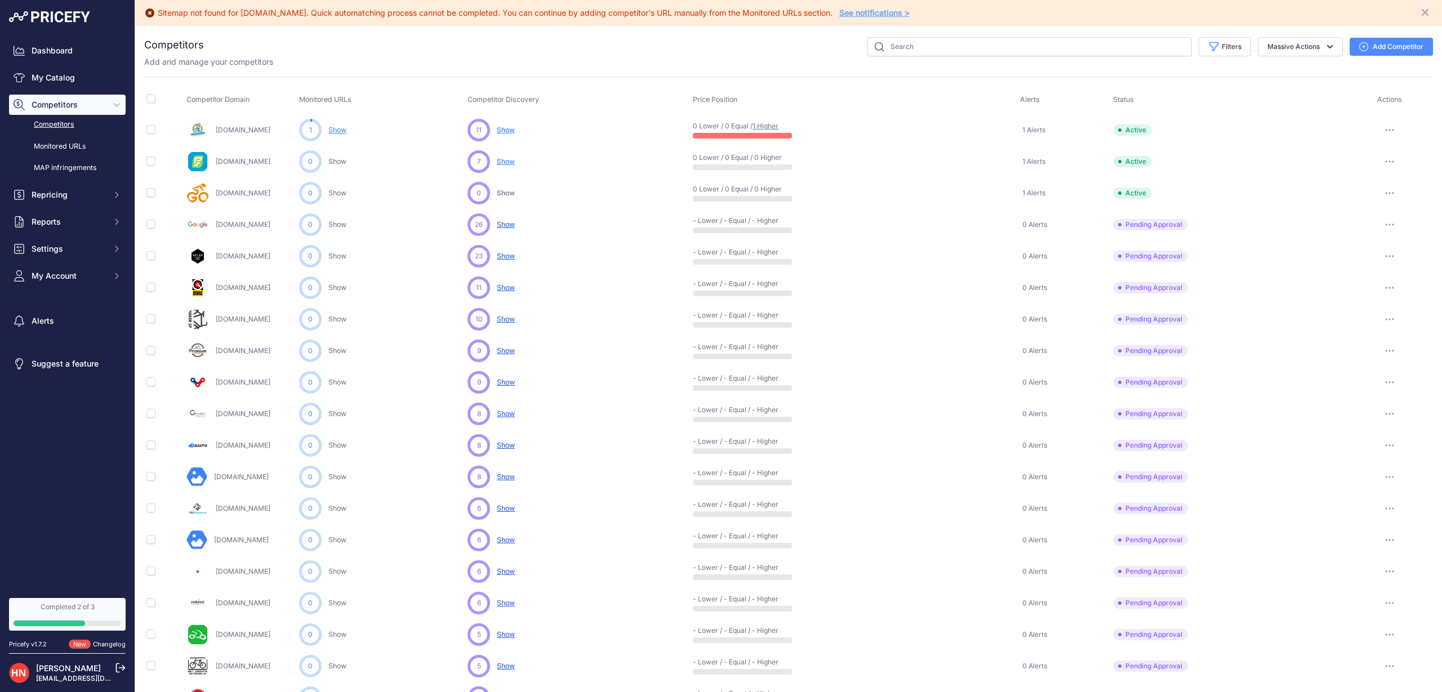
click at [512, 163] on span "Show" at bounding box center [506, 161] width 18 height 8
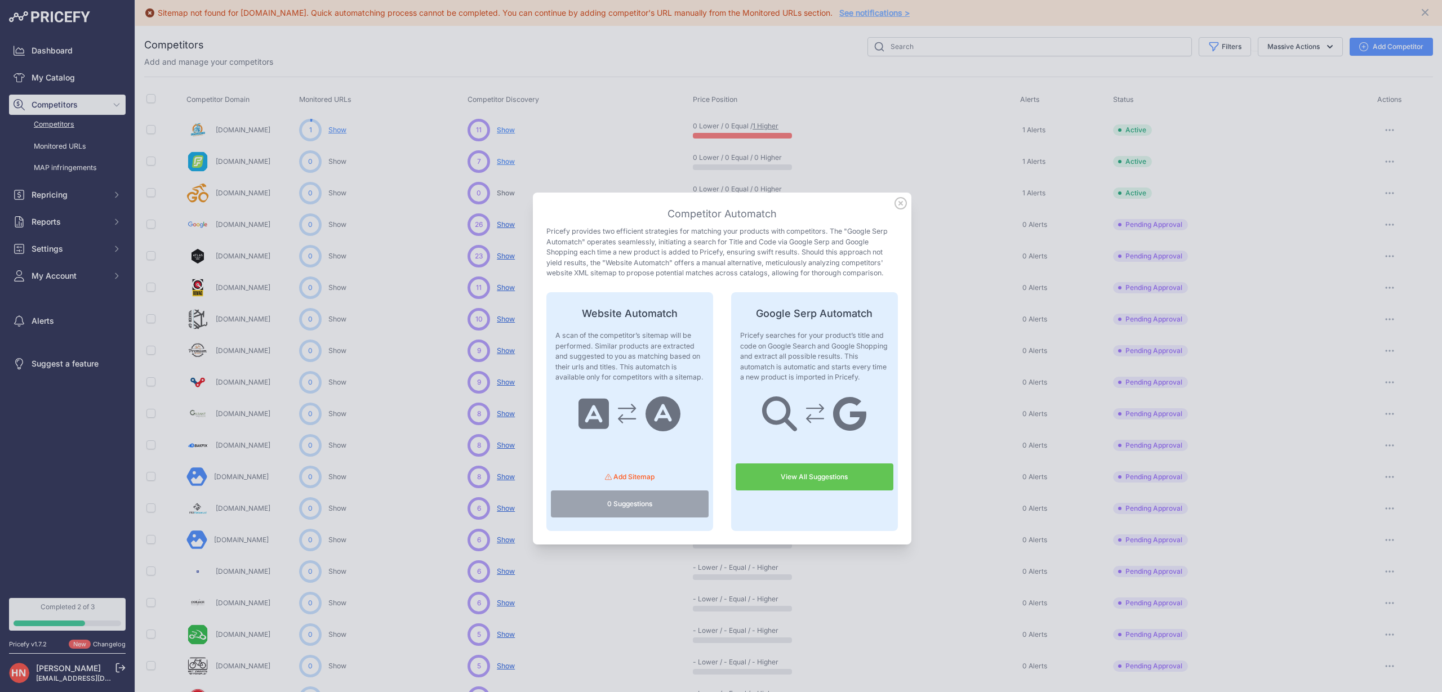
click at [818, 477] on link "View All Suggestions" at bounding box center [815, 477] width 158 height 27
click at [899, 203] on icon at bounding box center [900, 203] width 11 height 11
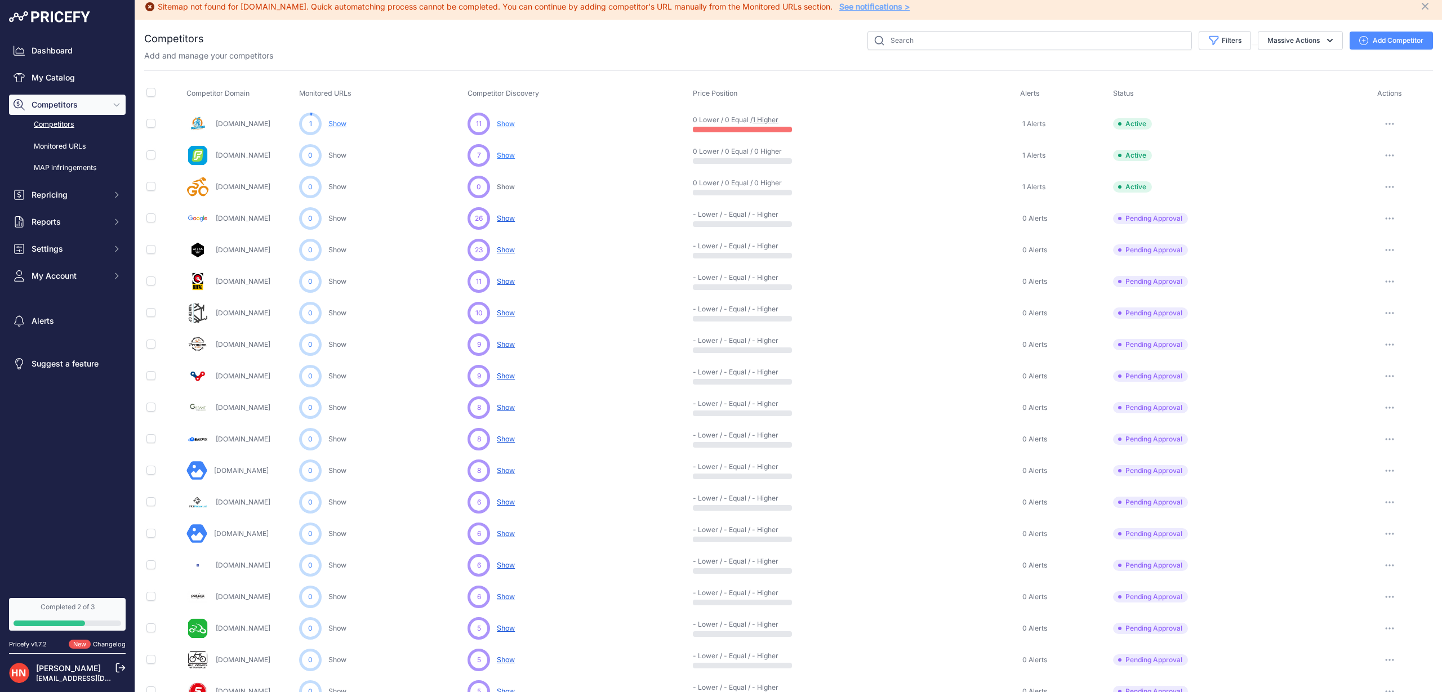
scroll to position [5, 0]
click at [1360, 55] on div "Add and manage your competitors" at bounding box center [788, 56] width 1289 height 11
click at [1366, 45] on icon "button" at bounding box center [1364, 41] width 9 height 9
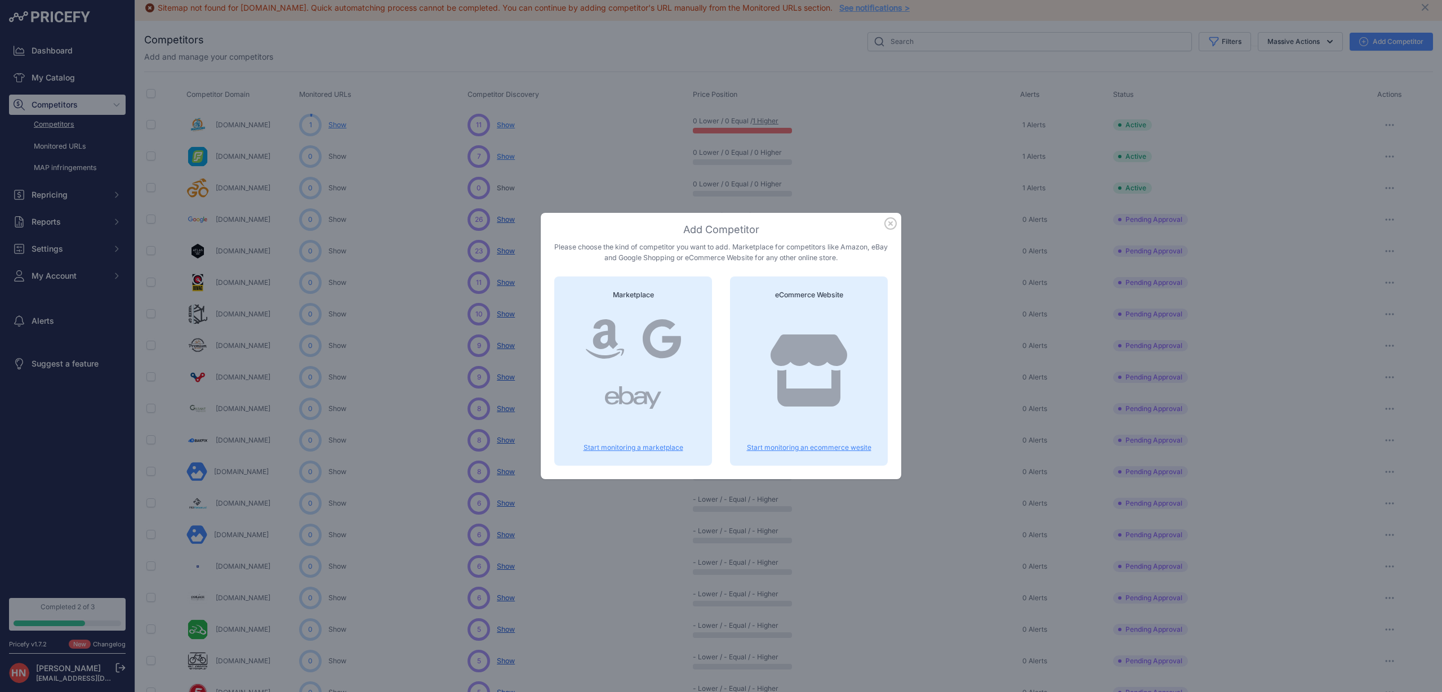
click at [823, 450] on p "Start monitoring an ecommerce wesite" at bounding box center [809, 447] width 131 height 9
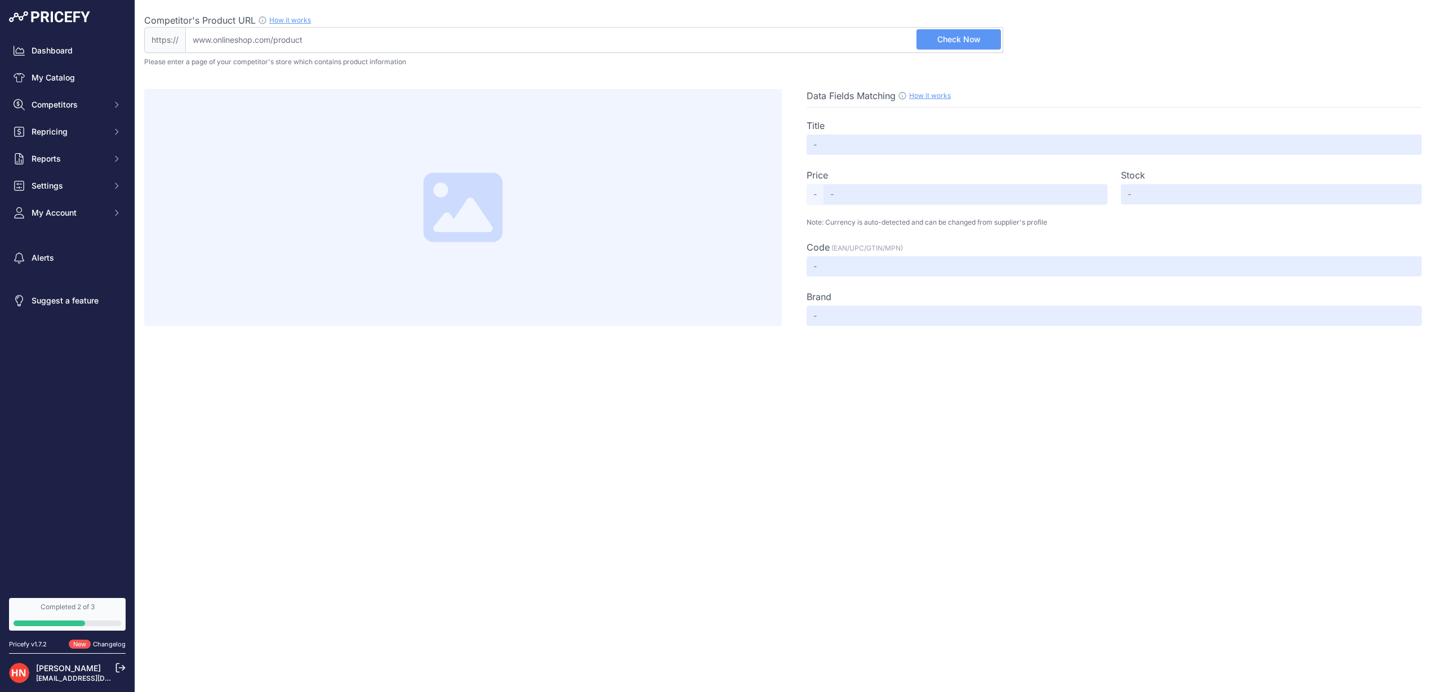
drag, startPoint x: 260, startPoint y: 35, endPoint x: 268, endPoint y: 35, distance: 7.9
click at [260, 35] on input "Competitor's Product URL How it works In order to create your competitor's extr…" at bounding box center [594, 40] width 818 height 26
paste input "8713568458559"
type input "8713568458559"
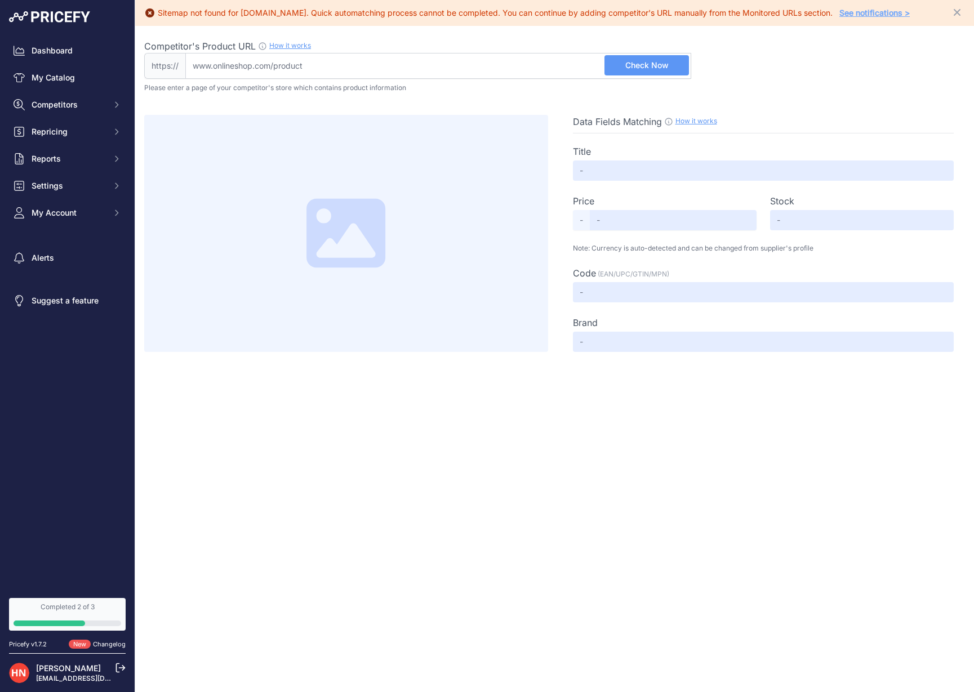
click at [294, 66] on input "Competitor's Product URL How it works In order to create your competitor's extr…" at bounding box center [438, 66] width 506 height 26
paste input "[URL][DOMAIN_NAME]"
click at [296, 67] on input "[DOMAIN_NAME][URL]" at bounding box center [438, 66] width 506 height 26
paste input "[URL][DOMAIN_NAME]"
type input "fietsenconcurrent.nl/collections/cortina/products/cortina-e-u4-transport-next-d…"
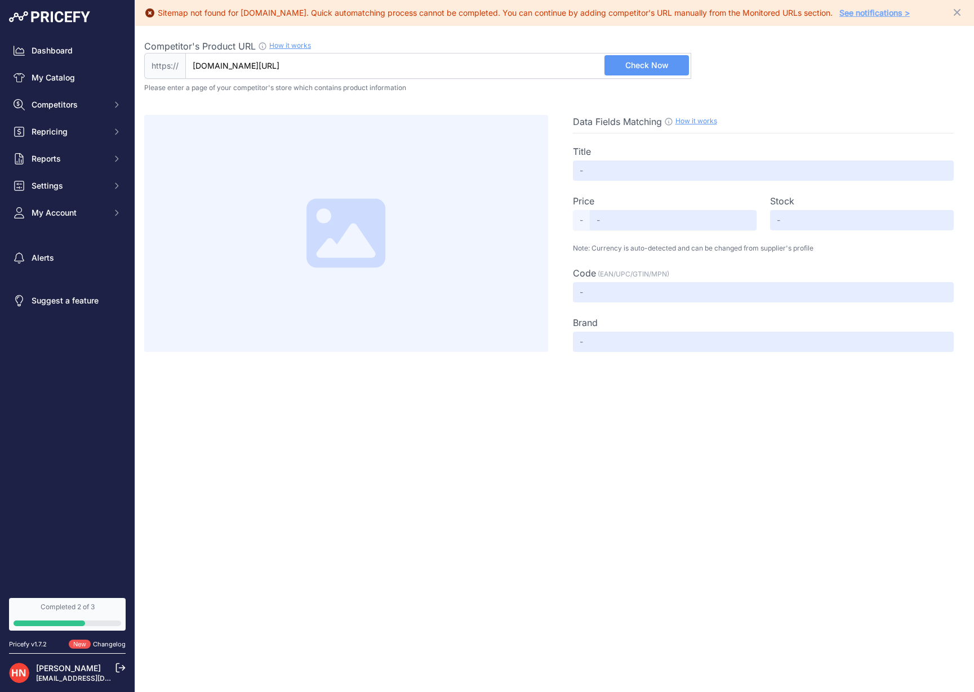
click at [644, 68] on span "Check Now" at bounding box center [646, 65] width 43 height 11
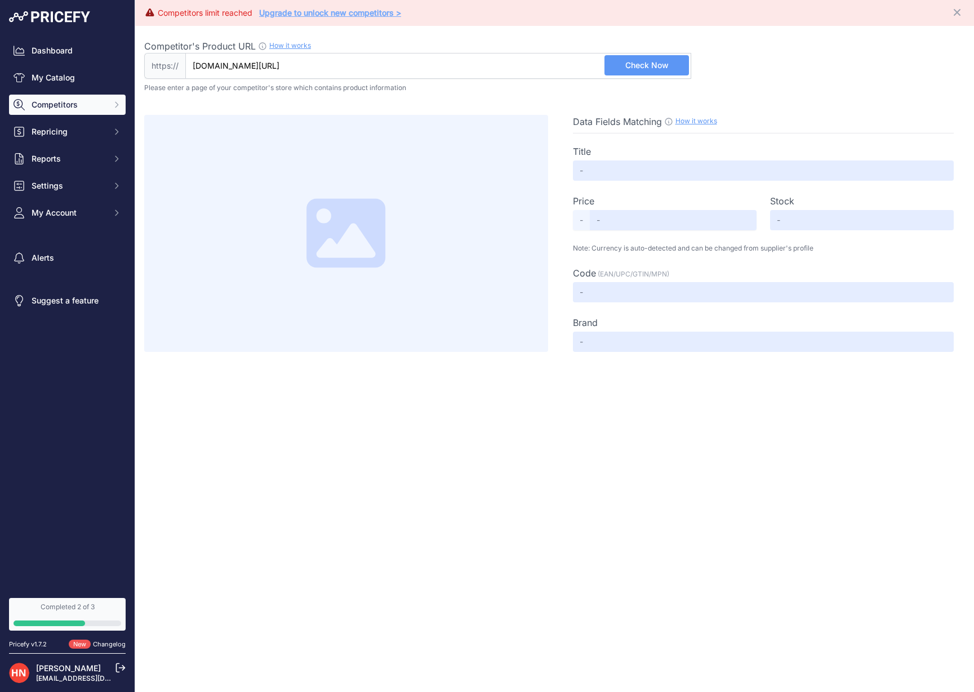
click at [90, 95] on button "Competitors" at bounding box center [67, 105] width 117 height 20
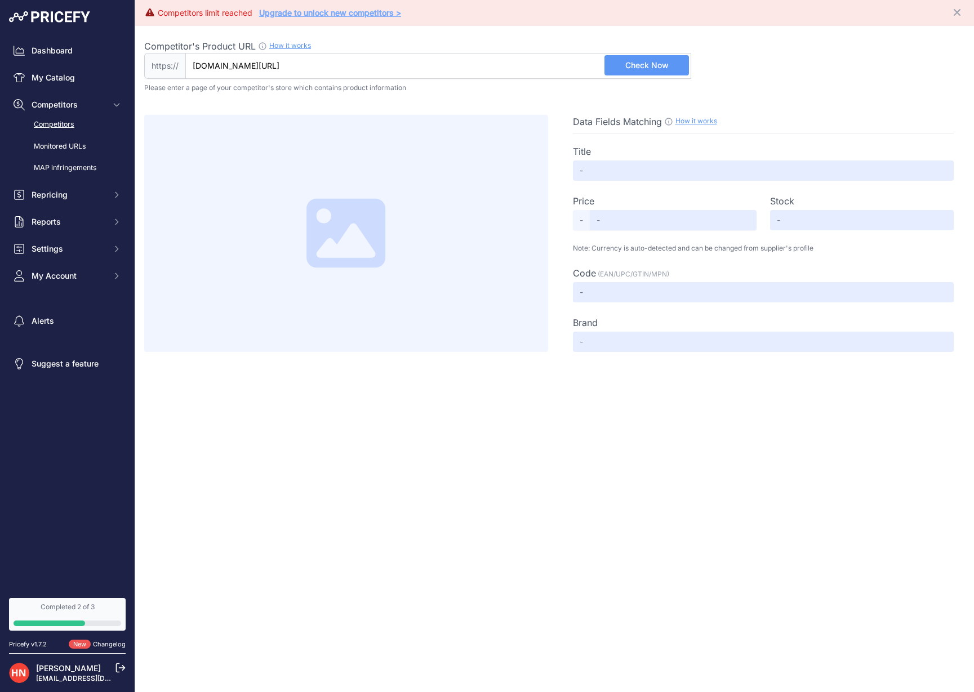
click at [61, 127] on link "Competitors" at bounding box center [67, 125] width 117 height 20
click at [61, 129] on link "Competitors" at bounding box center [67, 125] width 117 height 20
click at [66, 122] on link "Competitors" at bounding box center [67, 125] width 117 height 20
click at [68, 144] on link "Monitored URLs" at bounding box center [67, 147] width 117 height 20
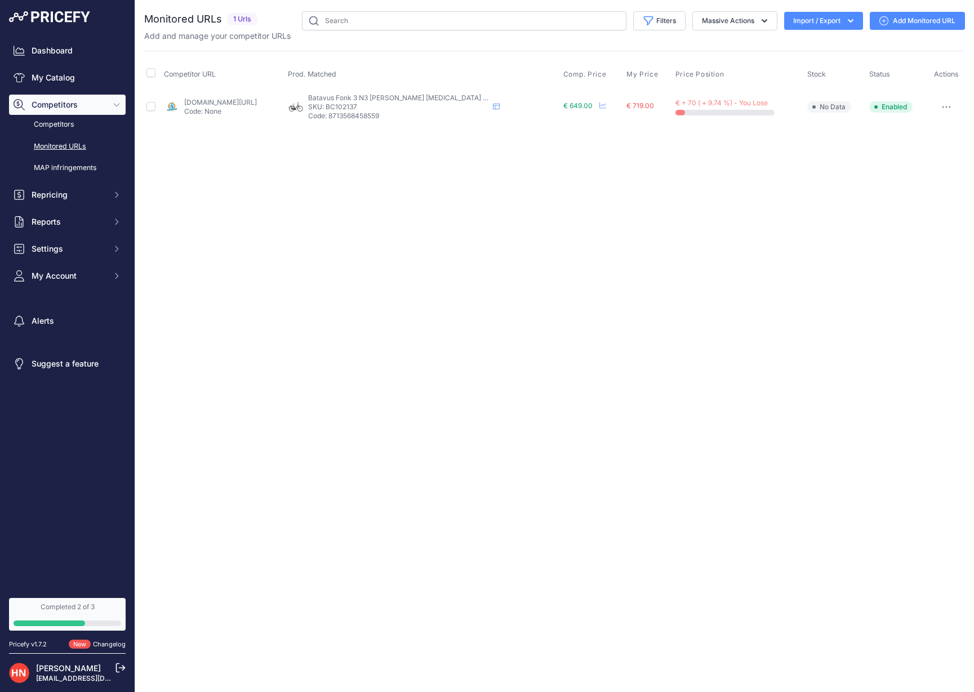
click at [71, 149] on link "Monitored URLs" at bounding box center [67, 147] width 117 height 20
click at [908, 20] on link "Add Monitored URL" at bounding box center [917, 21] width 95 height 18
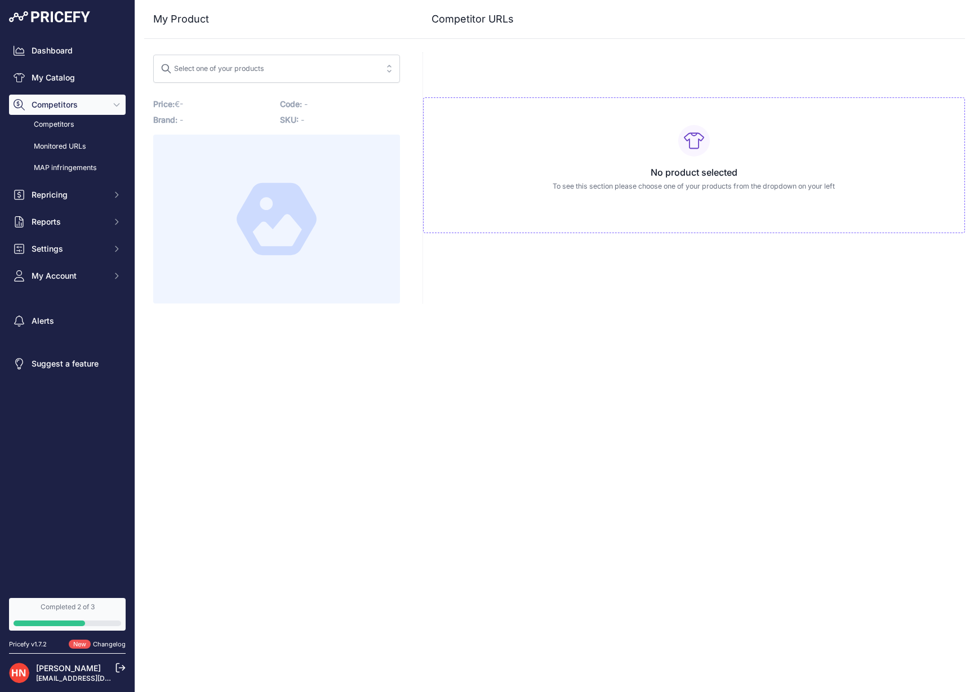
click at [272, 51] on div "My Product Competitor URLs" at bounding box center [554, 152] width 821 height 304
click at [263, 76] on span "Select one of your products" at bounding box center [213, 72] width 104 height 8
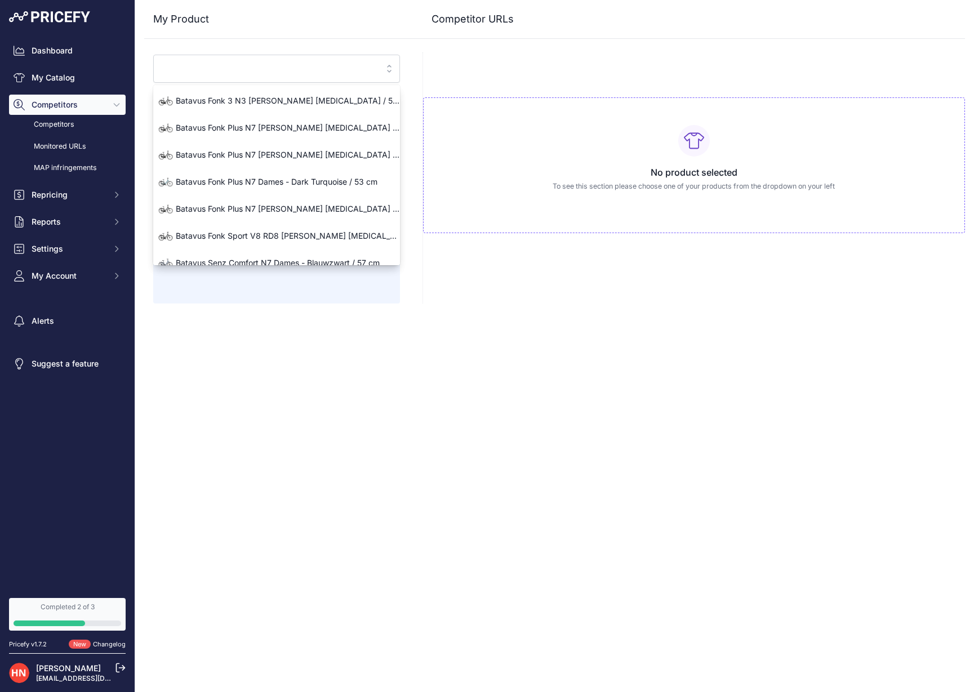
click at [437, 81] on div "No product selected To see this section please choose one of your products from…" at bounding box center [694, 177] width 543 height 251
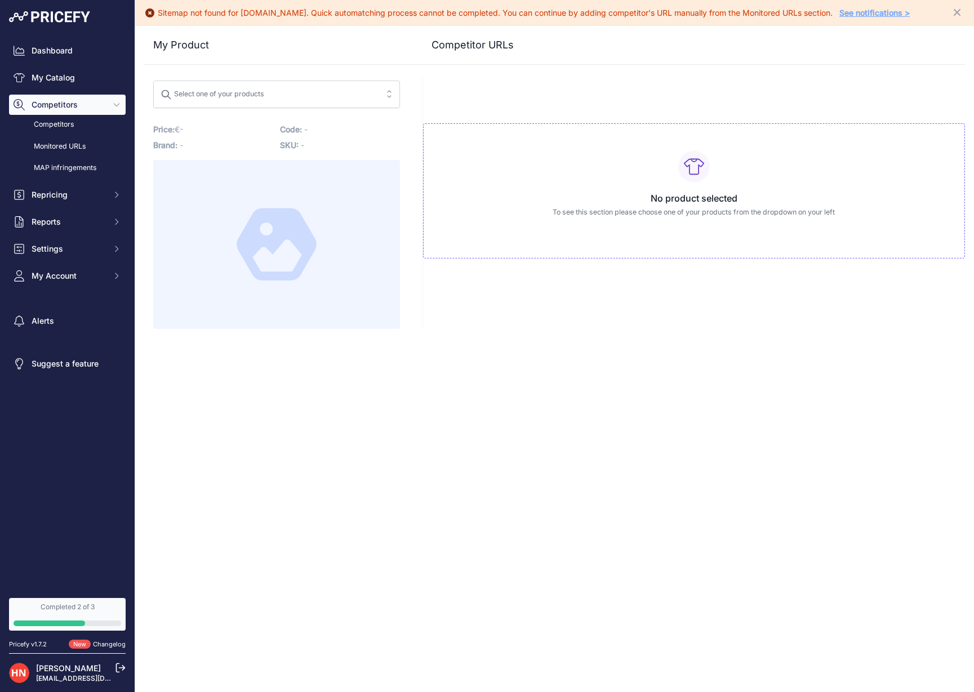
click at [207, 103] on button "Select one of your products" at bounding box center [276, 95] width 247 height 28
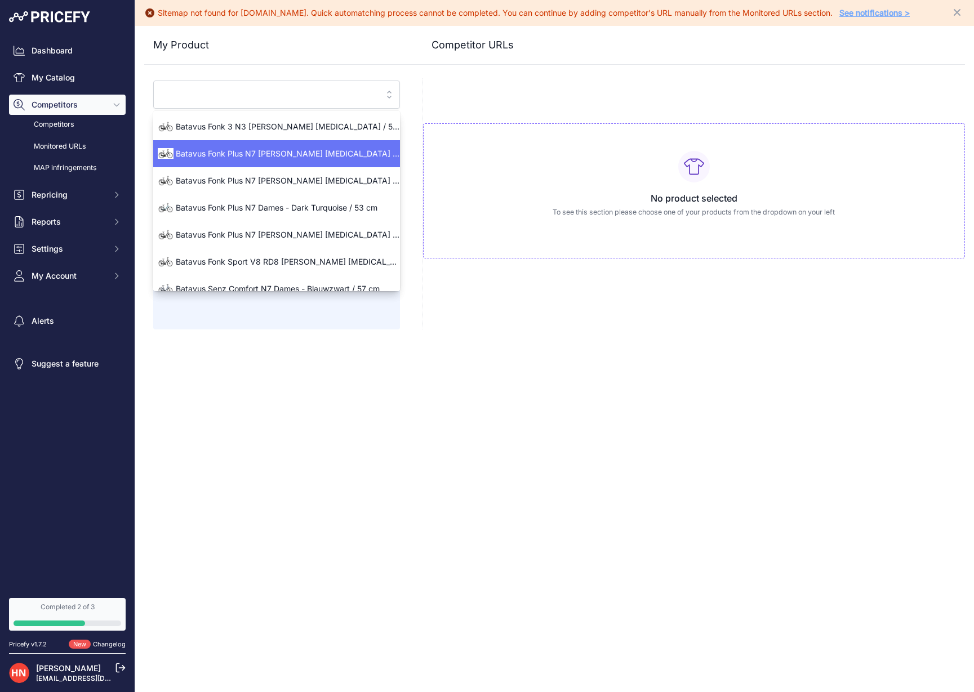
click at [260, 157] on span "Batavus Fonk Plus N7 [PERSON_NAME] [MEDICAL_DATA] / 53 cm" at bounding box center [276, 153] width 247 height 11
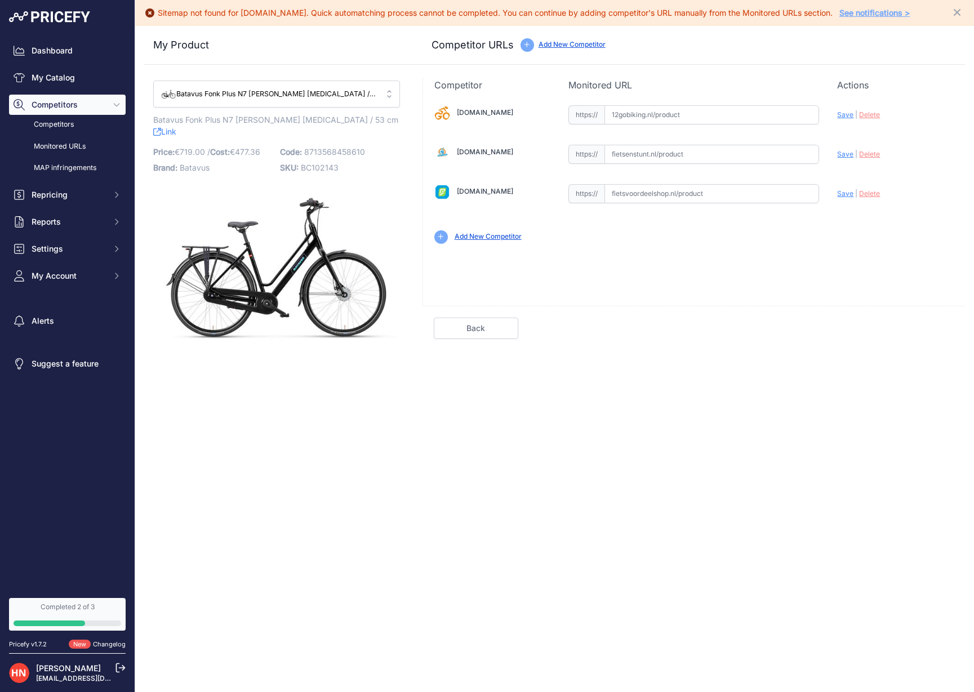
click at [644, 120] on input "text" at bounding box center [712, 114] width 215 height 19
drag, startPoint x: 628, startPoint y: 127, endPoint x: 637, endPoint y: 119, distance: 11.6
click at [630, 126] on div "12gobiking.nl Valid Invalid" at bounding box center [694, 173] width 542 height 163
click at [637, 119] on input "text" at bounding box center [712, 114] width 215 height 19
click at [641, 182] on div "https:// Valid" at bounding box center [694, 192] width 251 height 21
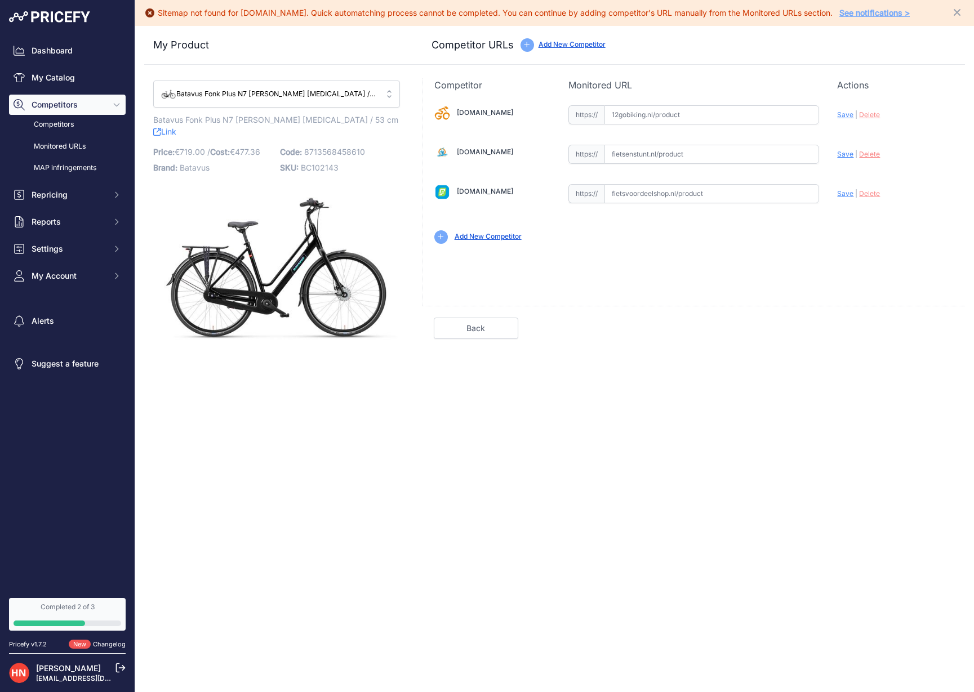
click at [641, 186] on input "text" at bounding box center [712, 193] width 215 height 19
paste input "https://www.fietsvoordeelshop.nl/batavus-fonk-n7-2025-zwart-dames"
drag, startPoint x: 643, startPoint y: 283, endPoint x: 668, endPoint y: 357, distance: 77.3
click at [643, 283] on div "12gobiking.nl Valid Invalid Save | Delete Valid" at bounding box center [694, 199] width 543 height 214
click at [841, 193] on span "Save" at bounding box center [845, 193] width 16 height 8
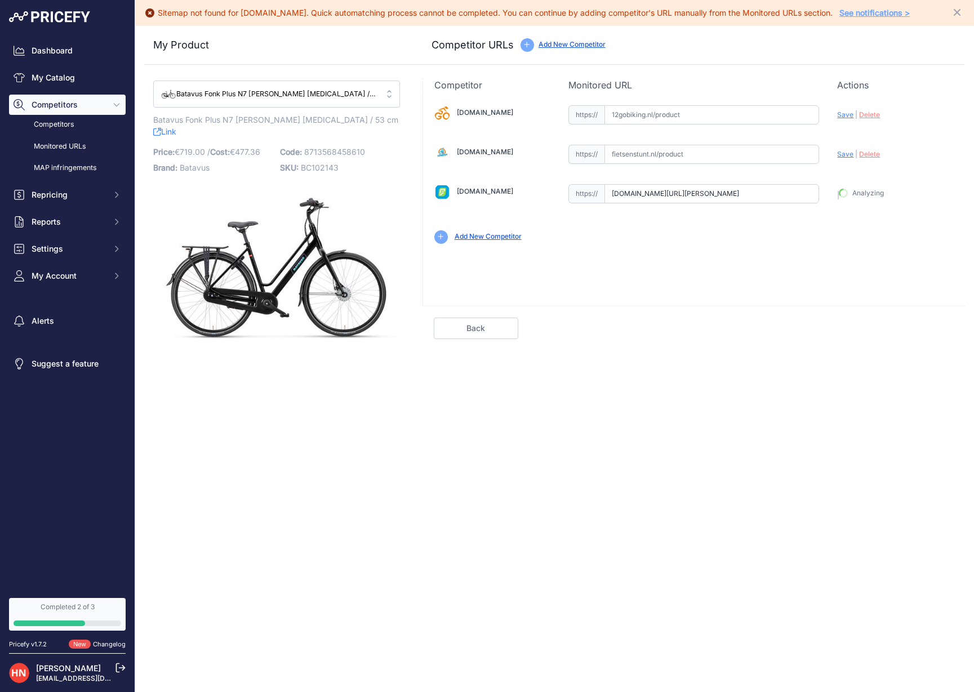
type input "[URL][DOMAIN_NAME][PERSON_NAME]"
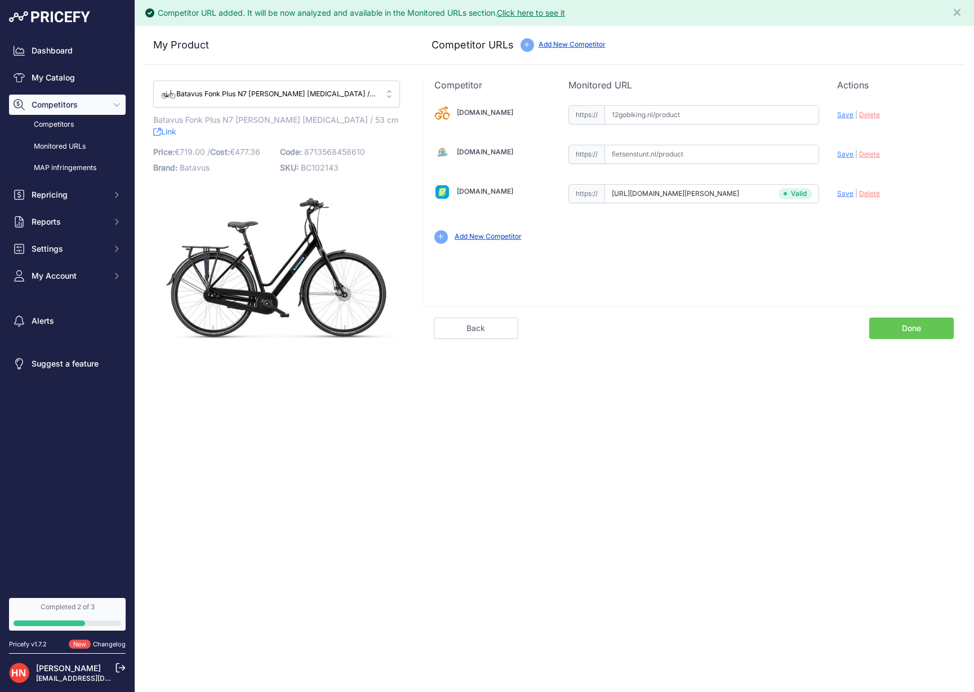
click at [630, 153] on input "text" at bounding box center [712, 154] width 215 height 19
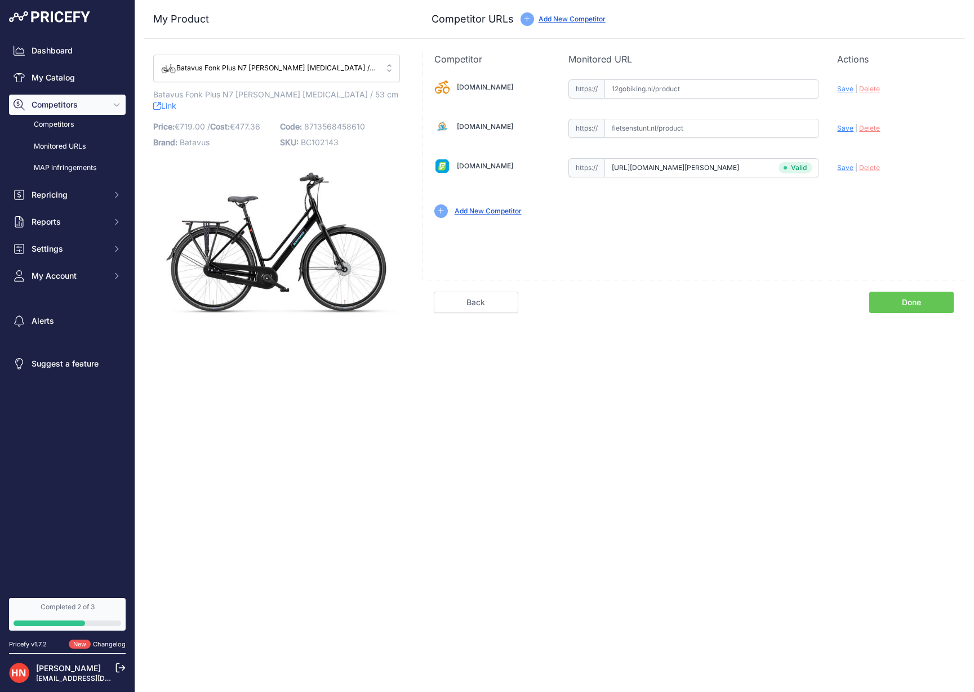
paste input "https://fietsenstunt.nl/batavus-fonk-7-dames"
type input "fietsenstunt.nl/batavus-fonk-7-dames"
click at [651, 94] on input "text" at bounding box center [712, 88] width 215 height 19
click at [674, 92] on input "text" at bounding box center [712, 88] width 215 height 19
paste input "https://www.12gobiking.nl/batavus-fonk-n7"
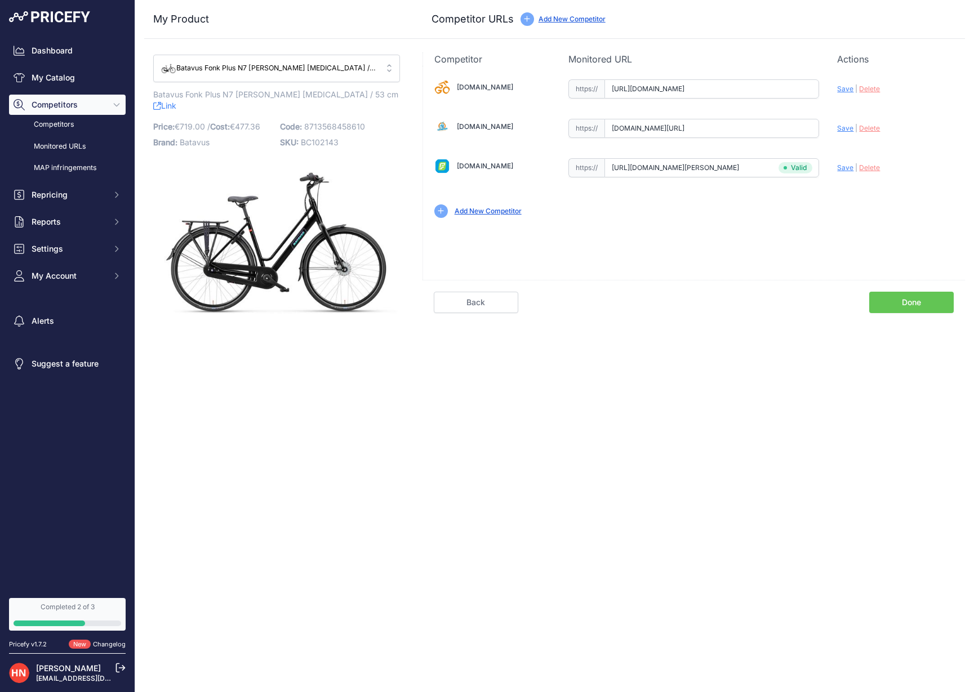
type input "www.12gobiking.nl/batavus-fonk-n7"
click at [890, 301] on link "Done" at bounding box center [911, 302] width 85 height 21
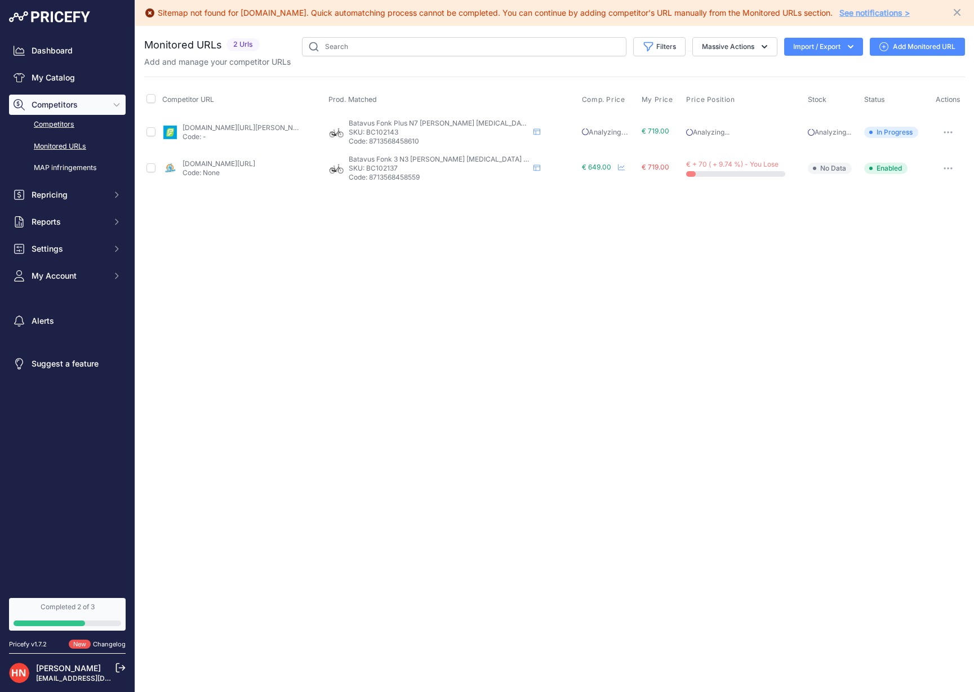
click at [78, 128] on link "Competitors" at bounding box center [67, 125] width 117 height 20
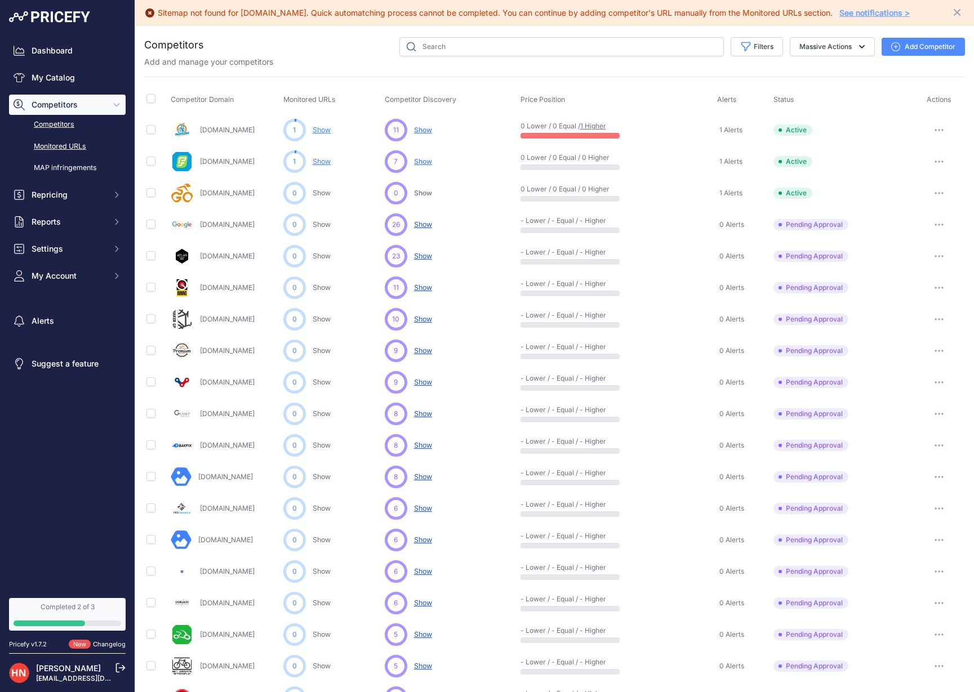
click at [59, 148] on link "Monitored URLs" at bounding box center [67, 147] width 117 height 20
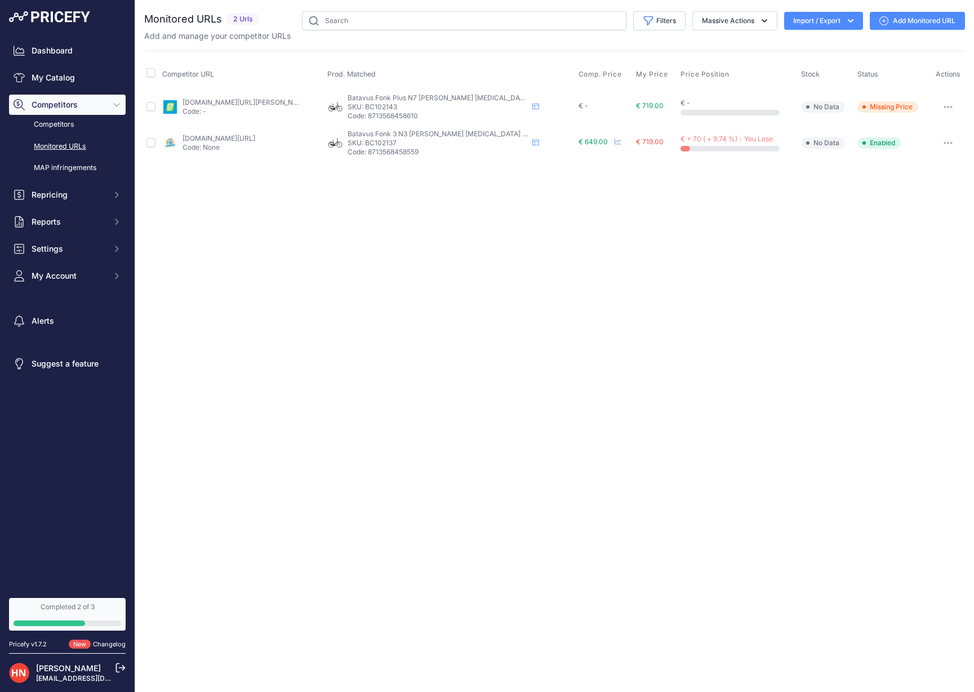
click at [875, 105] on span "Missing Price" at bounding box center [888, 106] width 61 height 11
click at [950, 106] on icon "button" at bounding box center [948, 107] width 9 height 2
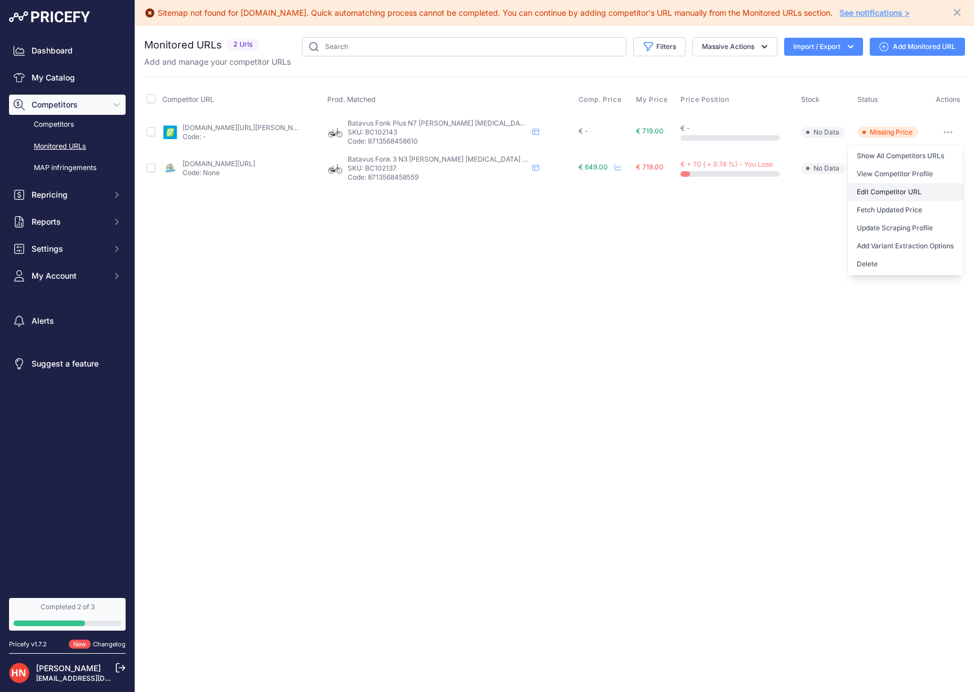
click at [907, 190] on link "Edit Competitor URL" at bounding box center [905, 192] width 115 height 18
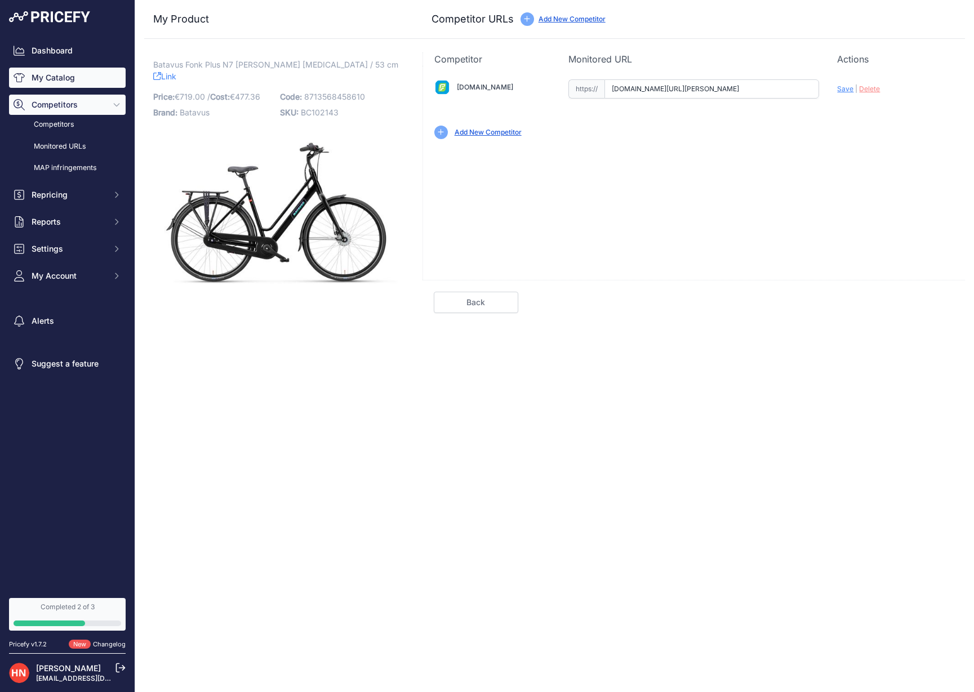
scroll to position [1, 0]
click at [64, 71] on link "My Catalog" at bounding box center [67, 78] width 117 height 20
